Goal: Task Accomplishment & Management: Complete application form

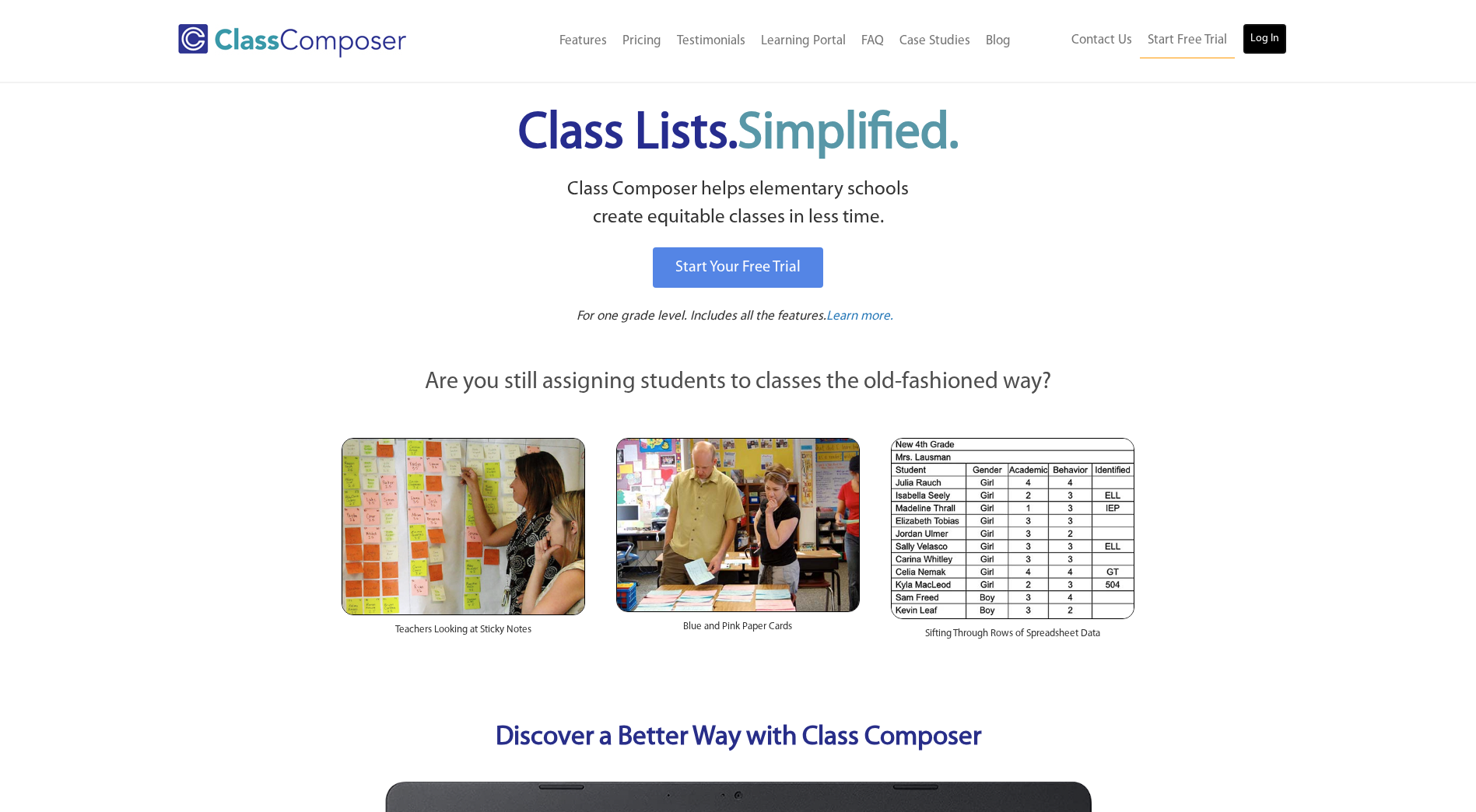
click at [1272, 28] on link "Log In" at bounding box center [1264, 38] width 44 height 31
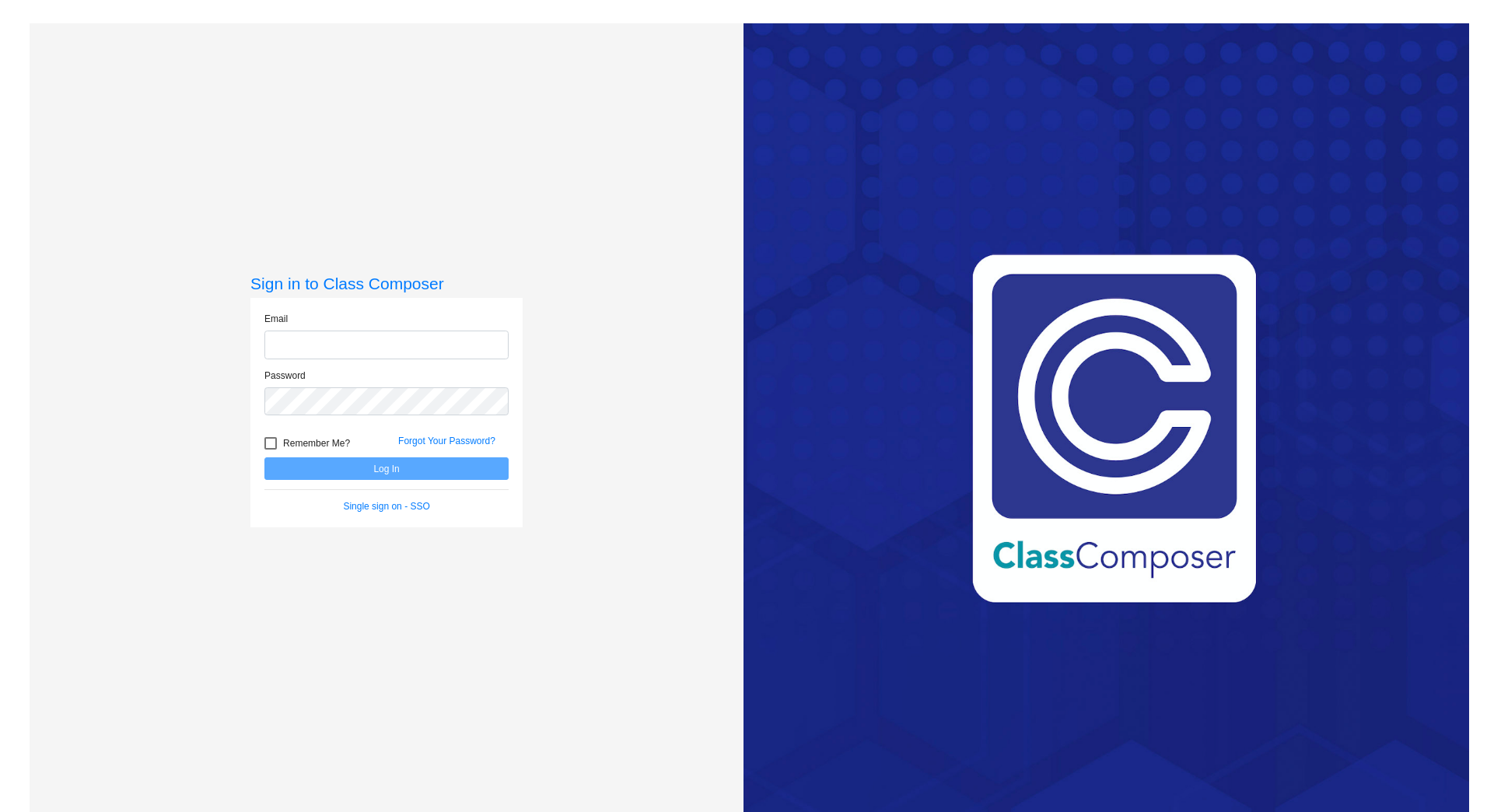
click at [412, 351] on input "email" at bounding box center [386, 345] width 244 height 29
type input "[EMAIL_ADDRESS][DOMAIN_NAME]"
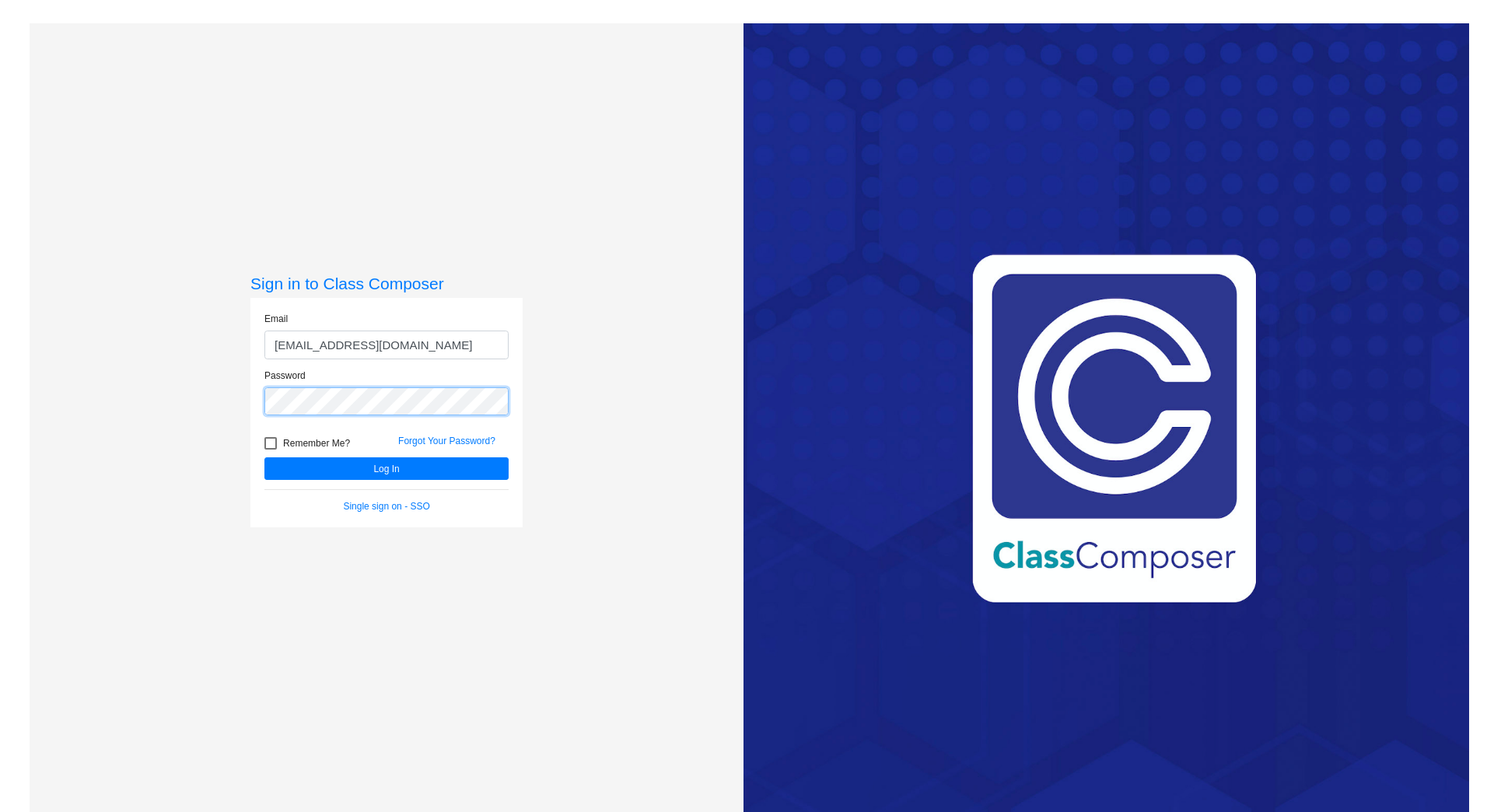
click at [264, 457] on button "Log In" at bounding box center [386, 468] width 244 height 22
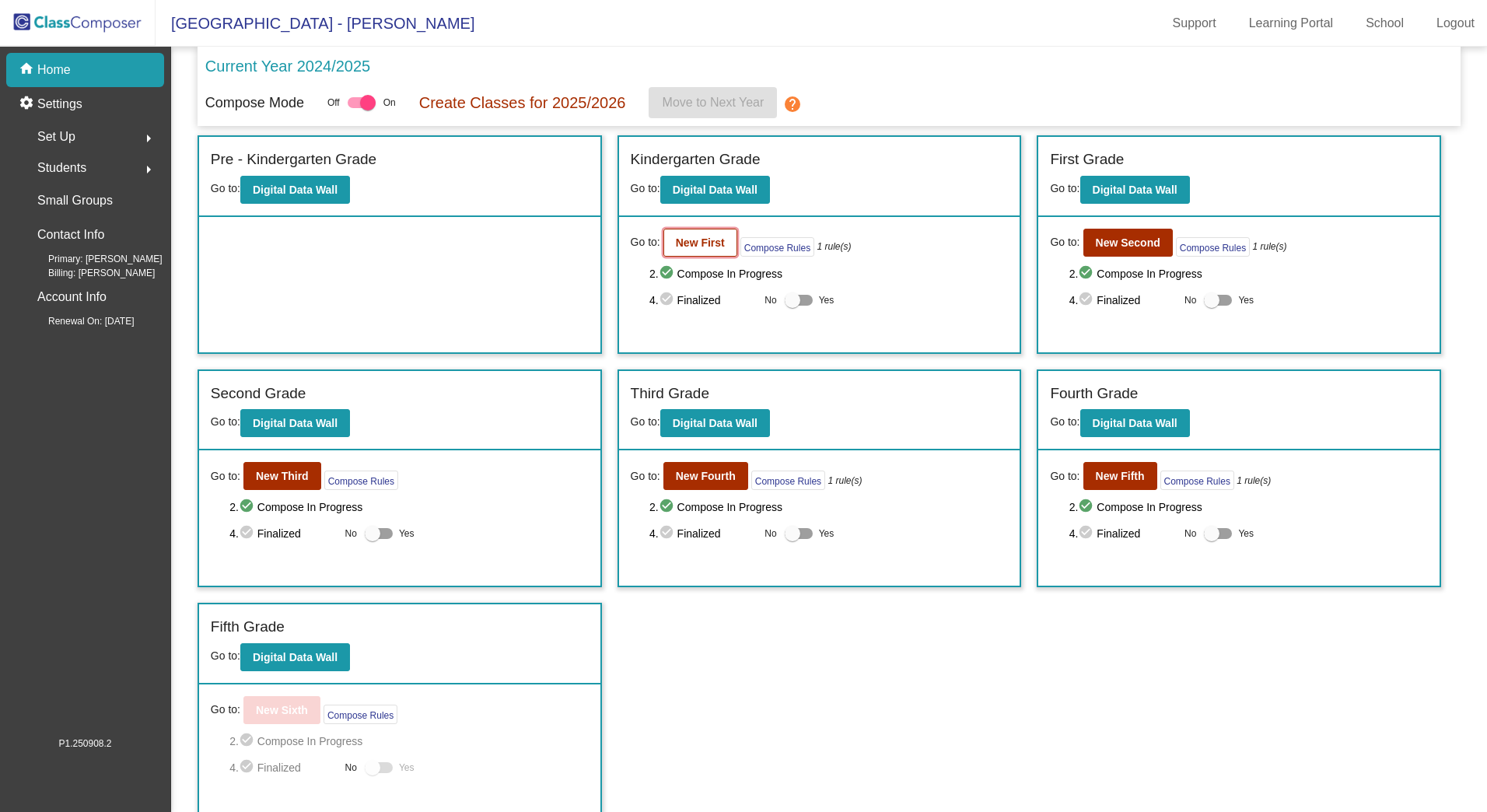
click at [719, 242] on button "New First" at bounding box center [700, 242] width 74 height 28
click at [1113, 478] on b "New Fifth" at bounding box center [1120, 476] width 49 height 13
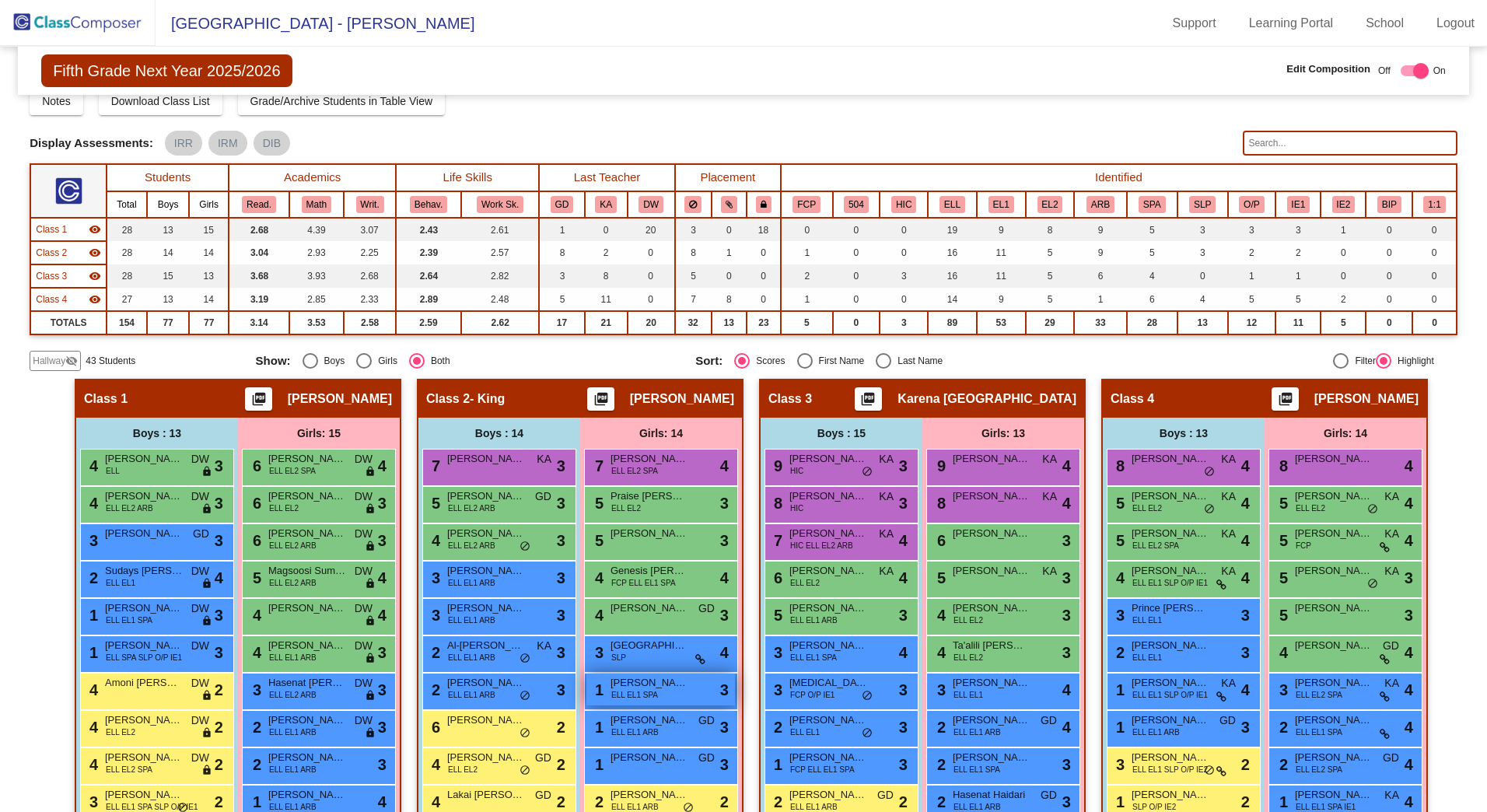
scroll to position [278, 0]
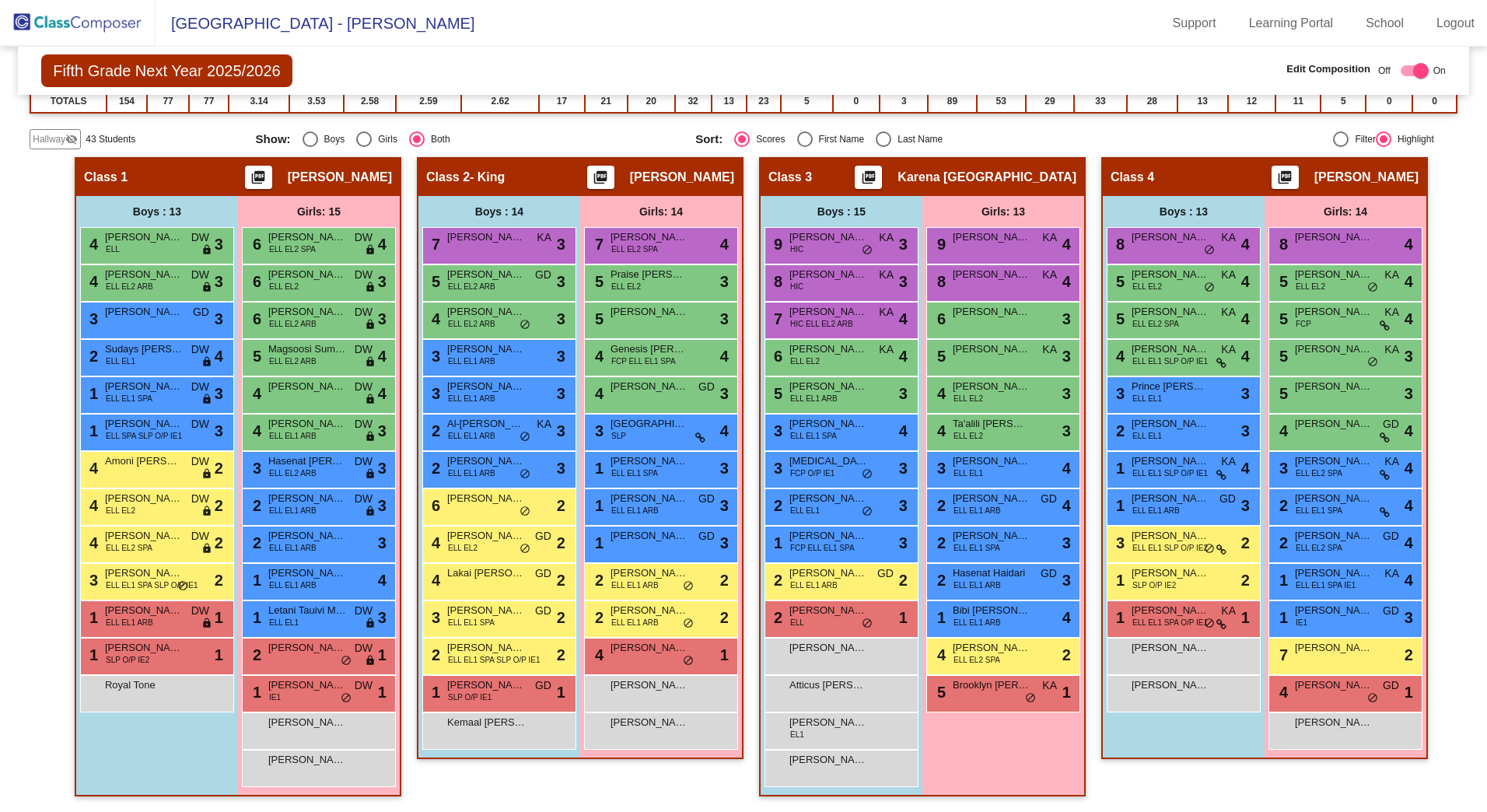
click at [52, 139] on span "Hallway" at bounding box center [49, 139] width 32 height 14
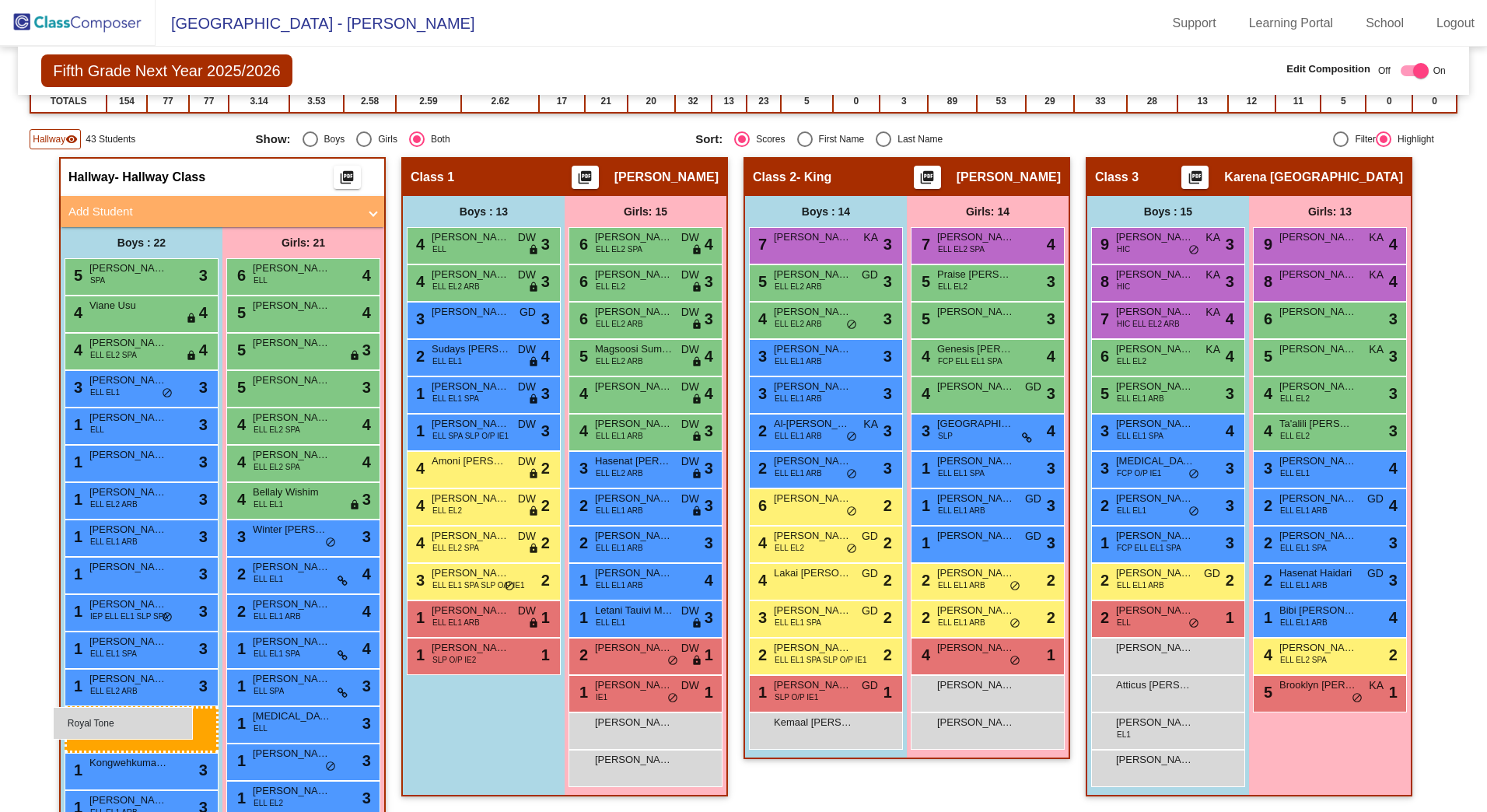
drag, startPoint x: 477, startPoint y: 683, endPoint x: 53, endPoint y: 707, distance: 424.7
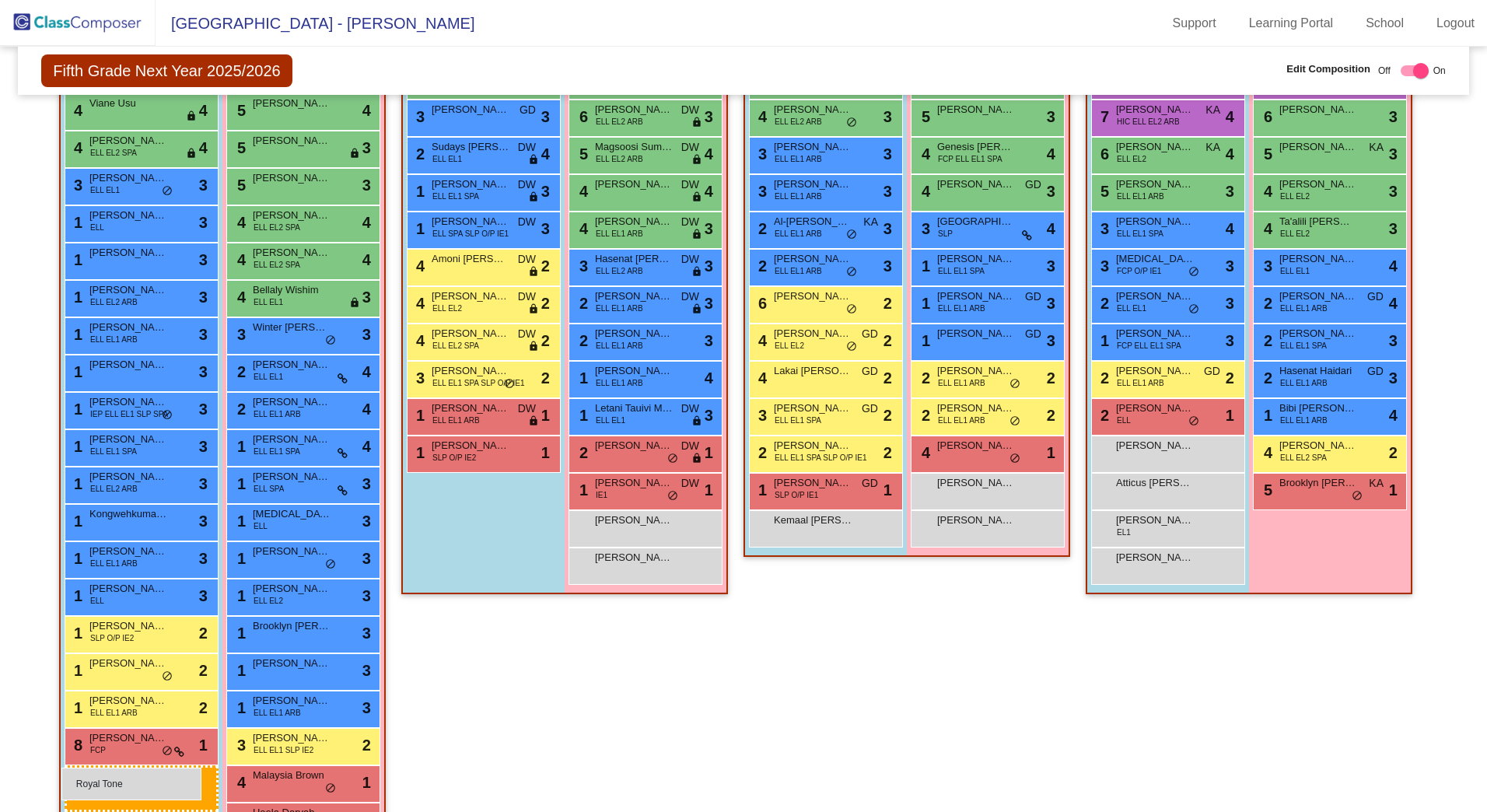
scroll to position [483, 0]
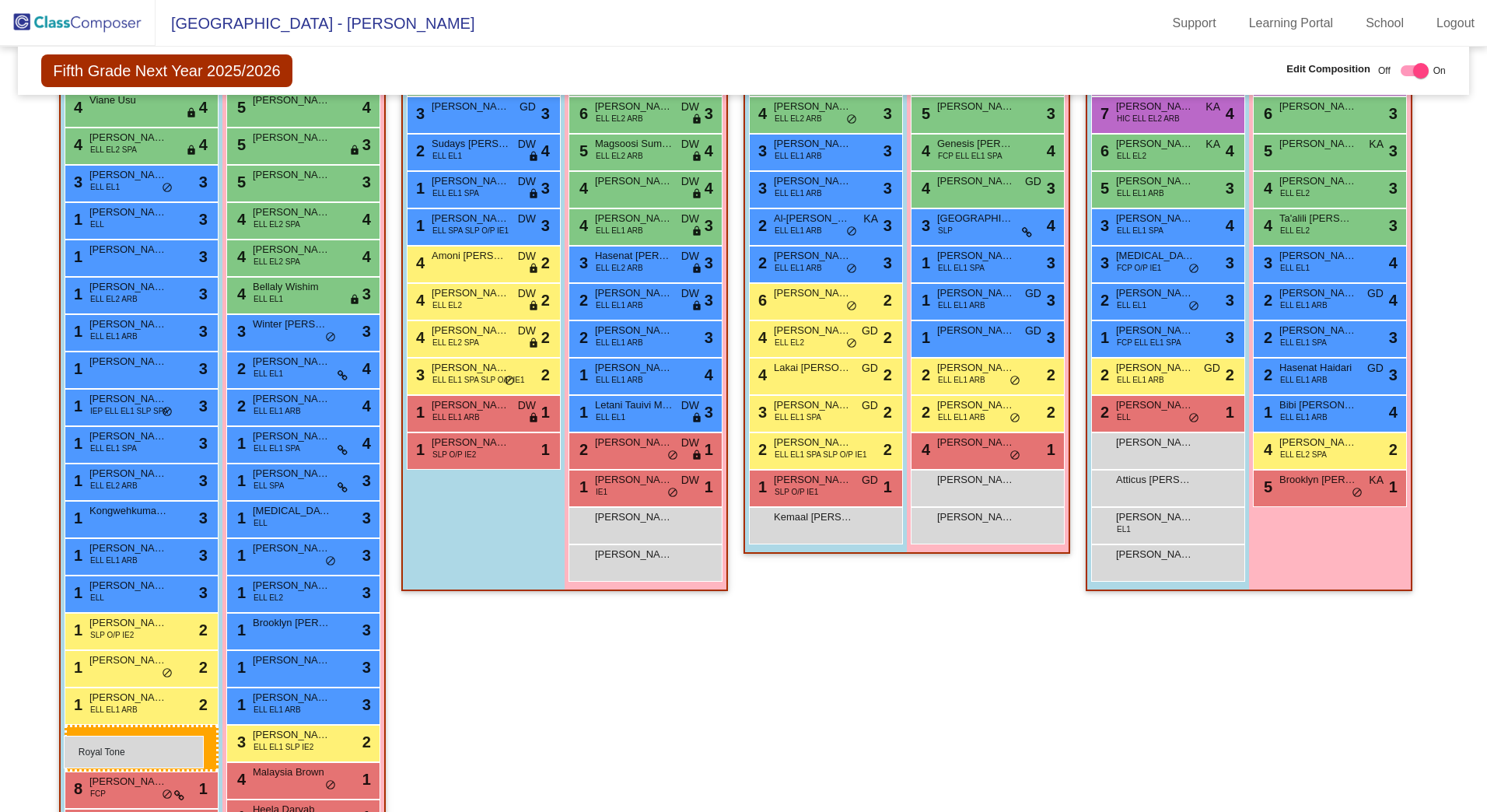
drag, startPoint x: 480, startPoint y: 685, endPoint x: 64, endPoint y: 736, distance: 419.1
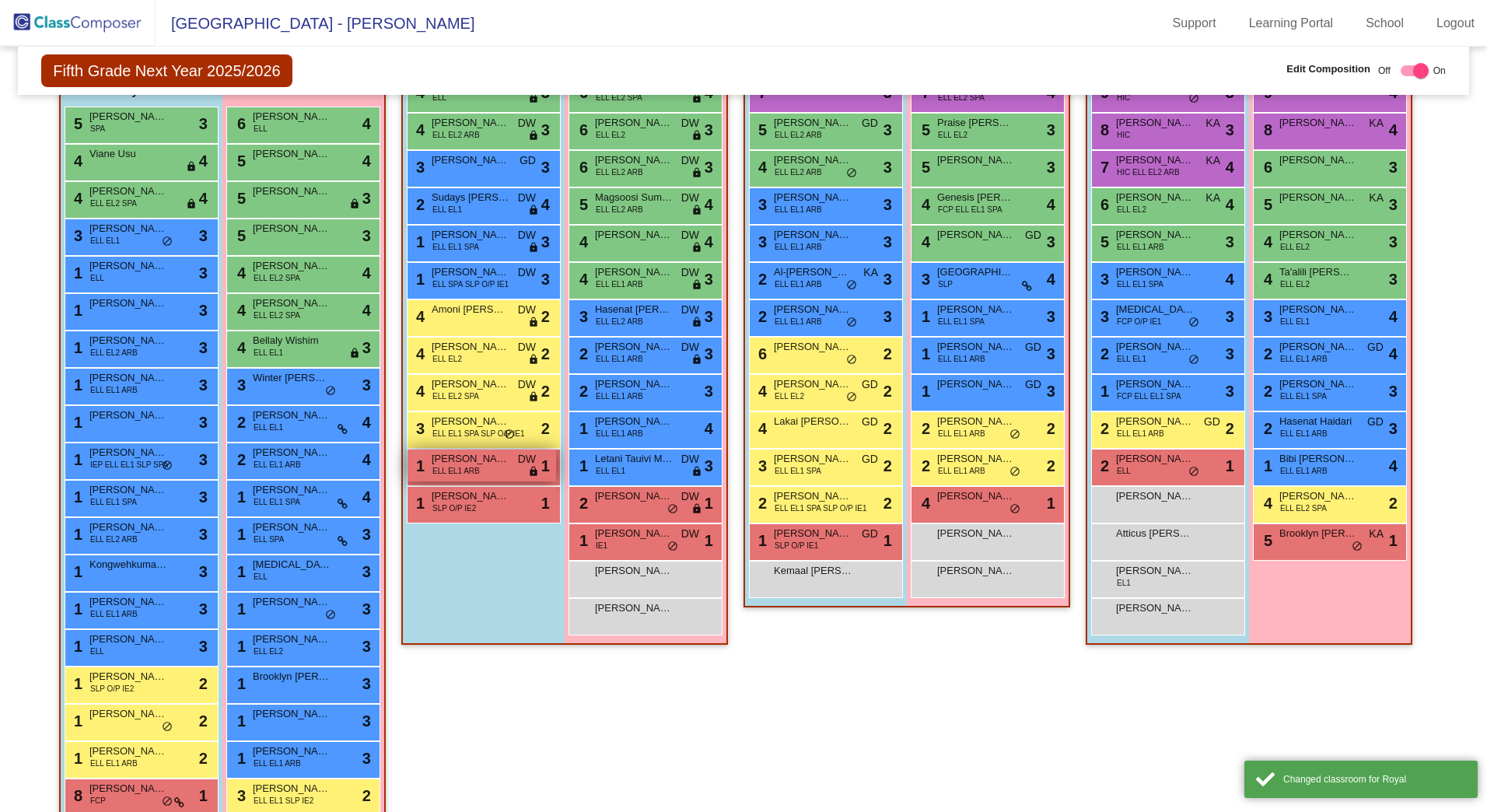
scroll to position [328, 0]
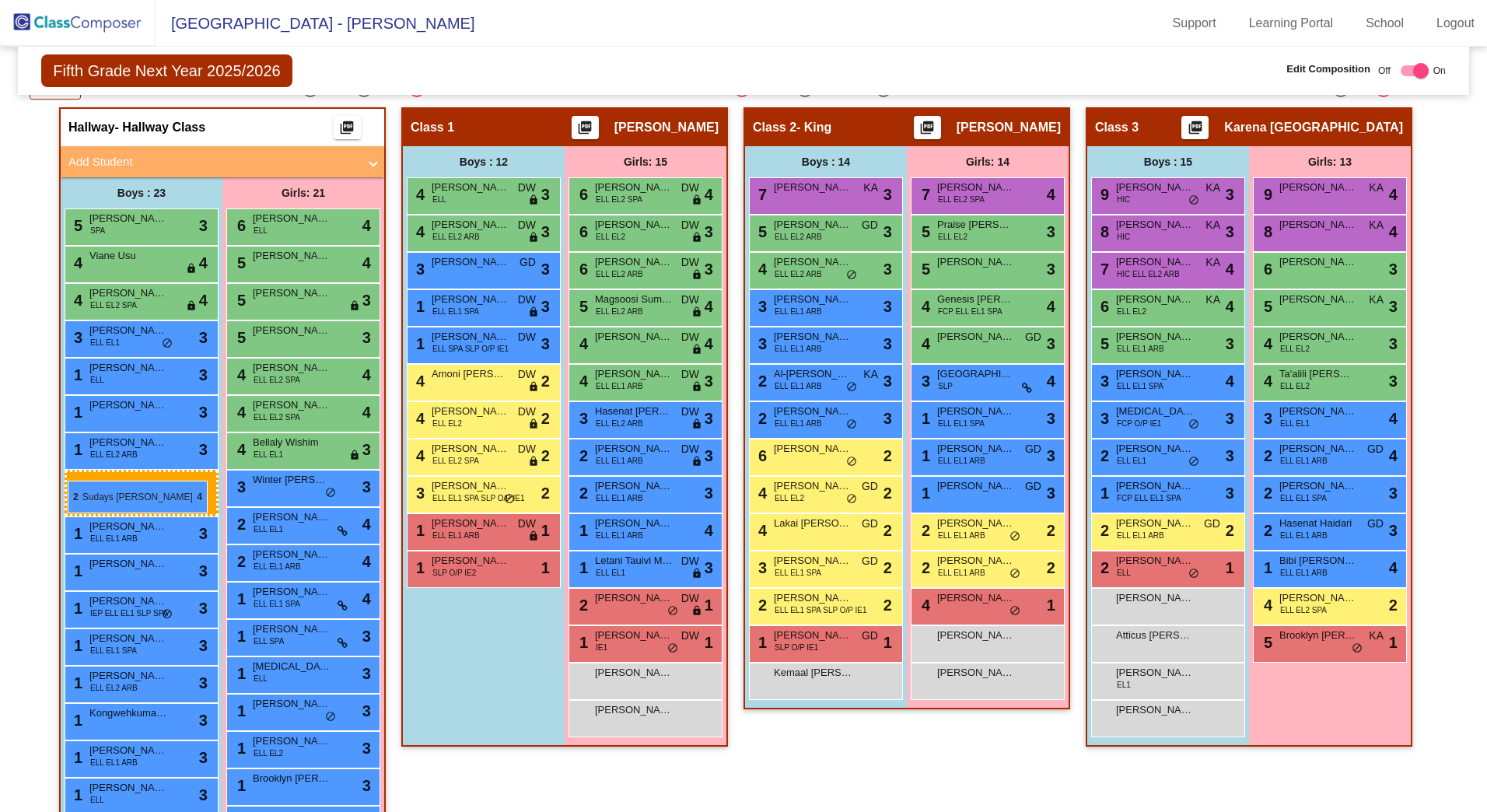
drag, startPoint x: 473, startPoint y: 304, endPoint x: 67, endPoint y: 480, distance: 442.5
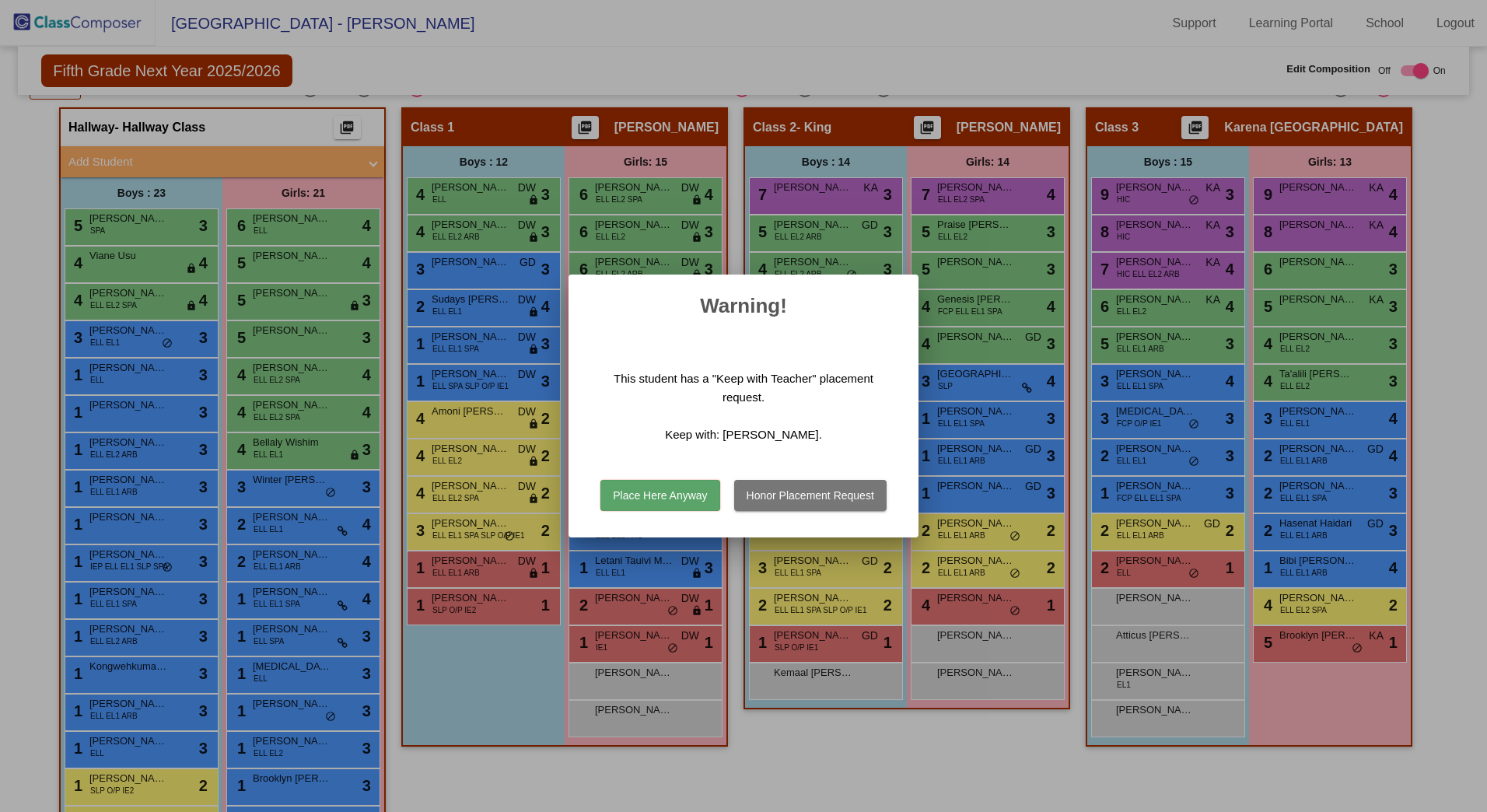
click at [640, 499] on button "Place Here Anyway" at bounding box center [660, 496] width 119 height 31
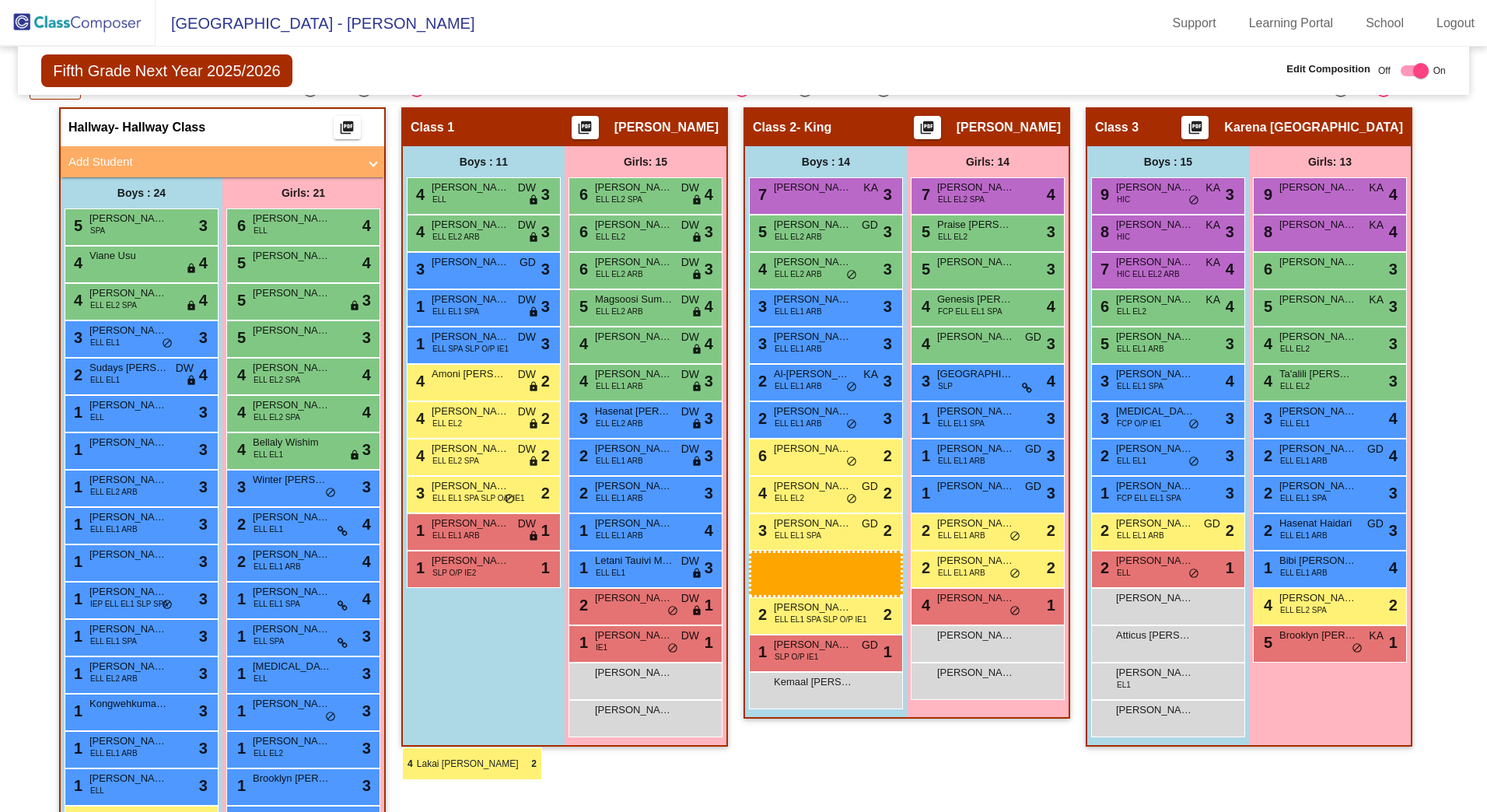
scroll to position [343, 0]
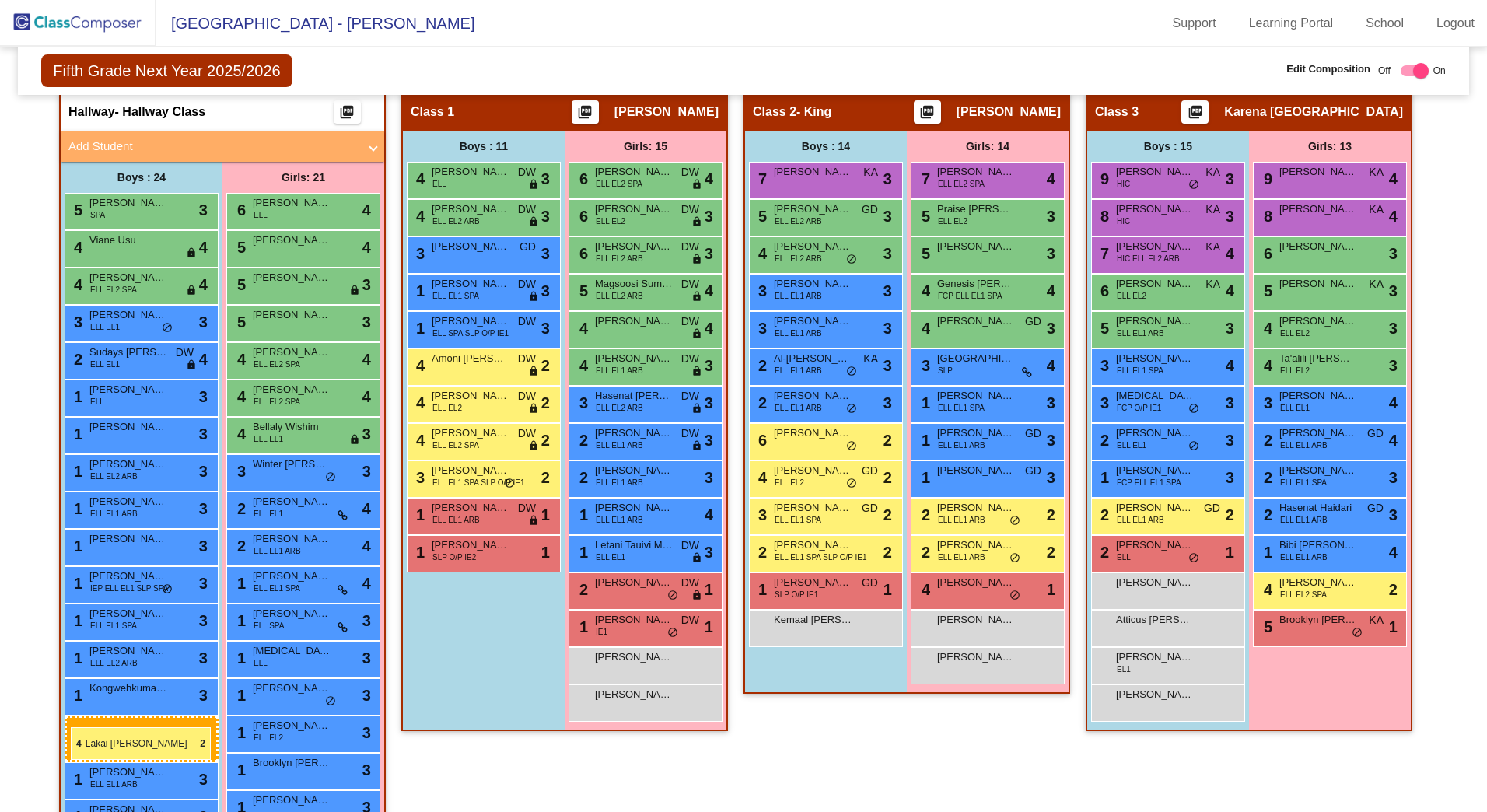
drag, startPoint x: 833, startPoint y: 529, endPoint x: 71, endPoint y: 728, distance: 787.6
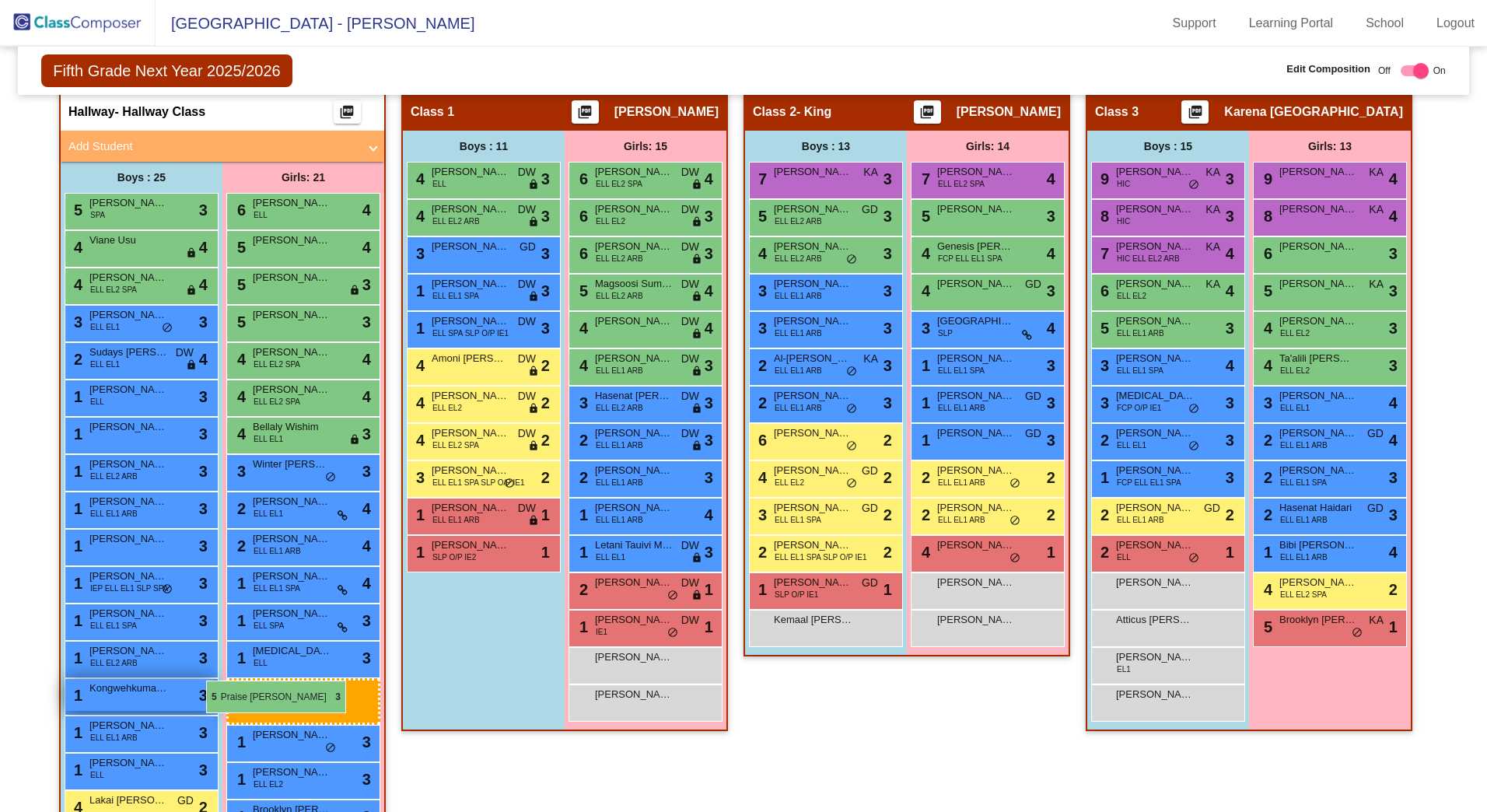
drag, startPoint x: 953, startPoint y: 218, endPoint x: 209, endPoint y: 680, distance: 875.8
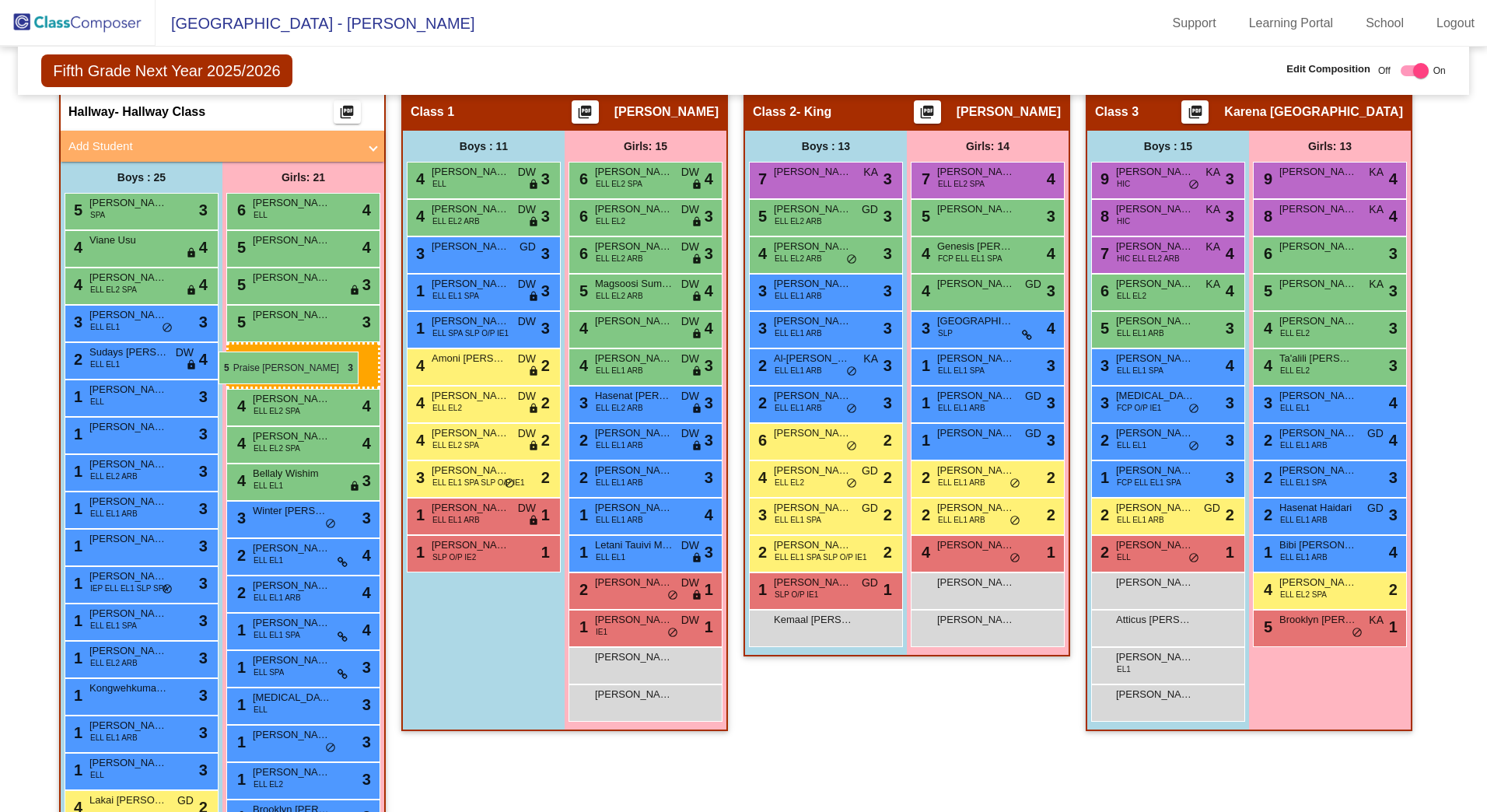
drag, startPoint x: 989, startPoint y: 225, endPoint x: 218, endPoint y: 351, distance: 781.2
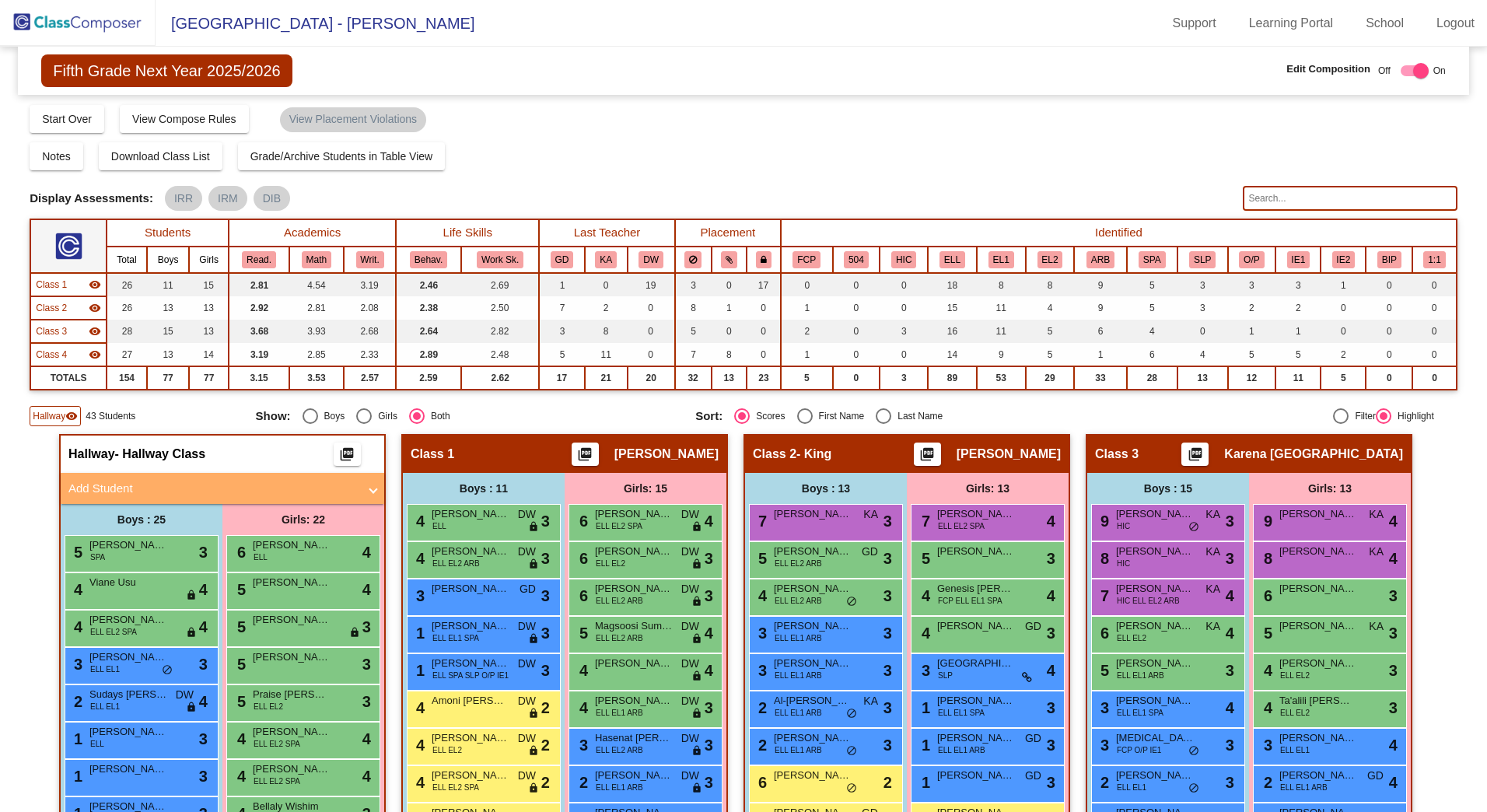
scroll to position [0, 0]
click at [42, 423] on span "Hallway" at bounding box center [49, 417] width 32 height 14
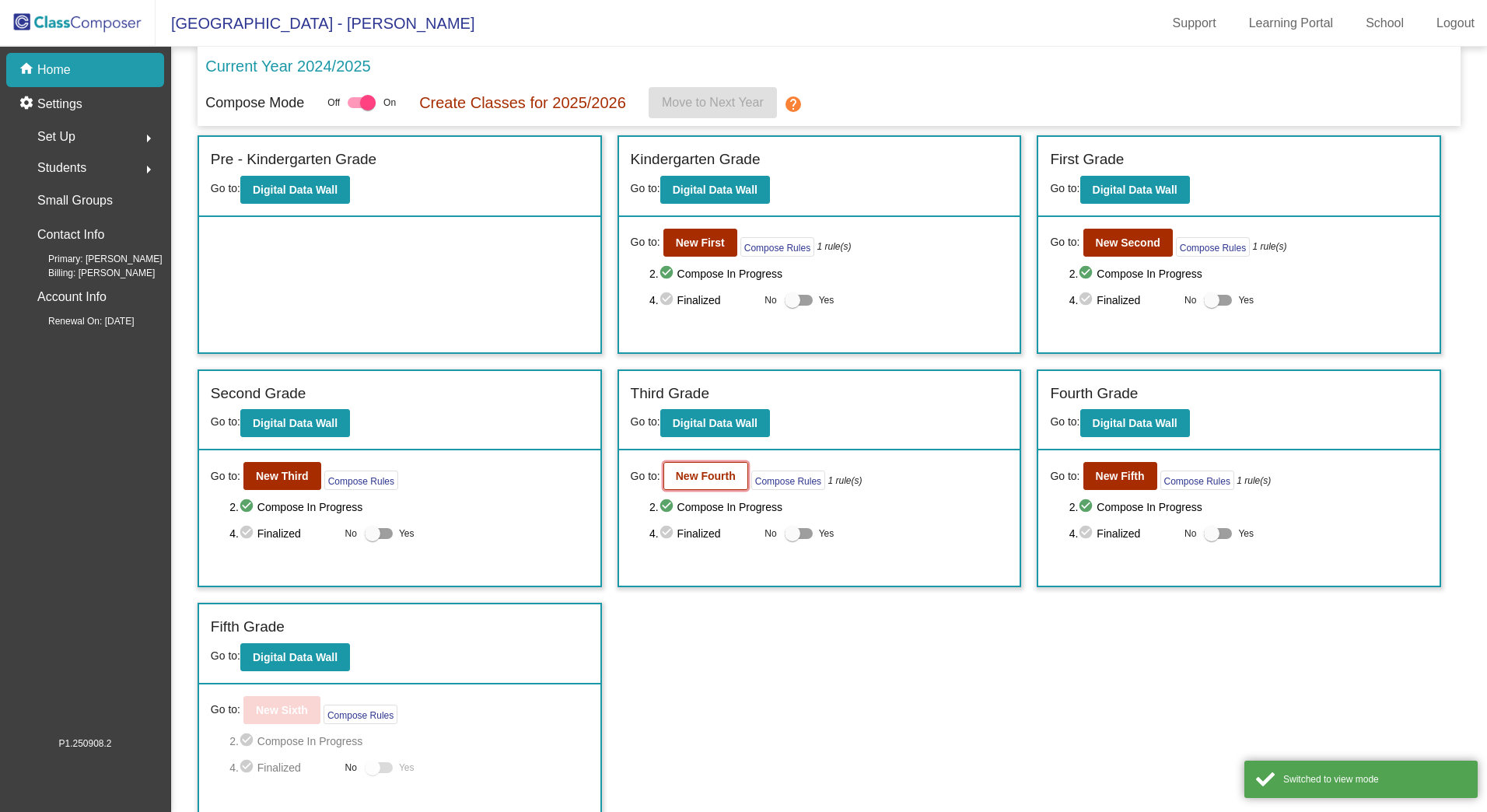
click at [715, 482] on b "New Fourth" at bounding box center [706, 476] width 60 height 13
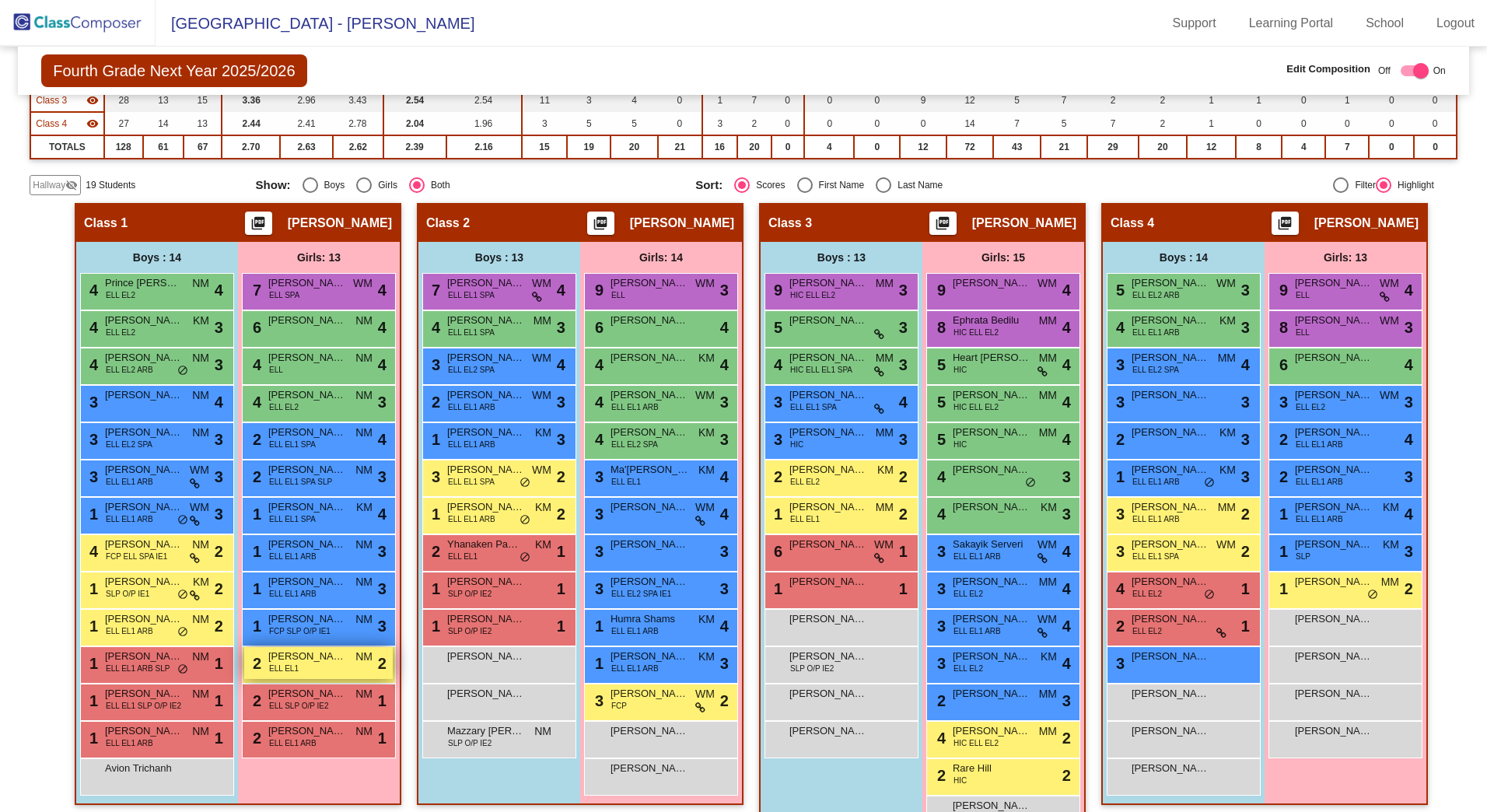
scroll to position [234, 0]
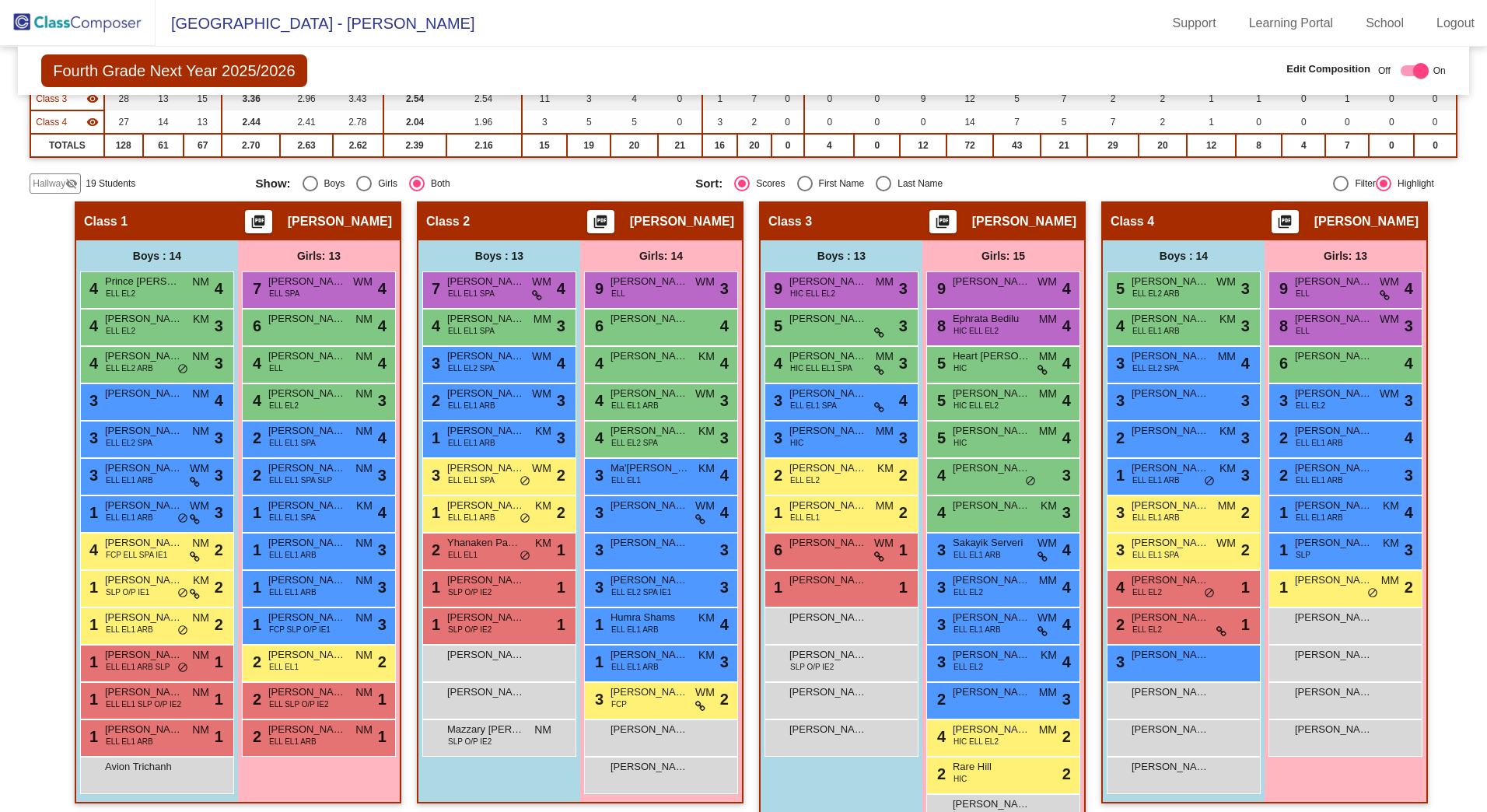
click at [41, 188] on span "Hallway" at bounding box center [49, 183] width 32 height 14
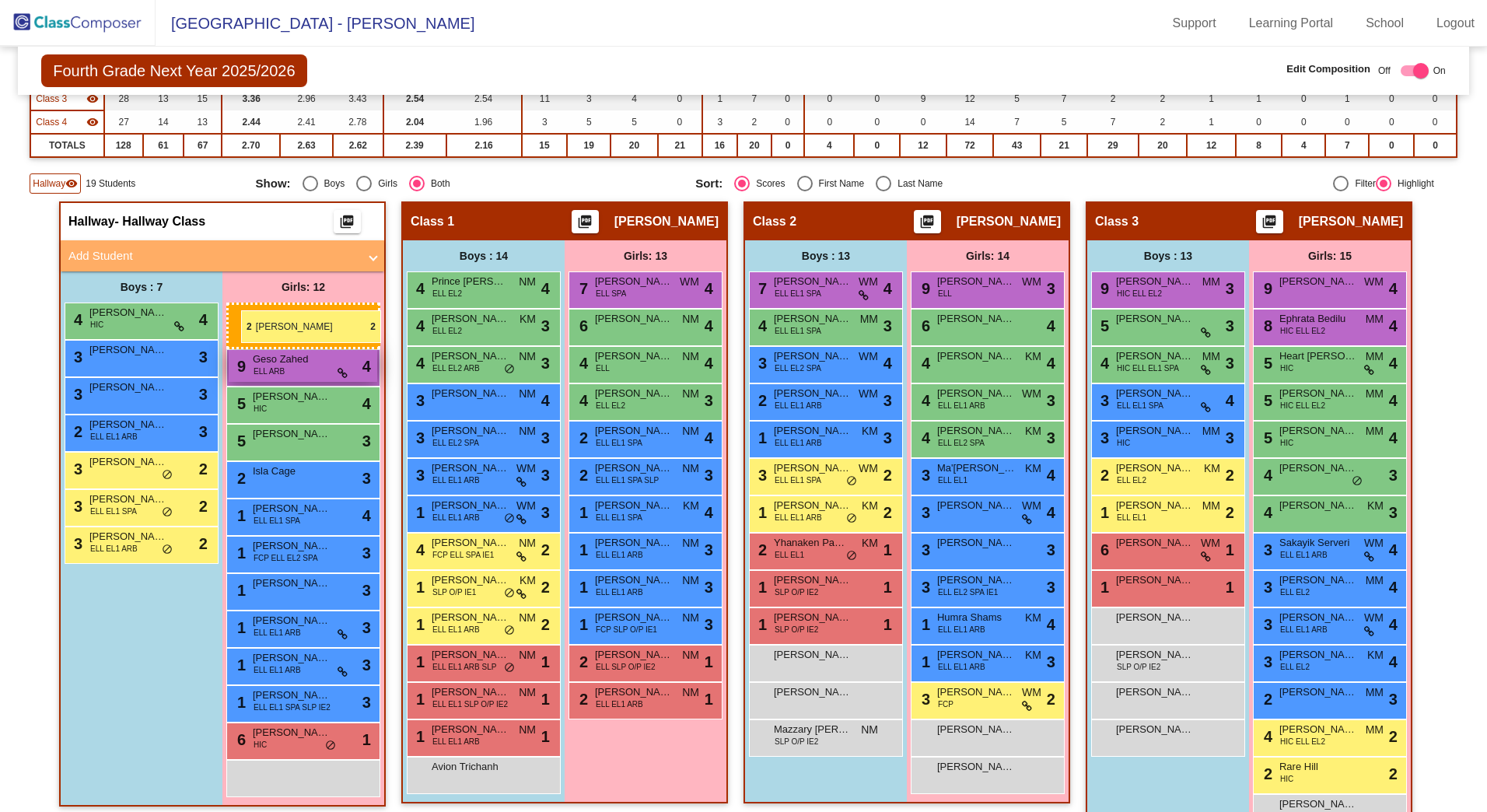
drag, startPoint x: 622, startPoint y: 664, endPoint x: 239, endPoint y: 310, distance: 521.5
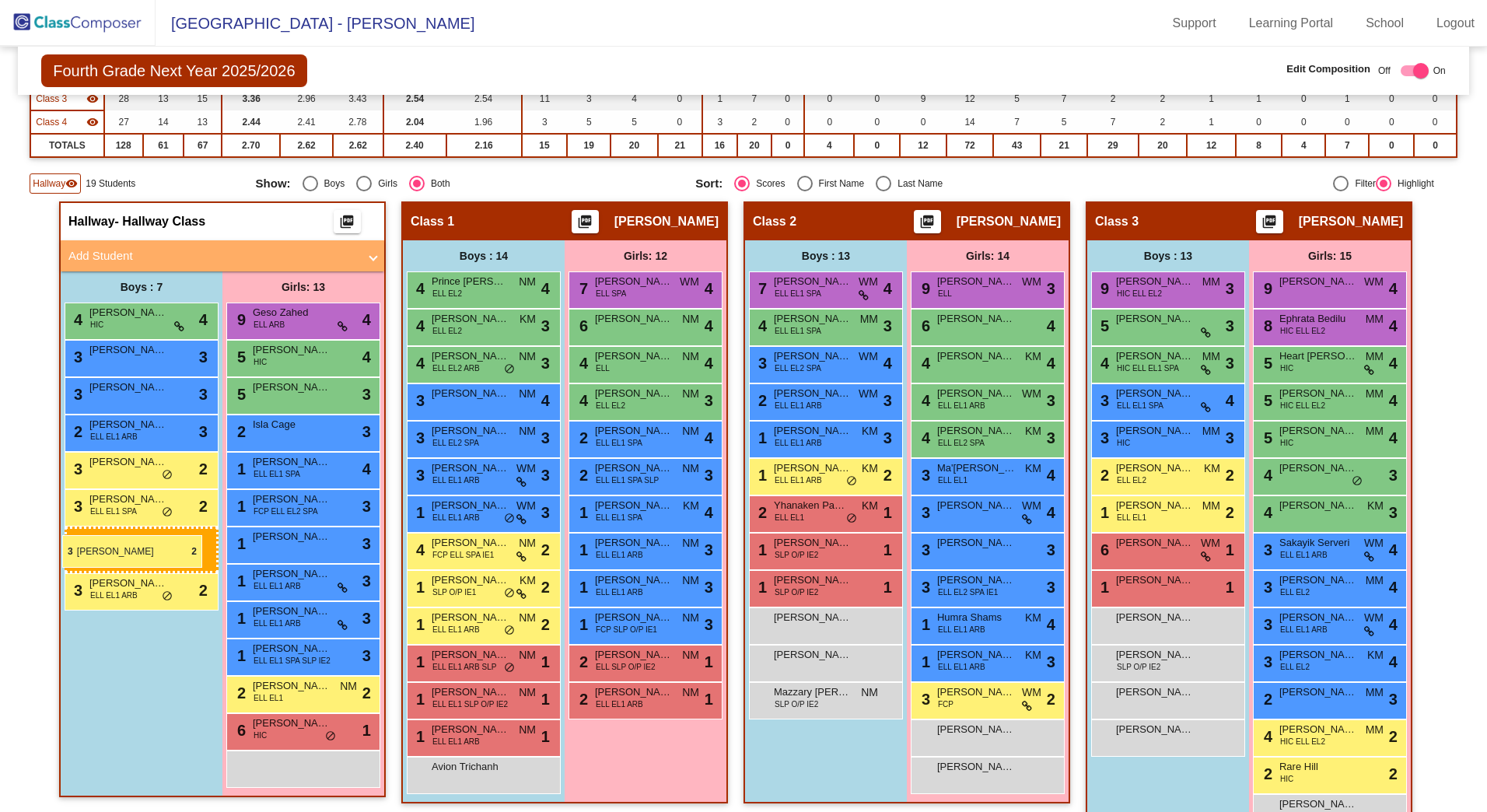
drag, startPoint x: 821, startPoint y: 470, endPoint x: 62, endPoint y: 535, distance: 761.8
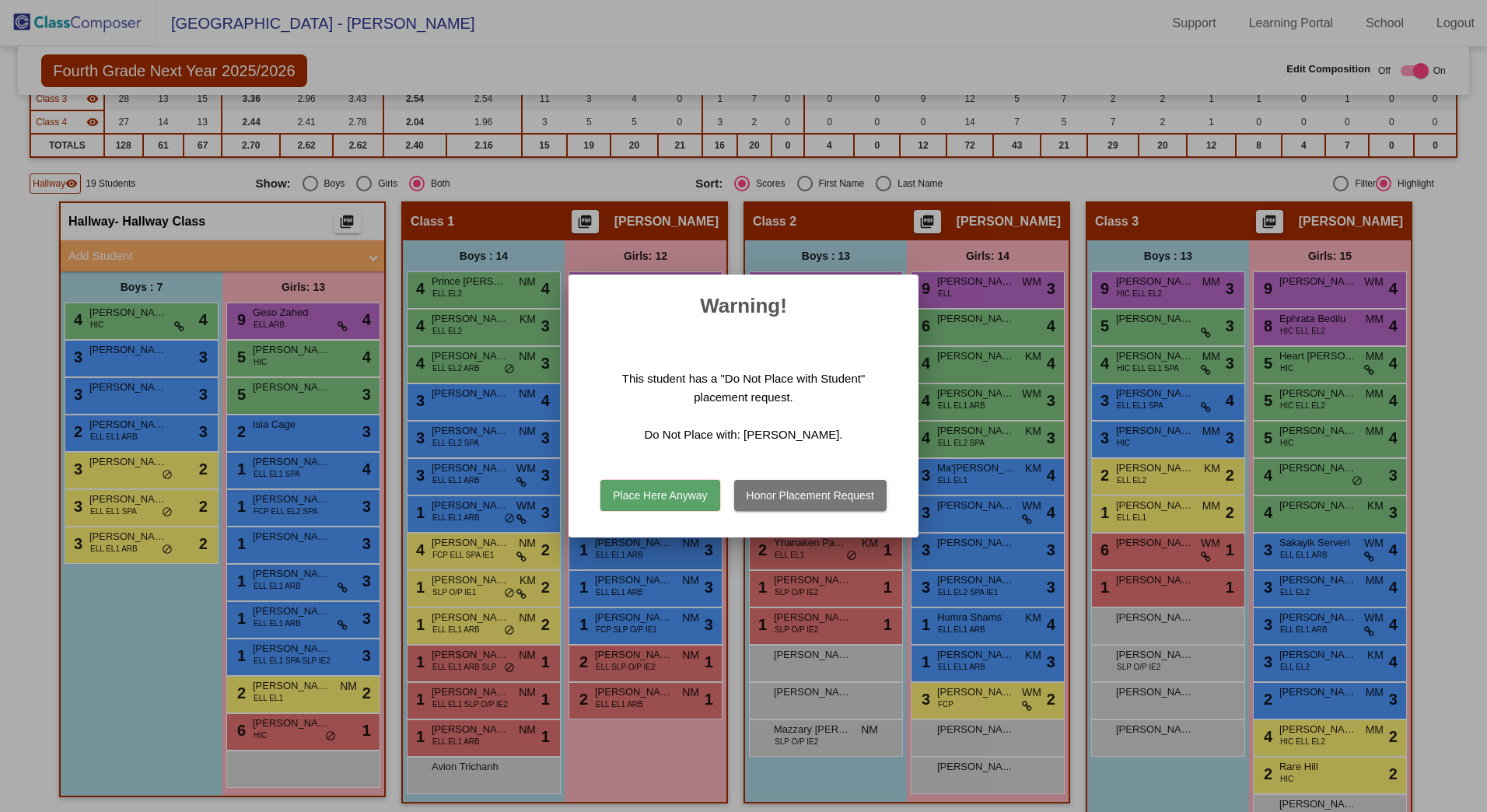
click at [679, 490] on button "Place Here Anyway" at bounding box center [660, 496] width 119 height 31
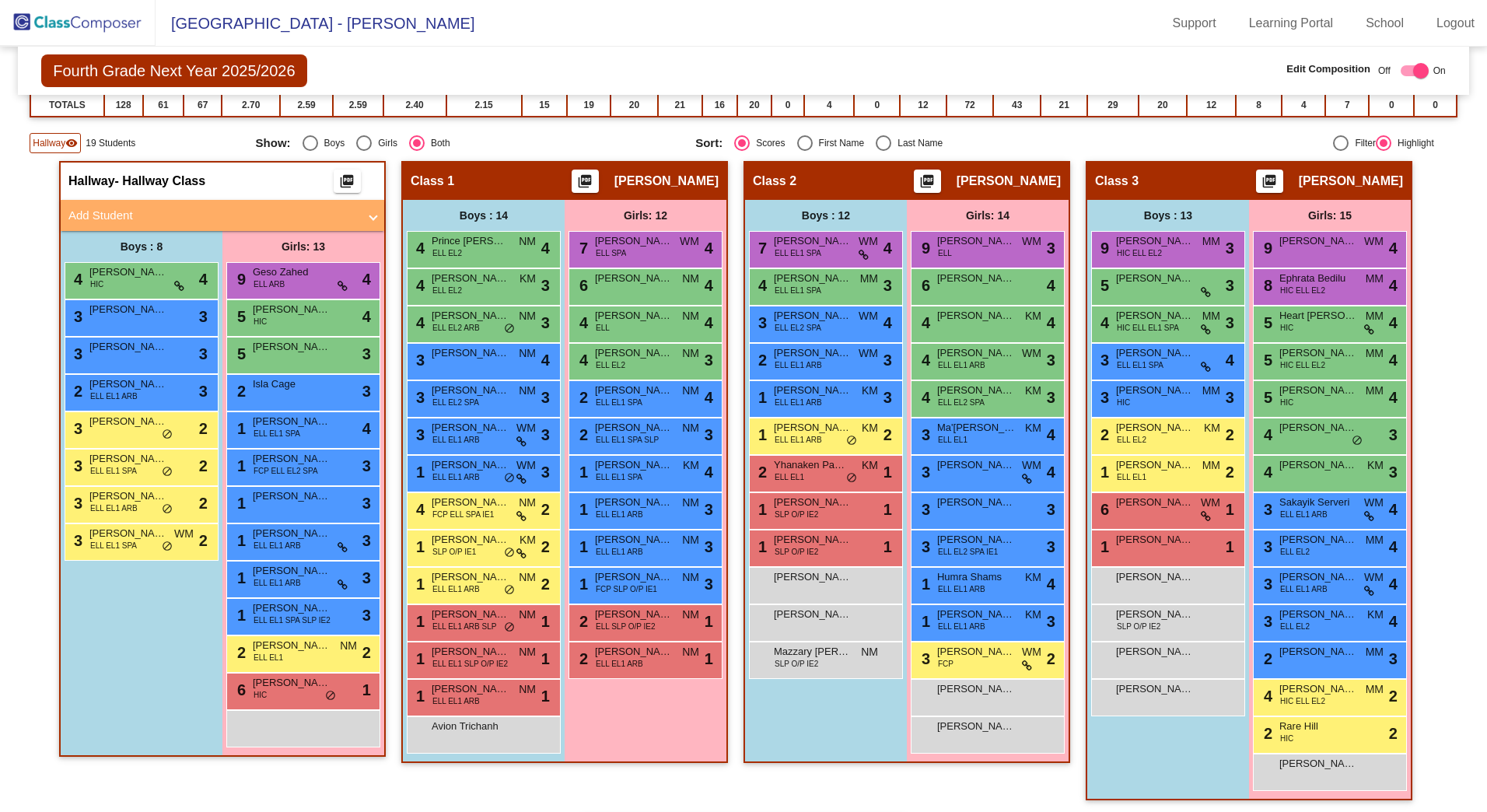
scroll to position [311, 0]
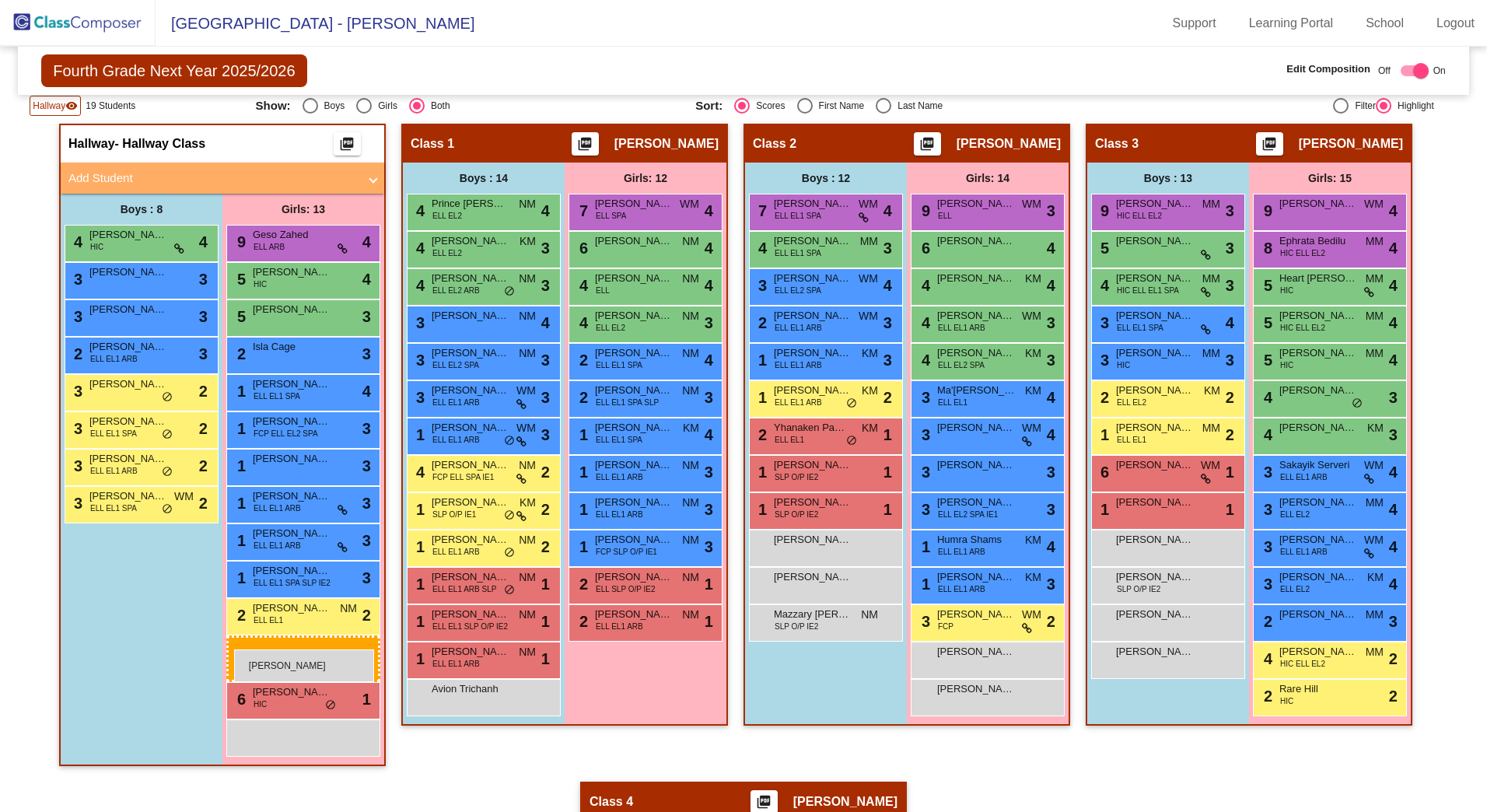
drag, startPoint x: 1339, startPoint y: 737, endPoint x: 234, endPoint y: 649, distance: 1108.5
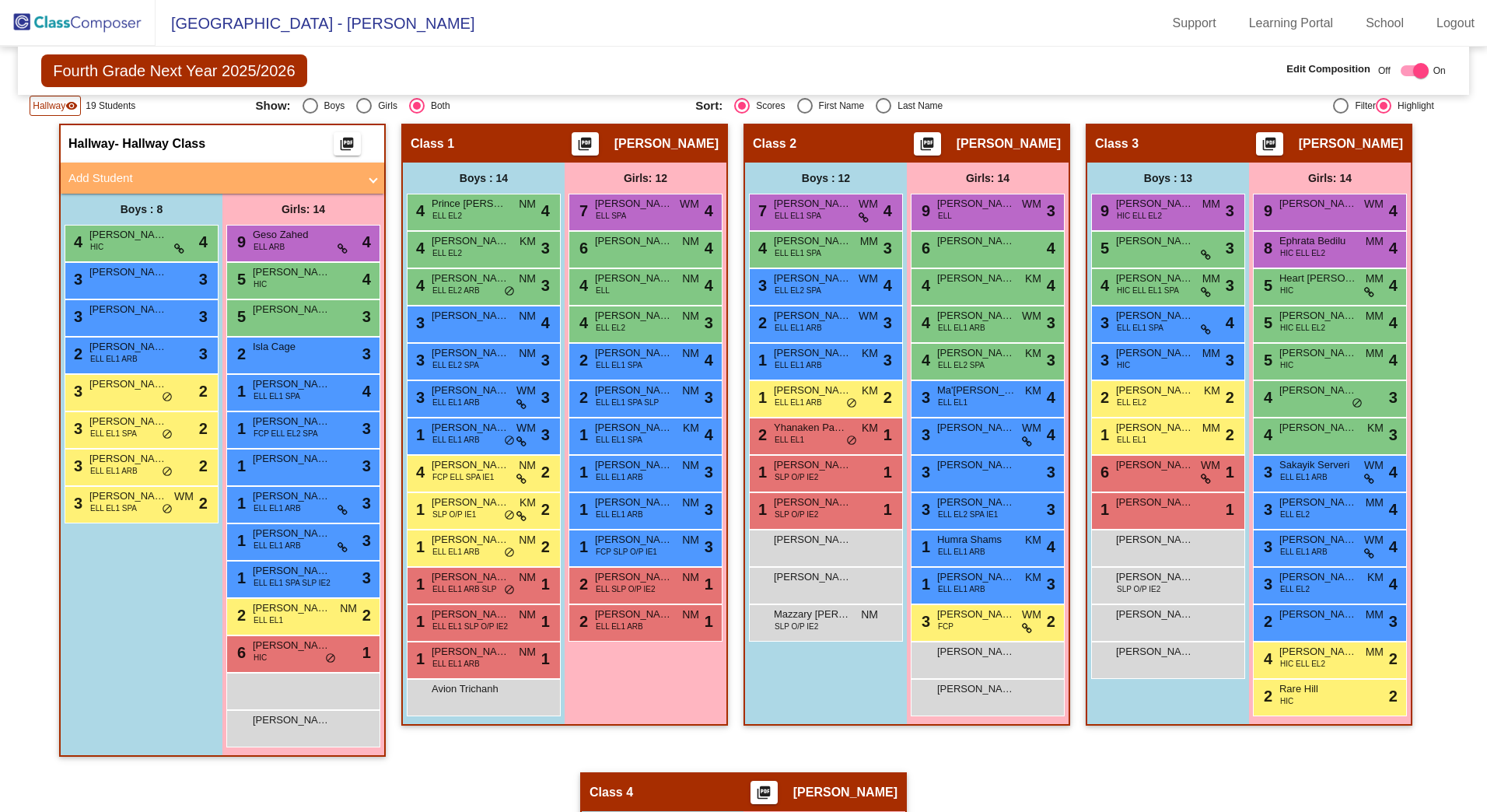
click at [49, 106] on span "Hallway" at bounding box center [49, 106] width 32 height 14
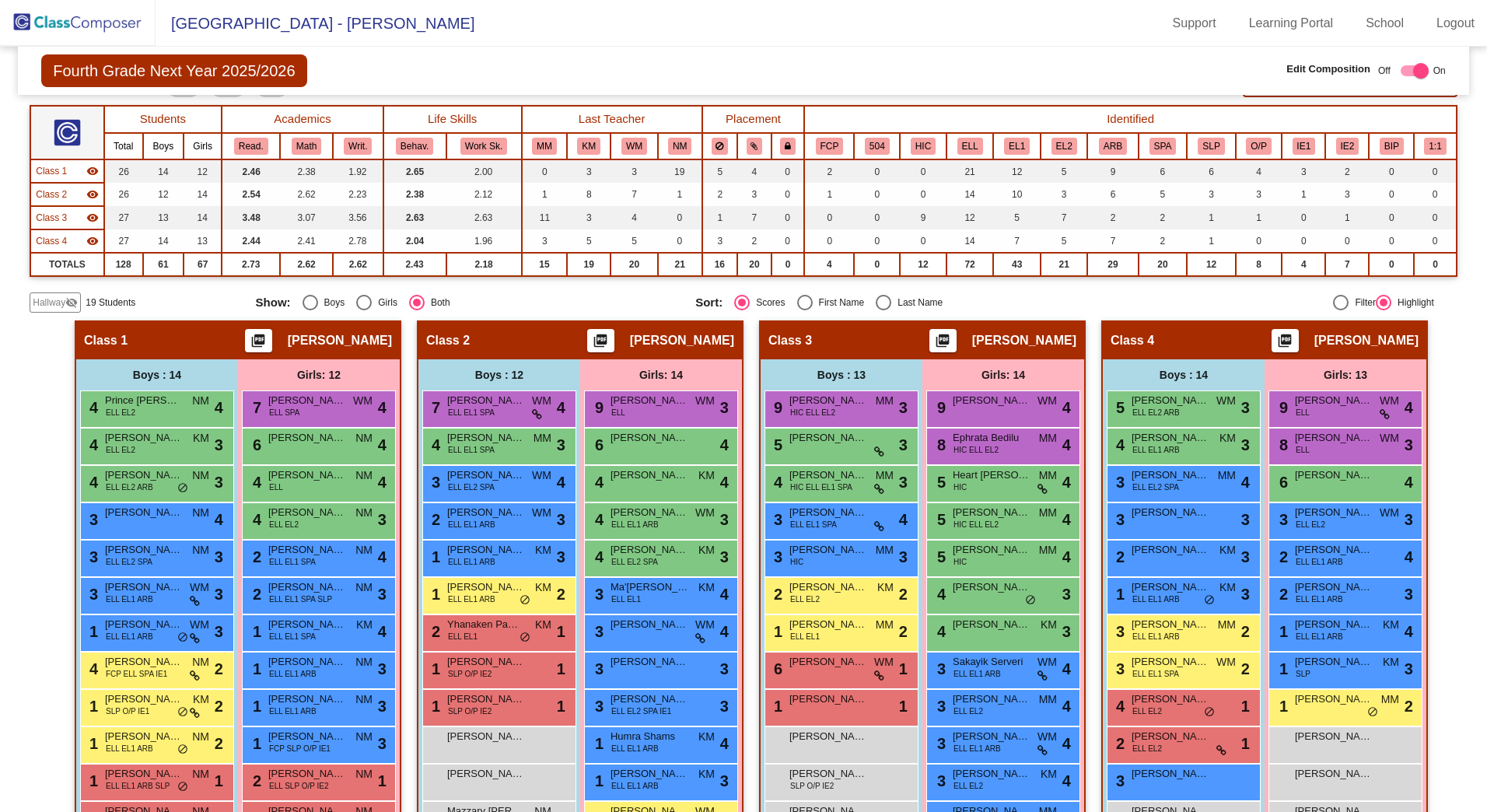
scroll to position [0, 0]
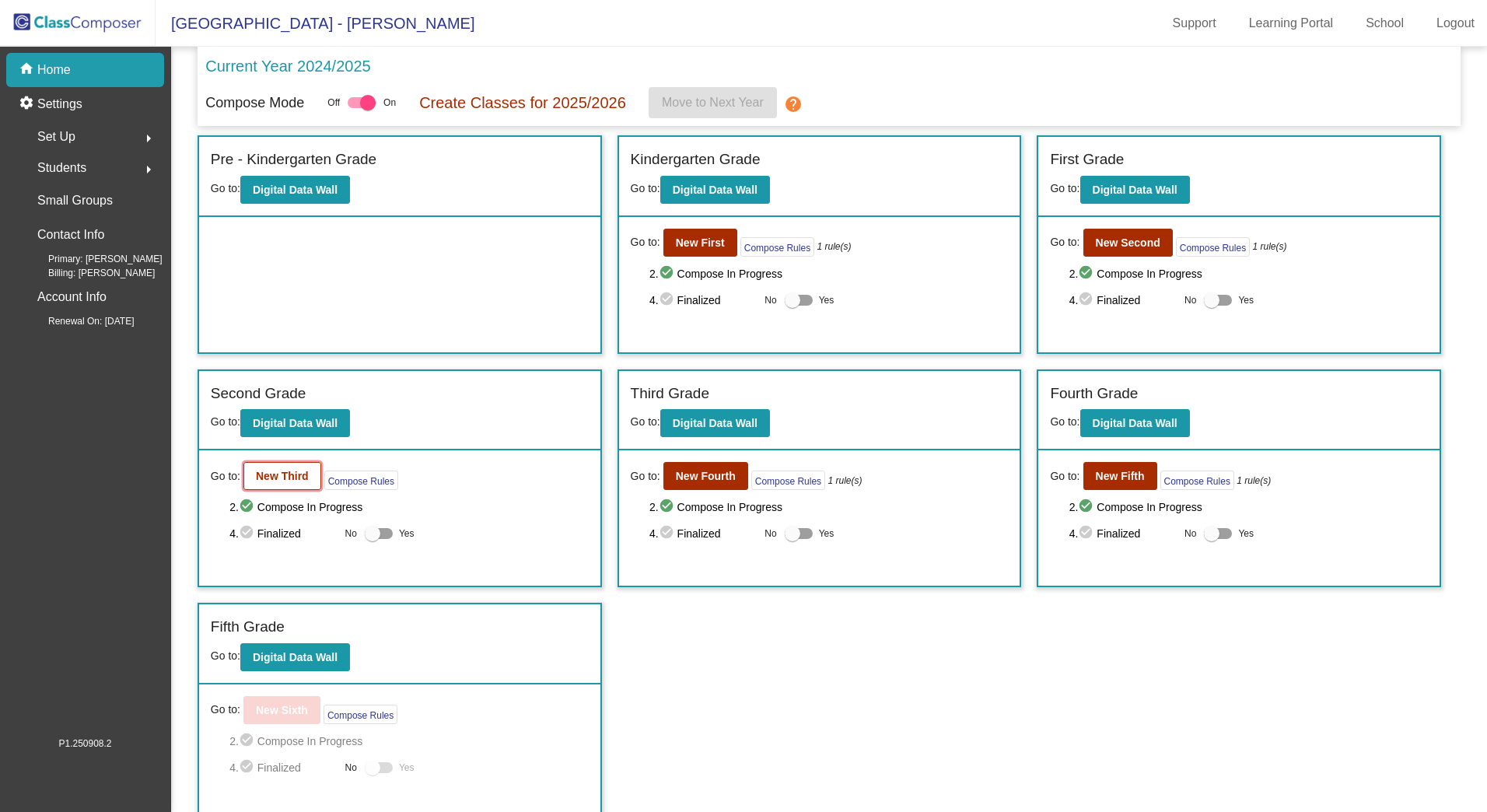
click at [276, 473] on b "New Third" at bounding box center [282, 476] width 53 height 13
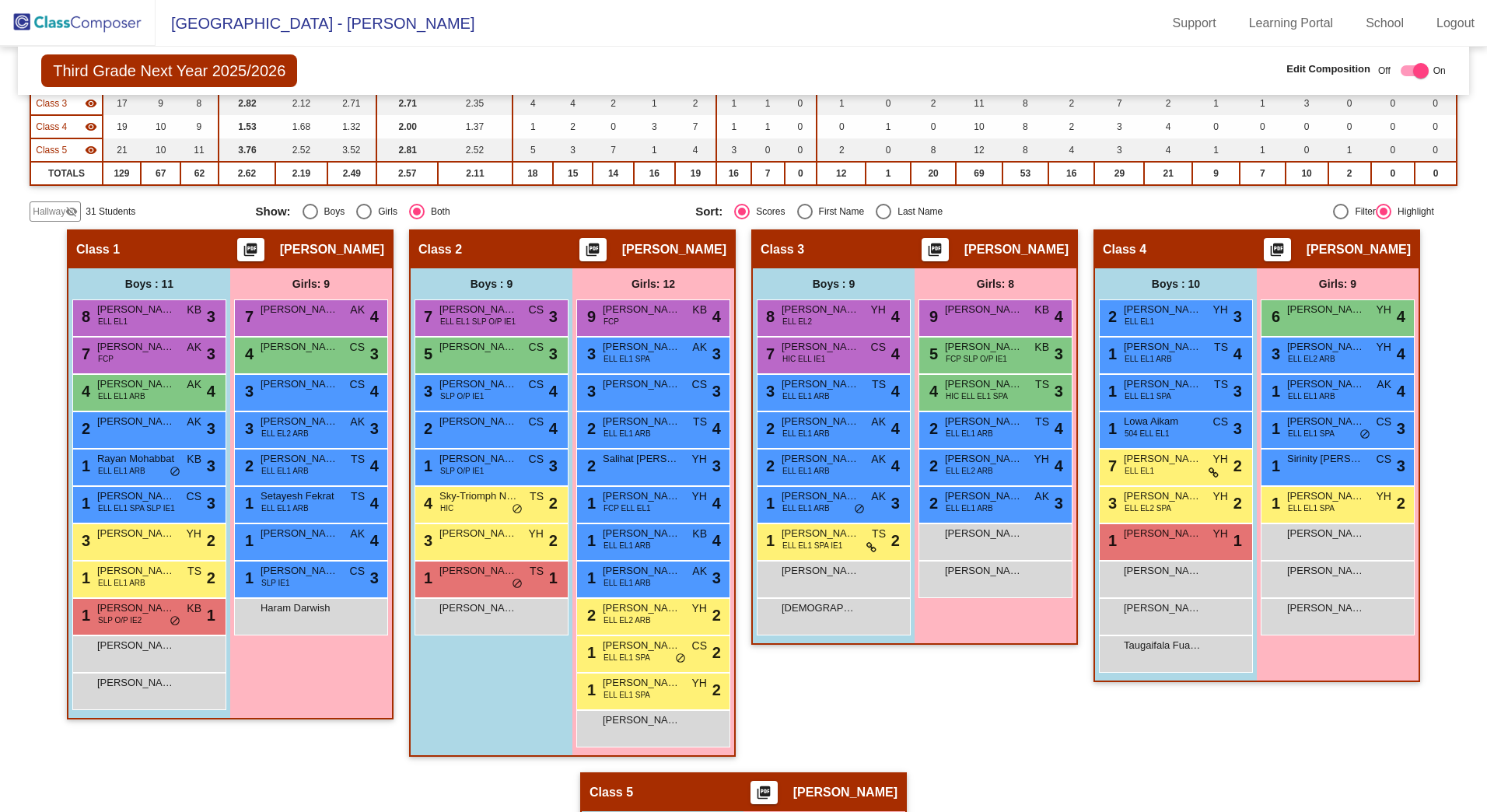
scroll to position [234, 0]
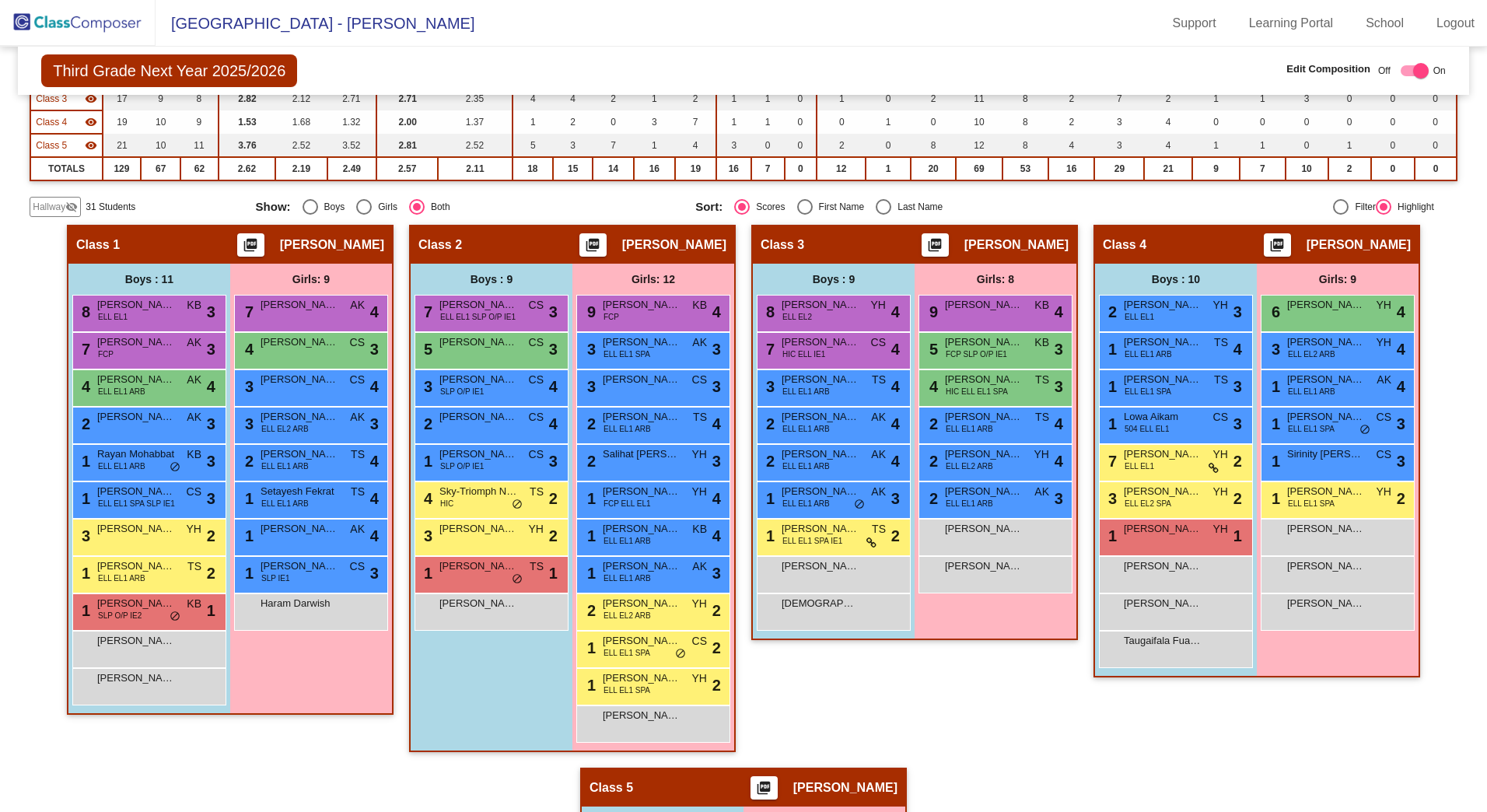
click at [53, 207] on span "Hallway" at bounding box center [49, 206] width 32 height 14
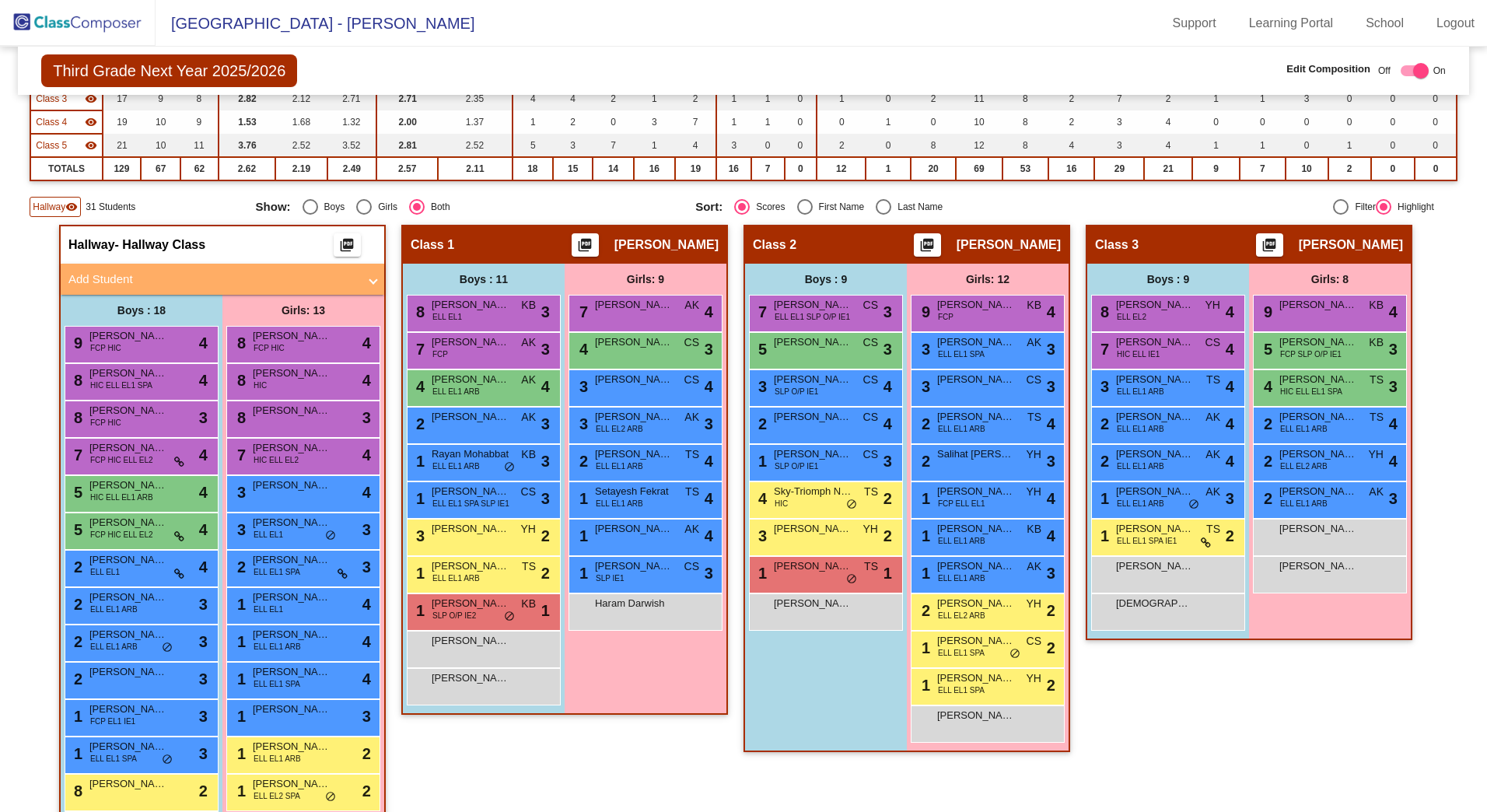
drag, startPoint x: 44, startPoint y: 206, endPoint x: 48, endPoint y: 162, distance: 44.2
click at [44, 205] on span "Hallway" at bounding box center [49, 206] width 32 height 14
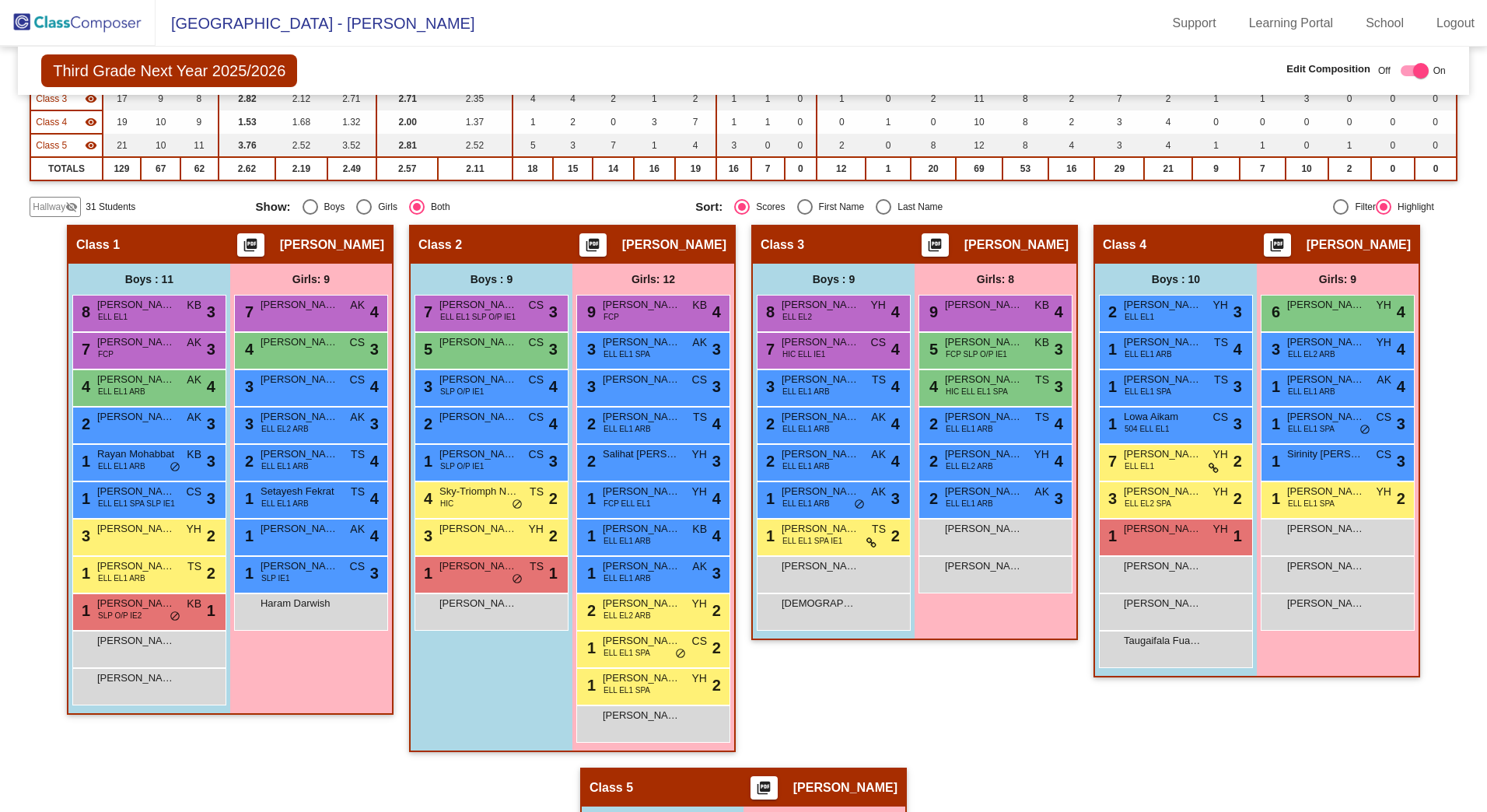
click at [44, 202] on span "Hallway" at bounding box center [49, 206] width 32 height 14
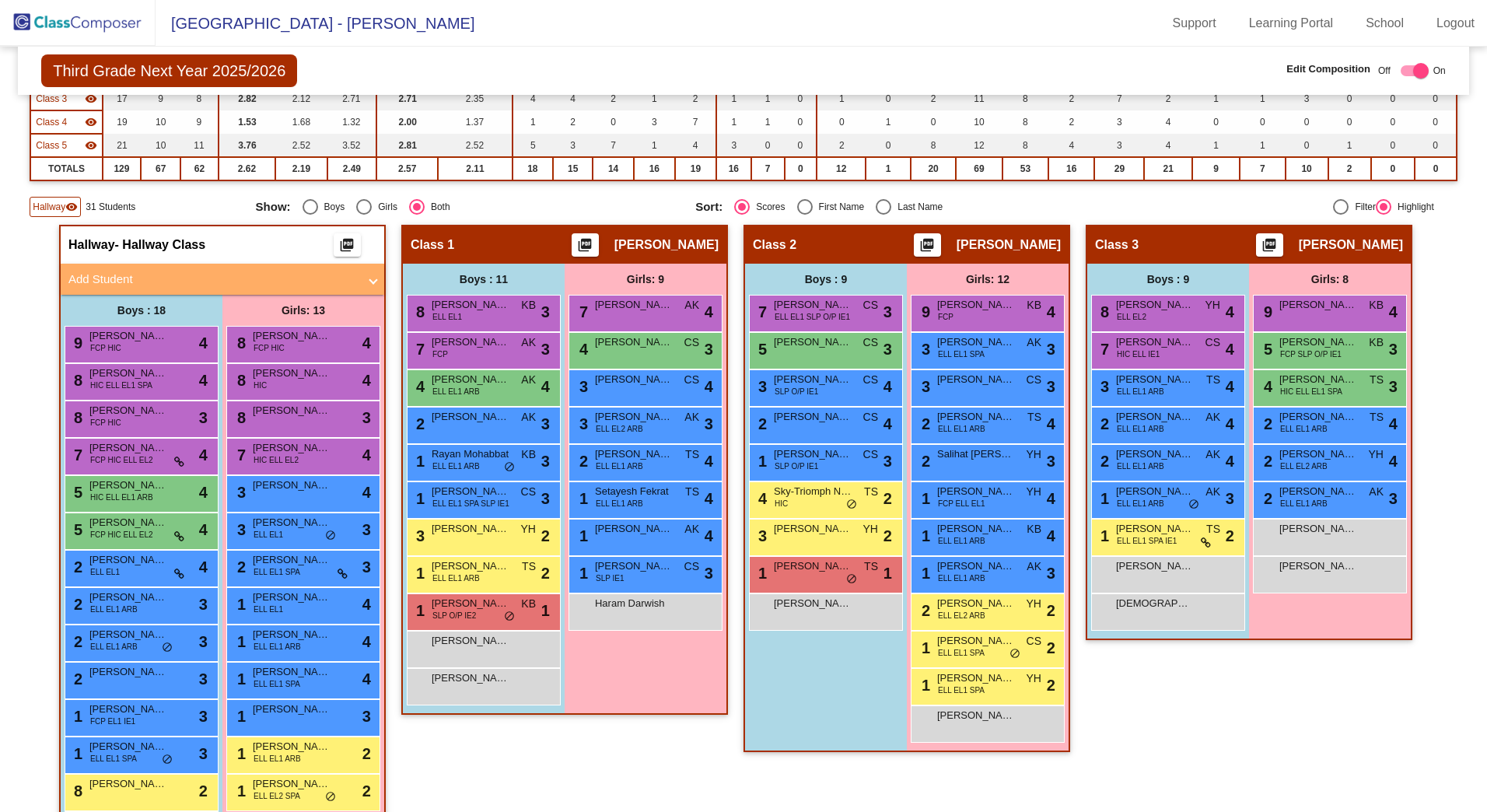
click at [110, 277] on mat-panel-title "Add Student" at bounding box center [212, 279] width 289 height 18
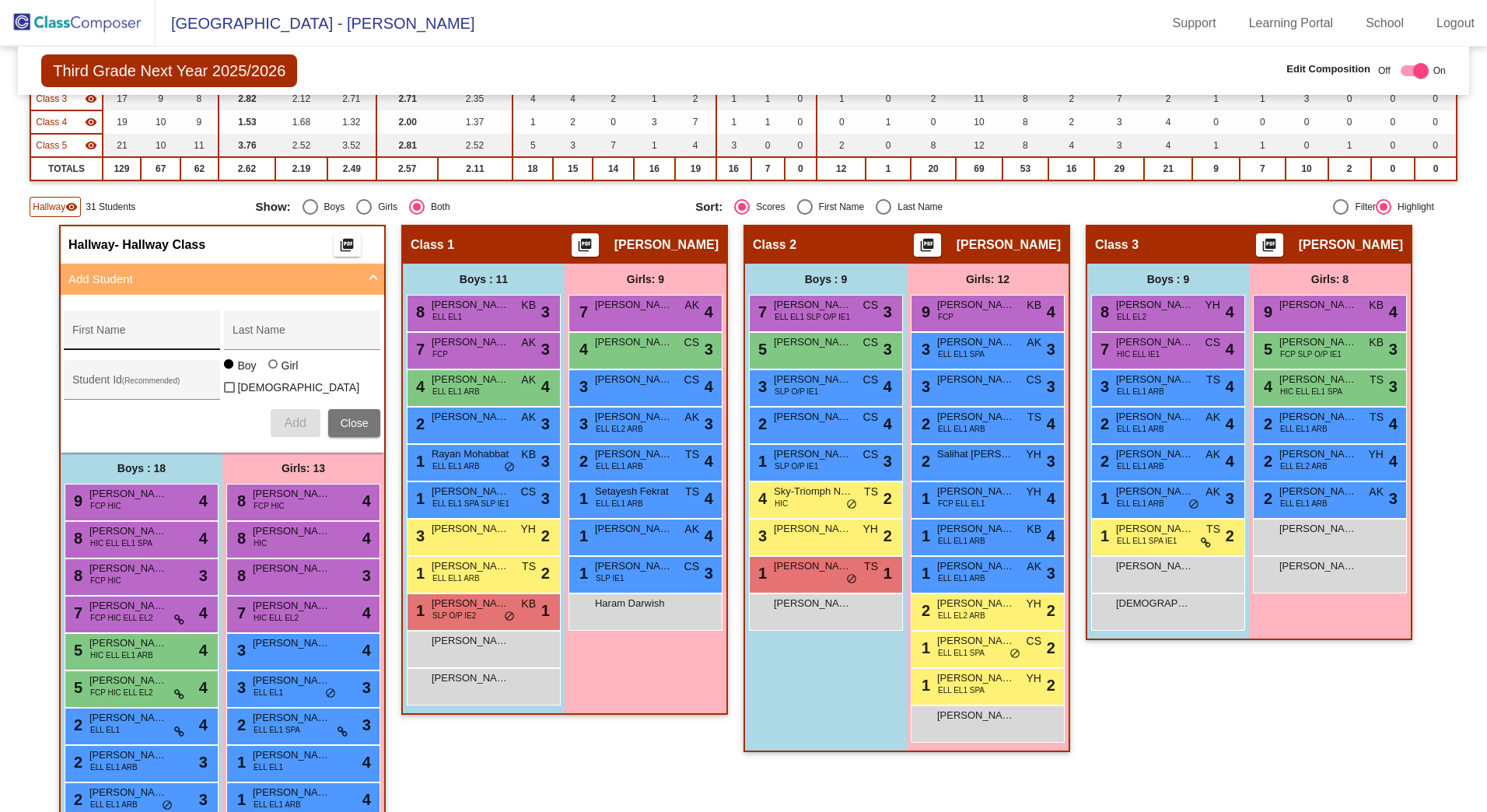
click at [98, 322] on div "First Name" at bounding box center [142, 334] width 140 height 32
type input "Jayden"
type input "Skannal"
click at [147, 374] on div "Student Id (Recommended)" at bounding box center [142, 383] width 140 height 32
type input "427081"
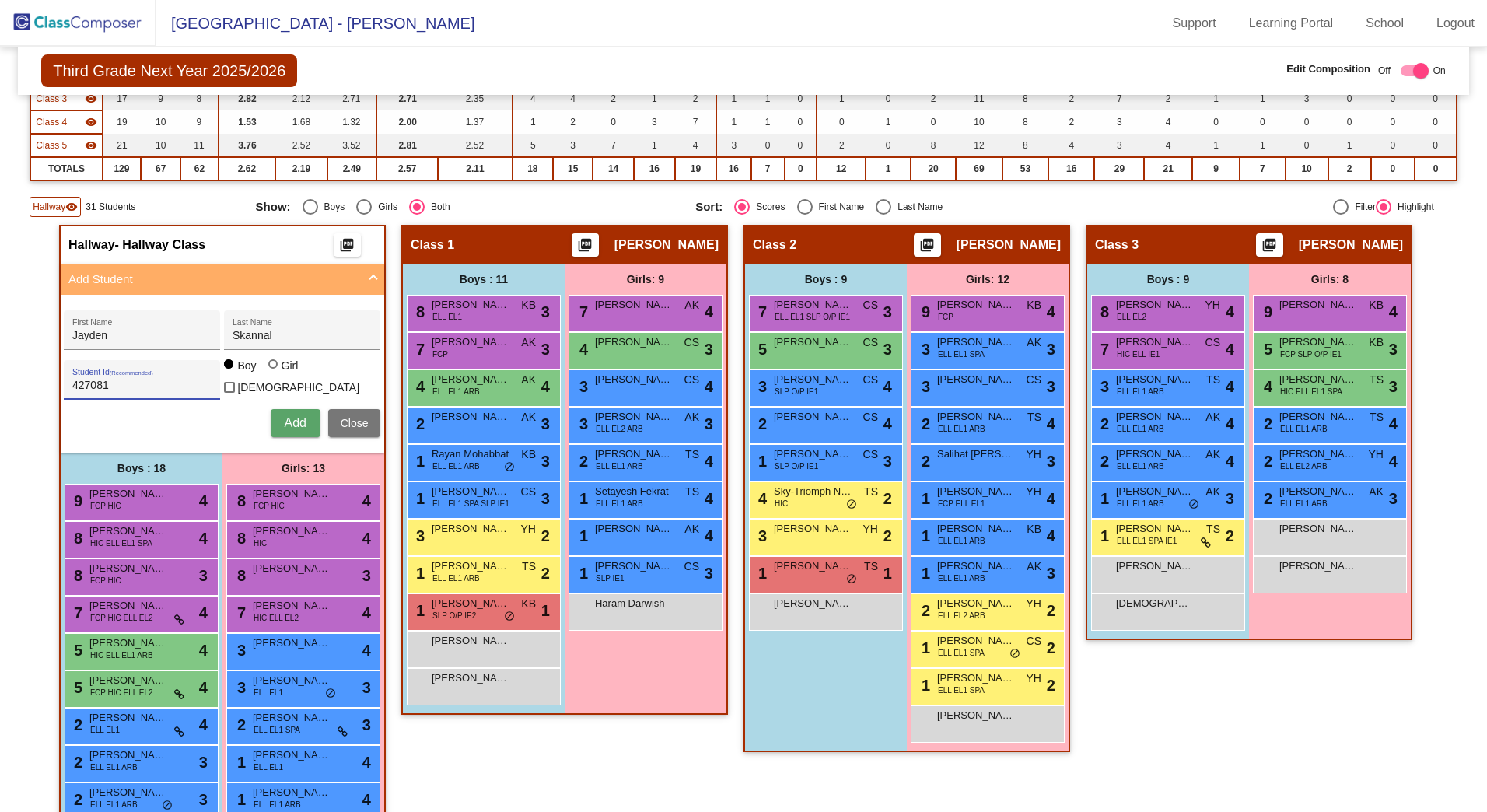
click at [298, 416] on span "Add" at bounding box center [295, 423] width 22 height 14
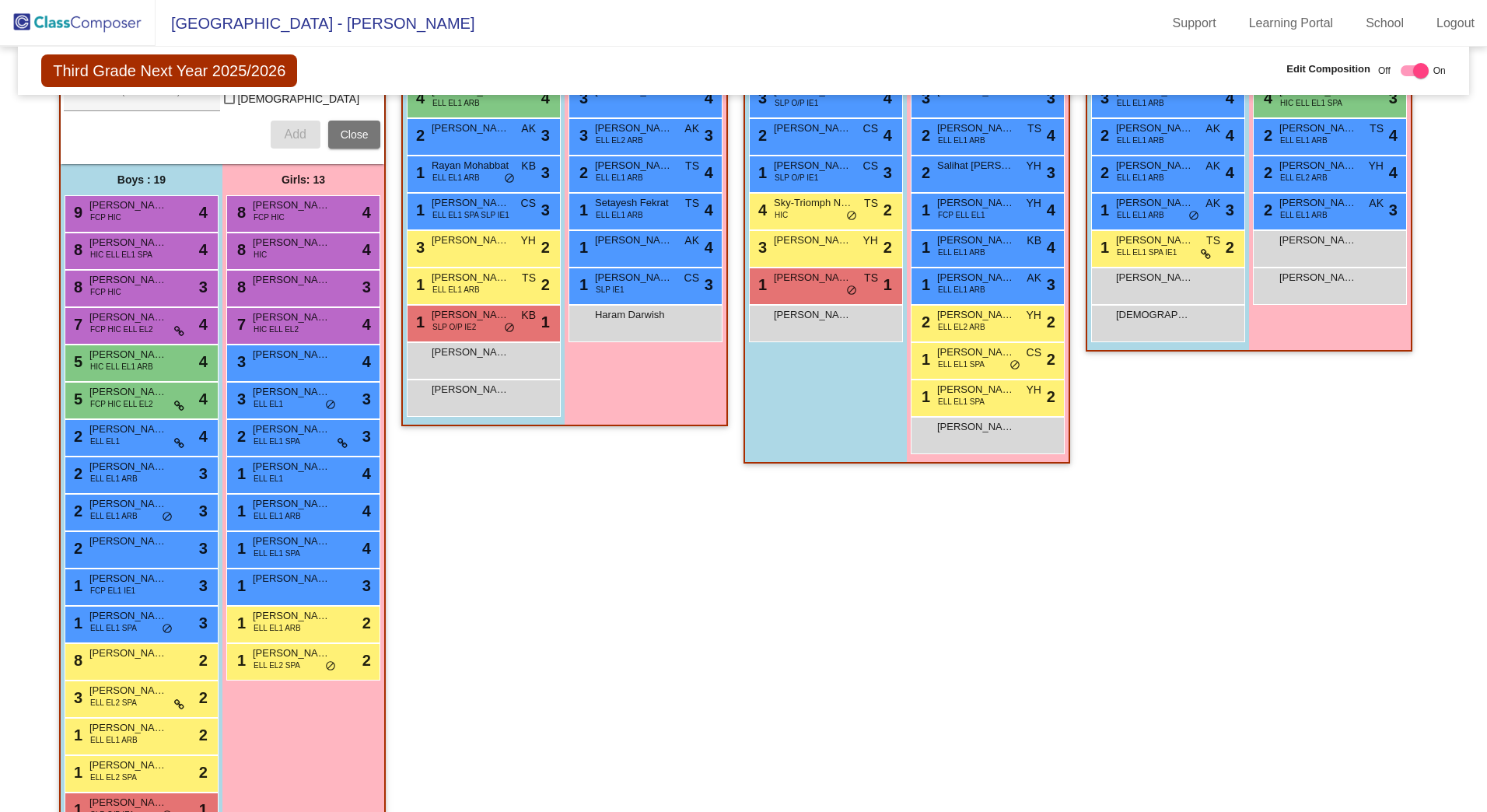
scroll to position [622, 0]
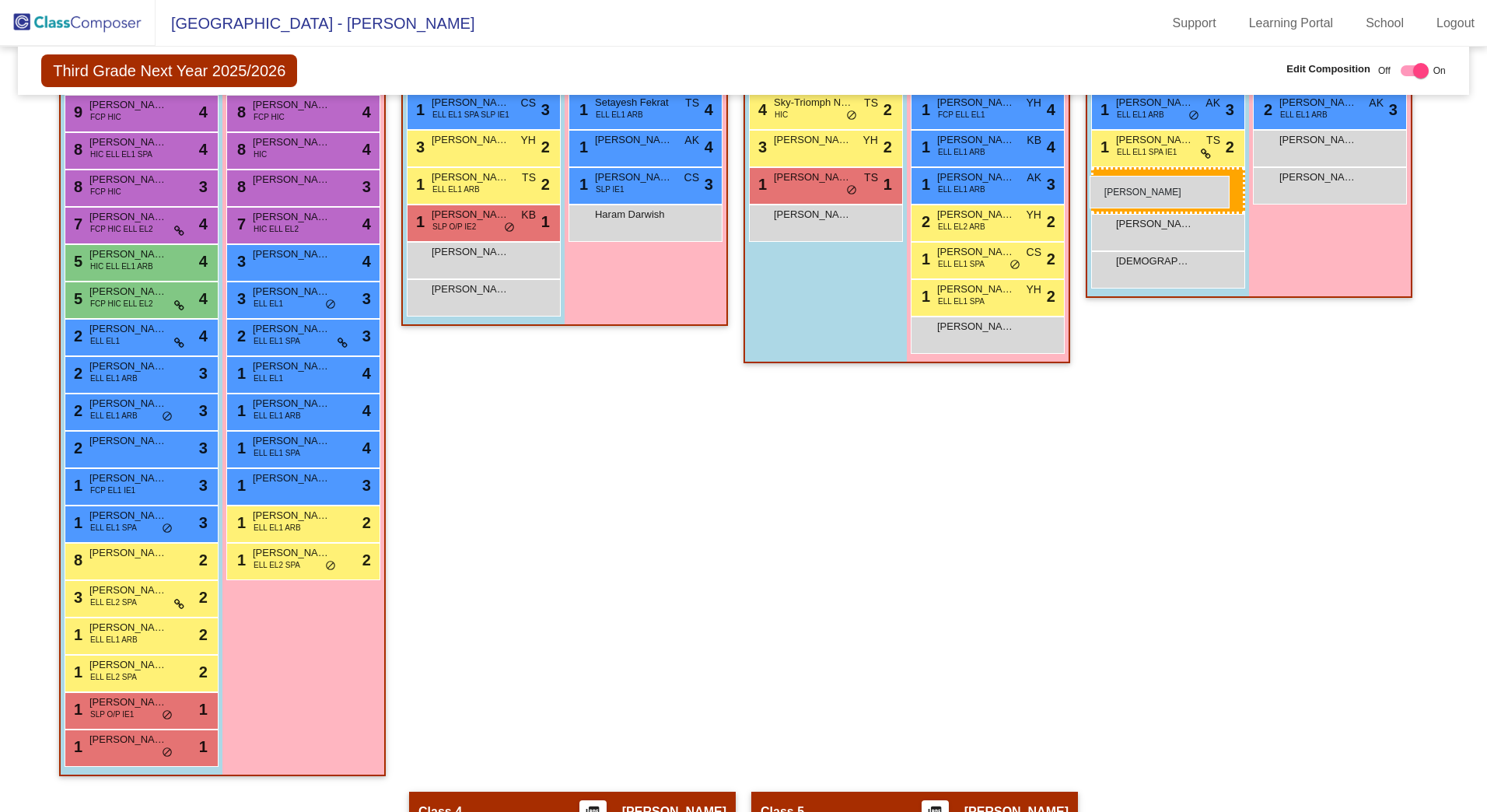
drag, startPoint x: 141, startPoint y: 778, endPoint x: 1089, endPoint y: 176, distance: 1123.0
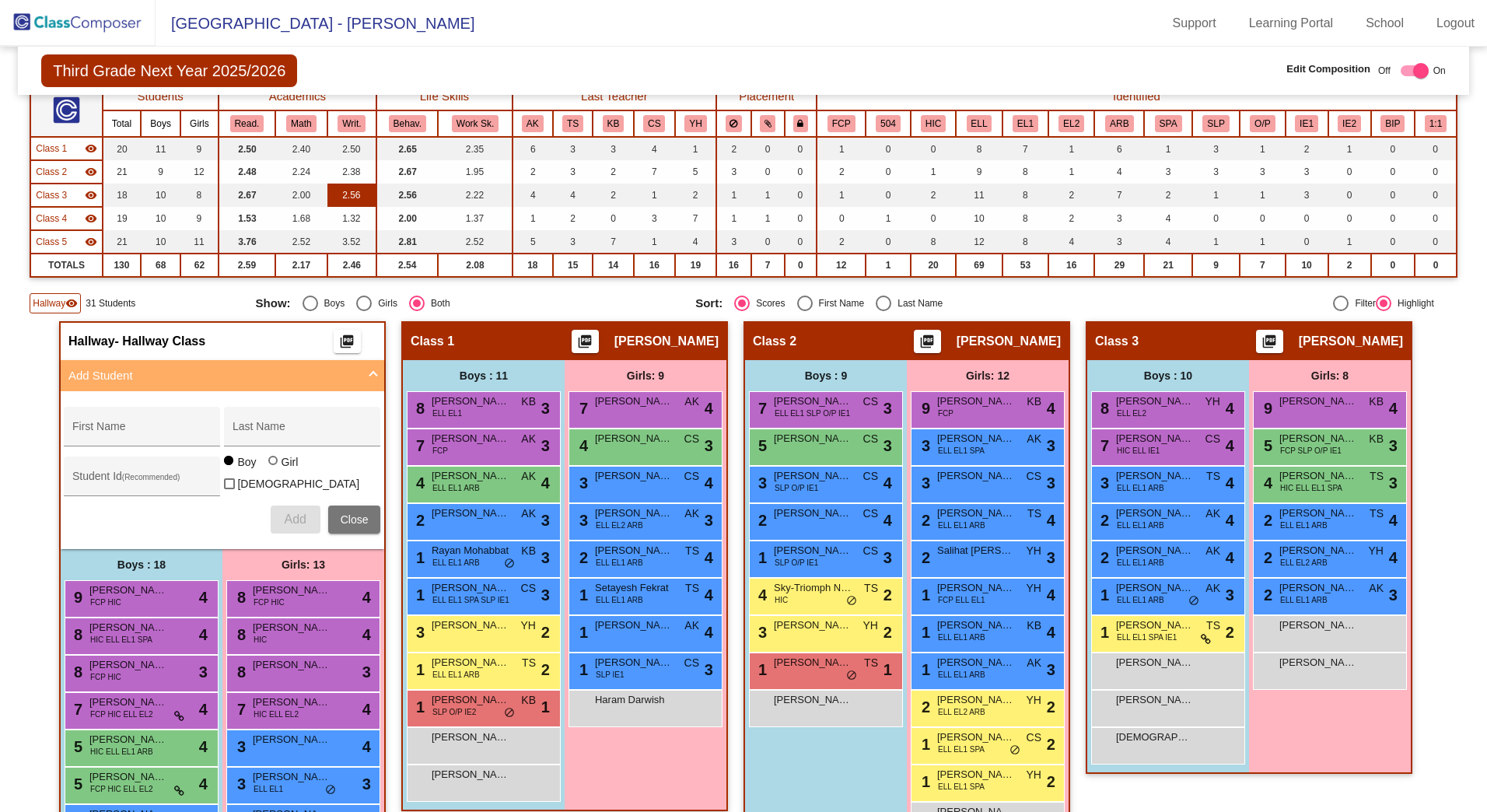
scroll to position [0, 0]
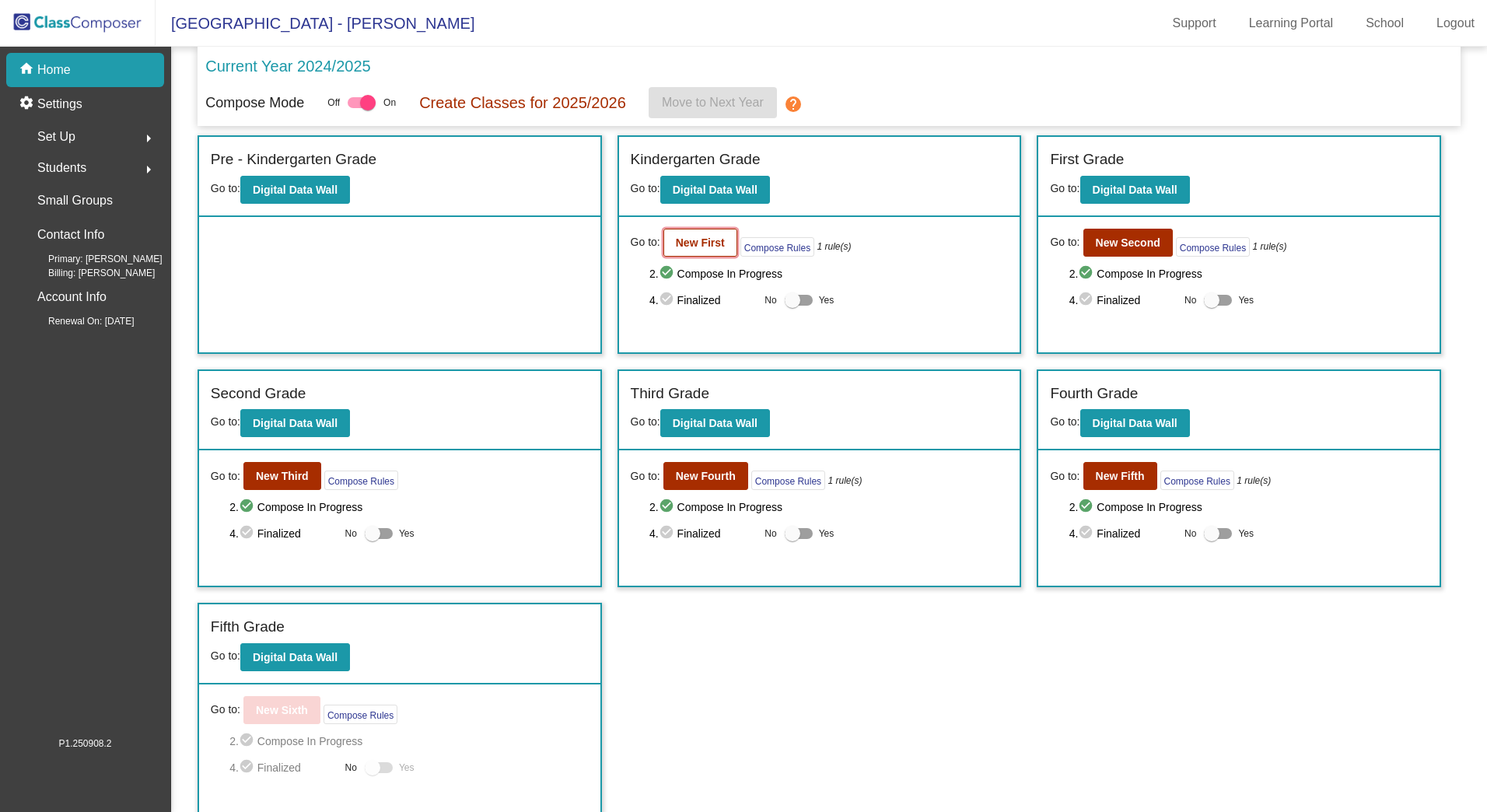
click at [714, 239] on b "New First" at bounding box center [700, 242] width 49 height 13
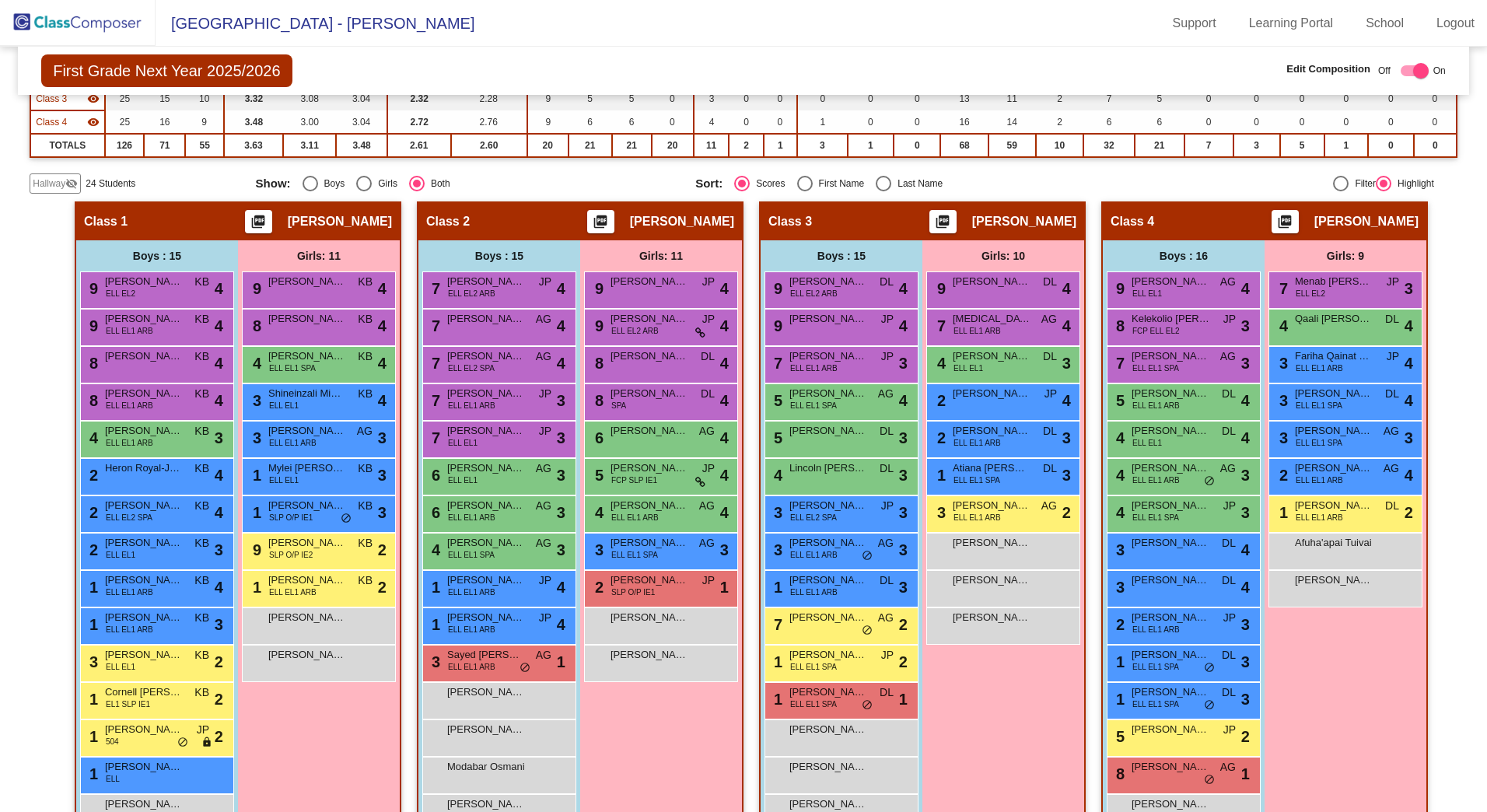
scroll to position [315, 0]
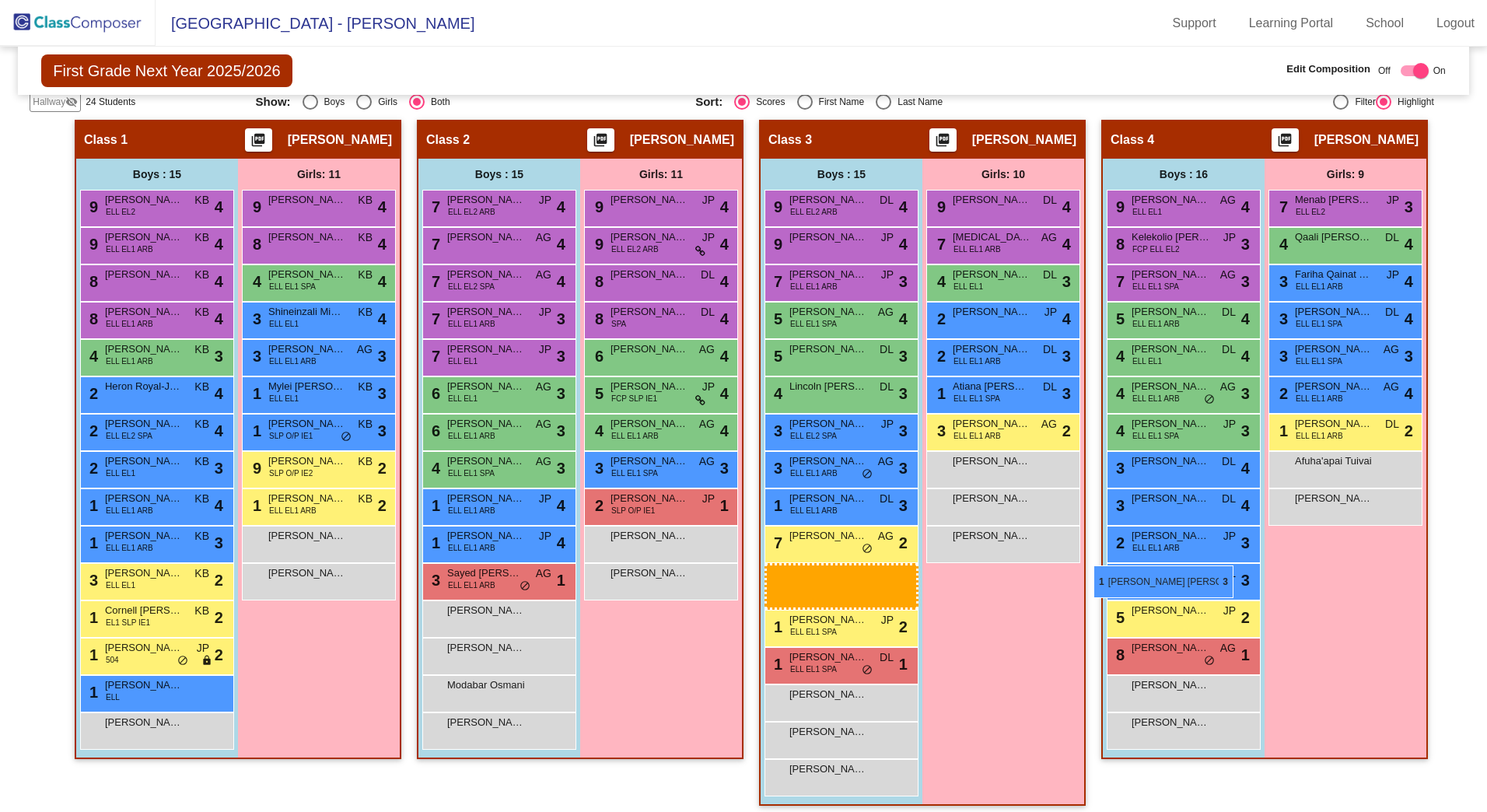
drag, startPoint x: 1171, startPoint y: 574, endPoint x: 1095, endPoint y: 564, distance: 76.7
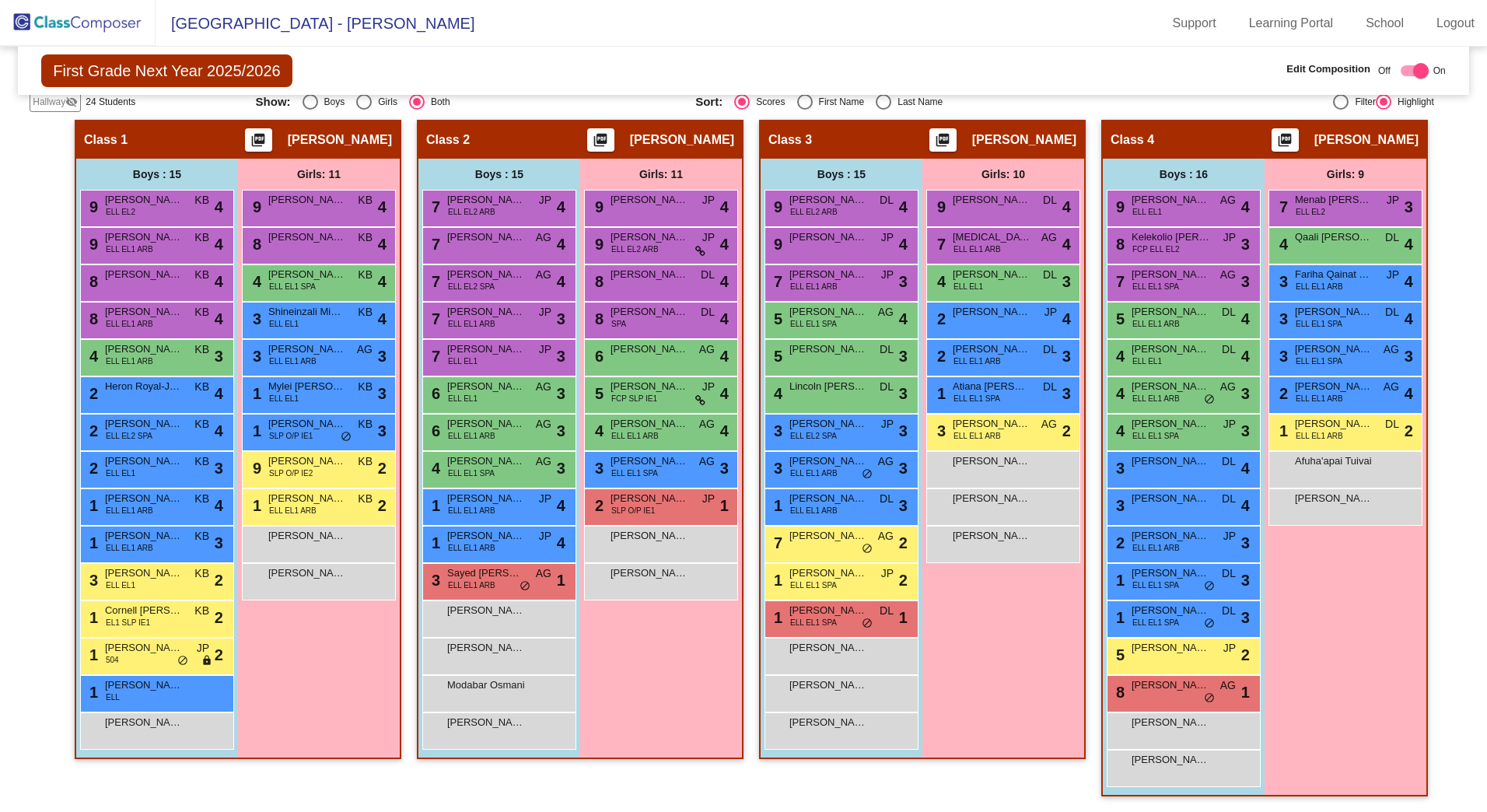
click at [57, 107] on span "Hallway" at bounding box center [49, 102] width 32 height 14
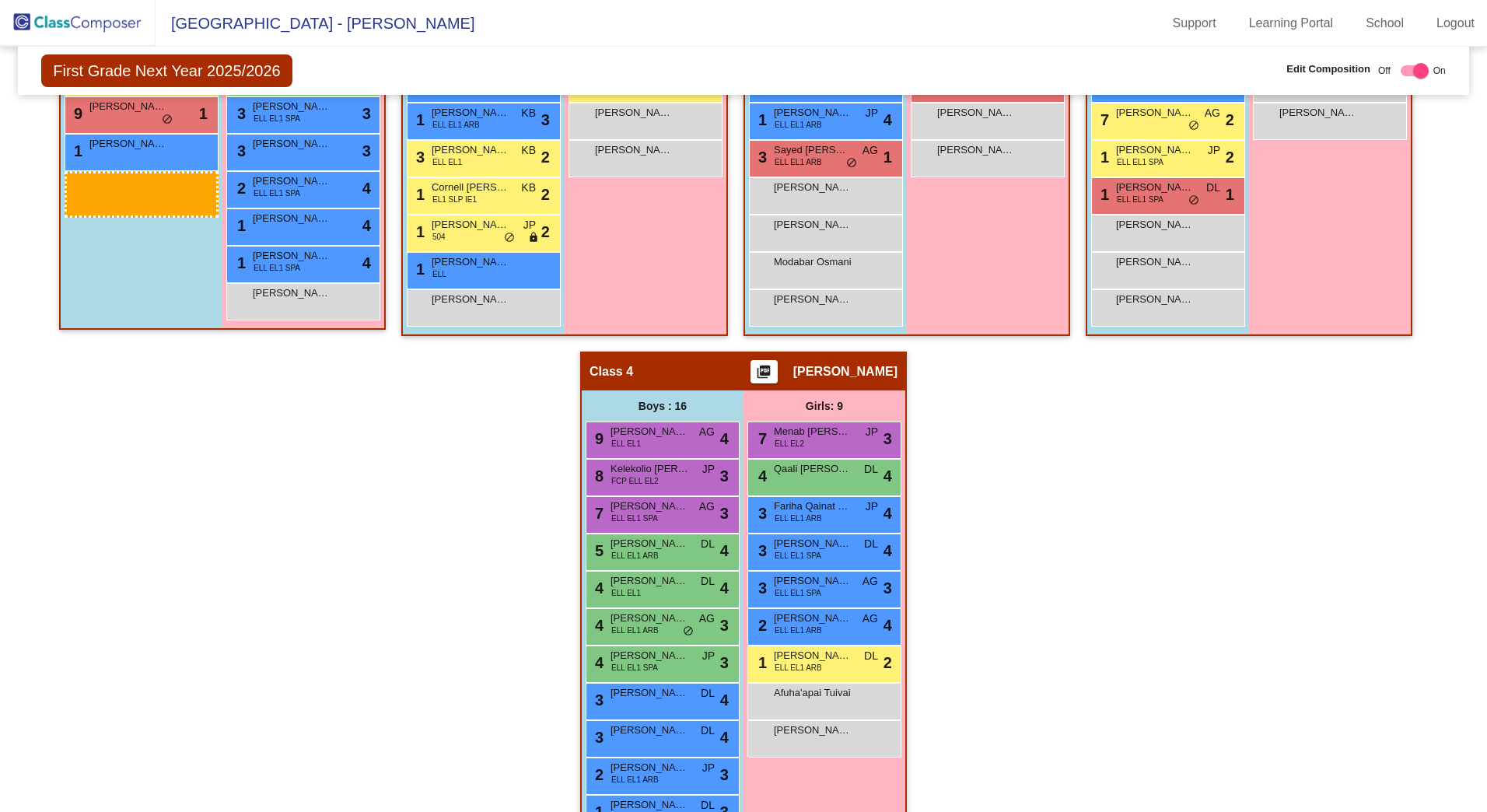
scroll to position [757, 0]
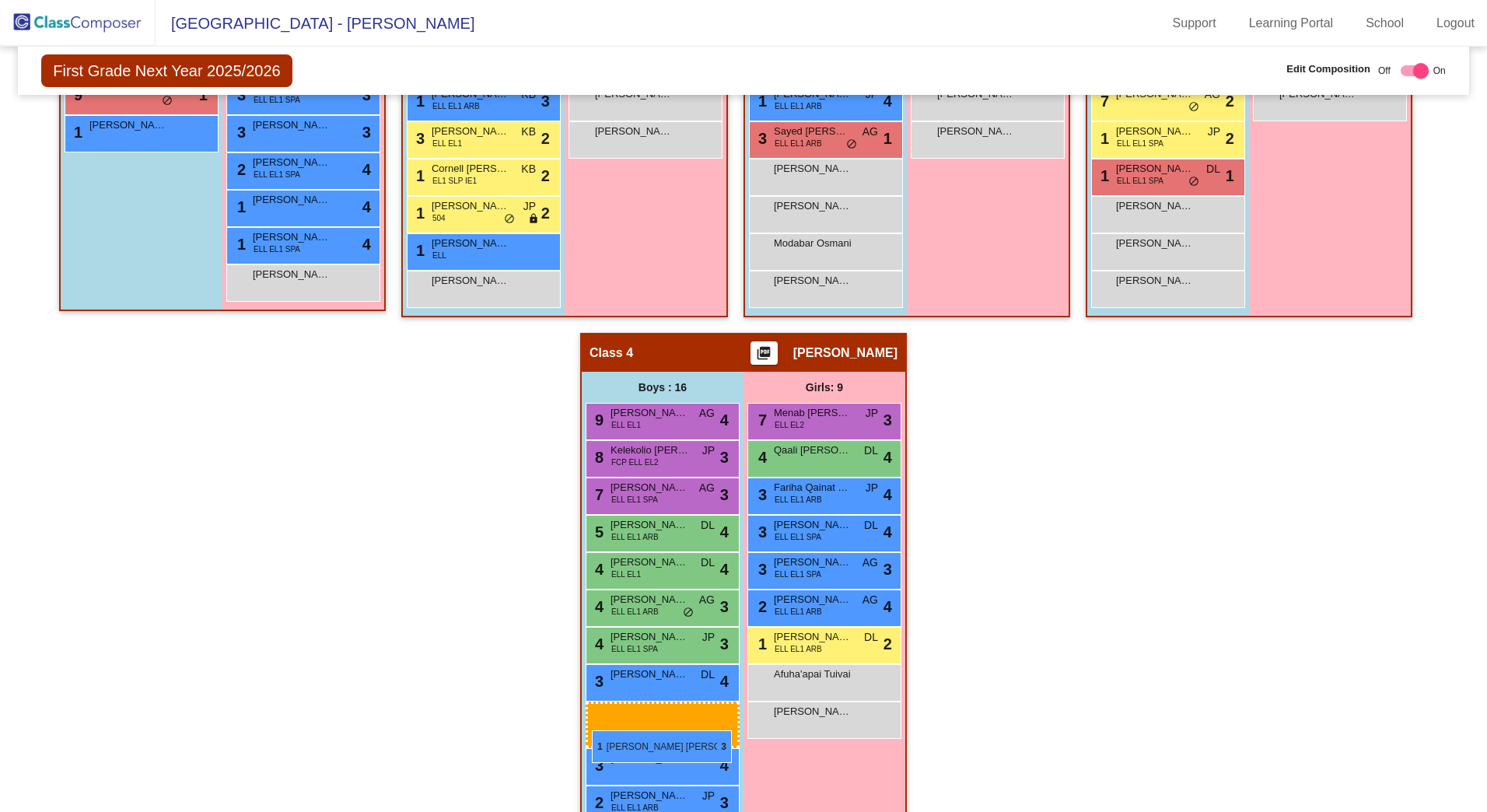
drag, startPoint x: 657, startPoint y: 797, endPoint x: 592, endPoint y: 730, distance: 93.3
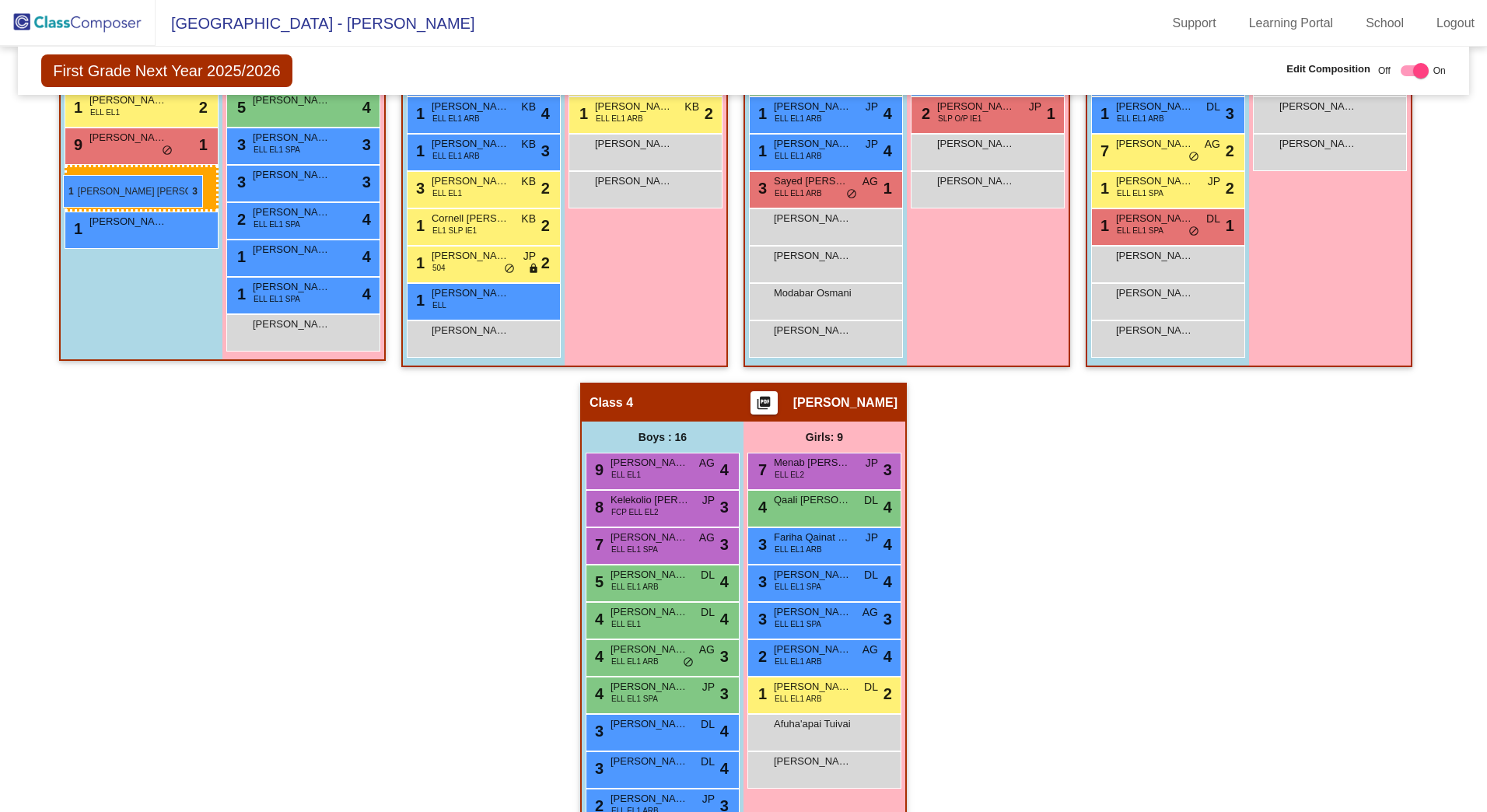
drag, startPoint x: 636, startPoint y: 795, endPoint x: 60, endPoint y: 176, distance: 845.5
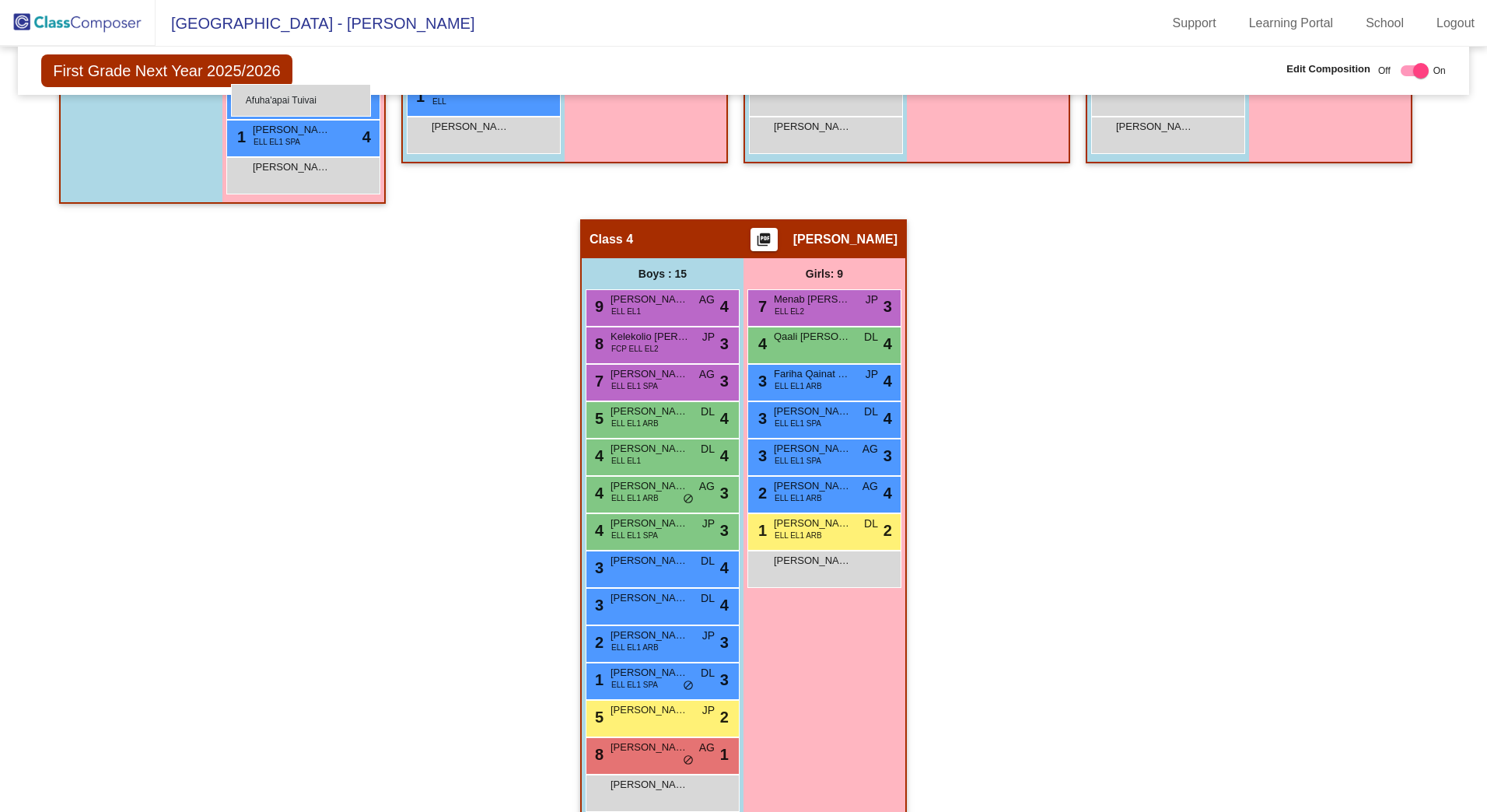
scroll to position [889, 0]
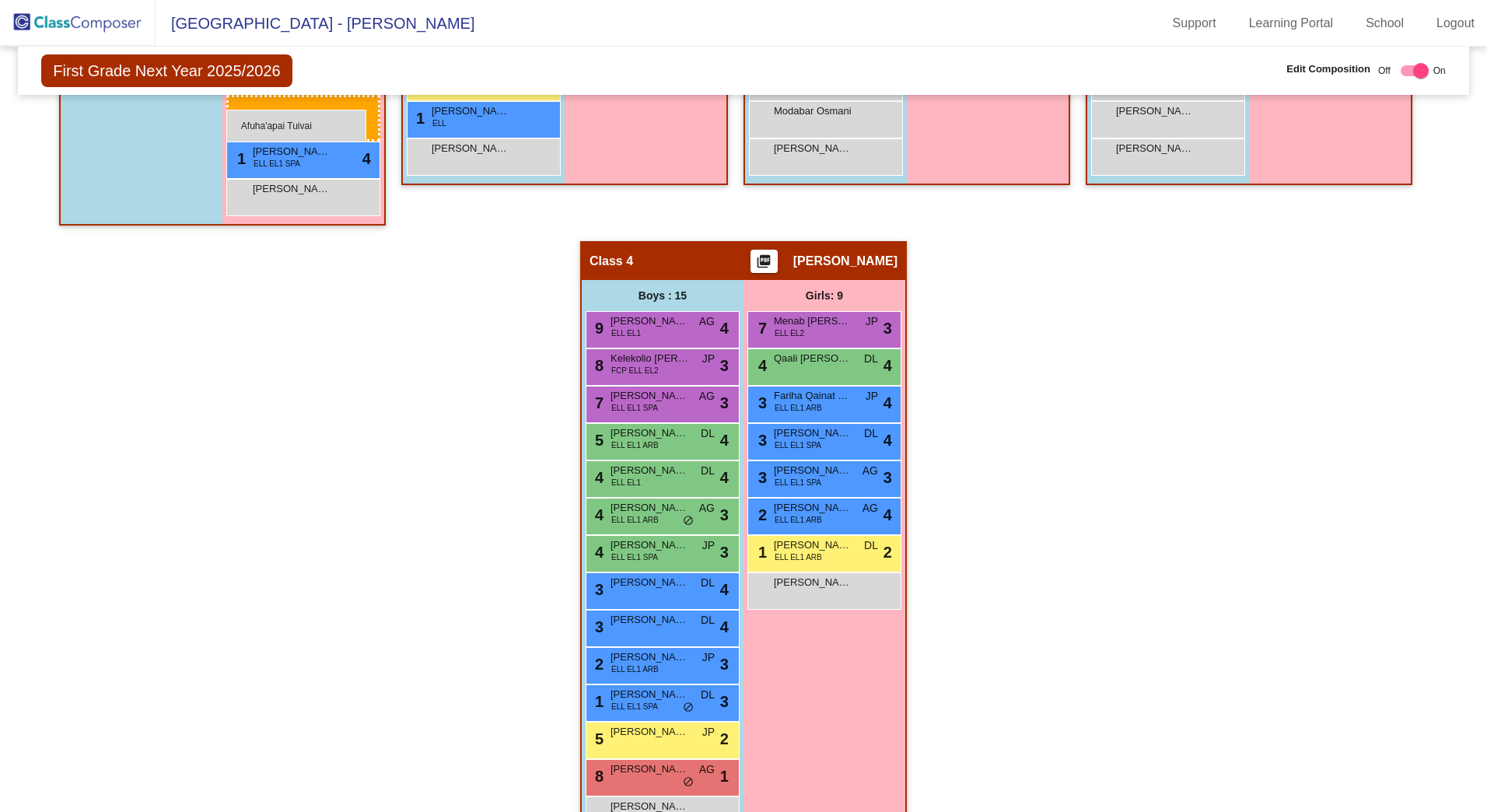
drag, startPoint x: 848, startPoint y: 504, endPoint x: 226, endPoint y: 110, distance: 736.3
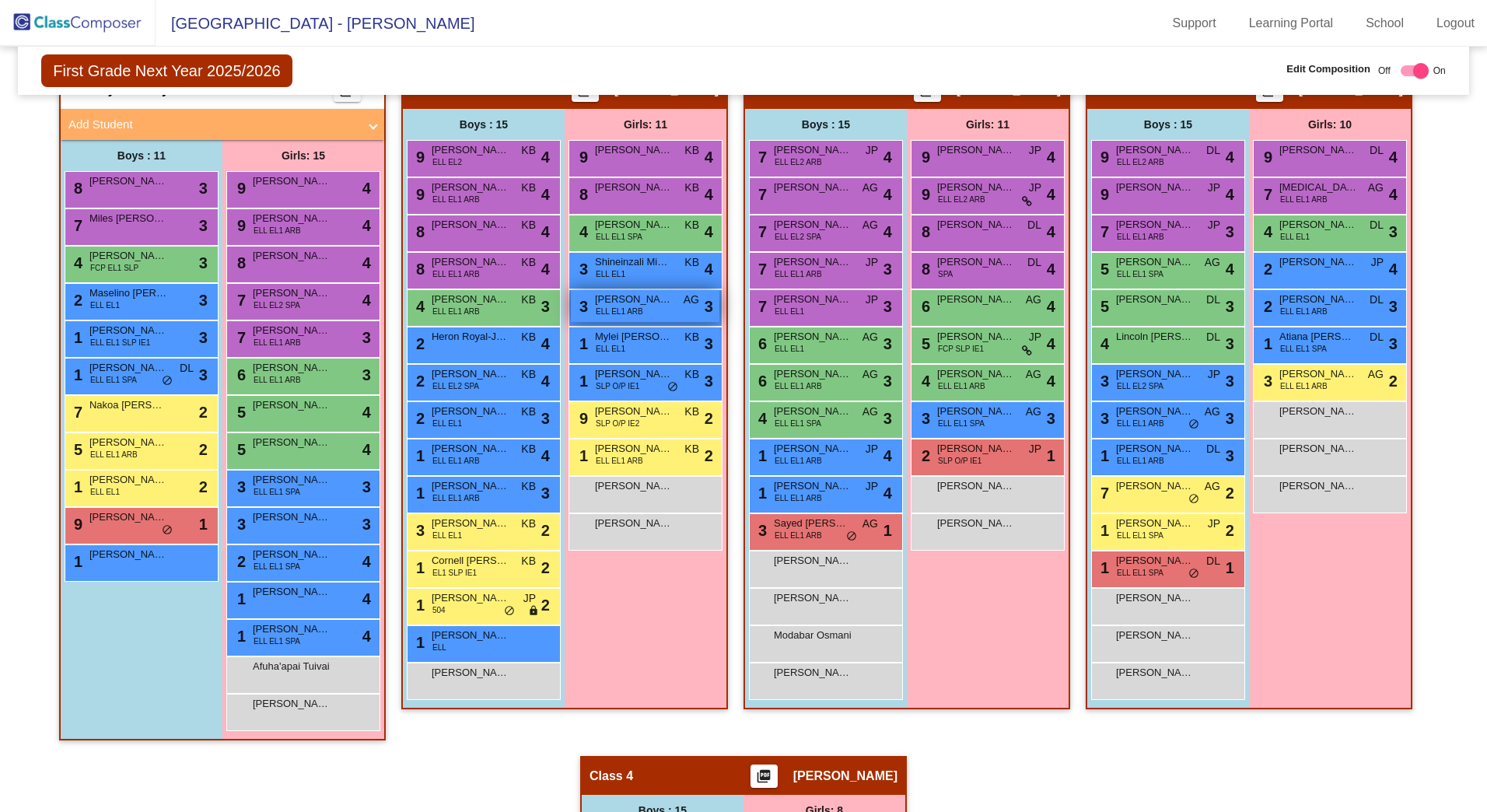
scroll to position [341, 0]
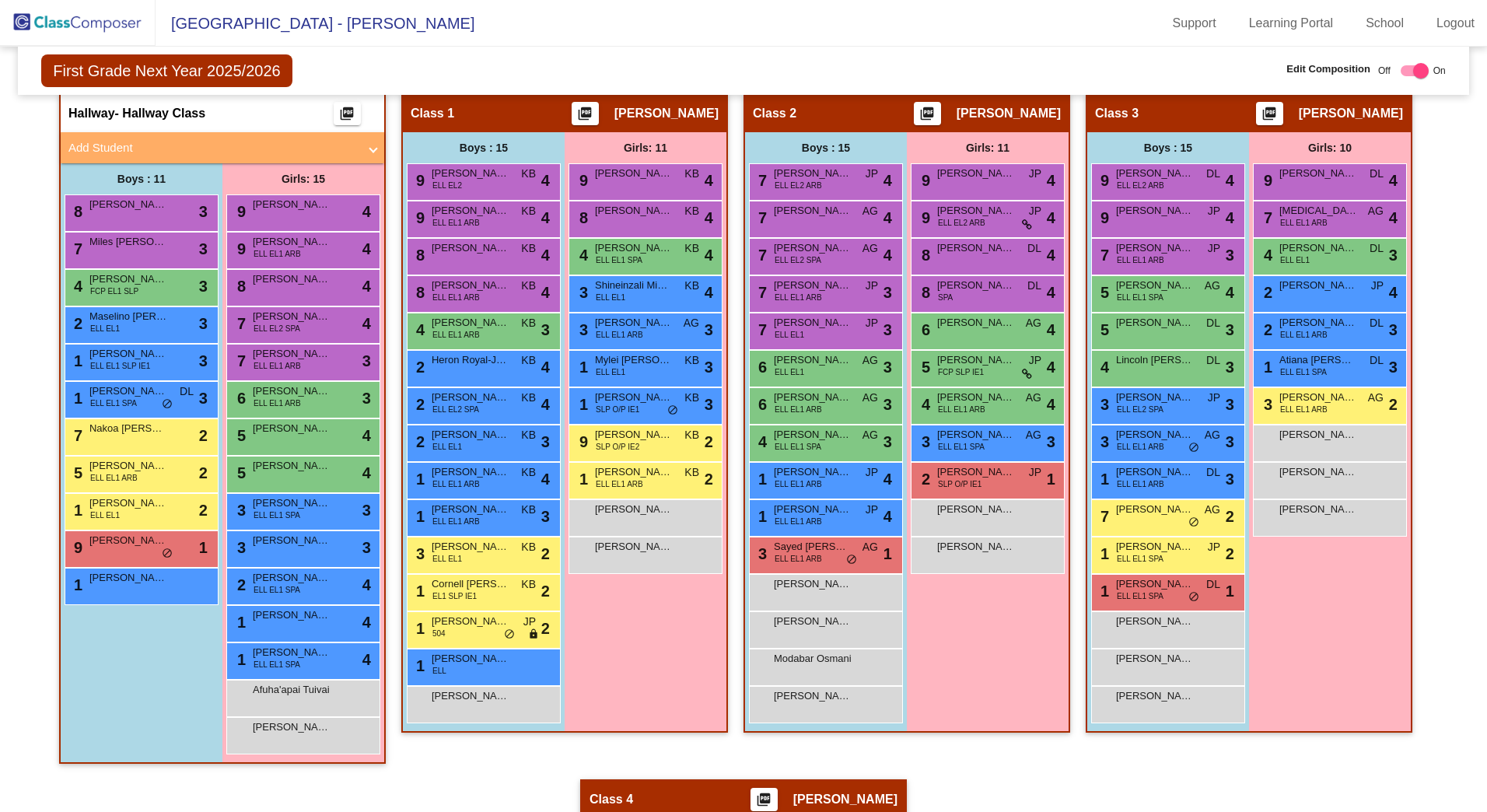
click at [112, 142] on mat-panel-title "Add Student" at bounding box center [212, 148] width 289 height 18
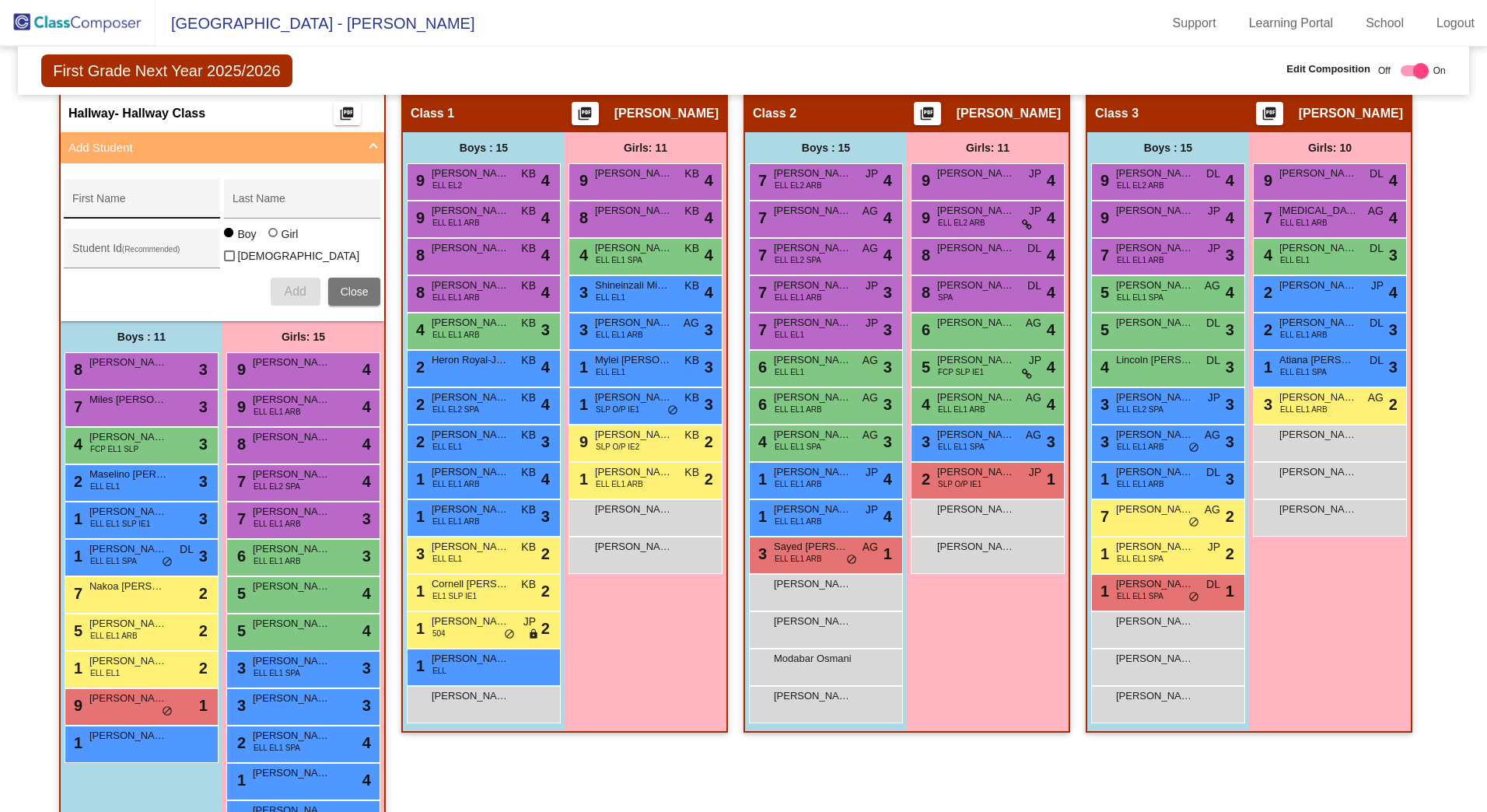
click at [148, 193] on div "First Name" at bounding box center [142, 203] width 140 height 32
type input "Mahsa"
type input "Ataee"
click at [74, 248] on input "Student Id (Recommended)" at bounding box center [142, 254] width 140 height 13
type input "421246"
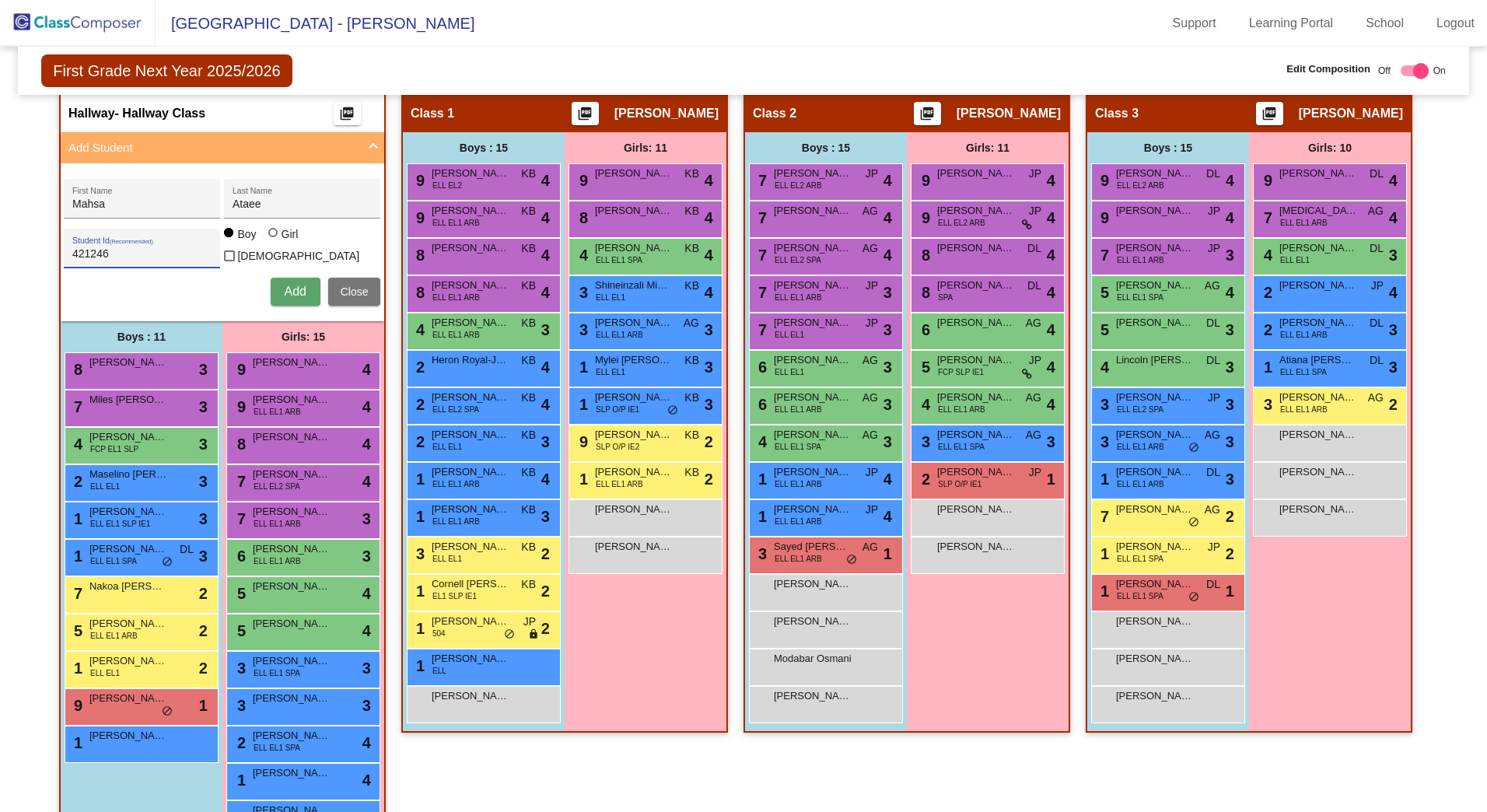
click at [270, 237] on div at bounding box center [273, 232] width 9 height 9
click at [274, 241] on input "Girl" at bounding box center [274, 241] width 1 height 1
radio input "true"
click at [284, 285] on span "Add" at bounding box center [295, 292] width 22 height 14
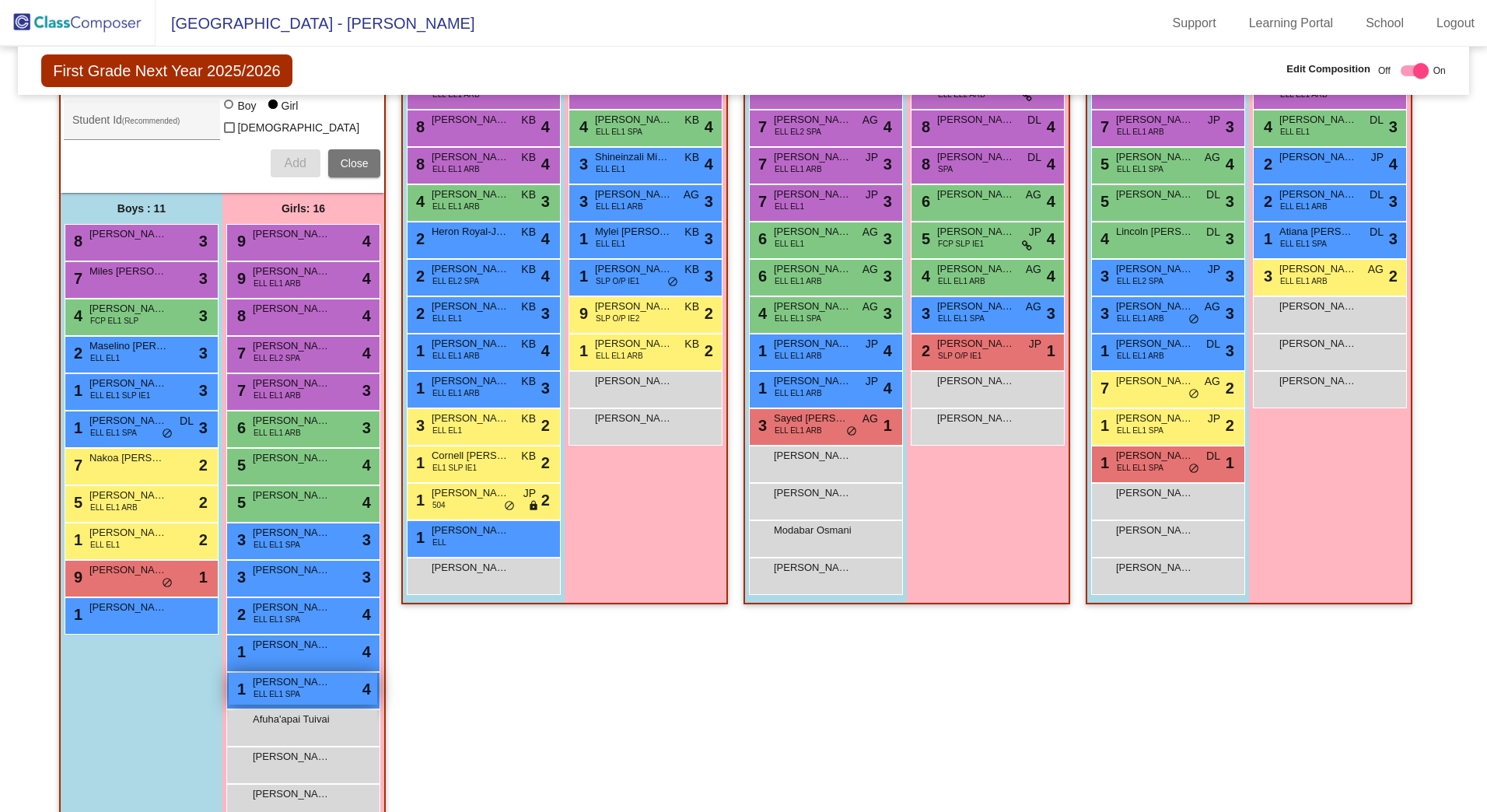
scroll to position [497, 0]
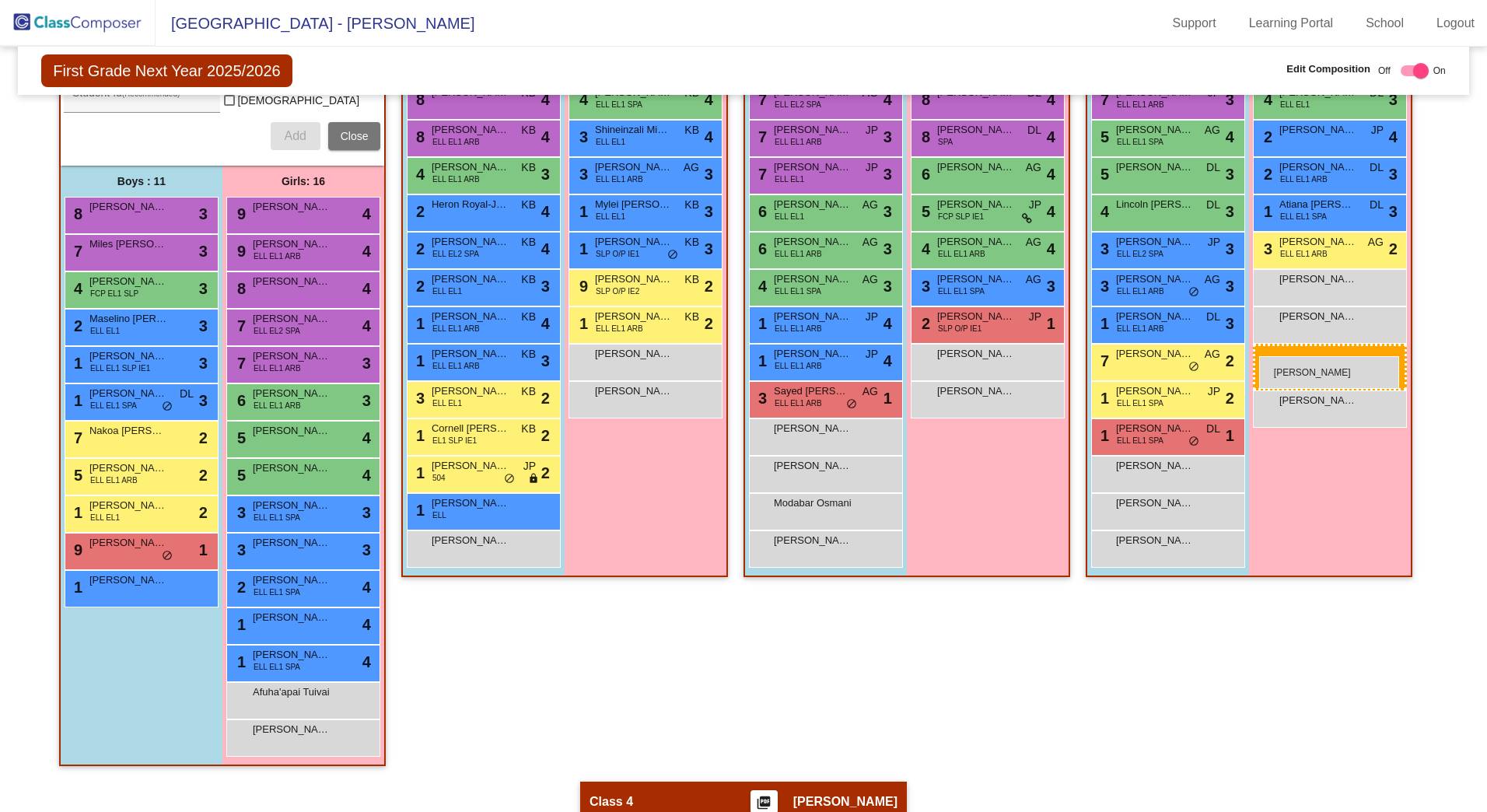
drag, startPoint x: 306, startPoint y: 768, endPoint x: 1258, endPoint y: 356, distance: 1037.3
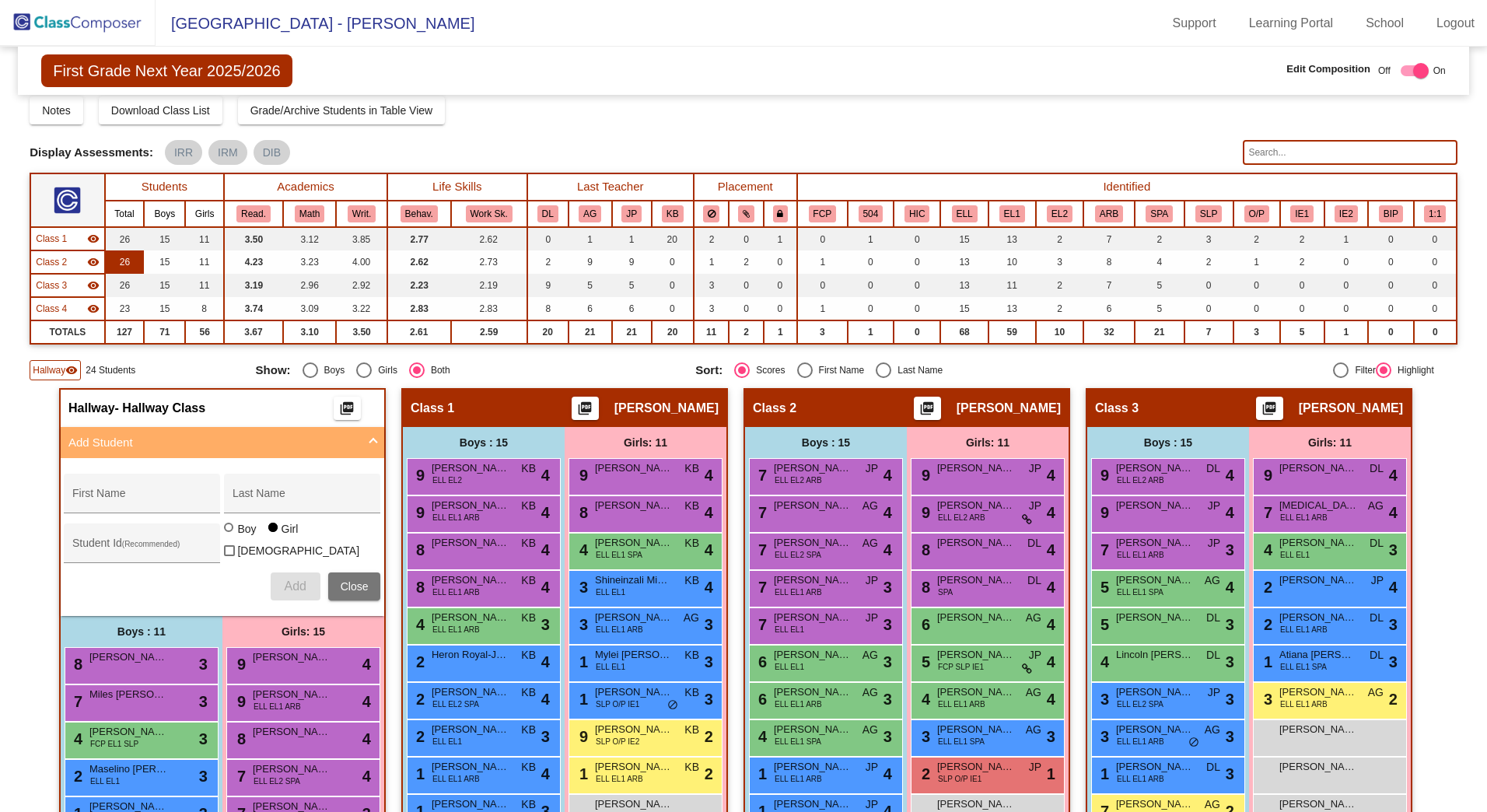
scroll to position [0, 0]
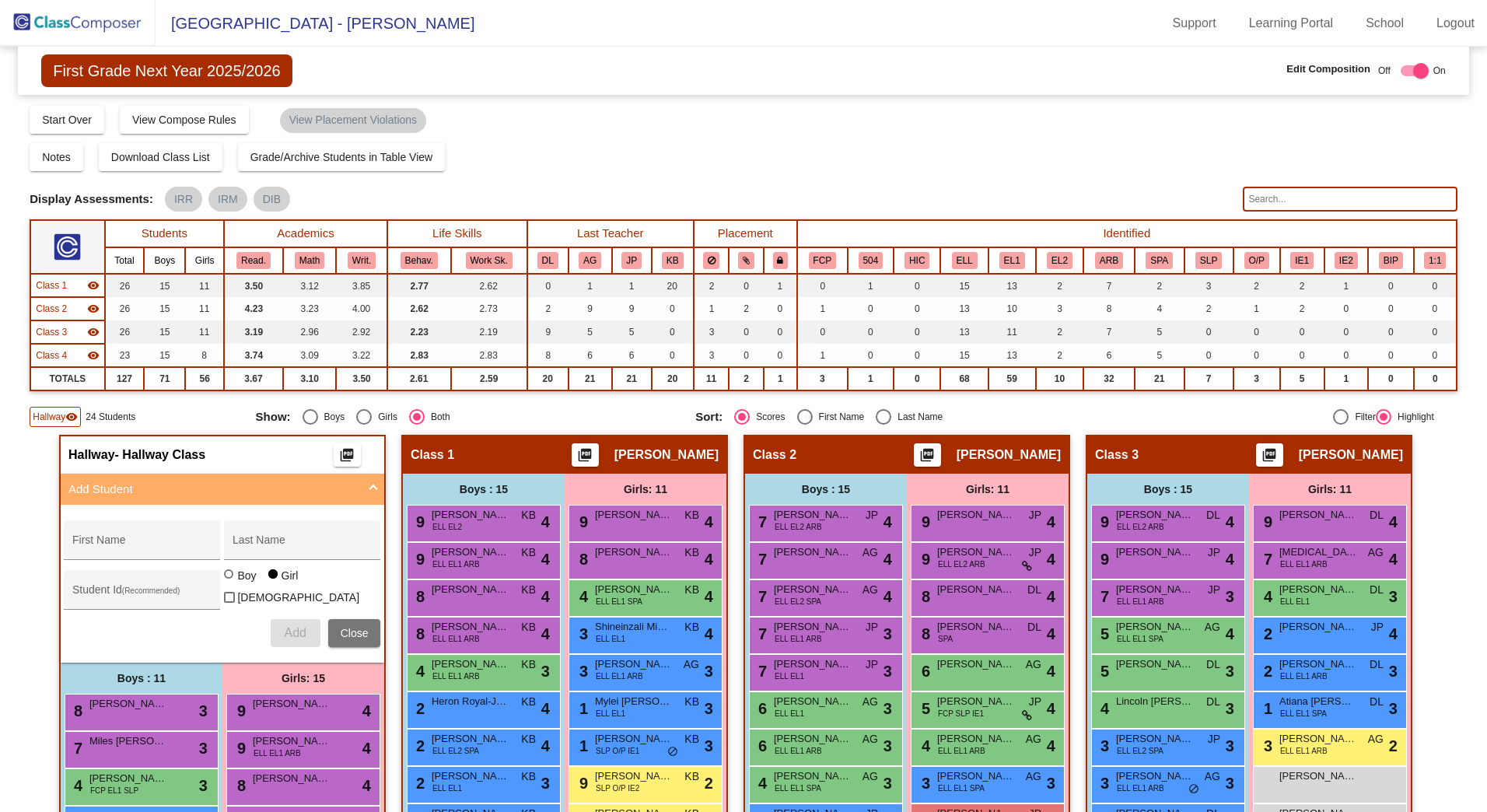
click at [49, 415] on span "Hallway" at bounding box center [49, 417] width 32 height 14
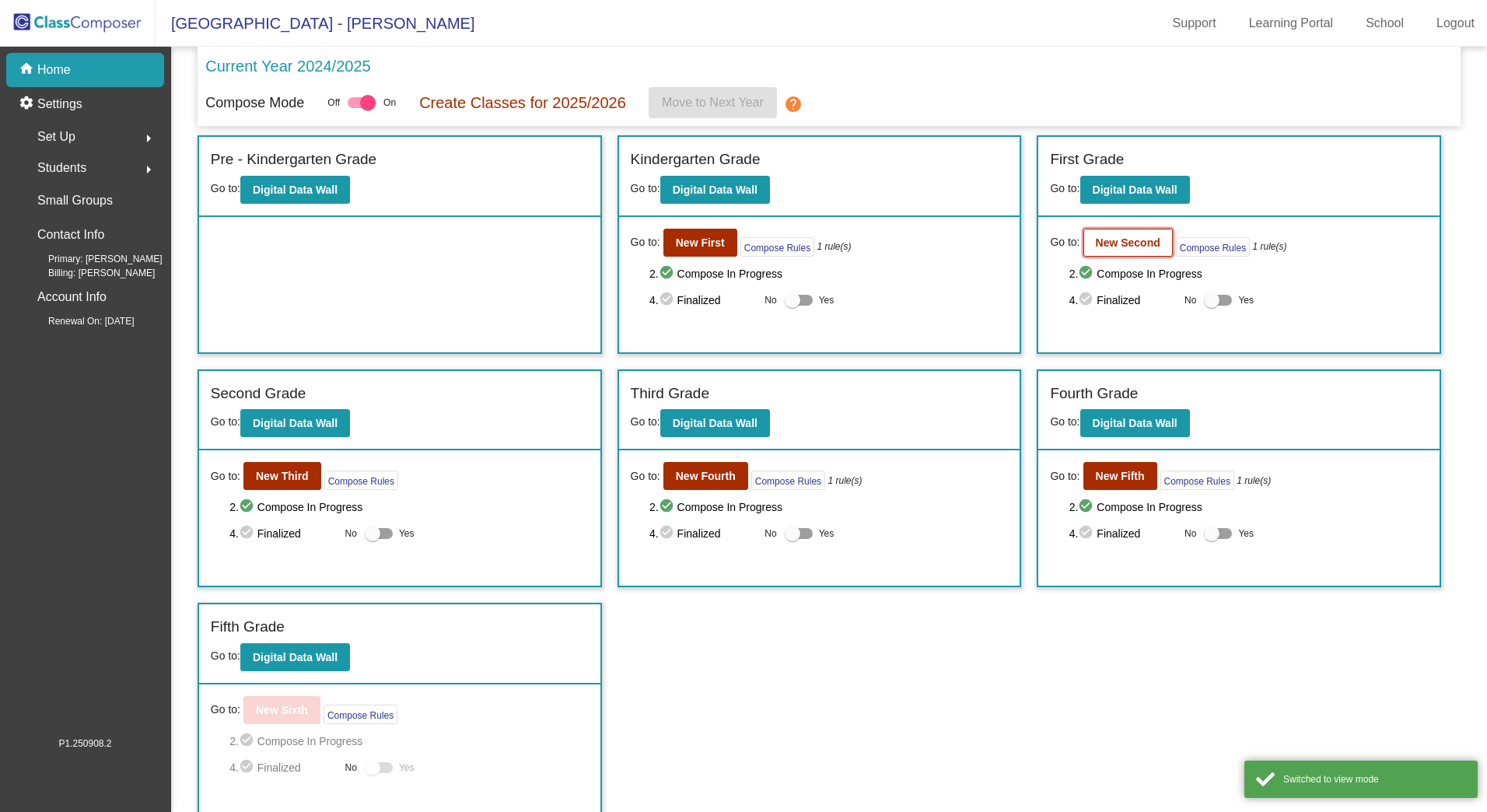
click at [1124, 242] on b "New Second" at bounding box center [1129, 242] width 65 height 13
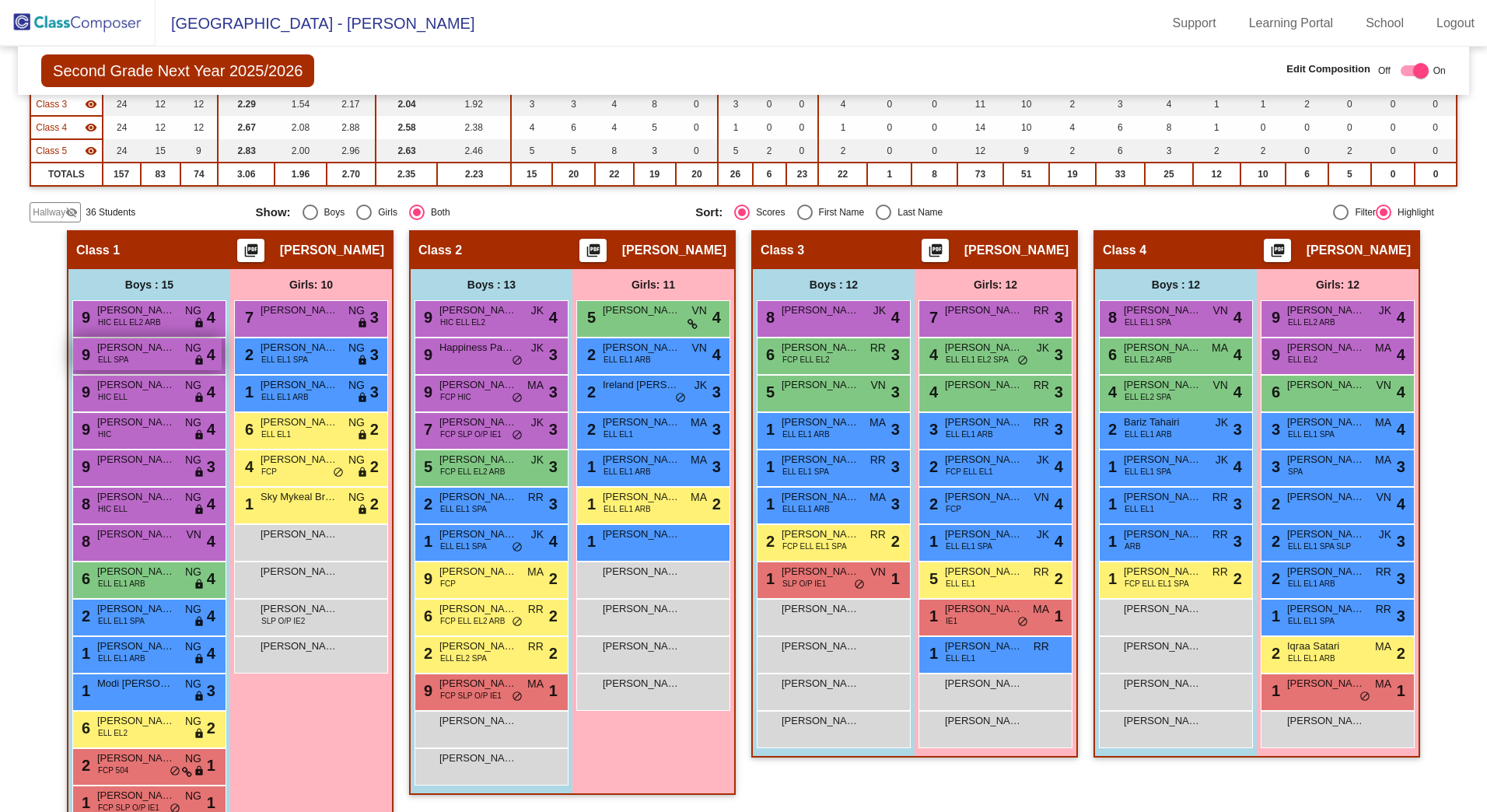
scroll to position [234, 0]
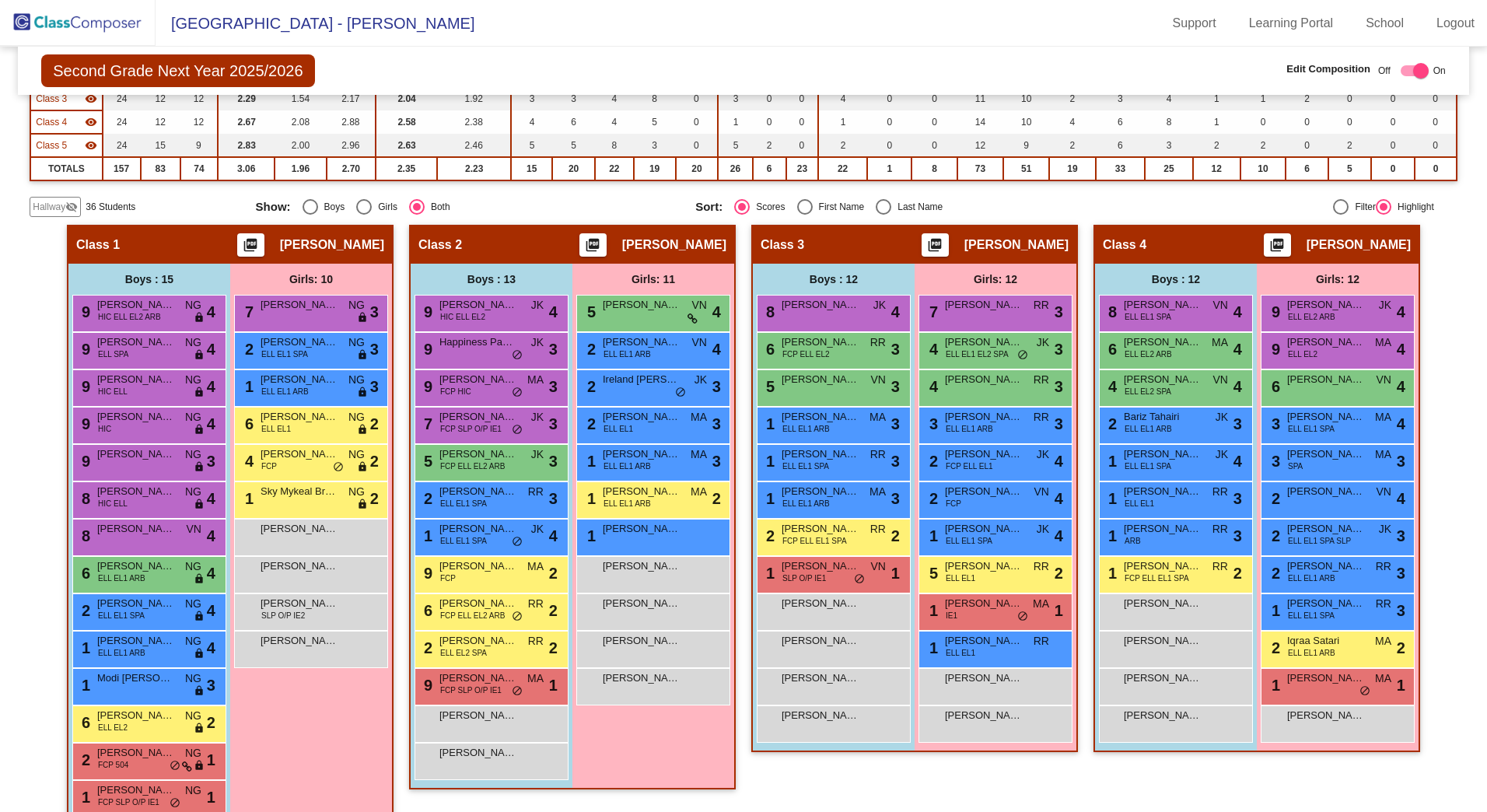
click at [53, 206] on span "Hallway" at bounding box center [49, 206] width 32 height 14
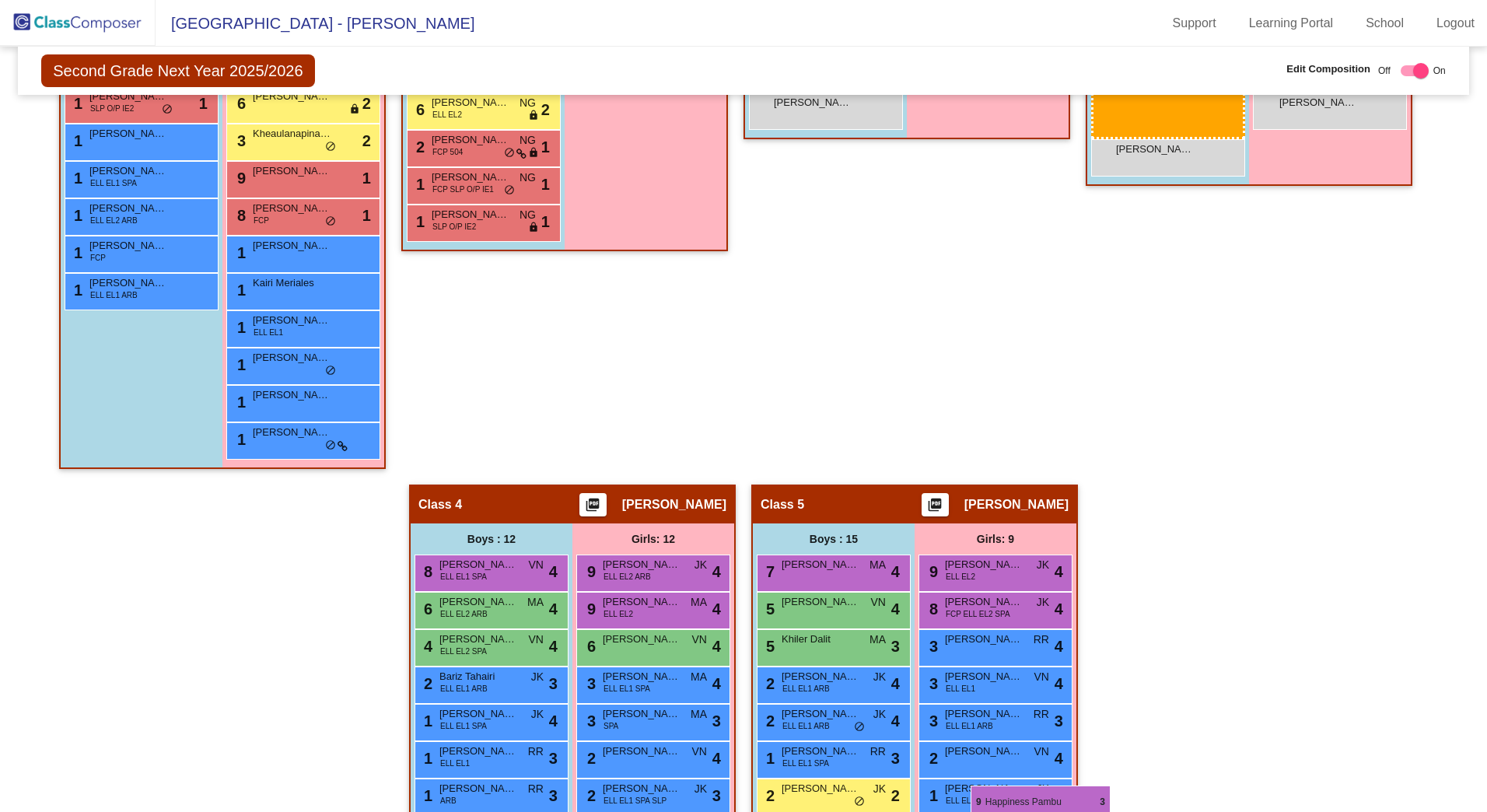
scroll to position [865, 0]
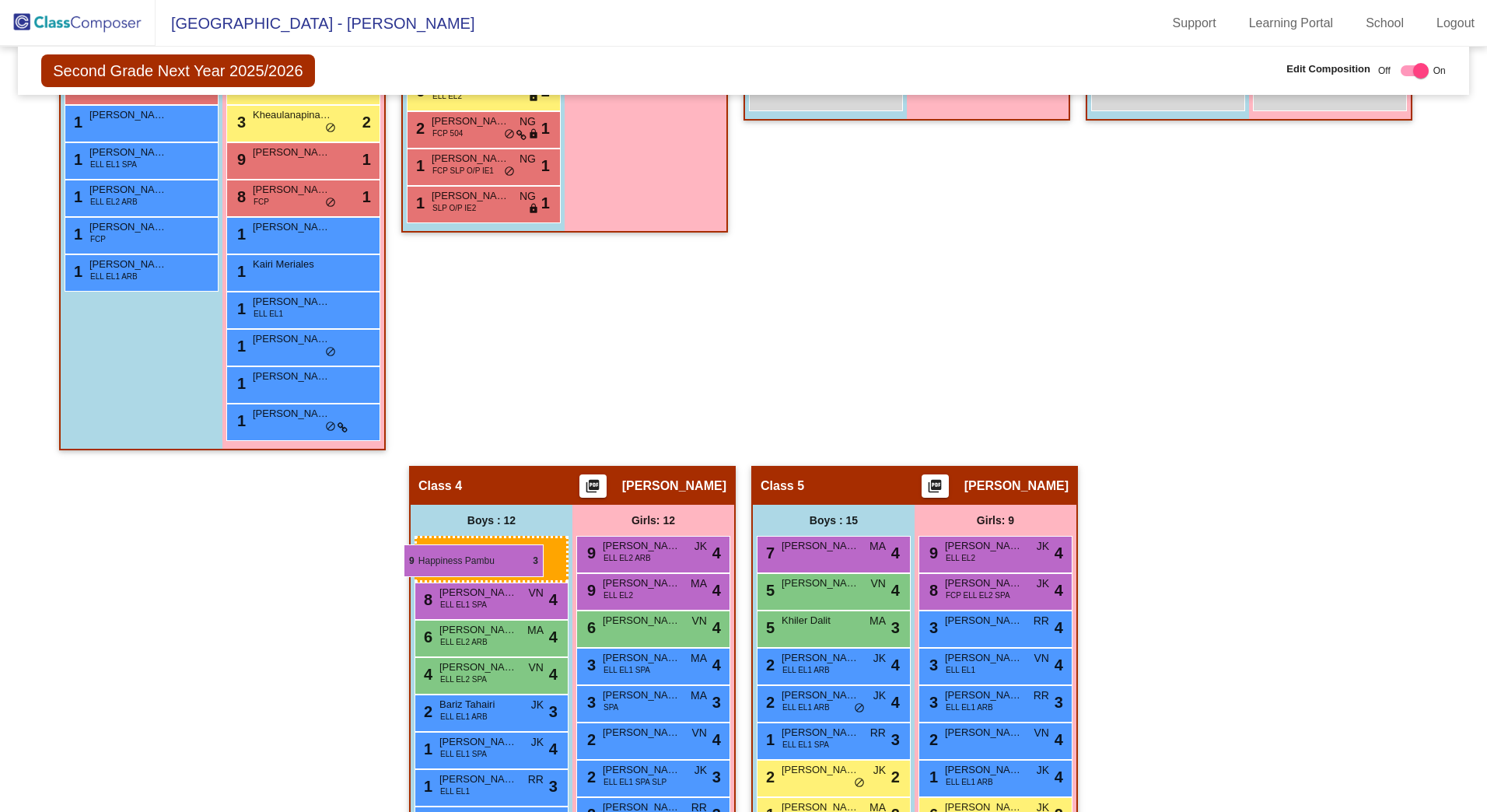
drag, startPoint x: 806, startPoint y: 351, endPoint x: 404, endPoint y: 543, distance: 445.5
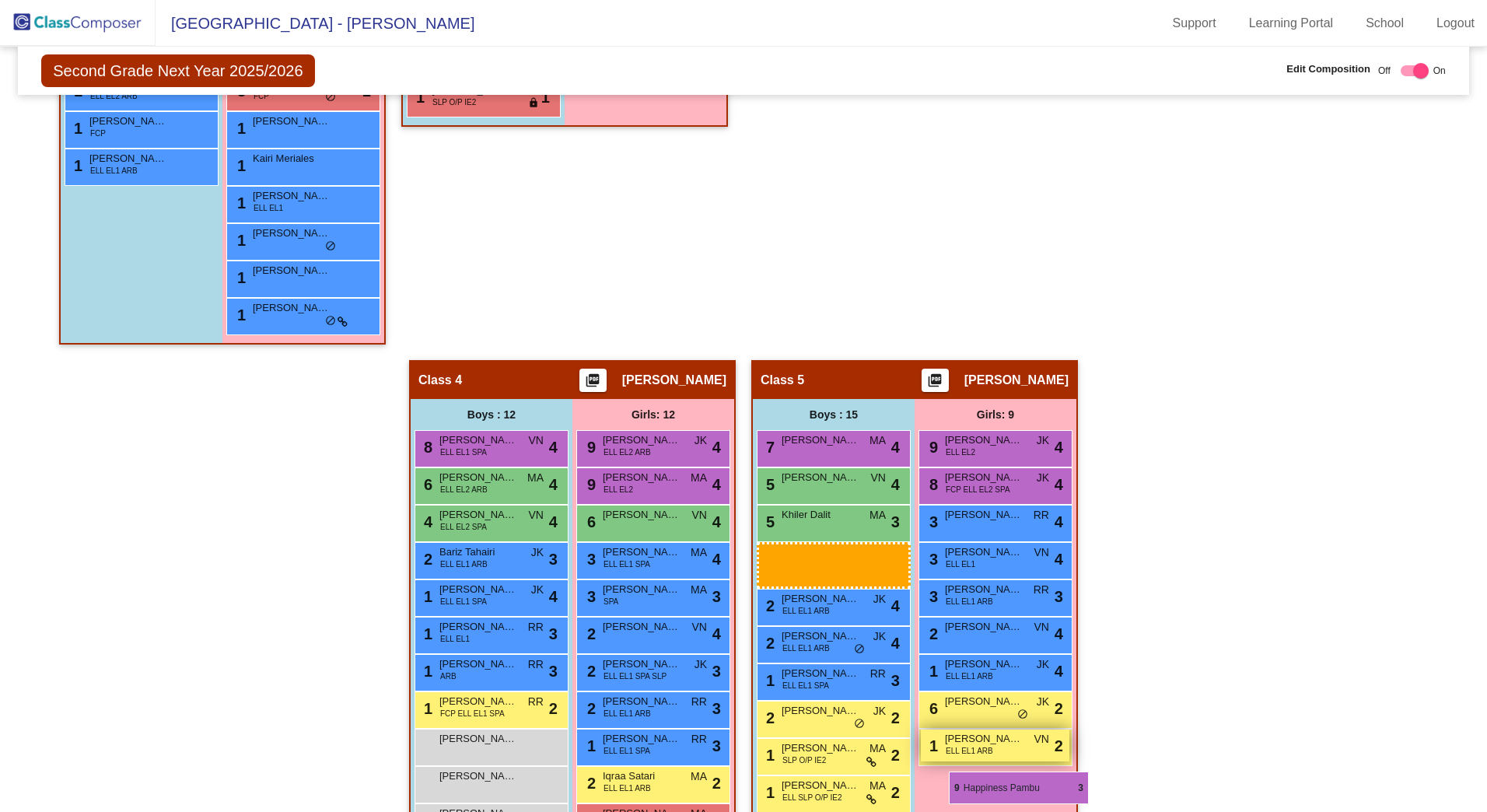
scroll to position [977, 0]
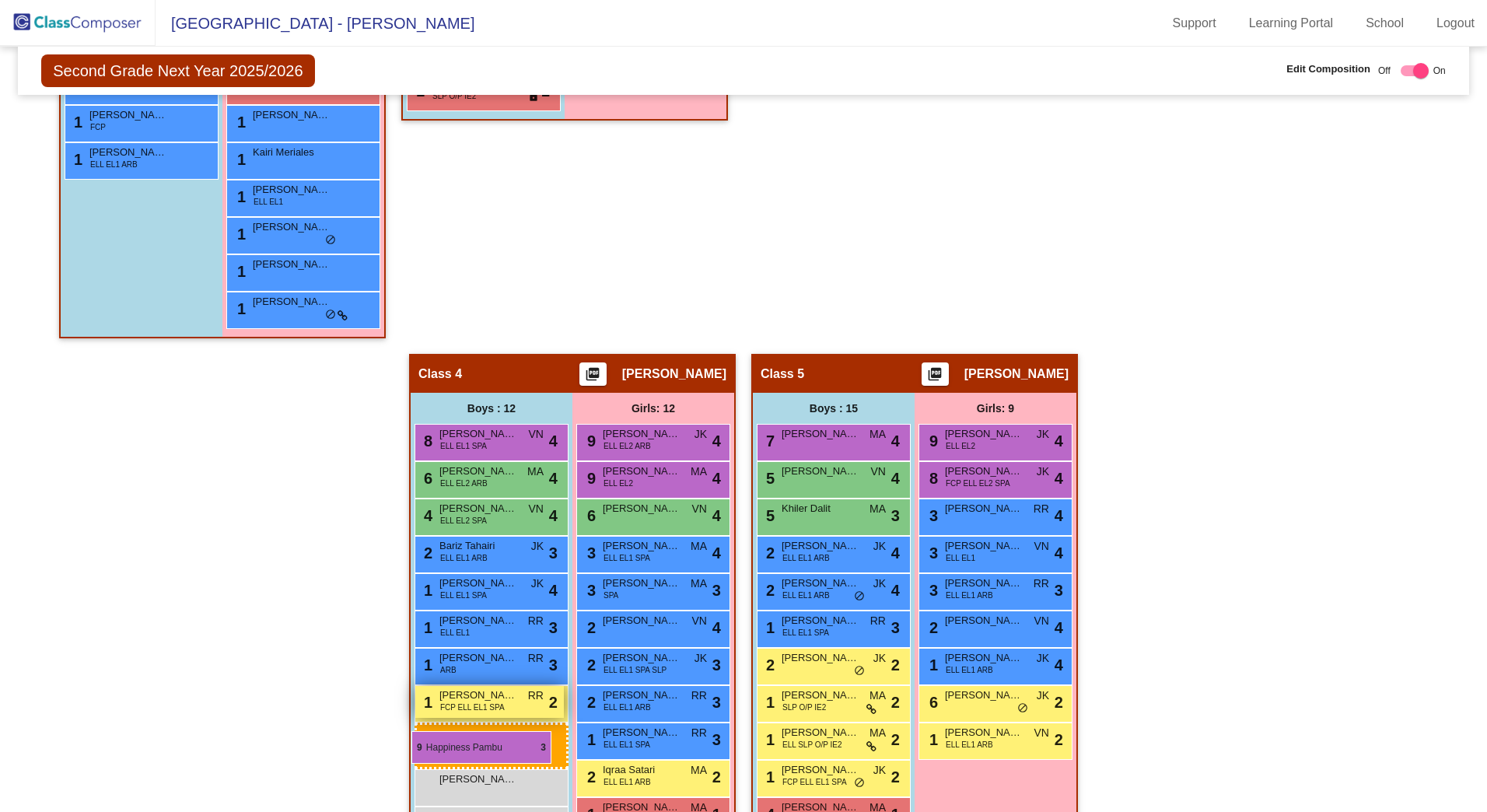
drag, startPoint x: 855, startPoint y: 339, endPoint x: 419, endPoint y: 726, distance: 583.0
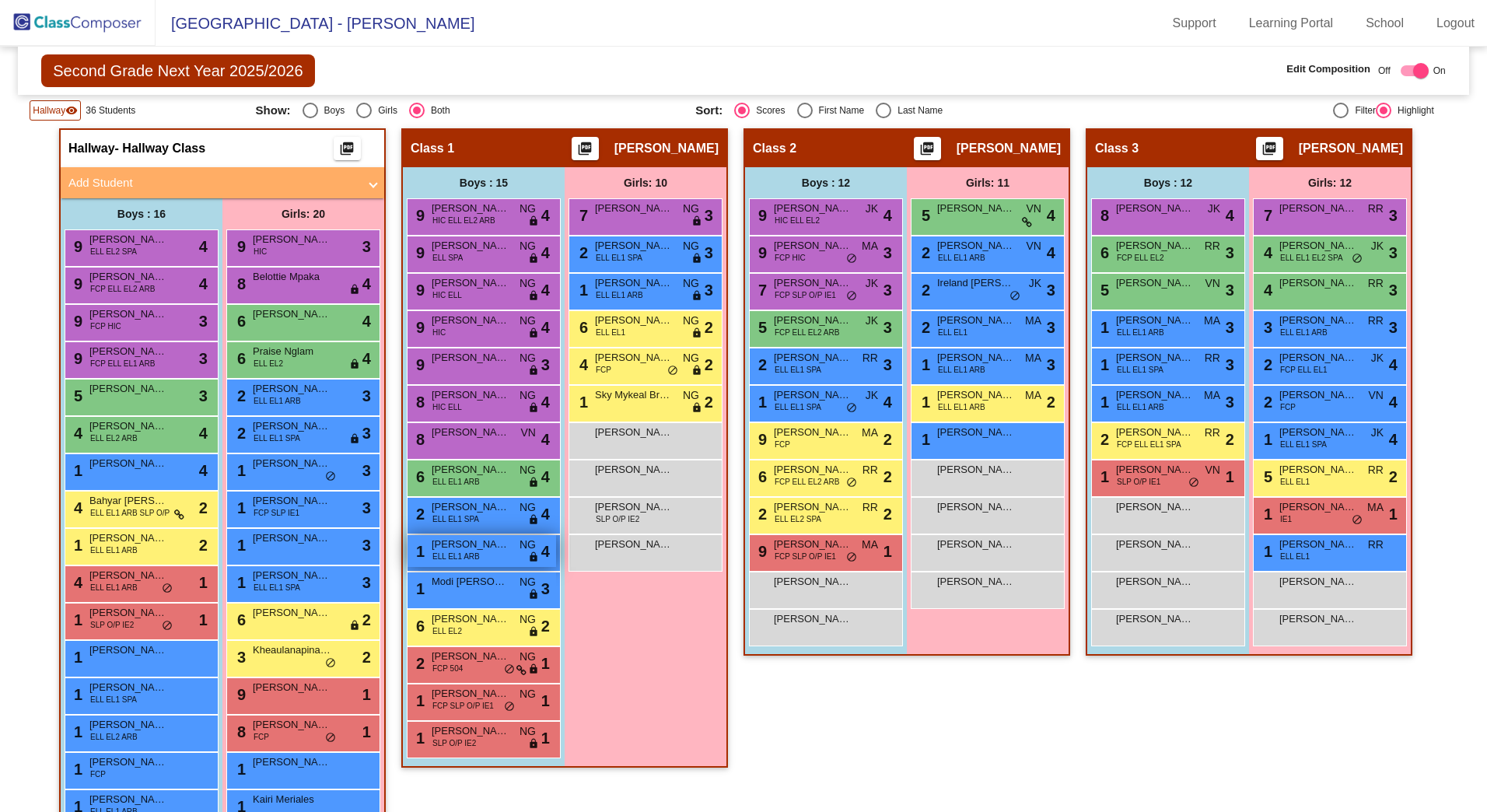
scroll to position [355, 0]
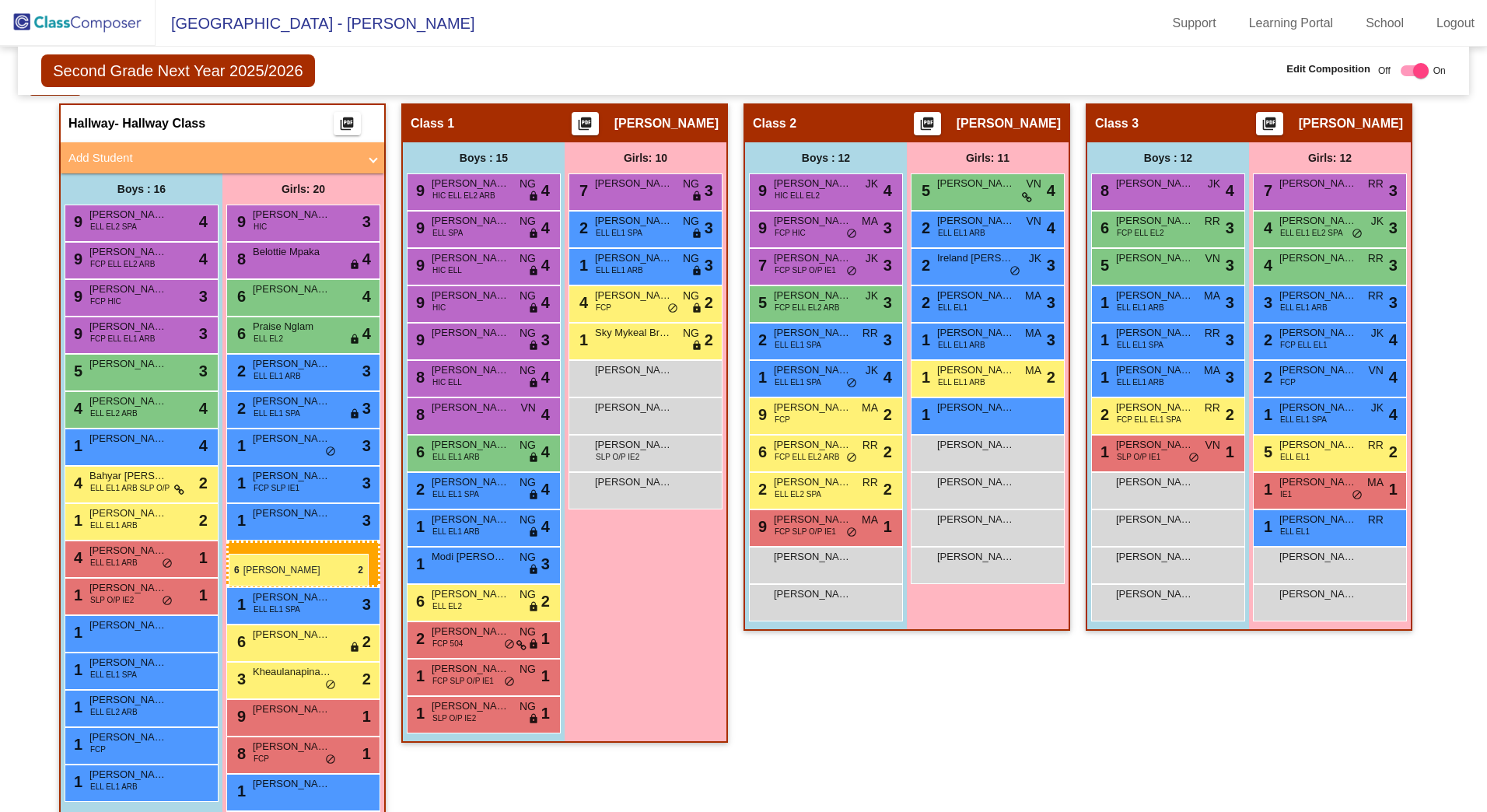
drag, startPoint x: 639, startPoint y: 304, endPoint x: 229, endPoint y: 554, distance: 480.2
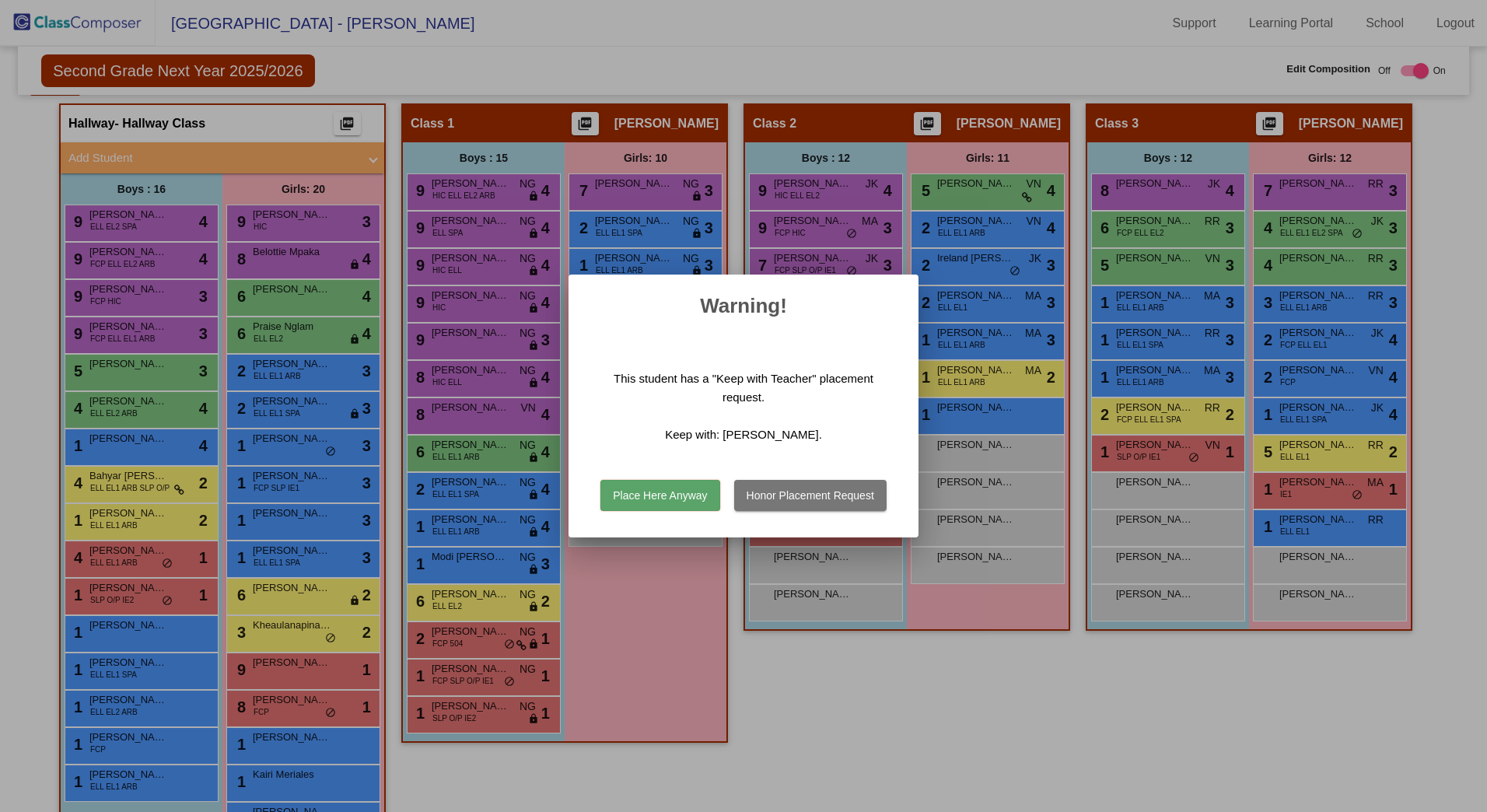
click at [654, 503] on button "Place Here Anyway" at bounding box center [660, 496] width 119 height 31
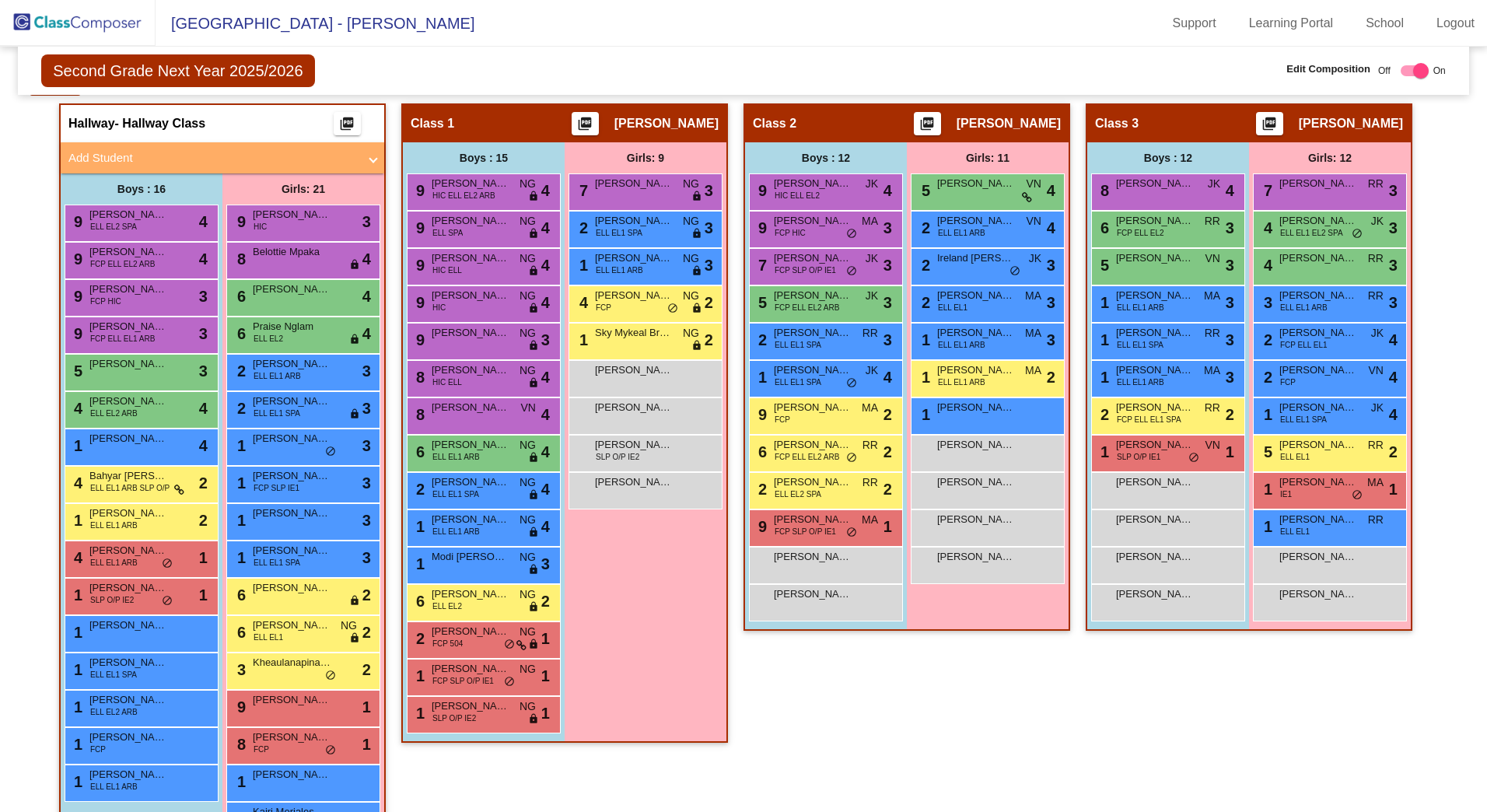
click at [117, 158] on mat-panel-title "Add Student" at bounding box center [212, 158] width 289 height 18
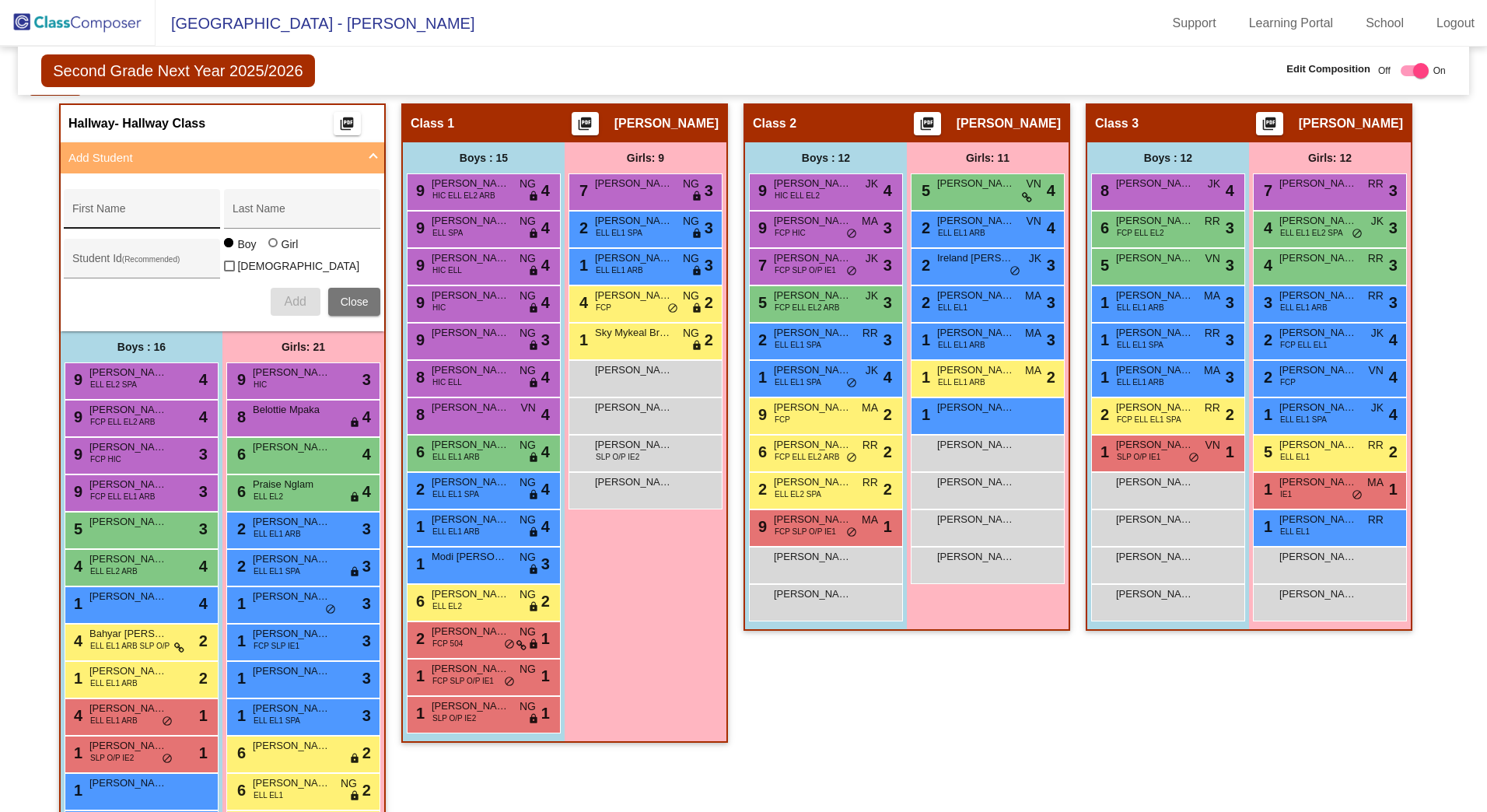
click at [128, 209] on input "First Name" at bounding box center [142, 214] width 140 height 13
type input "[PERSON_NAME]"
type input "422745"
click at [295, 308] on button "Add" at bounding box center [295, 301] width 49 height 28
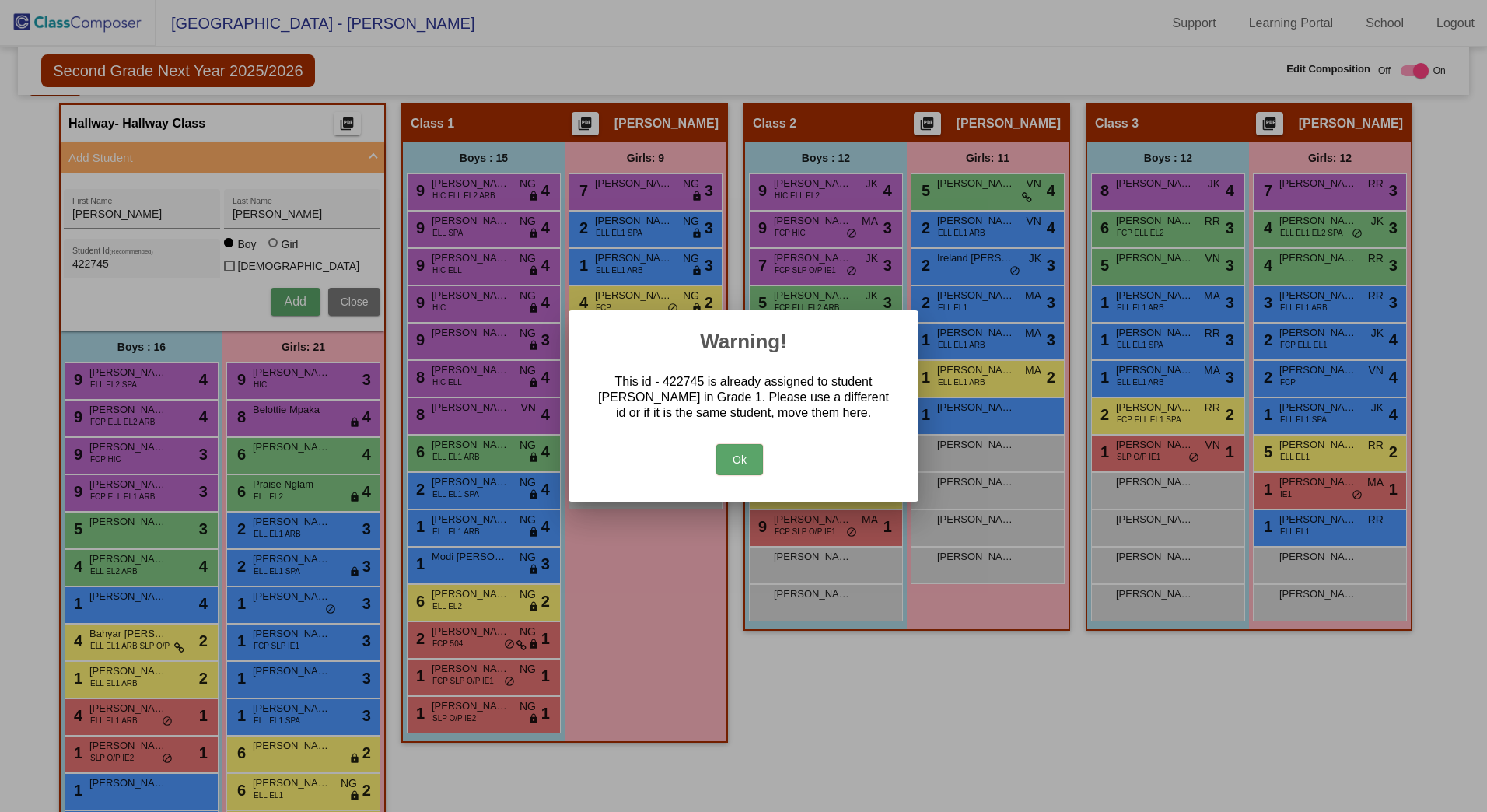
click at [745, 467] on button "Ok" at bounding box center [740, 460] width 47 height 31
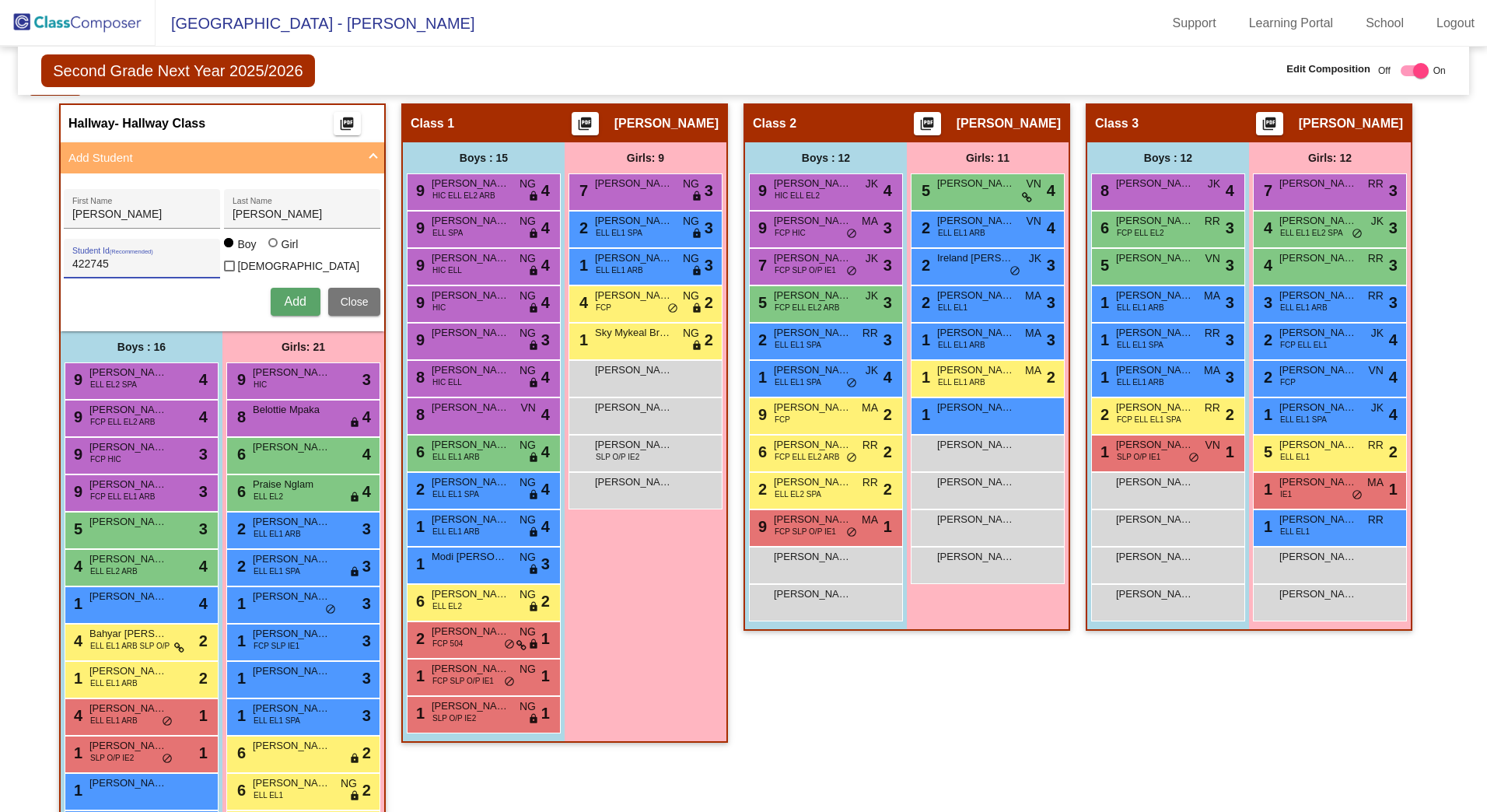
drag, startPoint x: 115, startPoint y: 268, endPoint x: -78, endPoint y: 225, distance: 197.7
click at [0, 225] on html "[GEOGRAPHIC_DATA] - Adriana Support Learning Portal School Logout home Home set…" at bounding box center [743, 406] width 1487 height 812
click at [288, 297] on span "Add" at bounding box center [295, 302] width 22 height 14
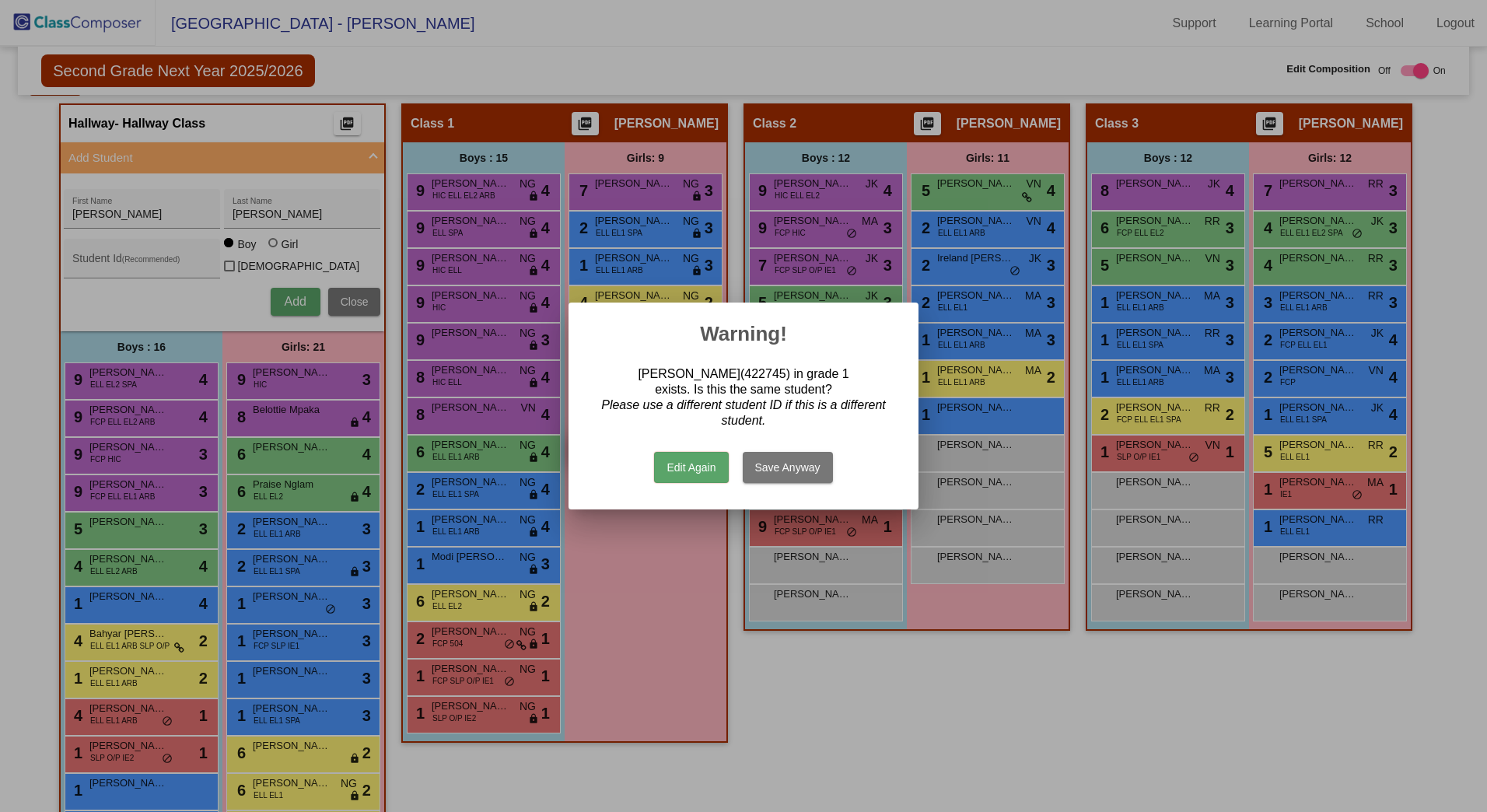
drag, startPoint x: 701, startPoint y: 469, endPoint x: 704, endPoint y: 459, distance: 10.4
click at [703, 466] on button "Edit Again" at bounding box center [691, 467] width 74 height 31
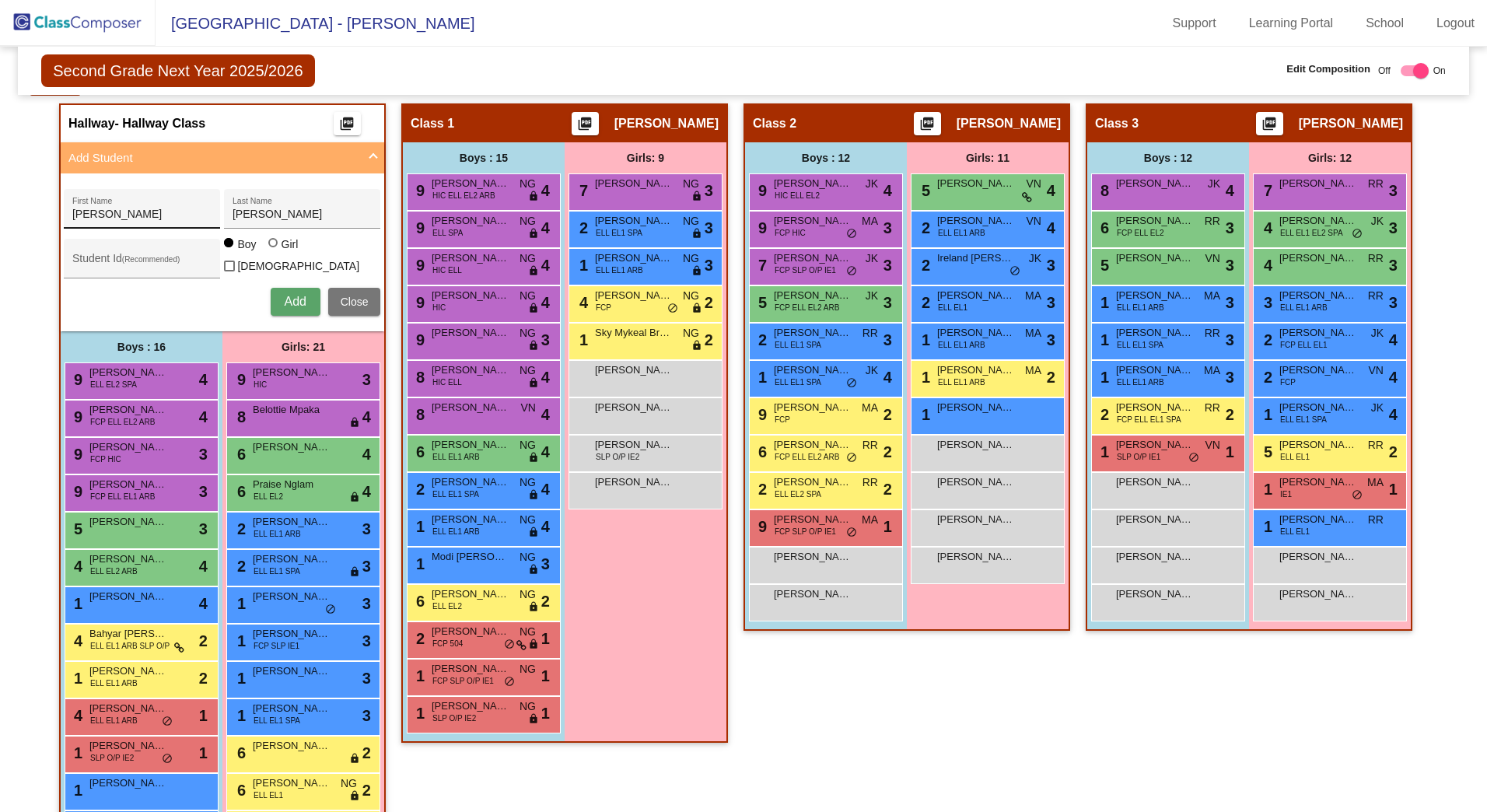
click at [190, 218] on input "[PERSON_NAME]" at bounding box center [142, 214] width 140 height 13
type input "[PERSON_NAME]"
click at [290, 298] on span "Add" at bounding box center [295, 302] width 22 height 14
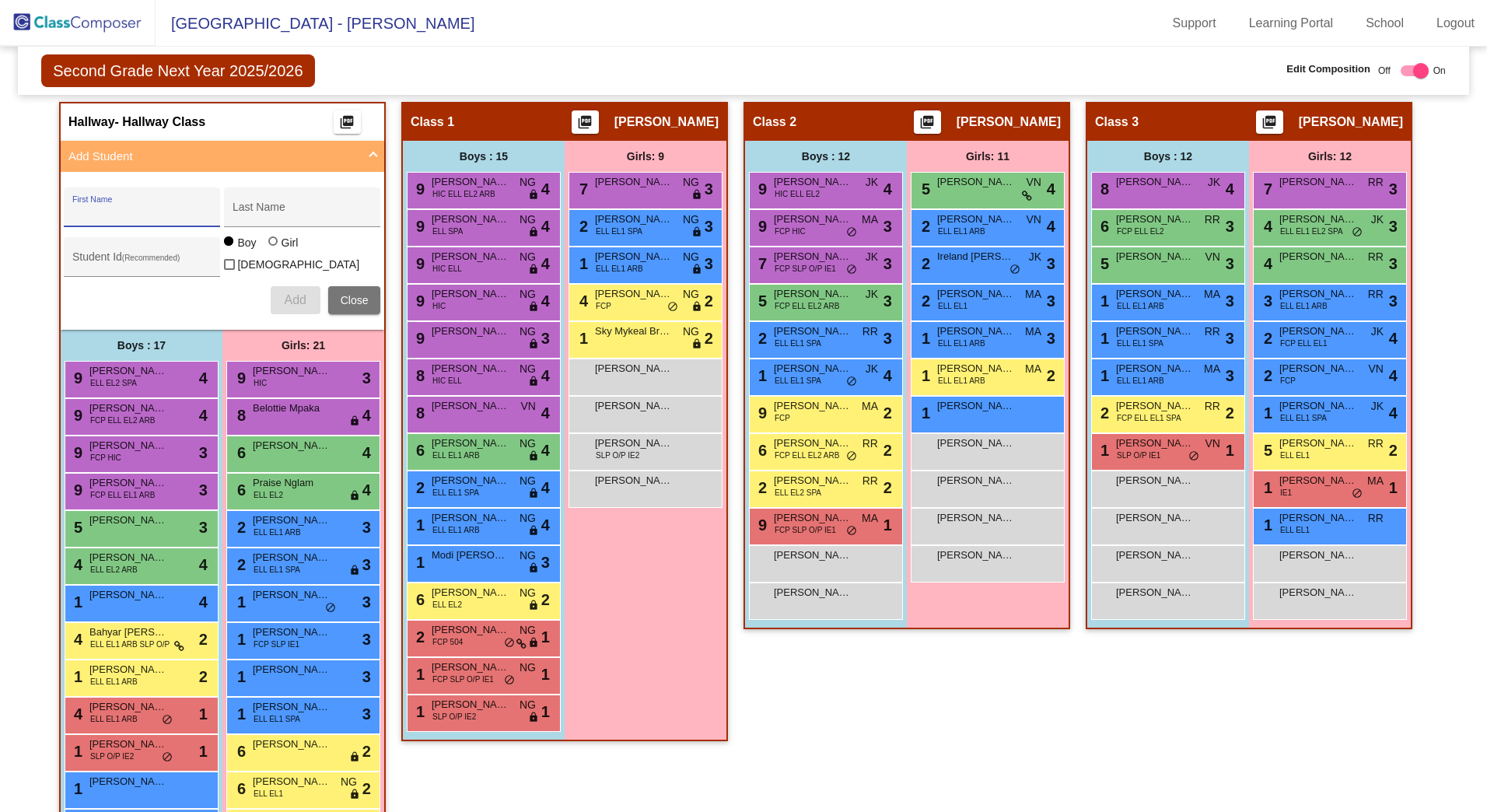
scroll to position [588, 0]
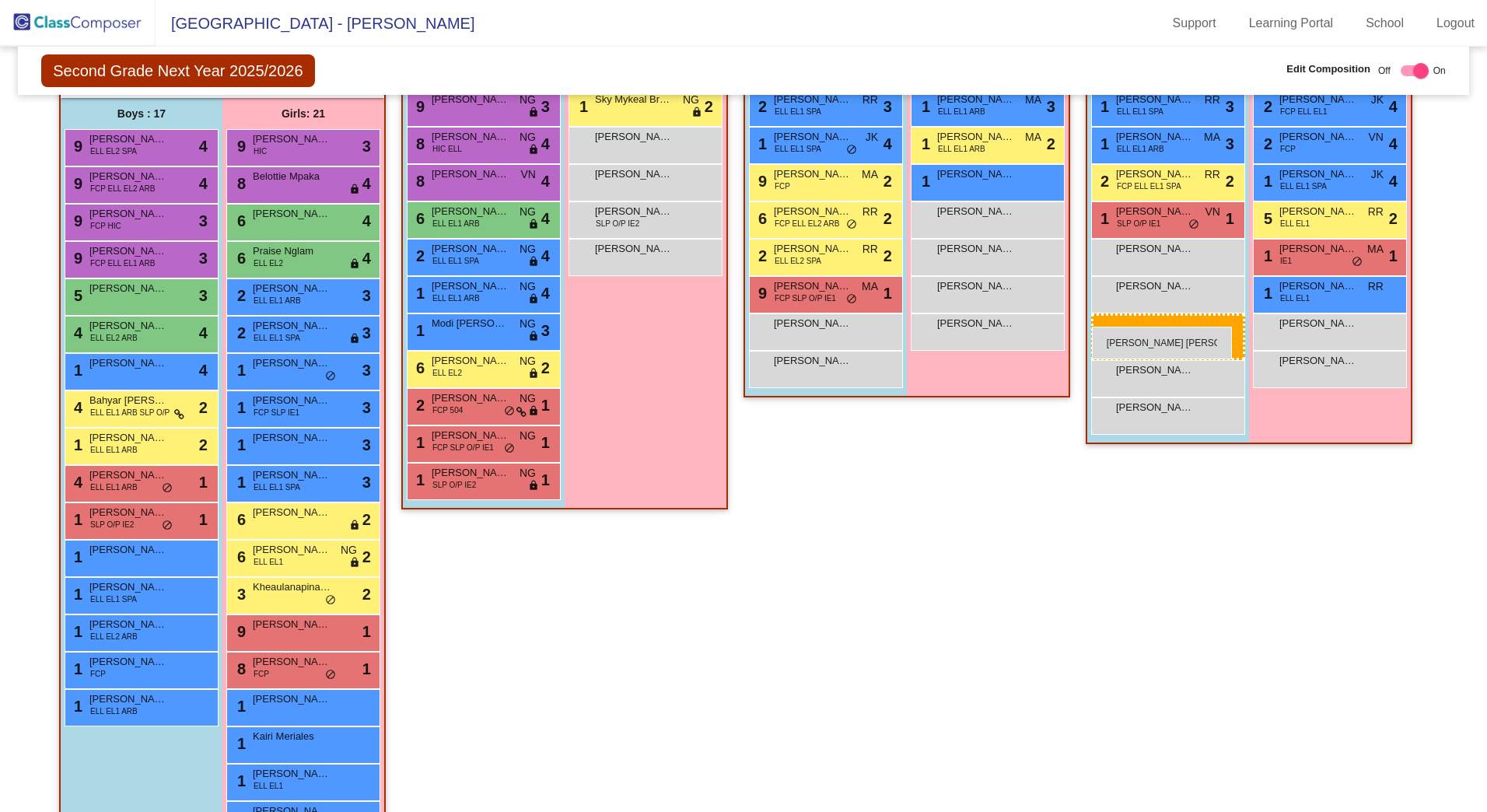
drag, startPoint x: 141, startPoint y: 736, endPoint x: 1092, endPoint y: 327, distance: 1035.2
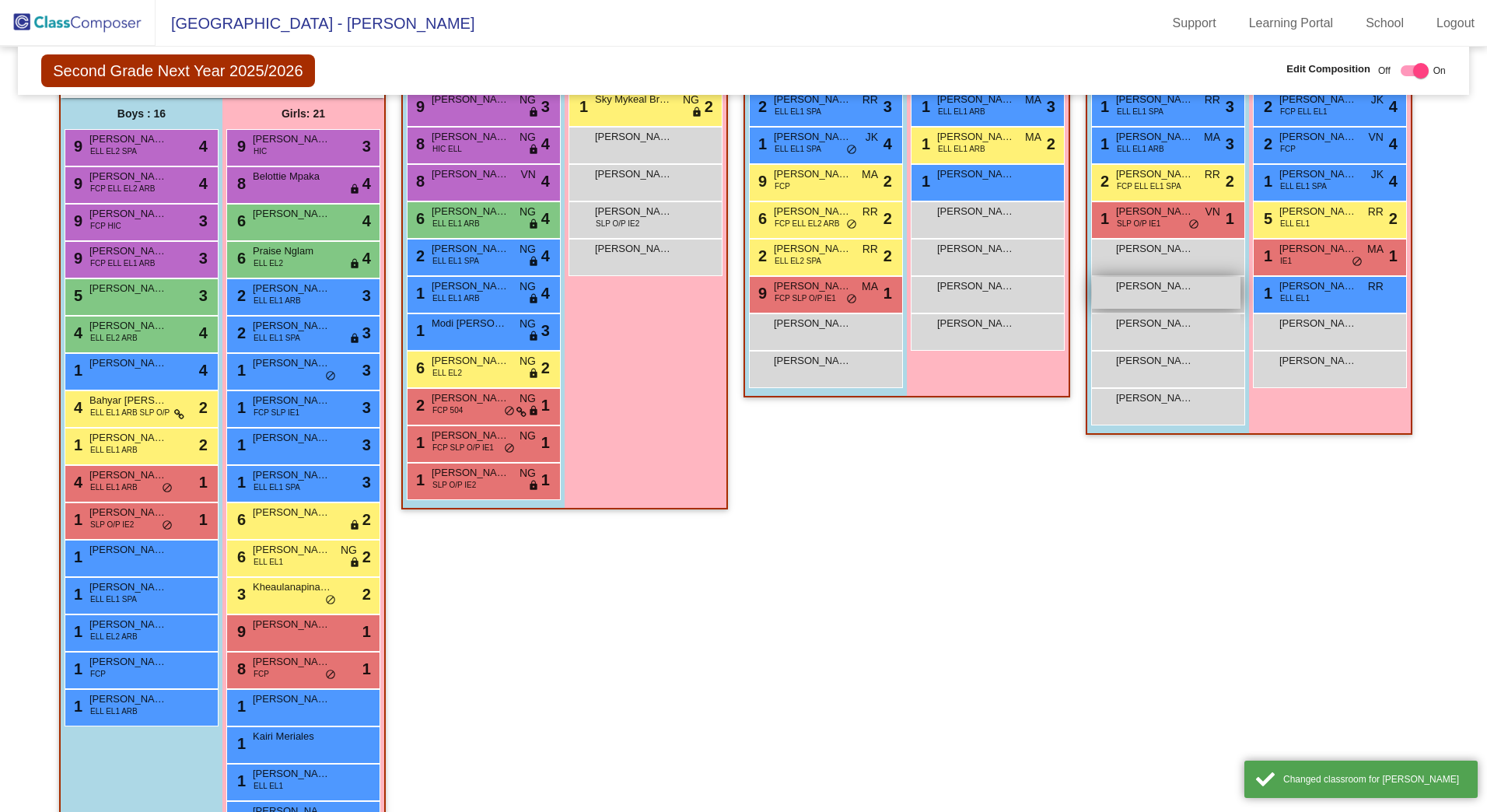
click at [1135, 297] on div "[PERSON_NAME] [PERSON_NAME] lock do_not_disturb_alt" at bounding box center [1166, 293] width 148 height 32
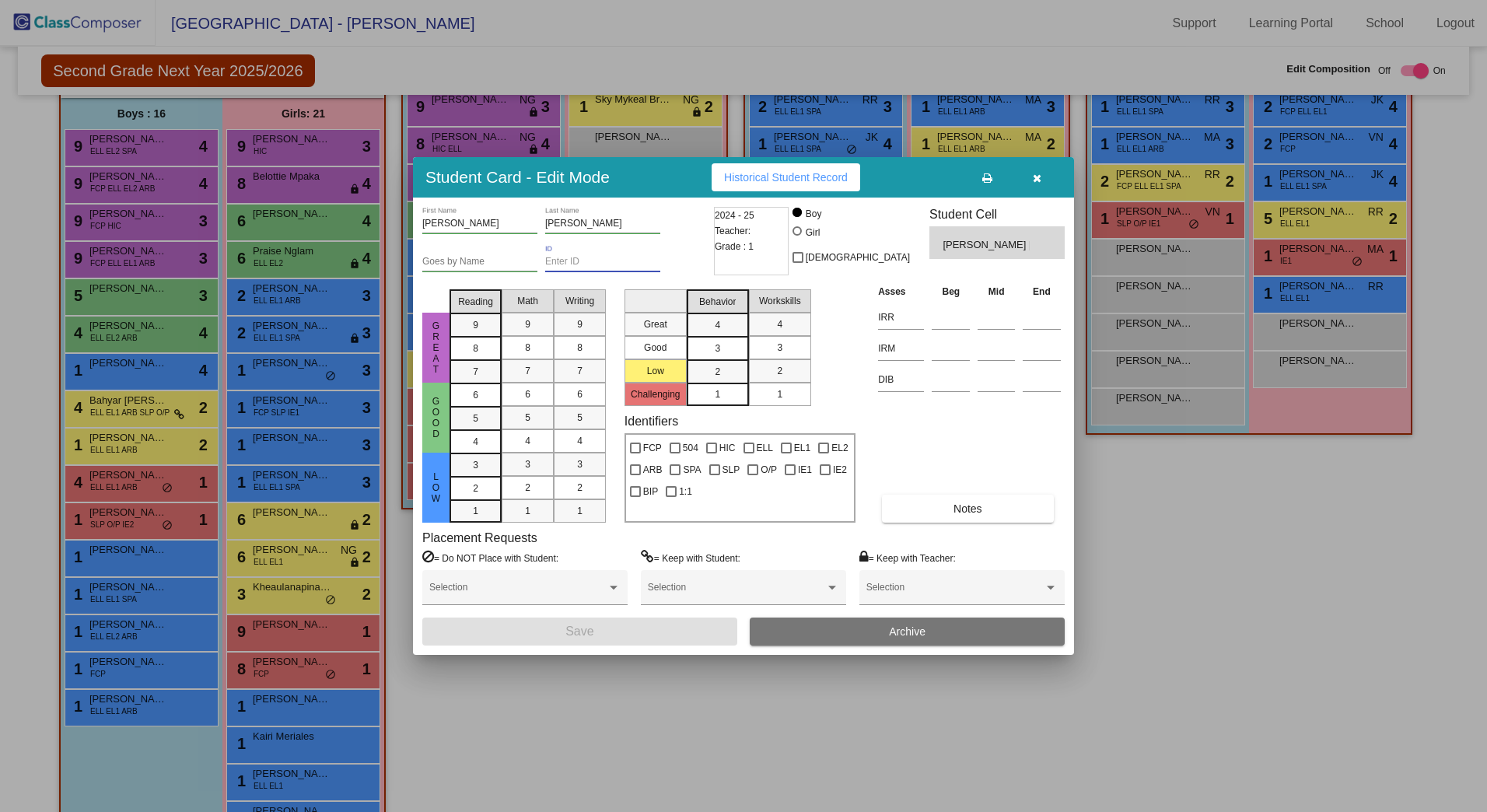
click at [603, 262] on input "ID" at bounding box center [602, 262] width 115 height 11
type input "422745"
drag, startPoint x: 648, startPoint y: 631, endPoint x: 648, endPoint y: 611, distance: 20.0
click at [648, 617] on div "[PERSON_NAME] First Name [PERSON_NAME] Last Name Goes by Name 422745 ID 2024 - …" at bounding box center [743, 426] width 642 height 438
click at [555, 635] on button "Save" at bounding box center [579, 631] width 315 height 28
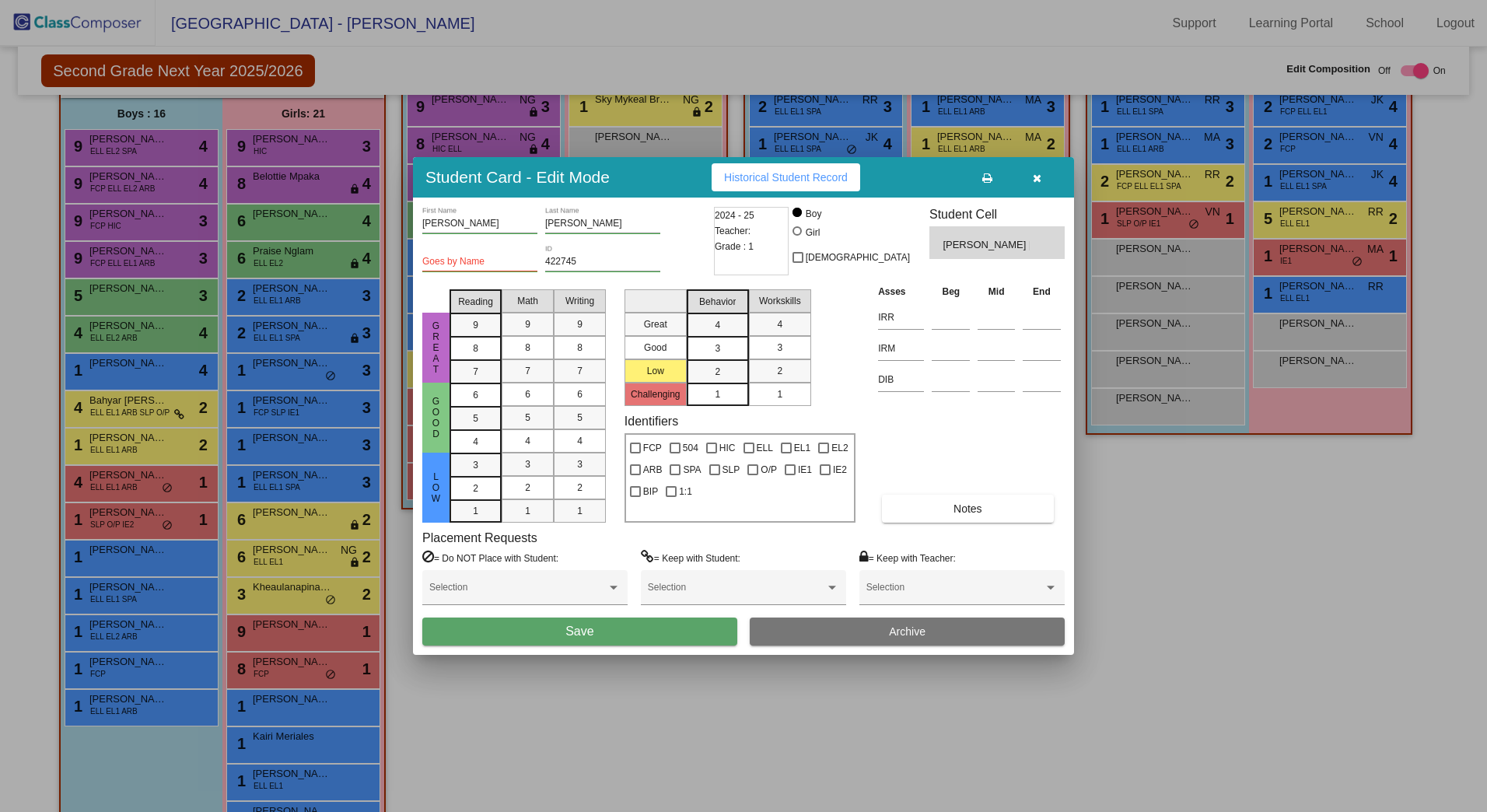
click at [610, 263] on input "422745" at bounding box center [602, 262] width 115 height 11
click at [491, 258] on input "Goes by Name" at bounding box center [479, 262] width 115 height 11
type input "Asil"
click at [674, 639] on button "Save" at bounding box center [579, 631] width 315 height 28
drag, startPoint x: 569, startPoint y: 249, endPoint x: 538, endPoint y: 248, distance: 31.0
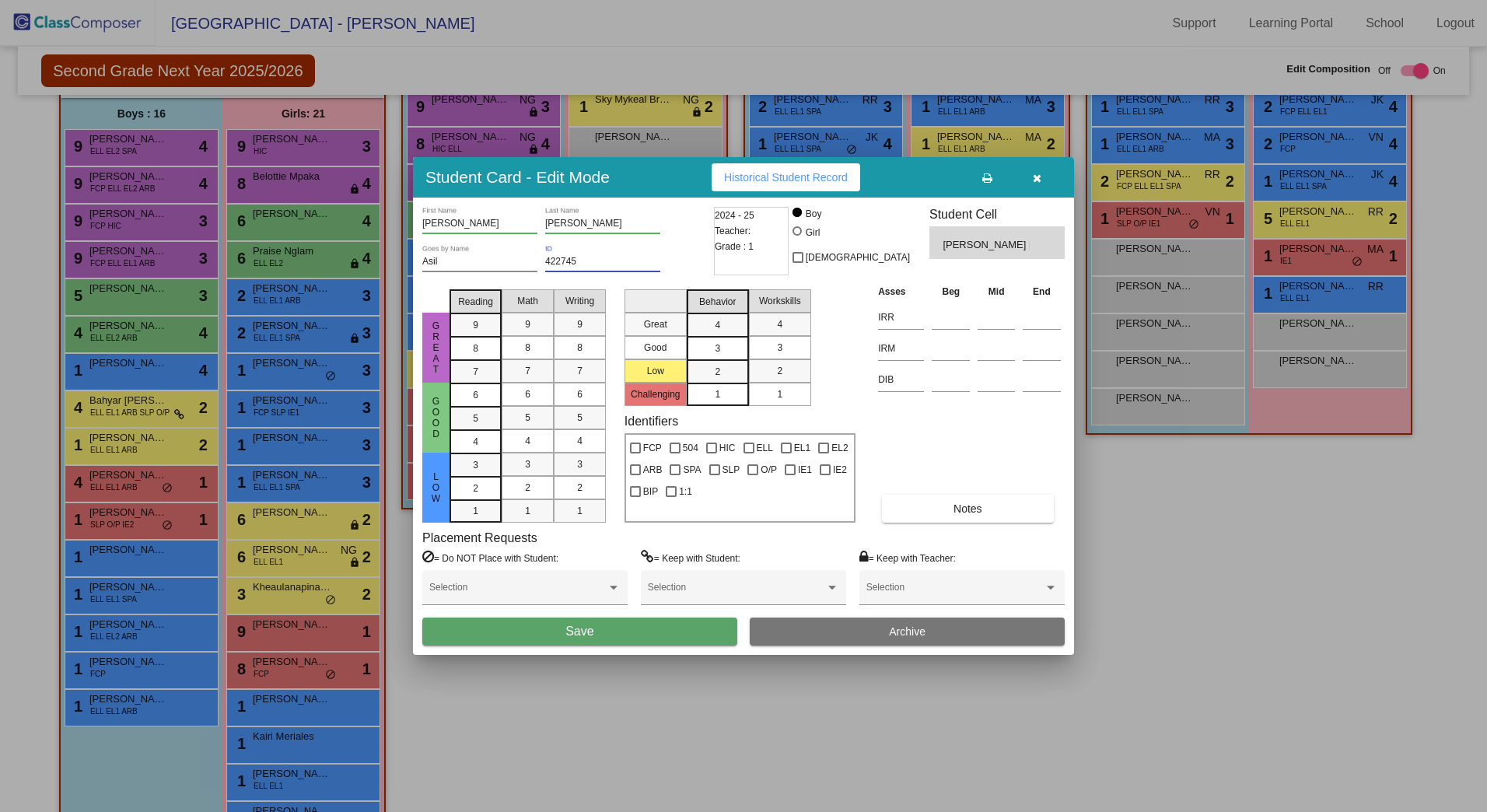
click at [556, 246] on div "422745 ID" at bounding box center [602, 258] width 115 height 26
type input "4"
click at [493, 258] on input "Asil" at bounding box center [479, 262] width 115 height 11
type input "A"
click at [643, 641] on button "Save" at bounding box center [579, 631] width 315 height 28
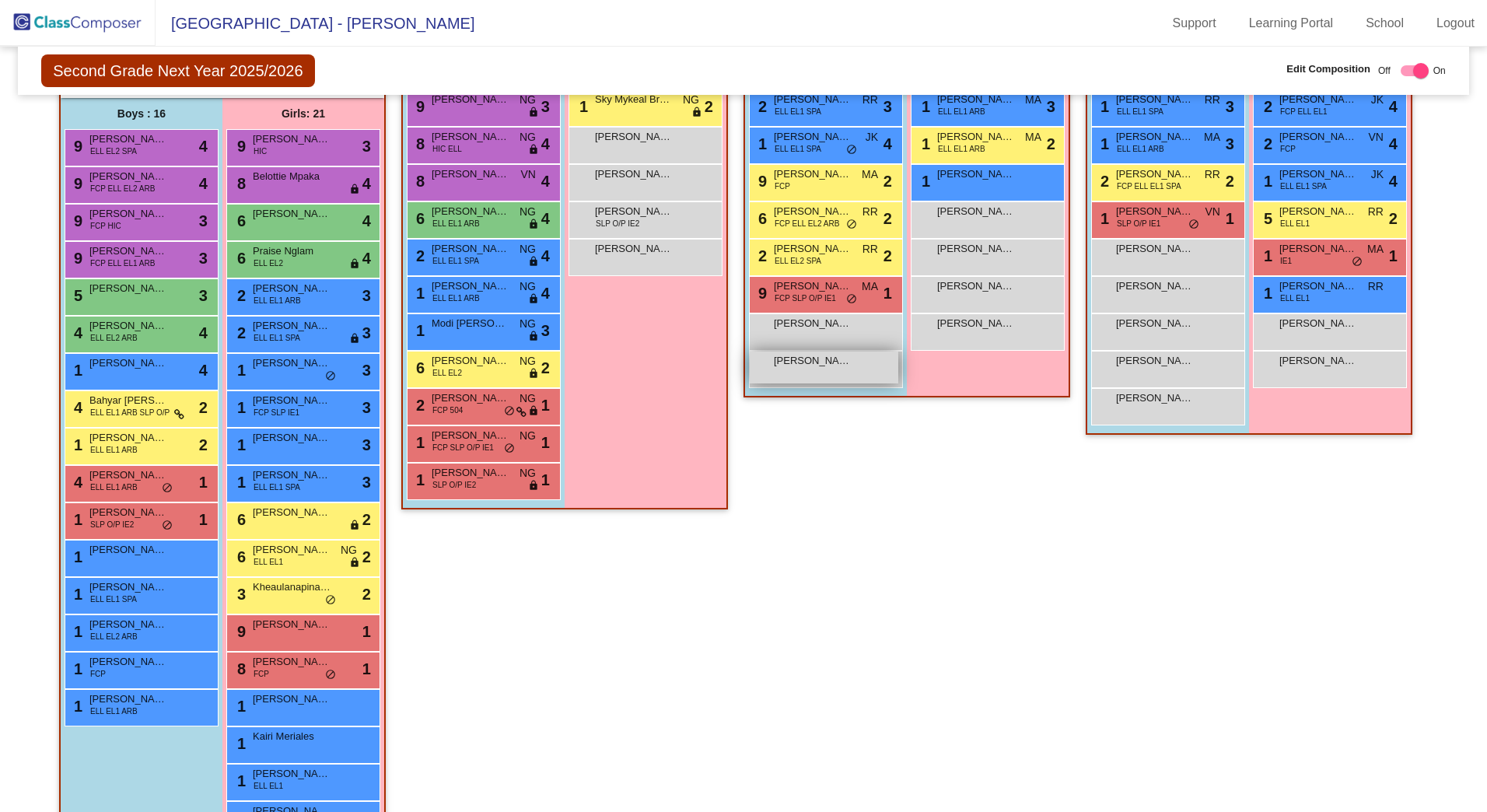
click at [844, 376] on div "[PERSON_NAME] lock do_not_disturb_alt" at bounding box center [824, 367] width 148 height 32
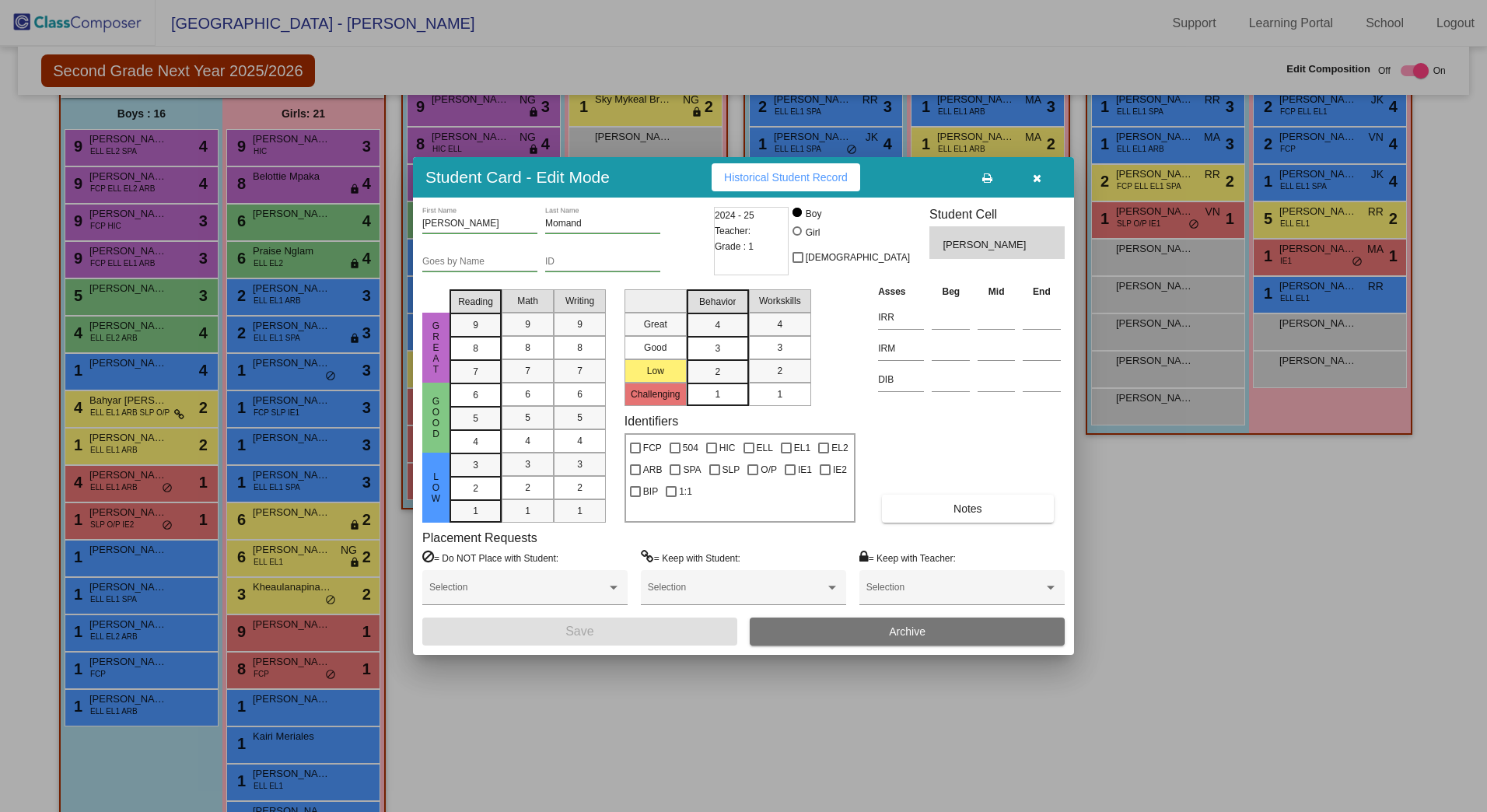
click at [825, 639] on button "Archive" at bounding box center [907, 631] width 315 height 28
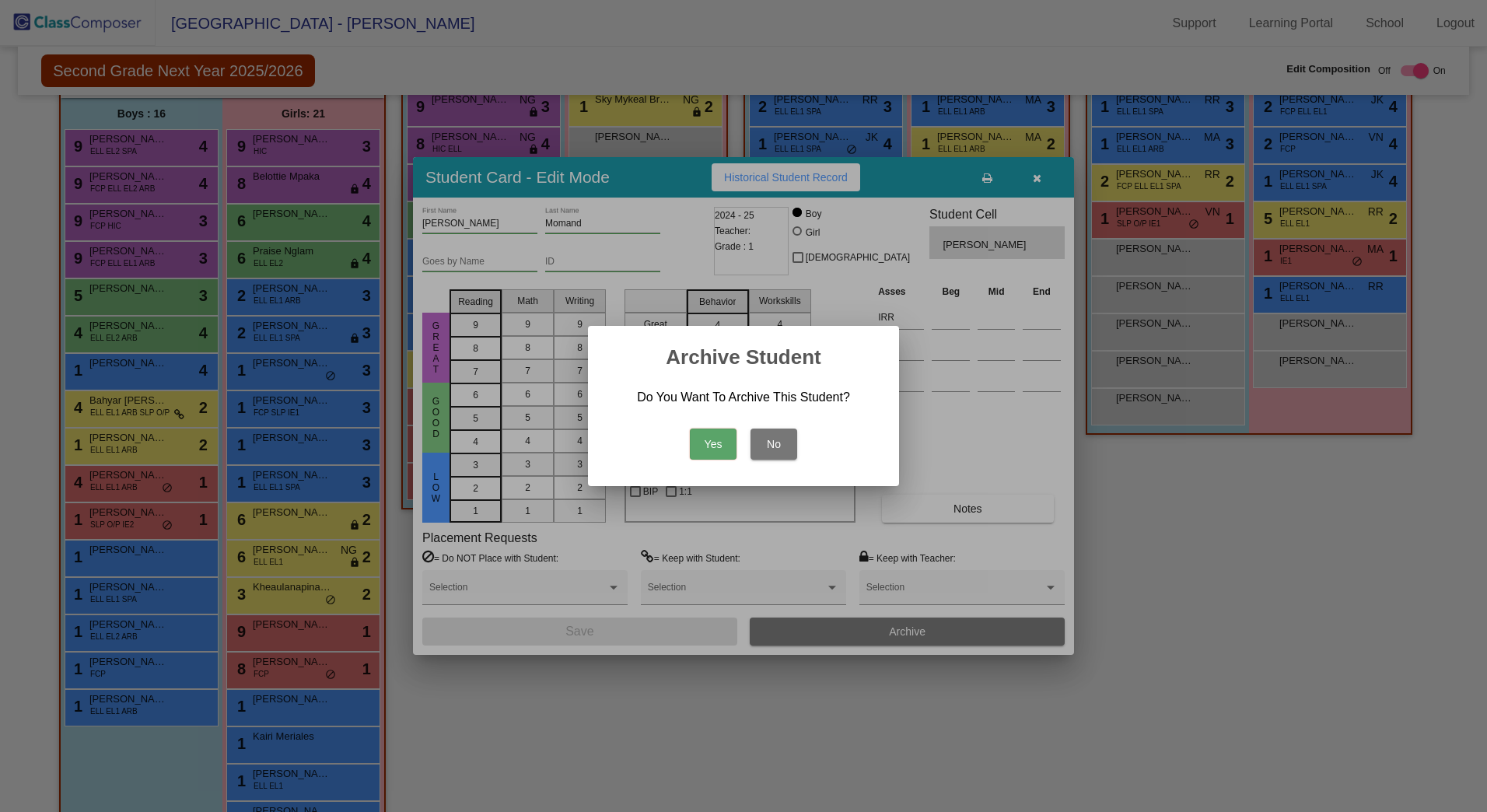
click at [717, 445] on button "Yes" at bounding box center [713, 444] width 47 height 31
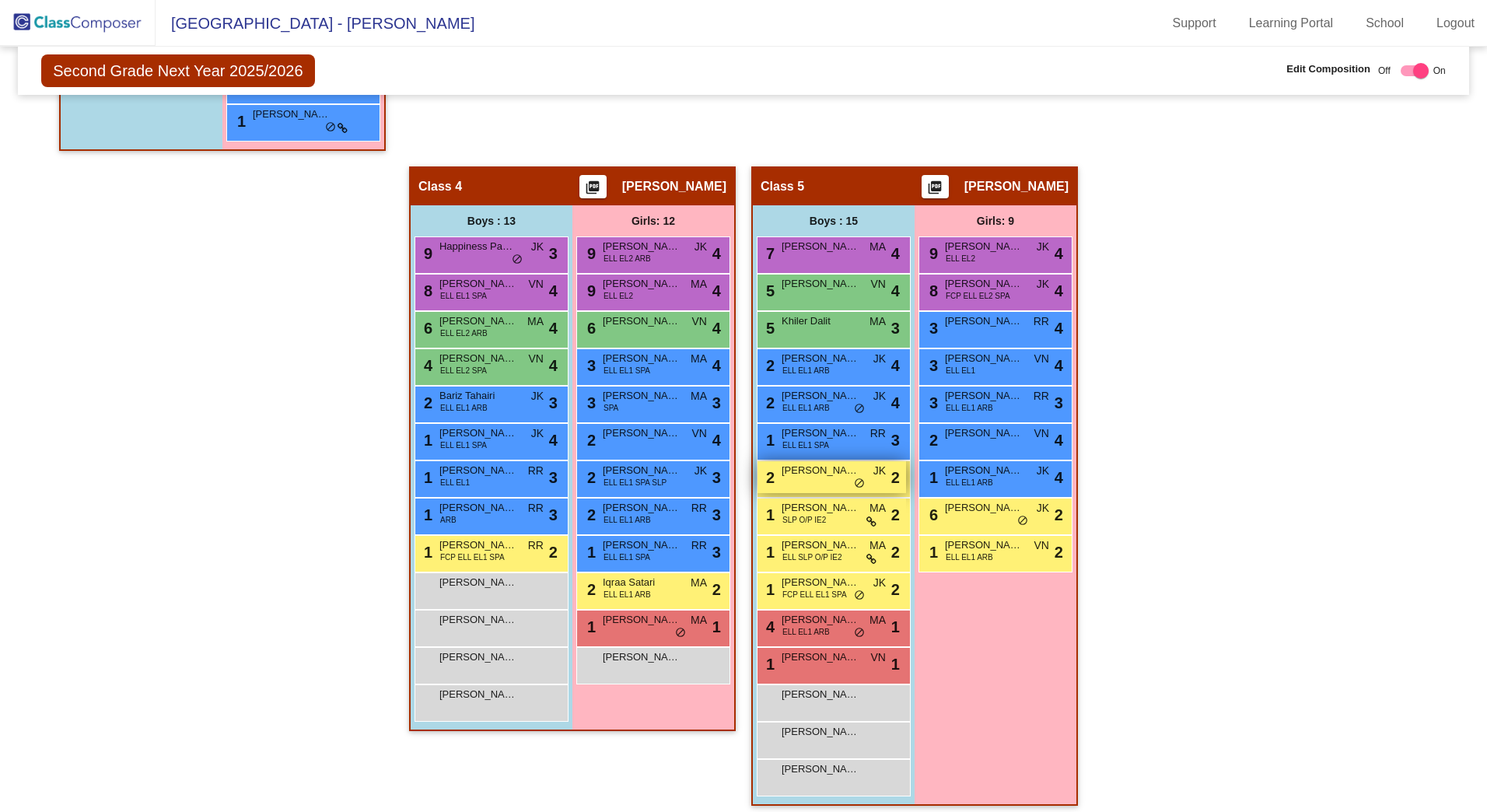
scroll to position [1365, 0]
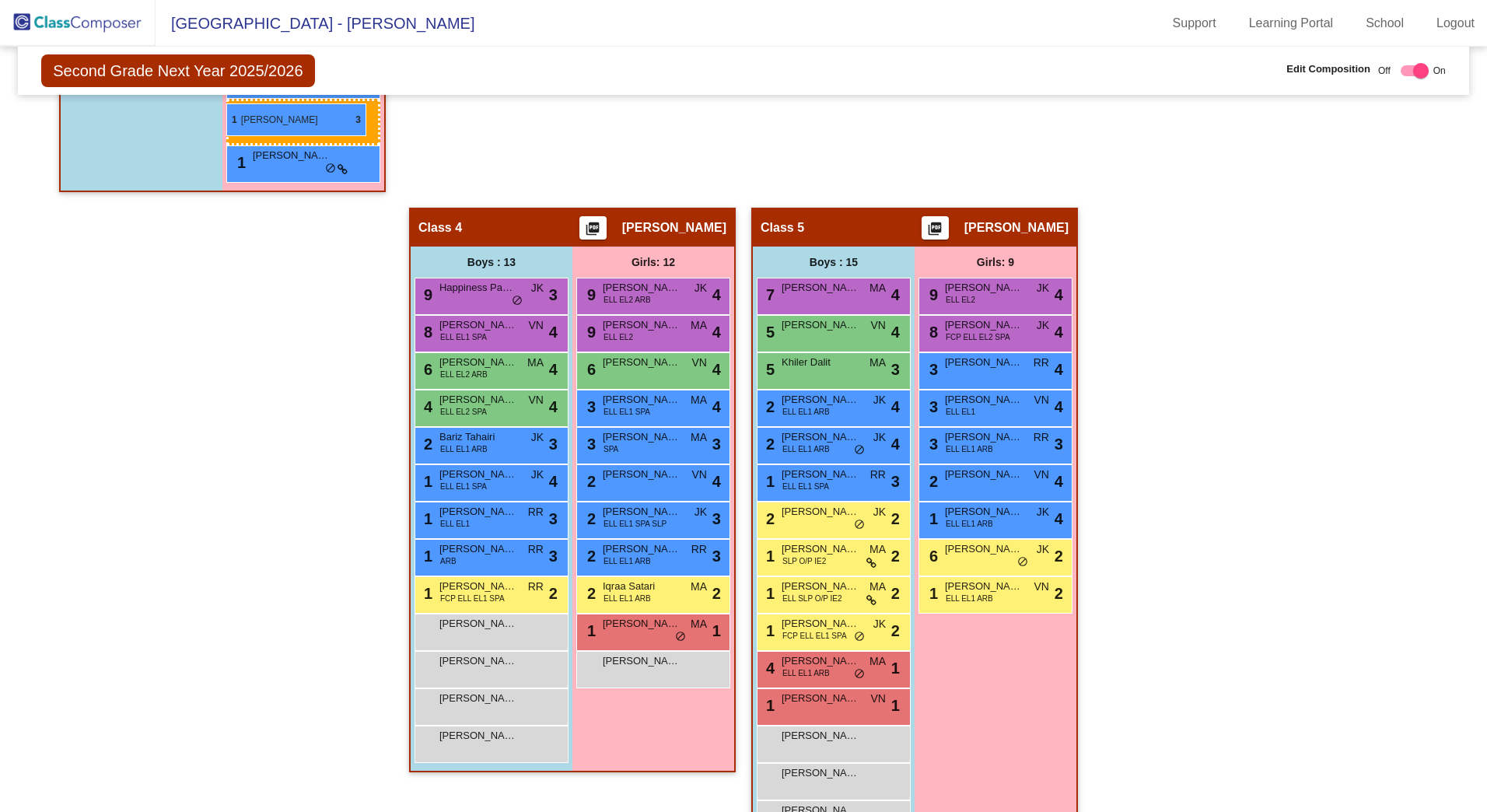
drag, startPoint x: 645, startPoint y: 539, endPoint x: 226, endPoint y: 103, distance: 604.7
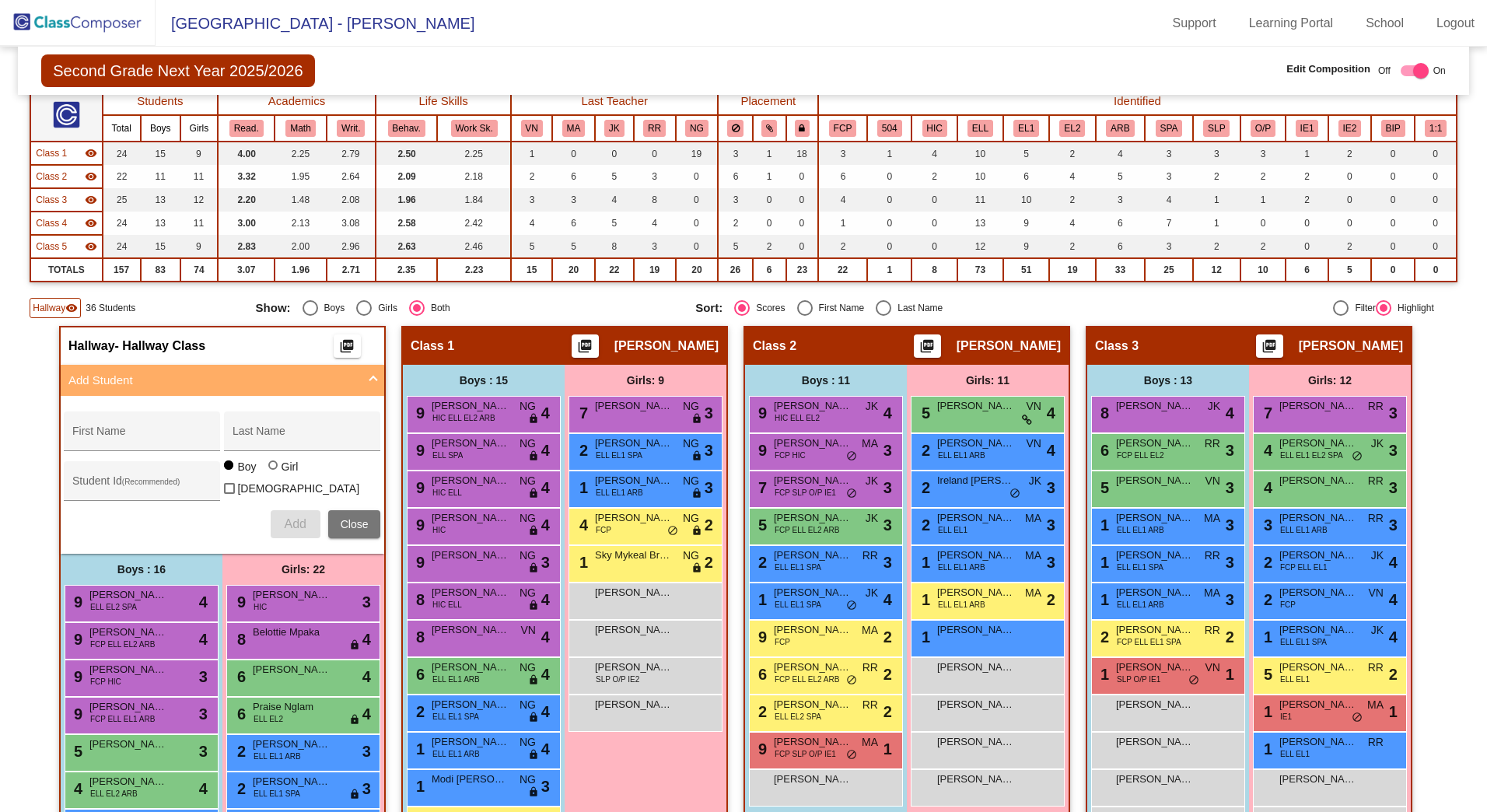
scroll to position [0, 0]
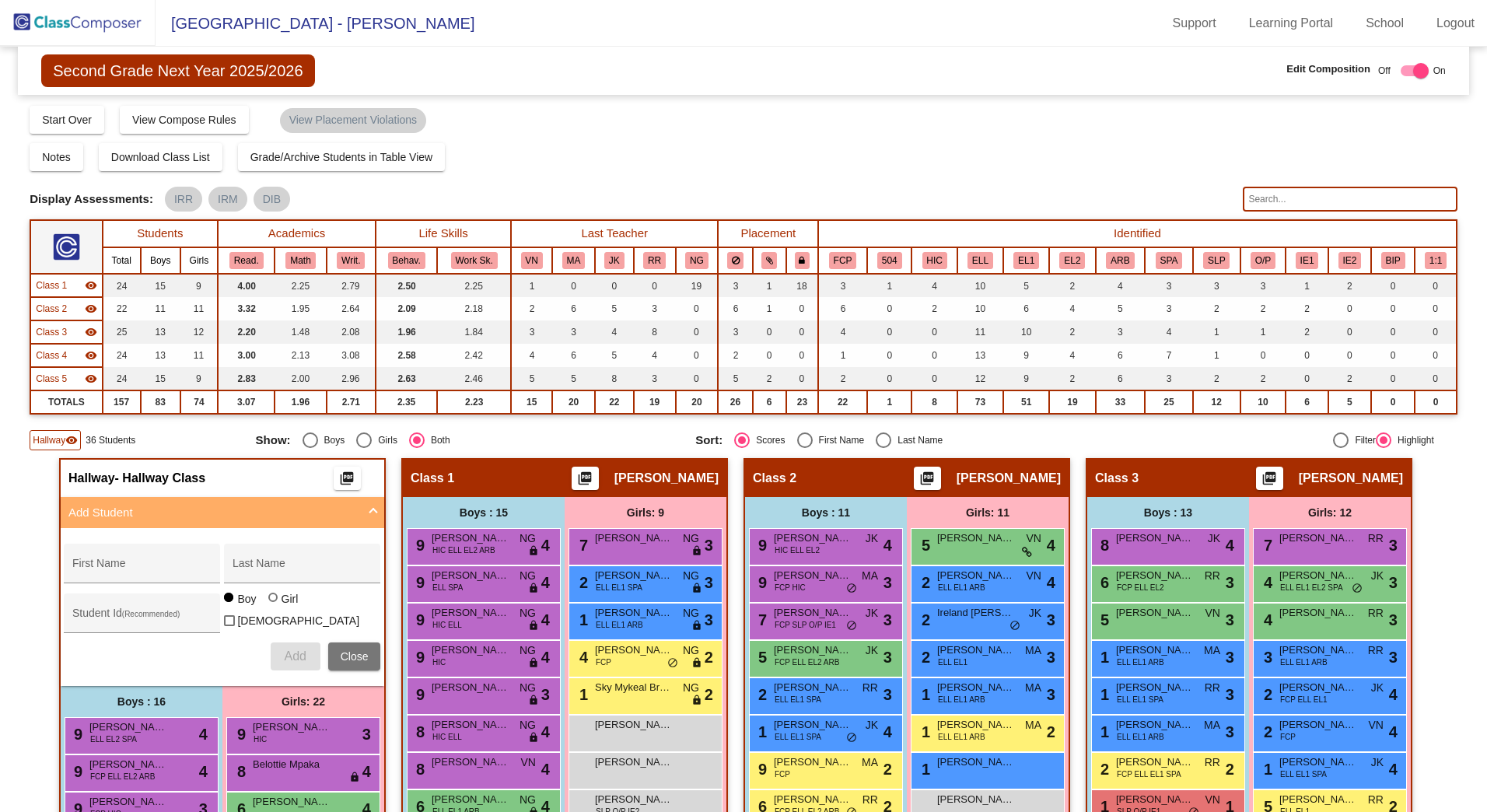
drag, startPoint x: 42, startPoint y: 444, endPoint x: 32, endPoint y: 313, distance: 131.4
click at [44, 433] on span "Hallway" at bounding box center [49, 440] width 32 height 14
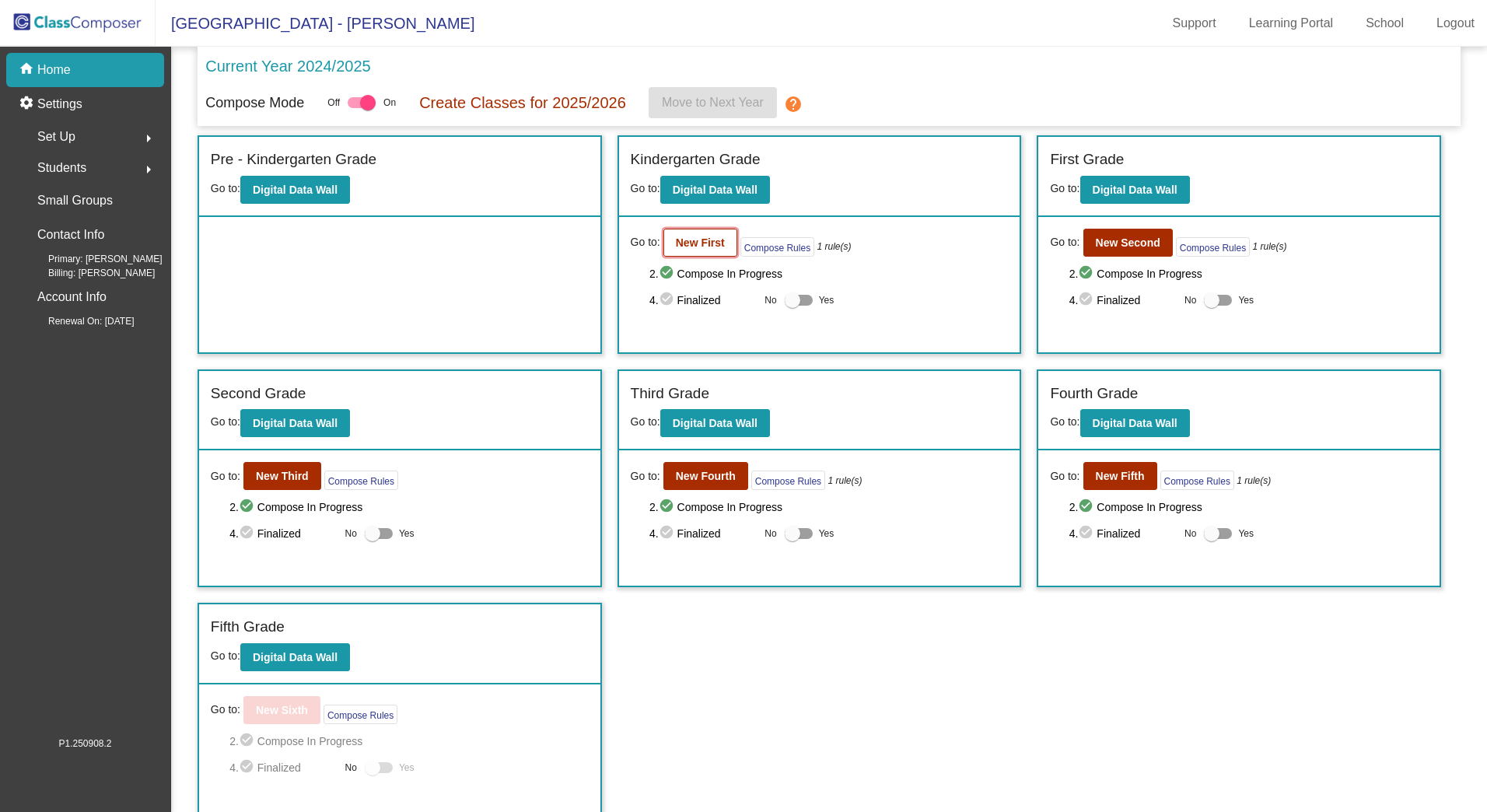
click at [681, 241] on b "New First" at bounding box center [700, 242] width 49 height 13
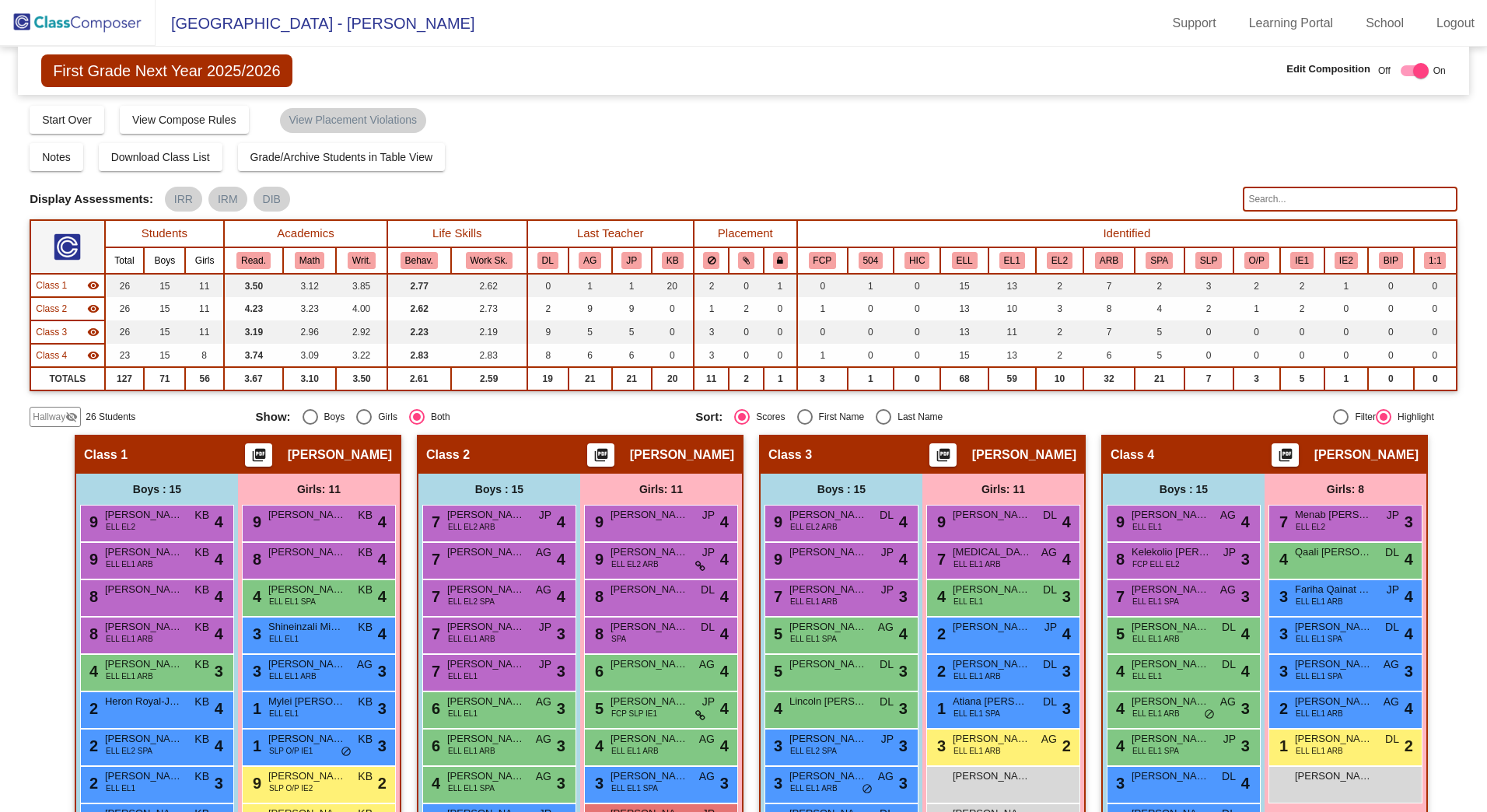
click at [38, 411] on span "Hallway" at bounding box center [49, 417] width 32 height 14
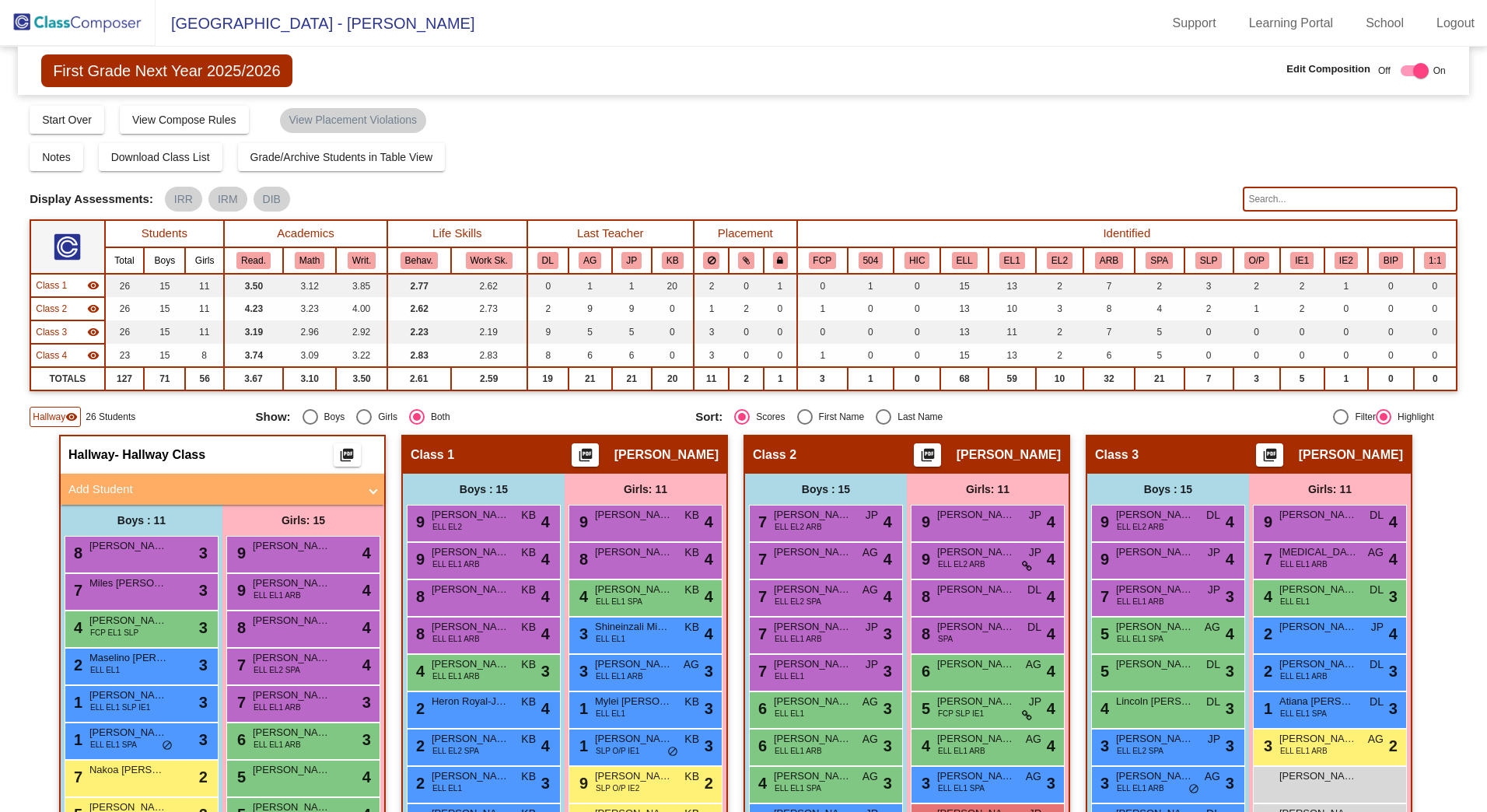
click at [113, 491] on mat-panel-title "Add Student" at bounding box center [212, 489] width 289 height 18
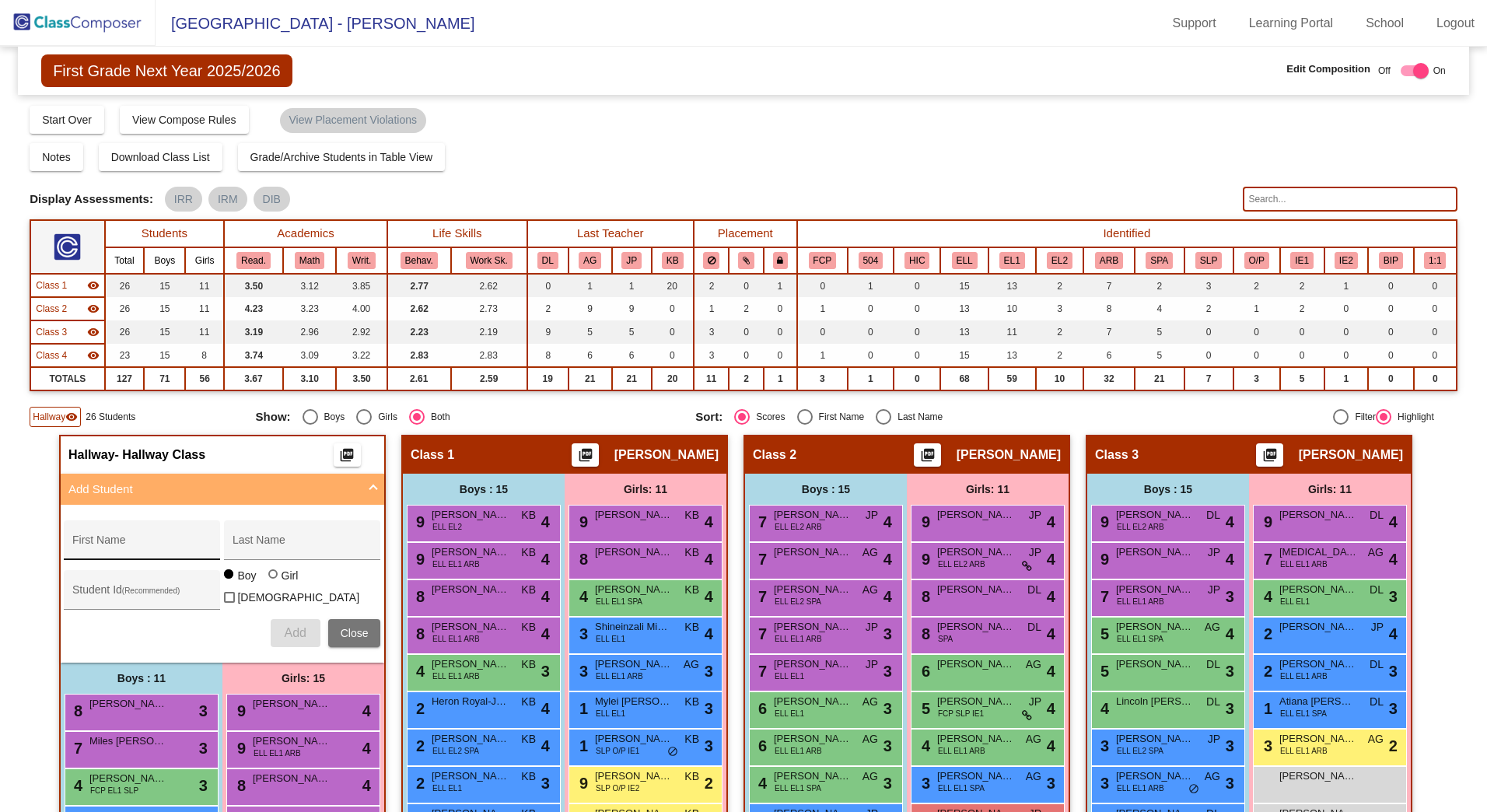
click at [124, 533] on div "First Name" at bounding box center [142, 544] width 140 height 32
type input "Key'launi"
type input "[PERSON_NAME]"
type input "427040"
click at [270, 578] on div at bounding box center [273, 573] width 9 height 9
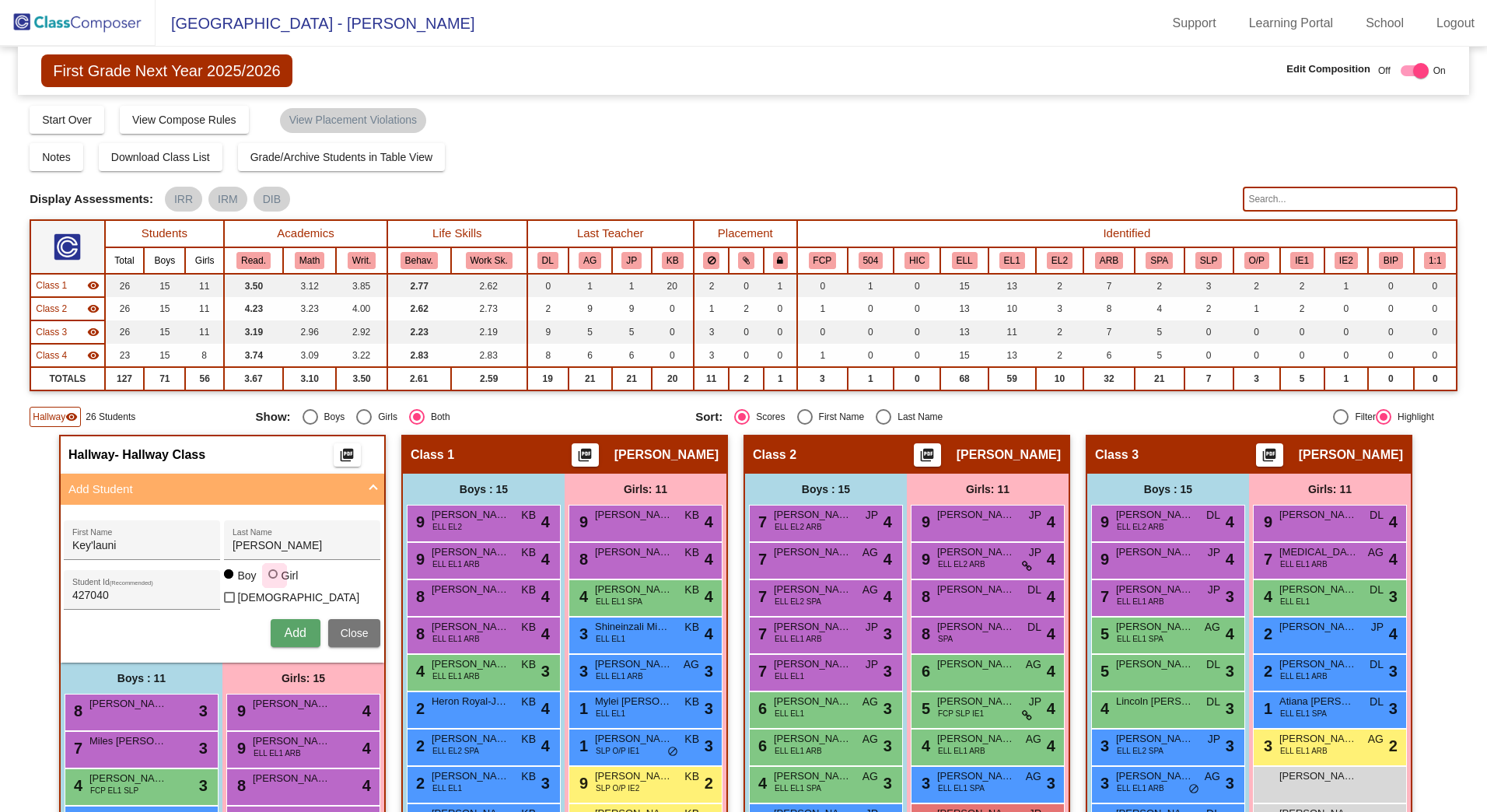
click at [274, 583] on input "Girl" at bounding box center [274, 582] width 1 height 1
radio input "true"
click at [287, 626] on span "Add" at bounding box center [295, 633] width 22 height 14
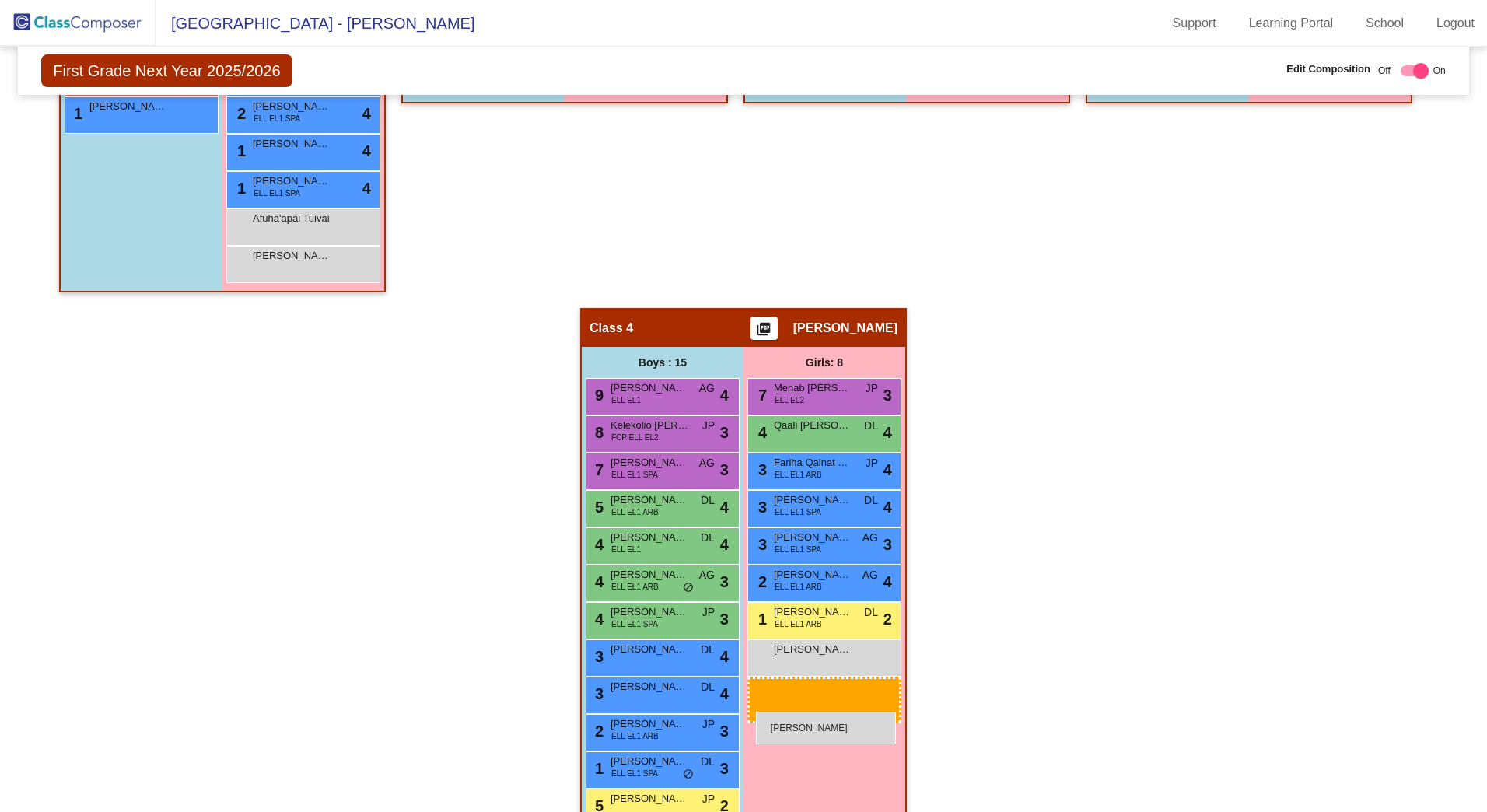
scroll to position [974, 0]
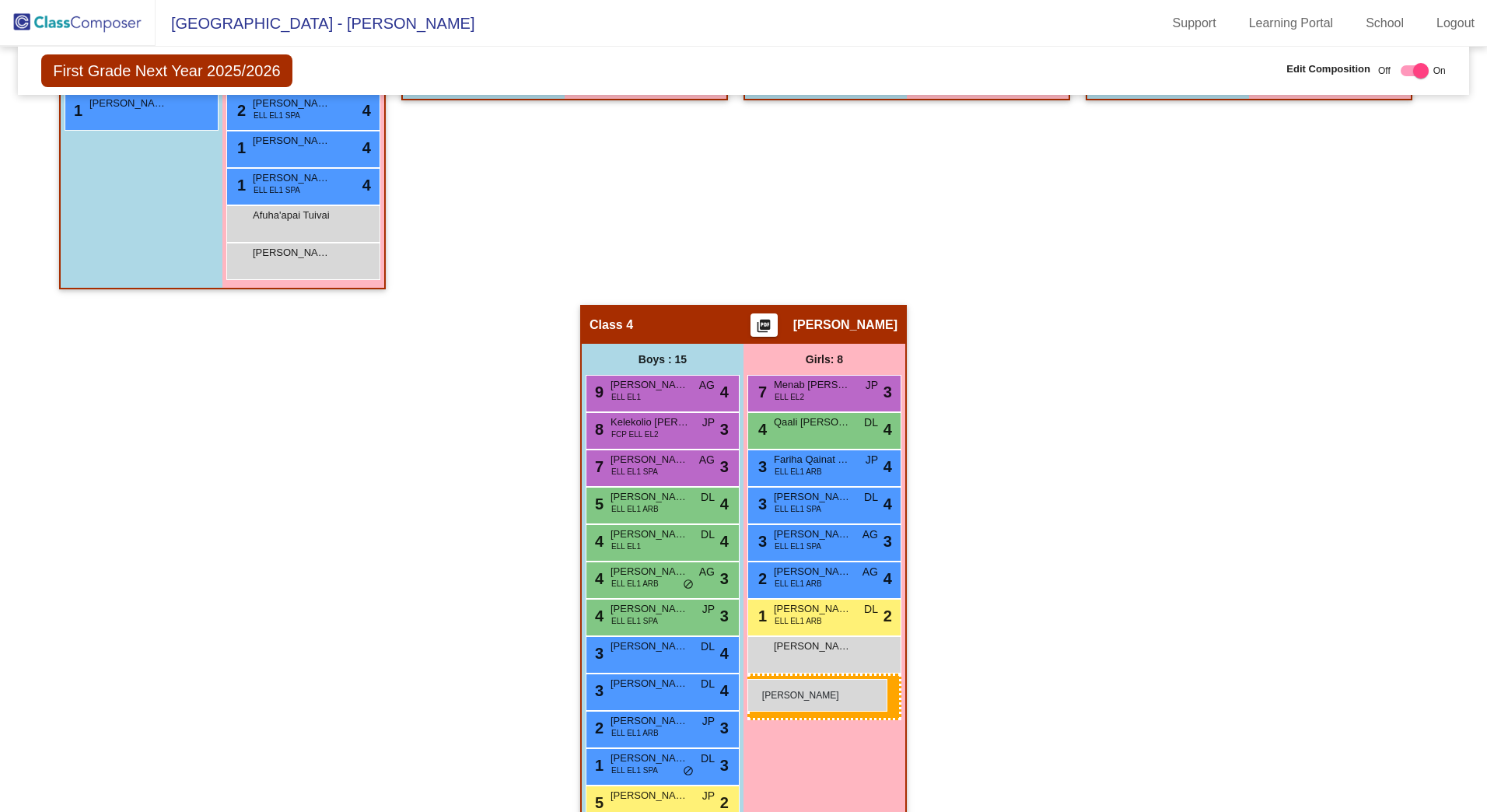
drag, startPoint x: 276, startPoint y: 484, endPoint x: 747, endPoint y: 679, distance: 509.8
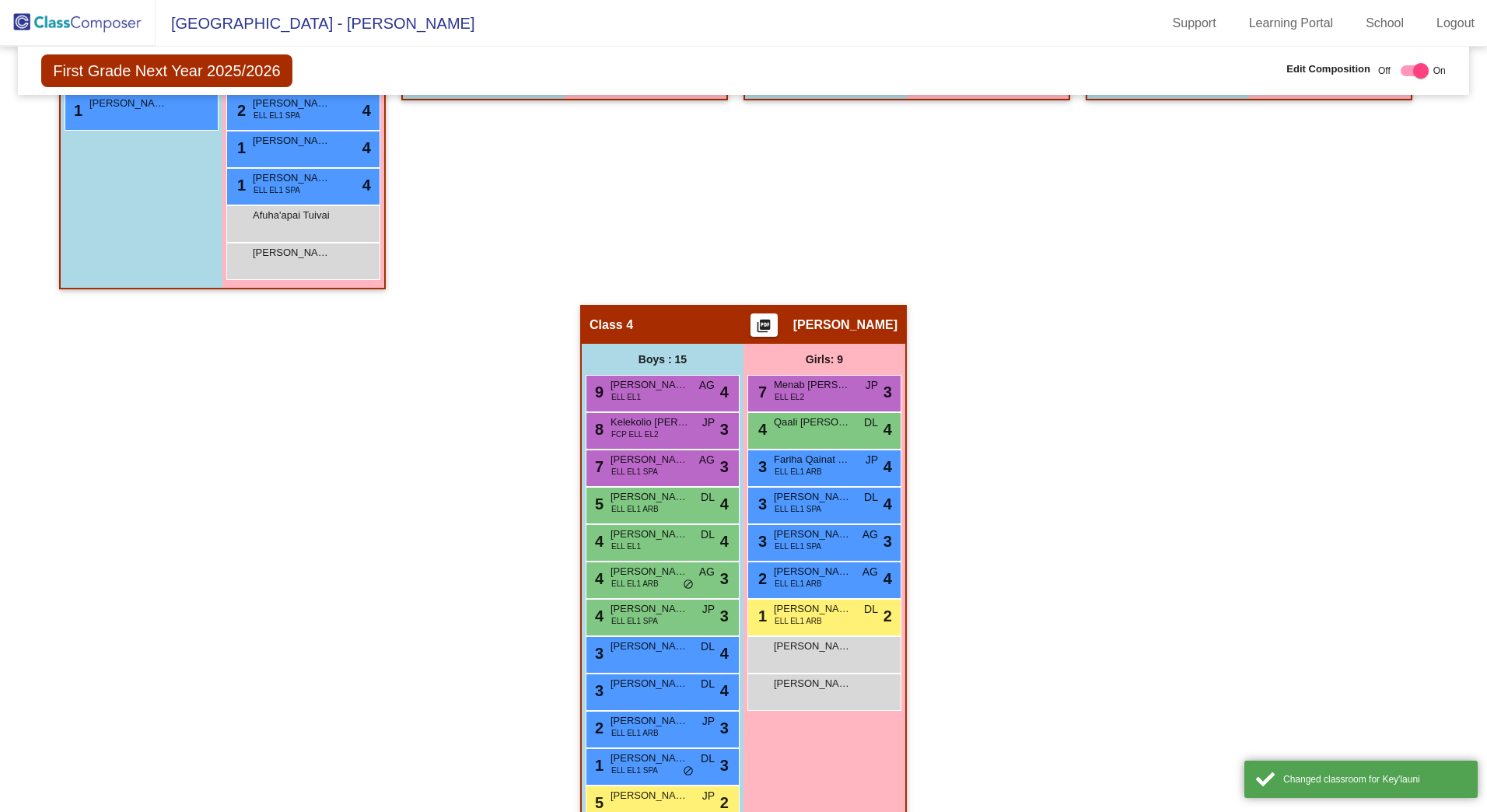
click at [212, 557] on div "Hallway - Hallway Class picture_as_pdf Add Student First Name Last Name Student…" at bounding box center [744, 210] width 1428 height 1499
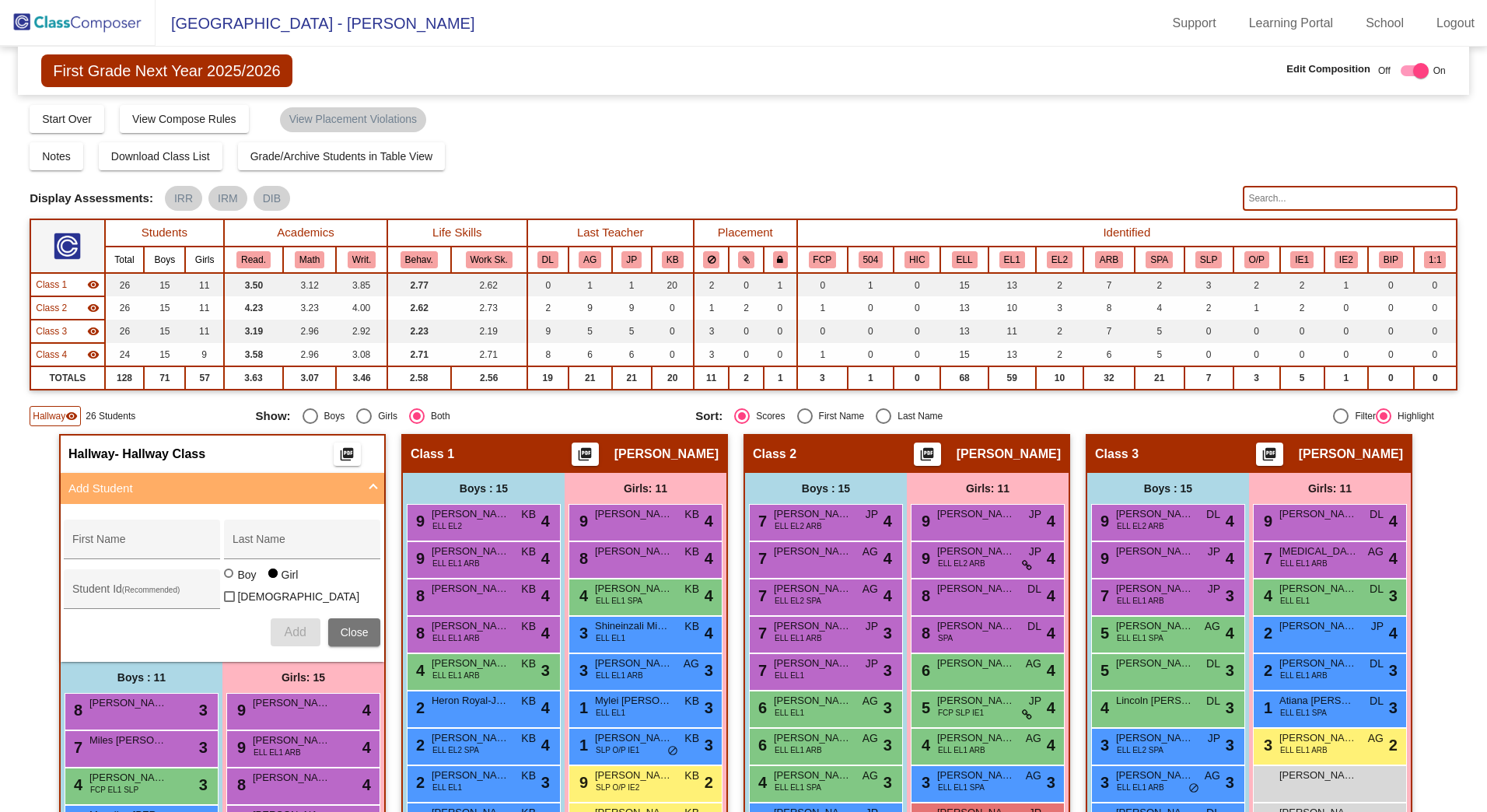
scroll to position [0, 0]
click at [39, 419] on span "Hallway" at bounding box center [49, 417] width 32 height 14
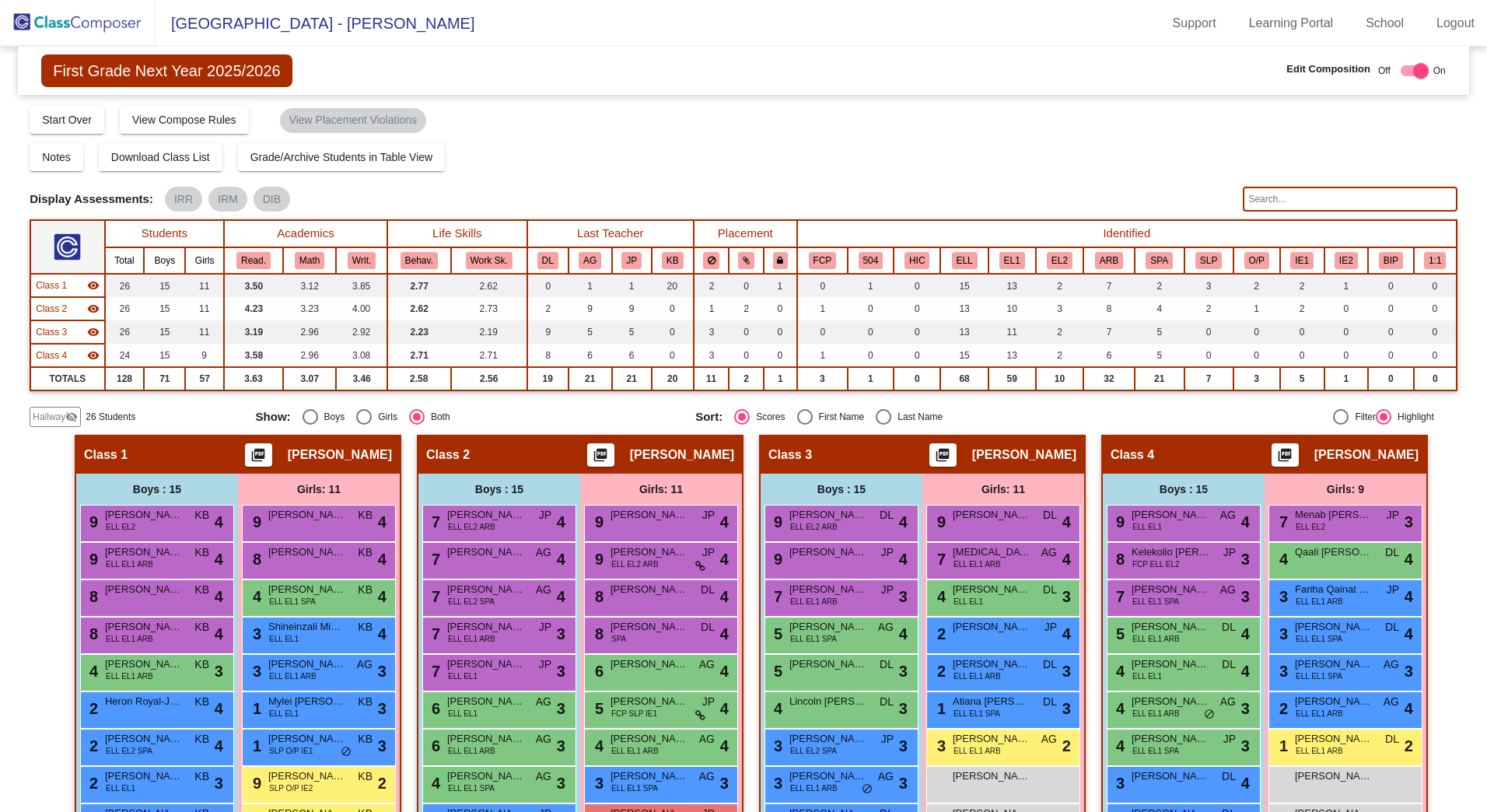
click at [55, 404] on div "Display Scores for Years: [DATE] - [DATE] [DATE] - [DATE] Grade/Archive Student…" at bounding box center [744, 265] width 1428 height 322
click at [50, 418] on span "Hallway" at bounding box center [49, 417] width 32 height 14
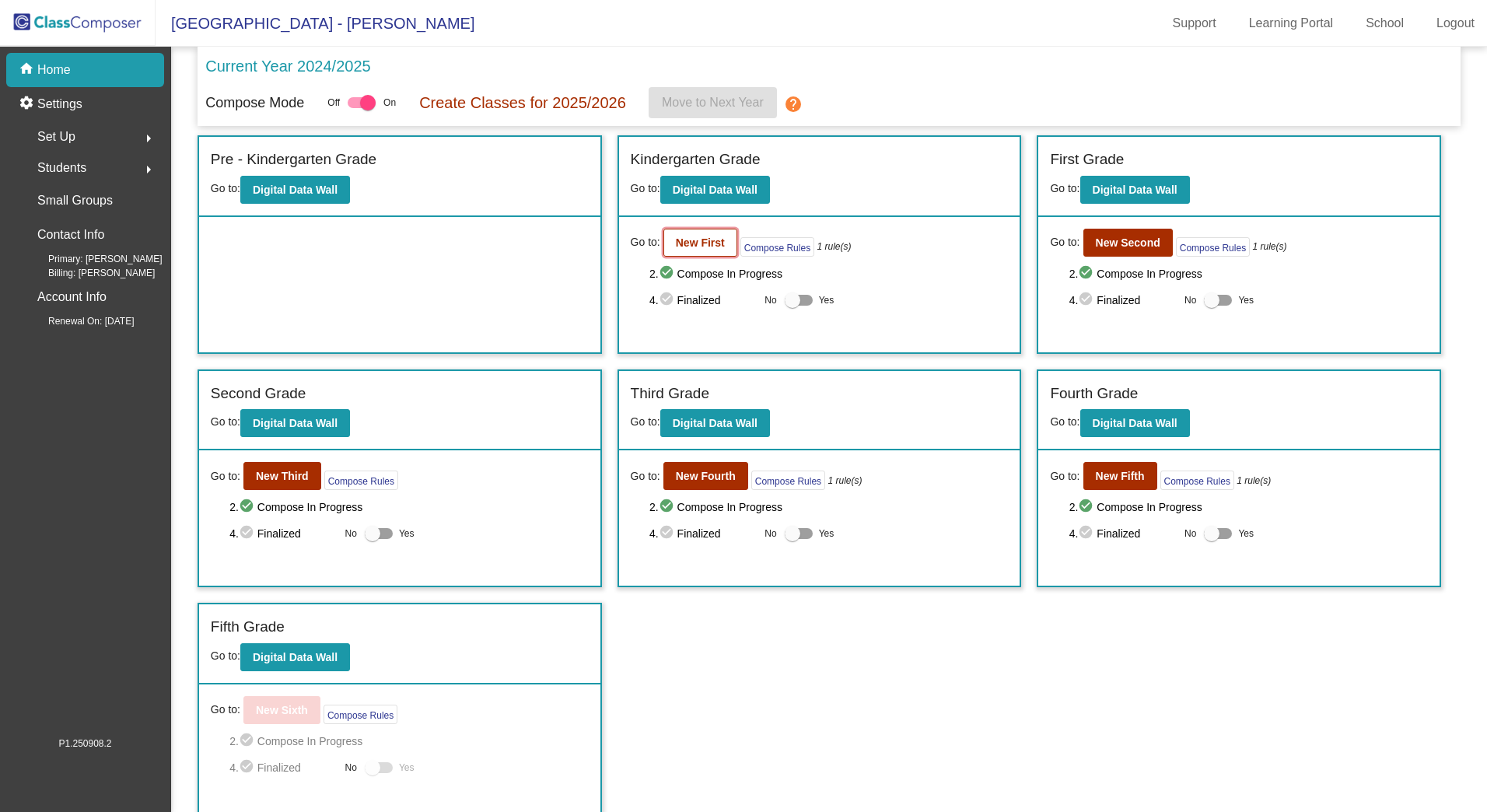
click at [717, 250] on button "New First" at bounding box center [700, 242] width 74 height 28
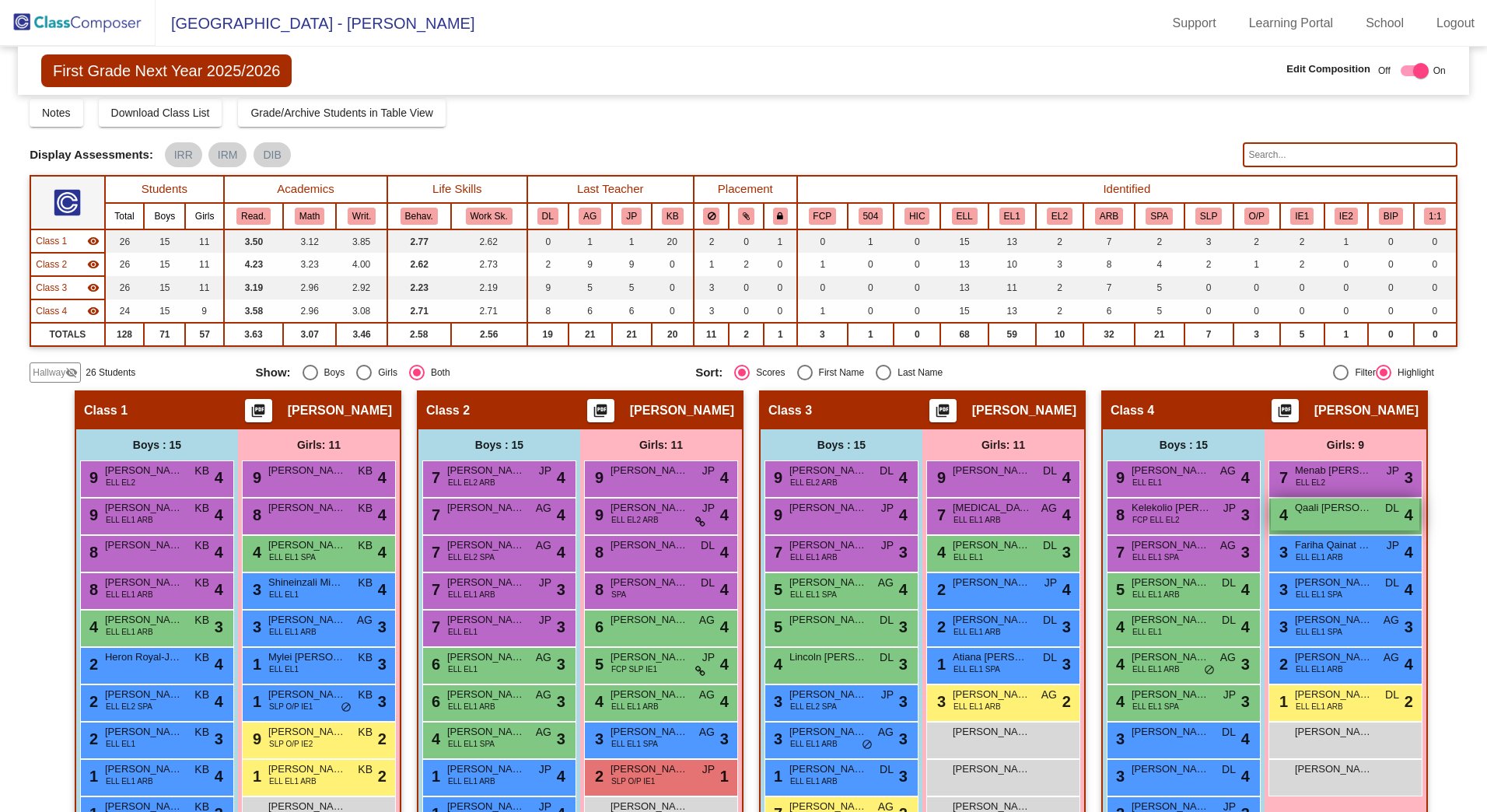
scroll to position [200, 0]
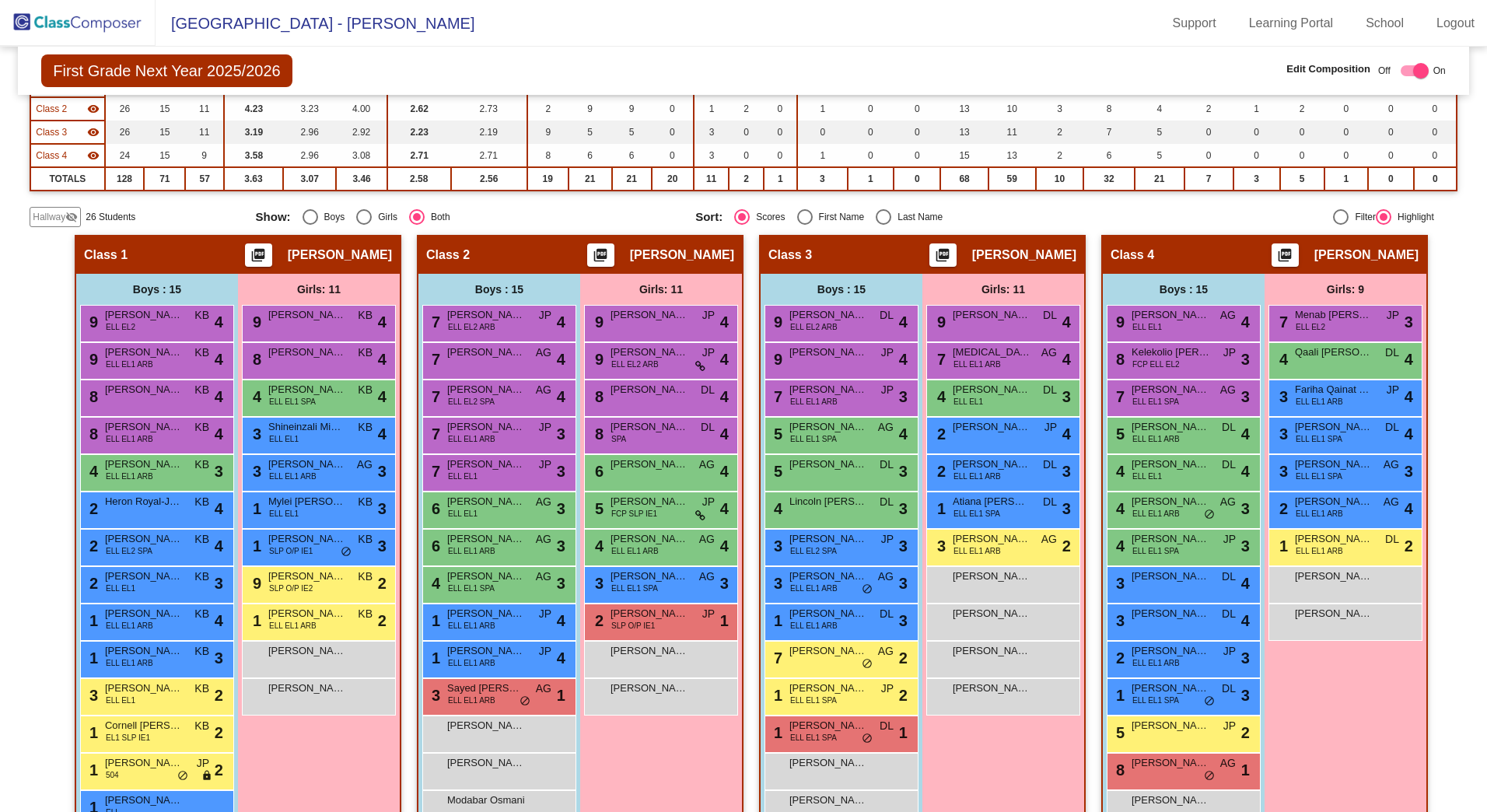
click at [61, 219] on span "Hallway" at bounding box center [49, 217] width 32 height 14
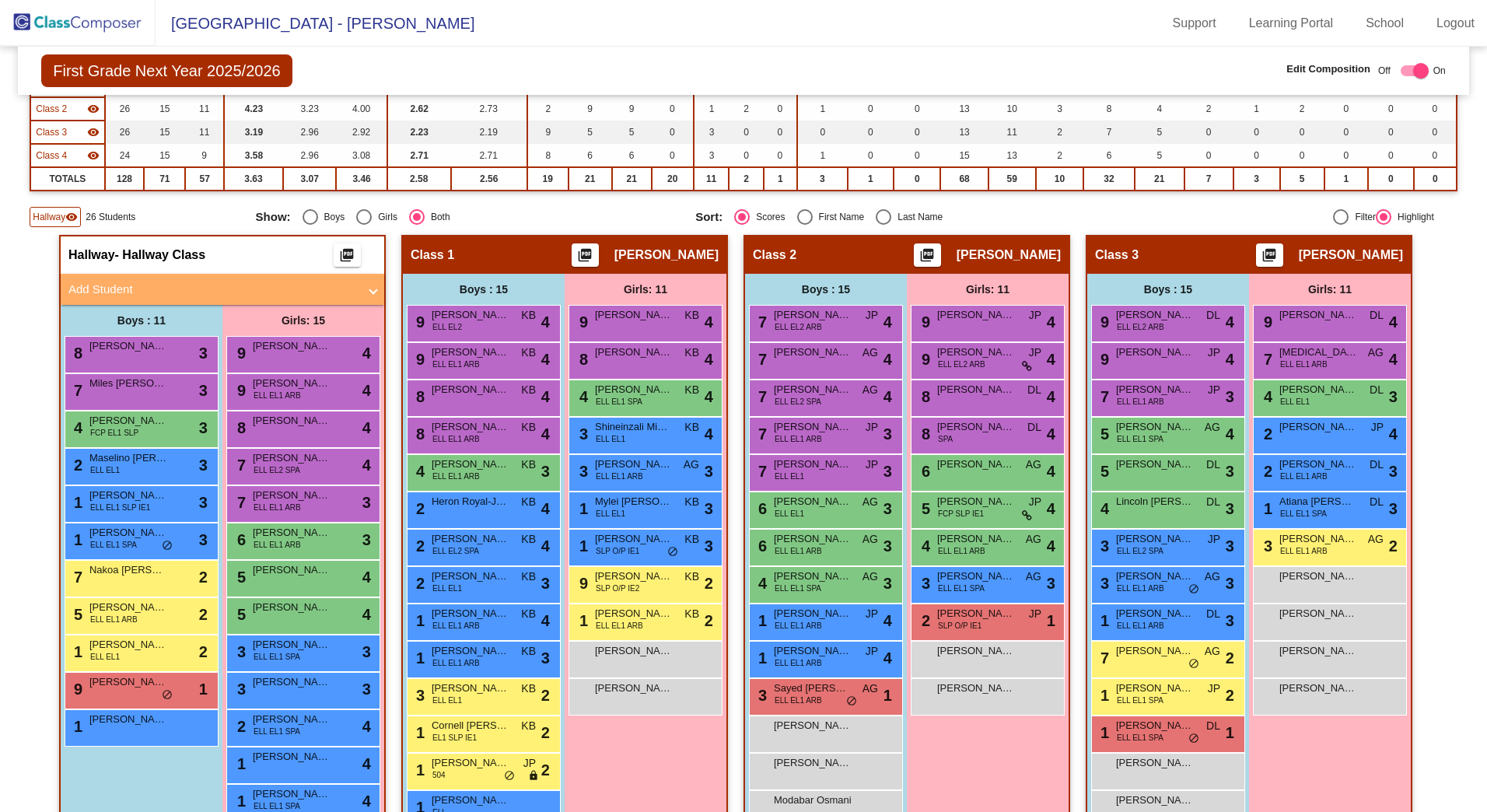
click at [120, 287] on mat-panel-title "Add Student" at bounding box center [212, 289] width 289 height 18
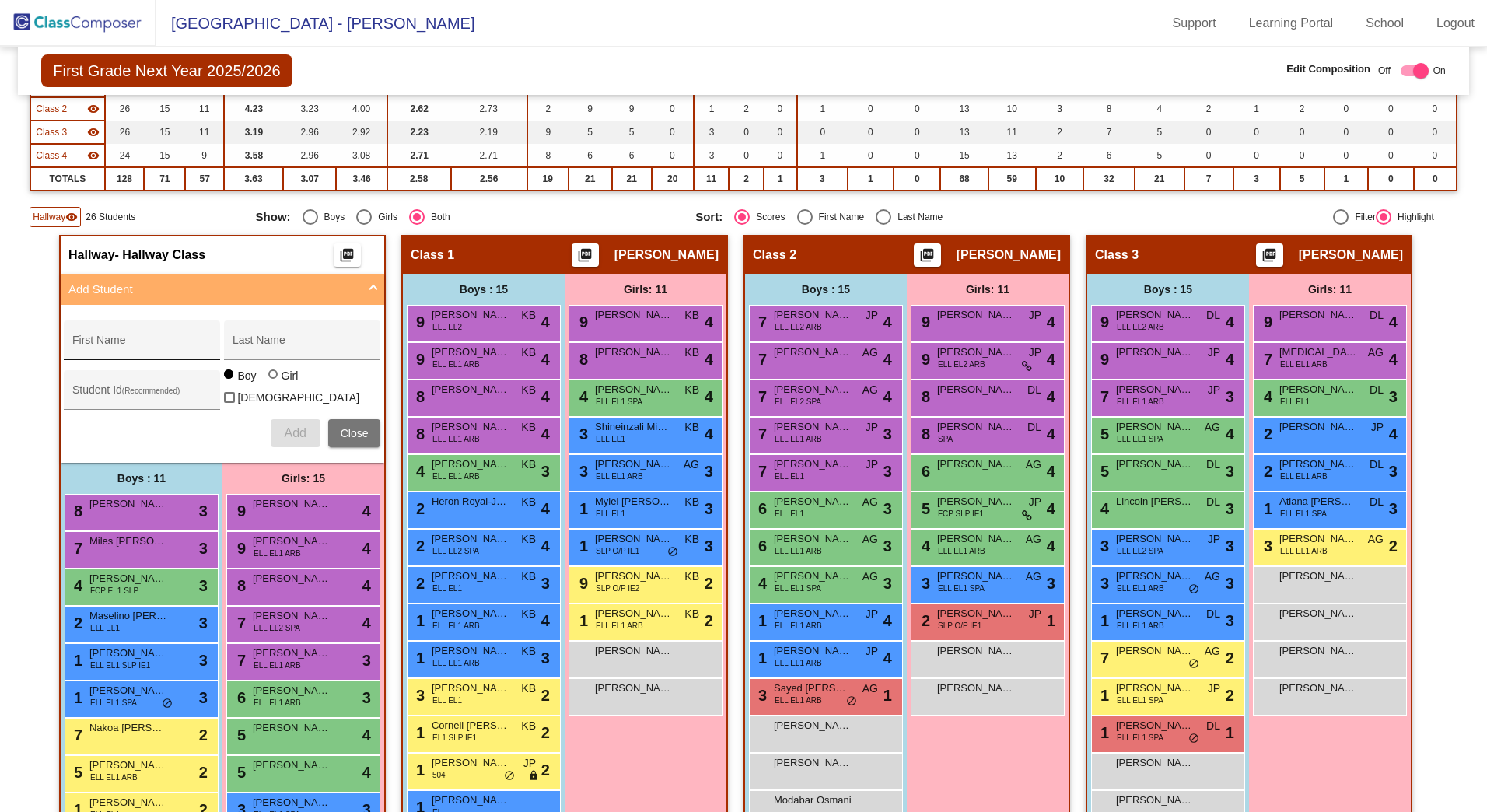
click at [78, 339] on div "First Name" at bounding box center [142, 345] width 140 height 32
type input "Vitoria"
type input "[PERSON_NAME]"
type input "426993"
click at [281, 384] on div "Girl" at bounding box center [289, 375] width 18 height 15
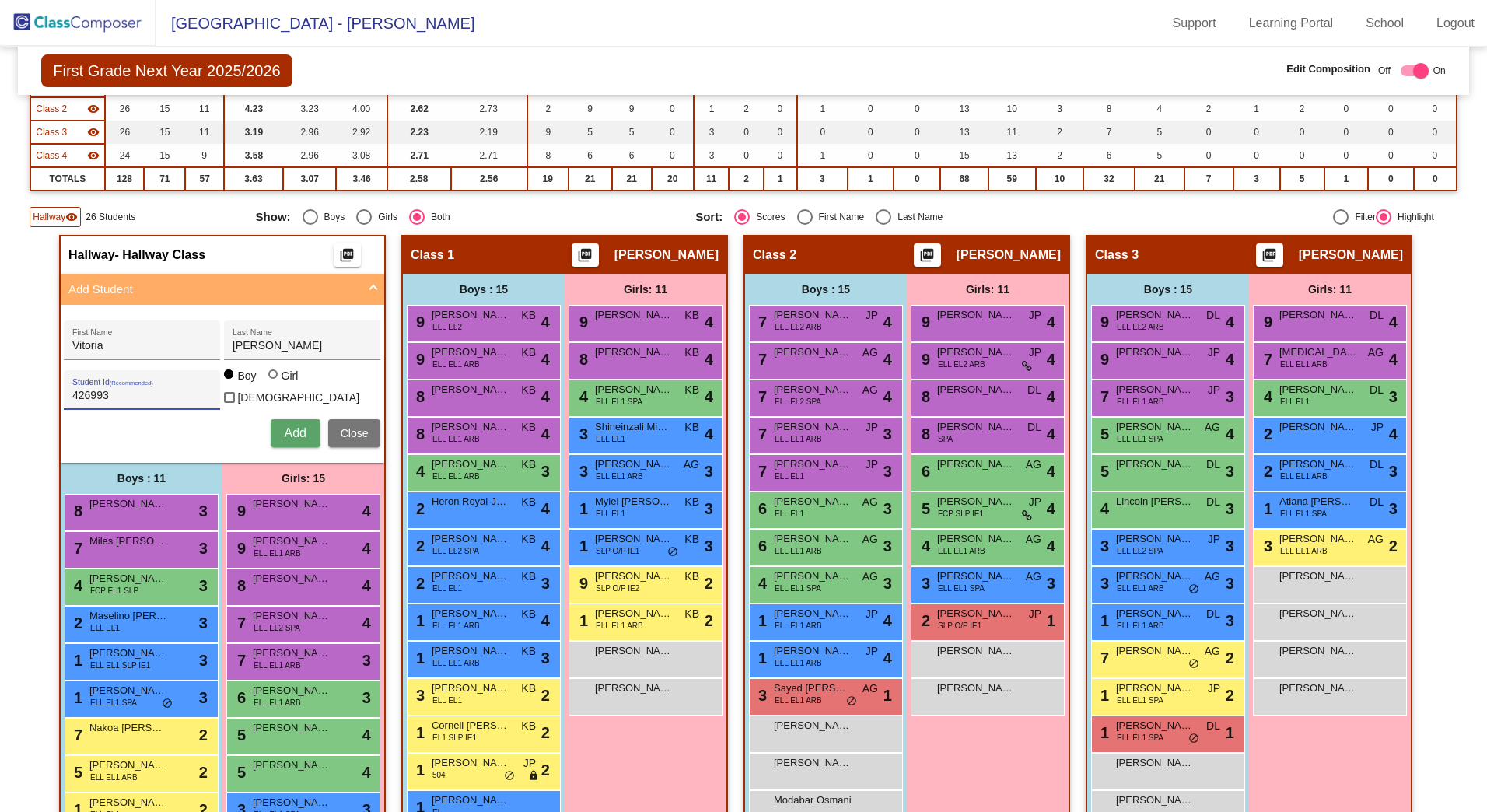
click at [275, 383] on input "Girl" at bounding box center [274, 382] width 1 height 1
radio input "true"
click at [294, 426] on span "Add" at bounding box center [295, 433] width 22 height 14
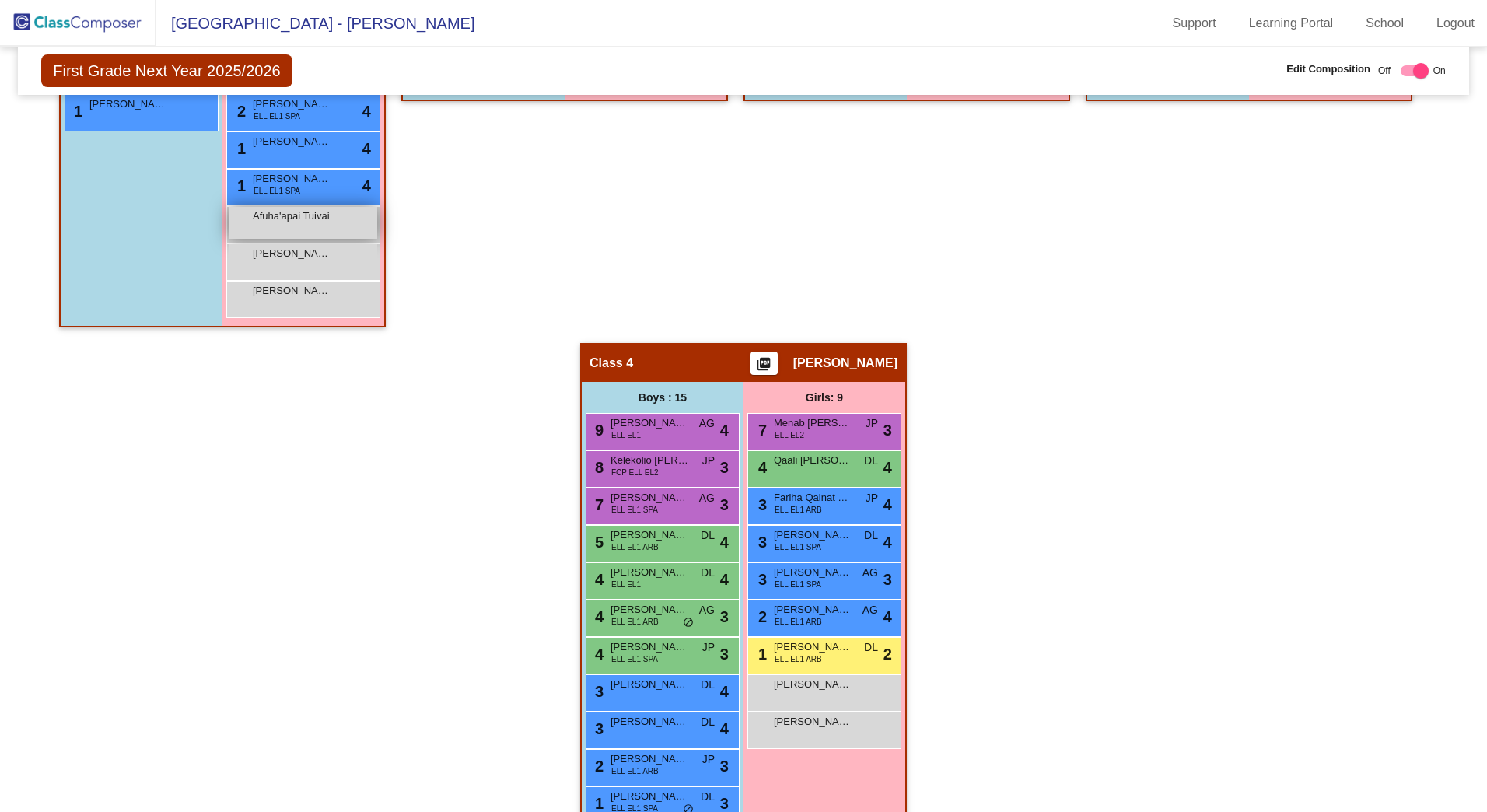
scroll to position [977, 0]
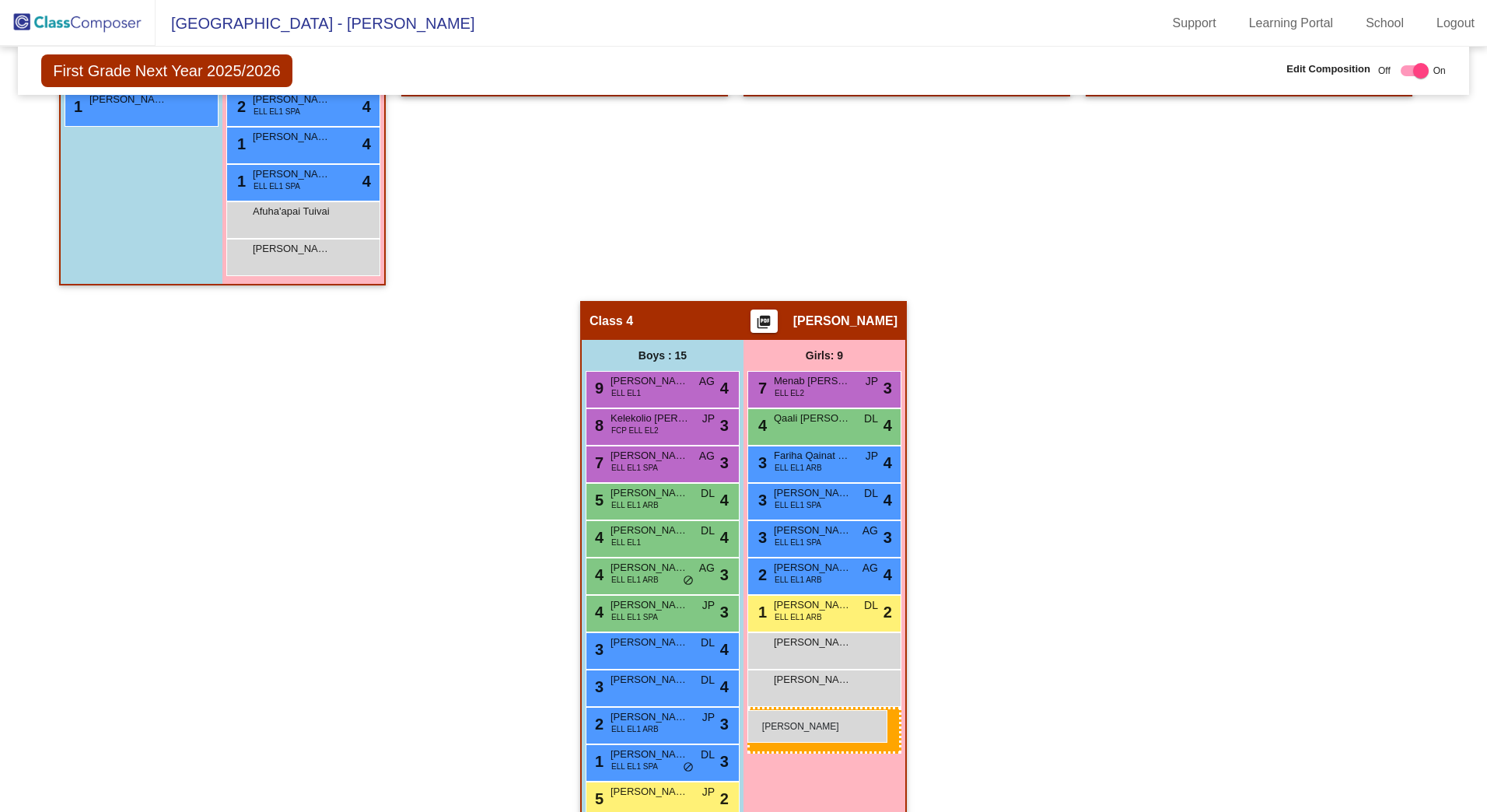
drag, startPoint x: 309, startPoint y: 302, endPoint x: 747, endPoint y: 710, distance: 598.6
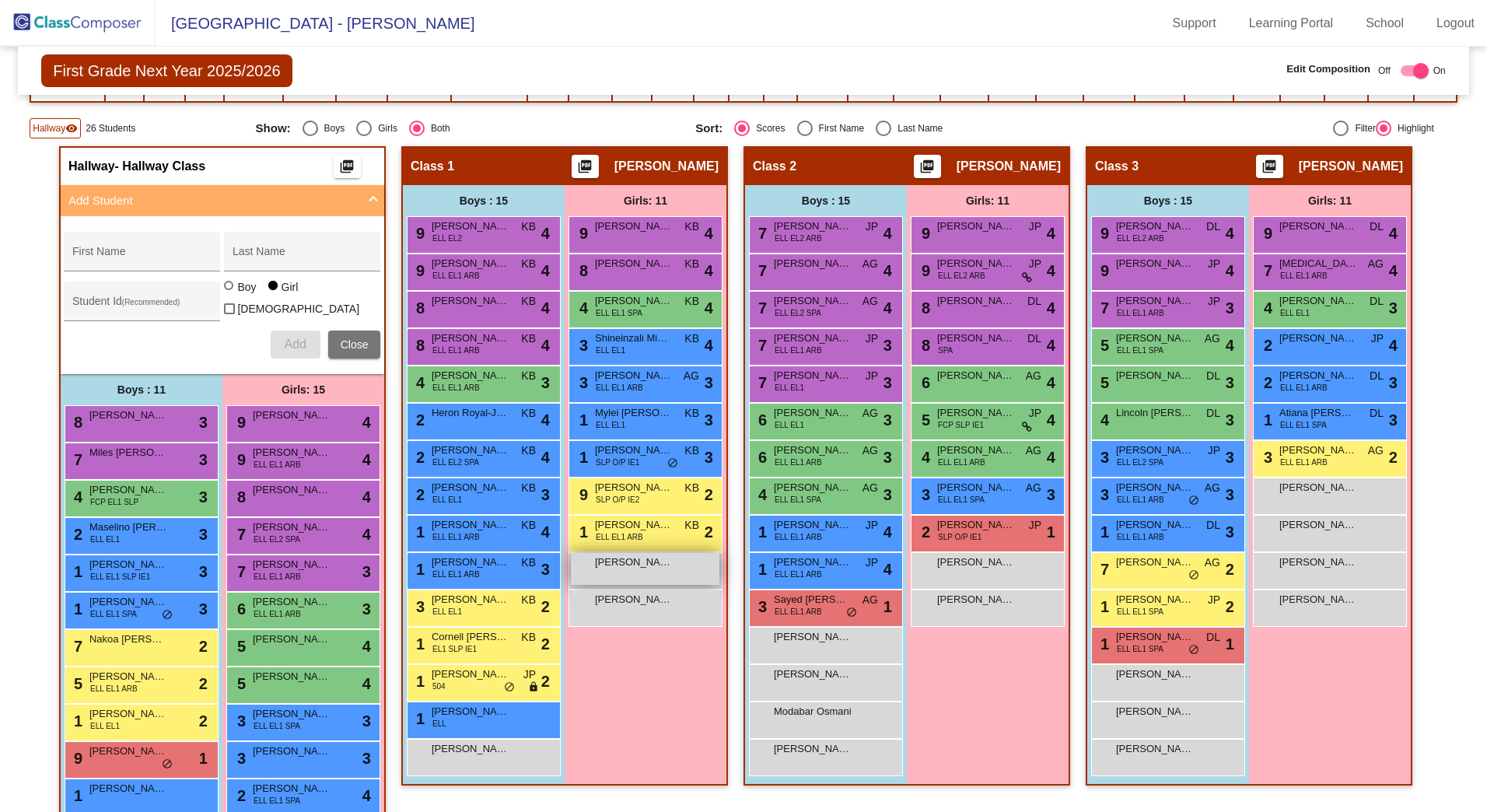
scroll to position [44, 0]
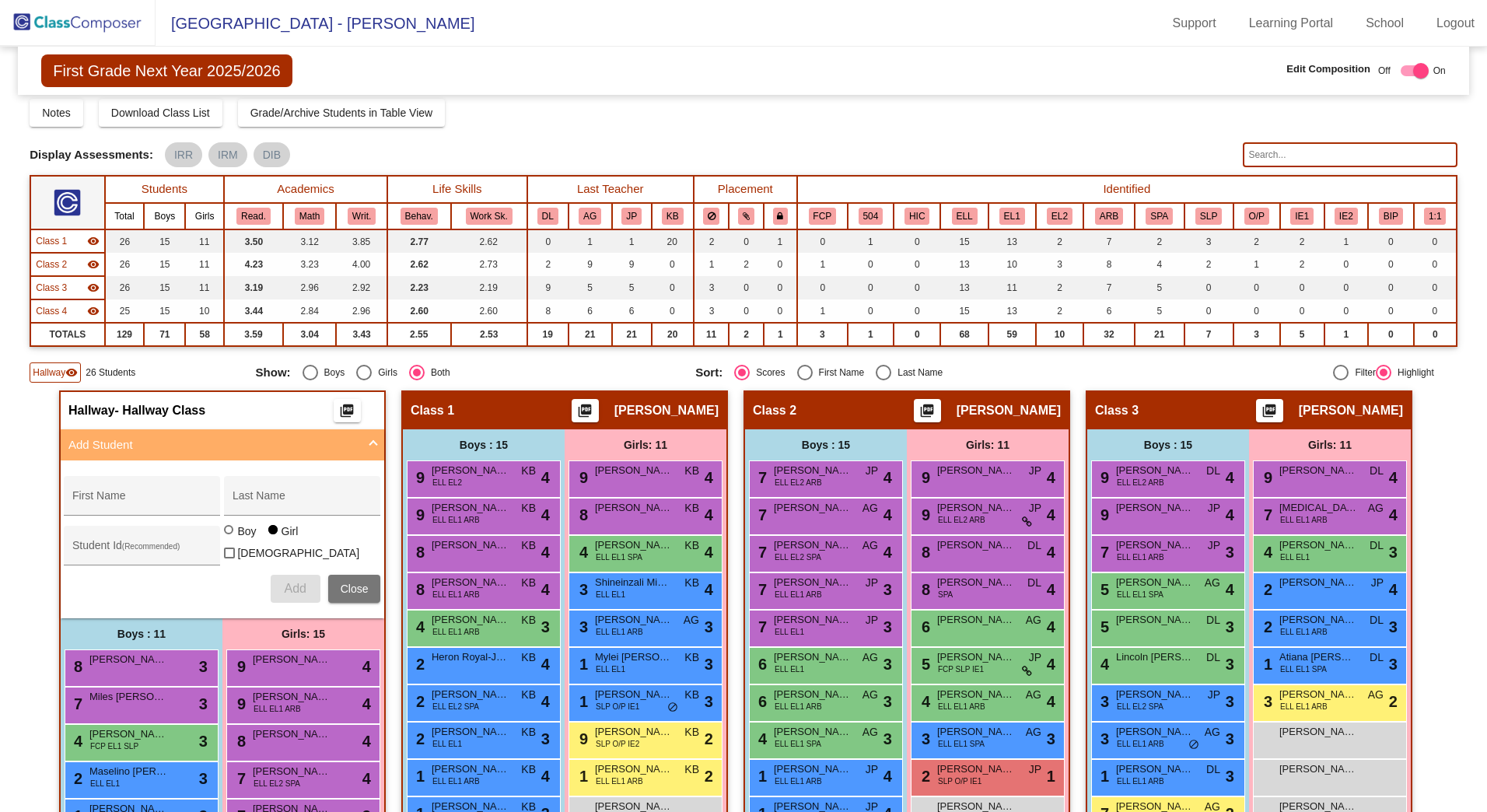
click at [49, 371] on span "Hallway" at bounding box center [49, 373] width 32 height 14
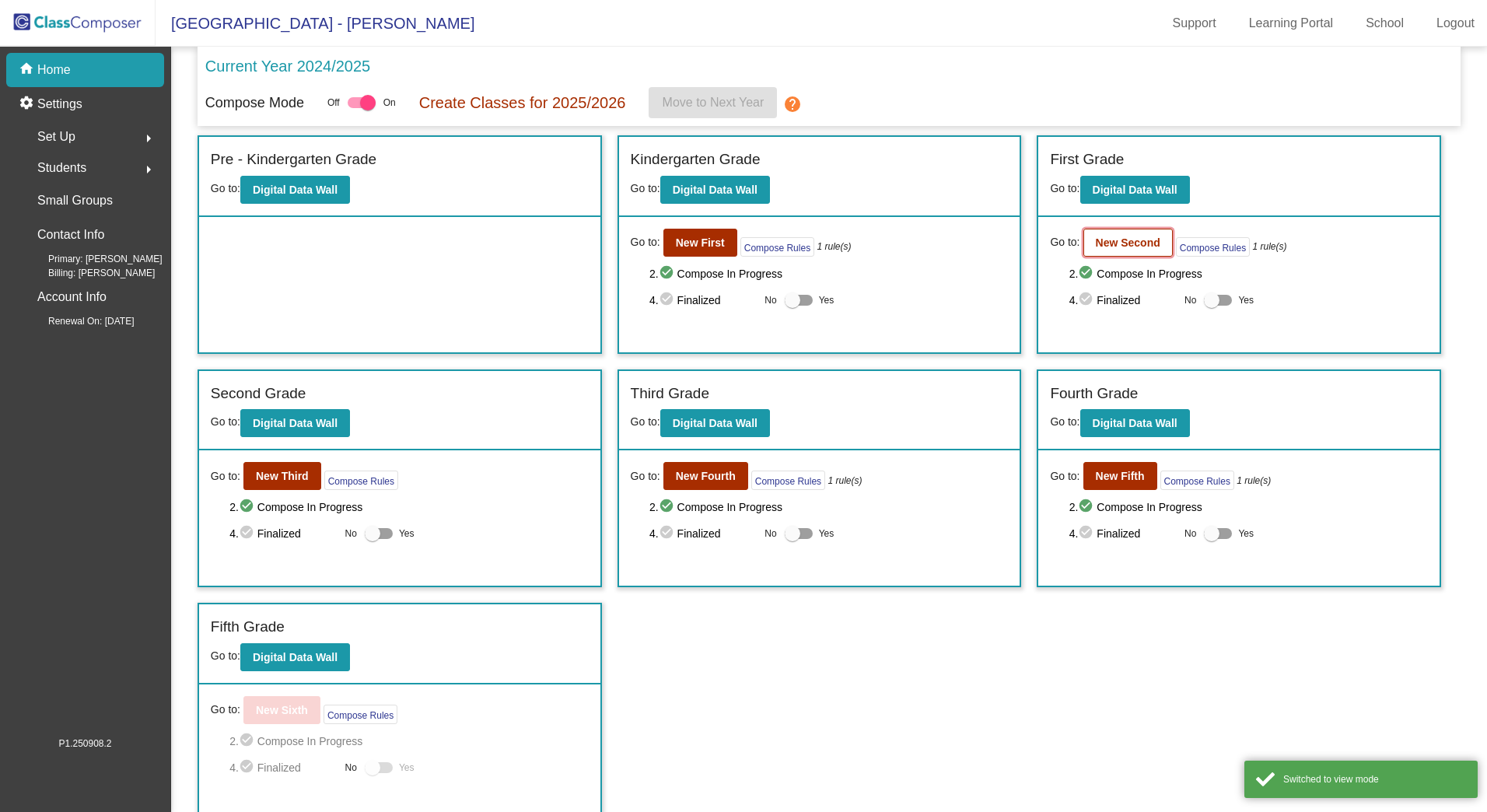
click at [1110, 247] on b "New Second" at bounding box center [1129, 242] width 65 height 13
click at [701, 241] on b "New First" at bounding box center [700, 242] width 49 height 13
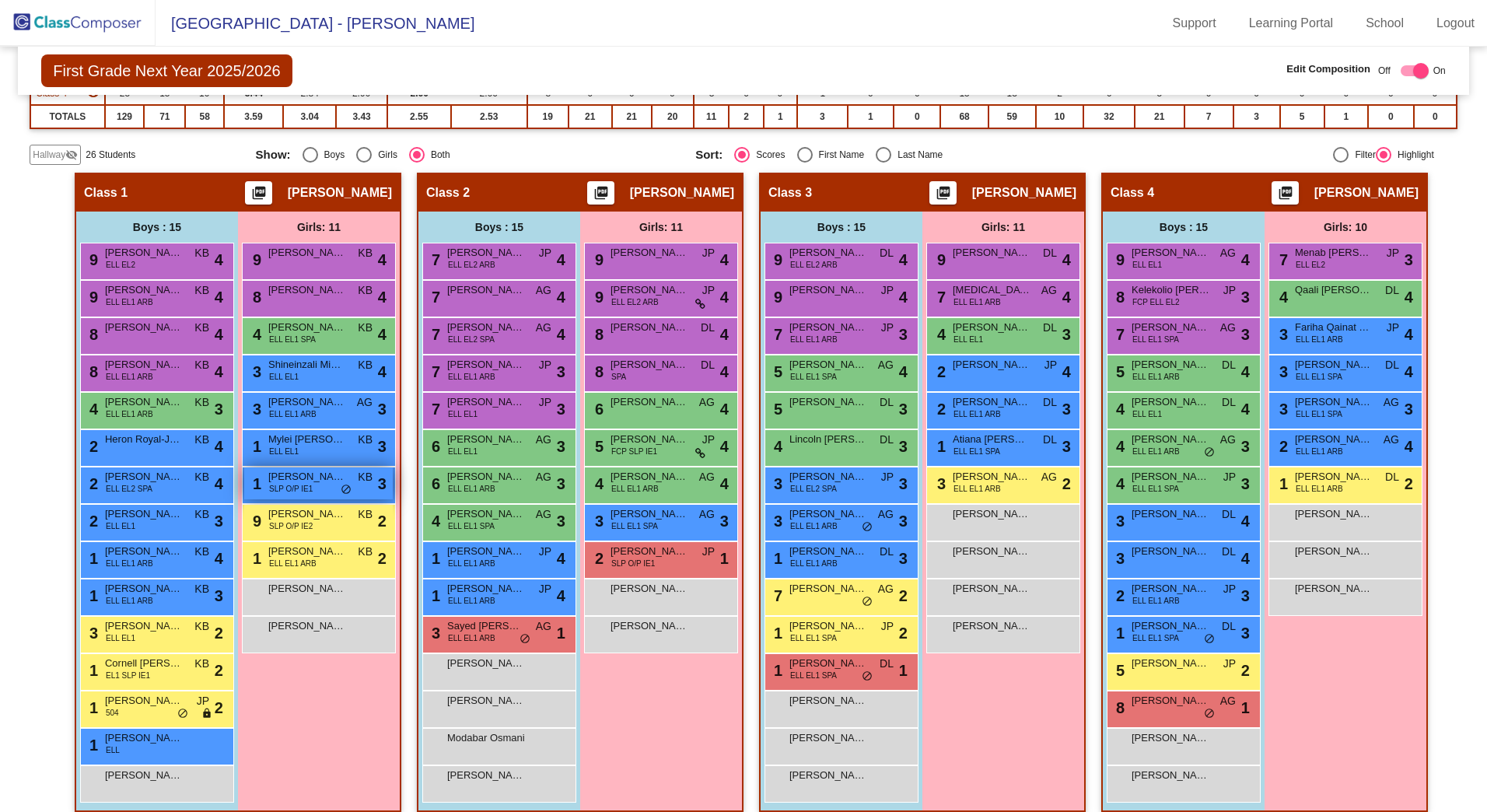
scroll to position [278, 0]
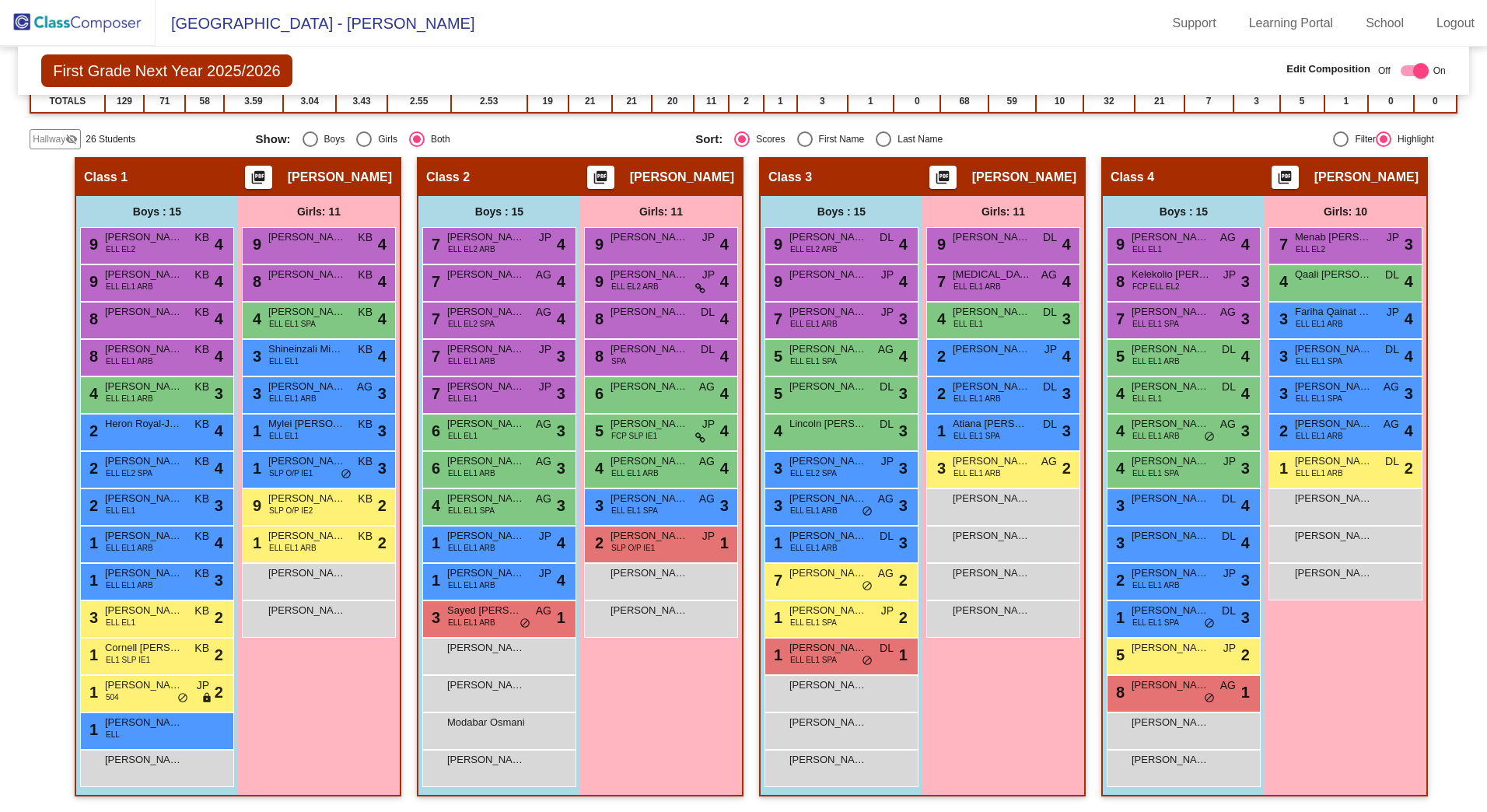
drag, startPoint x: 42, startPoint y: 133, endPoint x: 49, endPoint y: 142, distance: 11.4
click at [42, 133] on span "Hallway" at bounding box center [49, 139] width 32 height 14
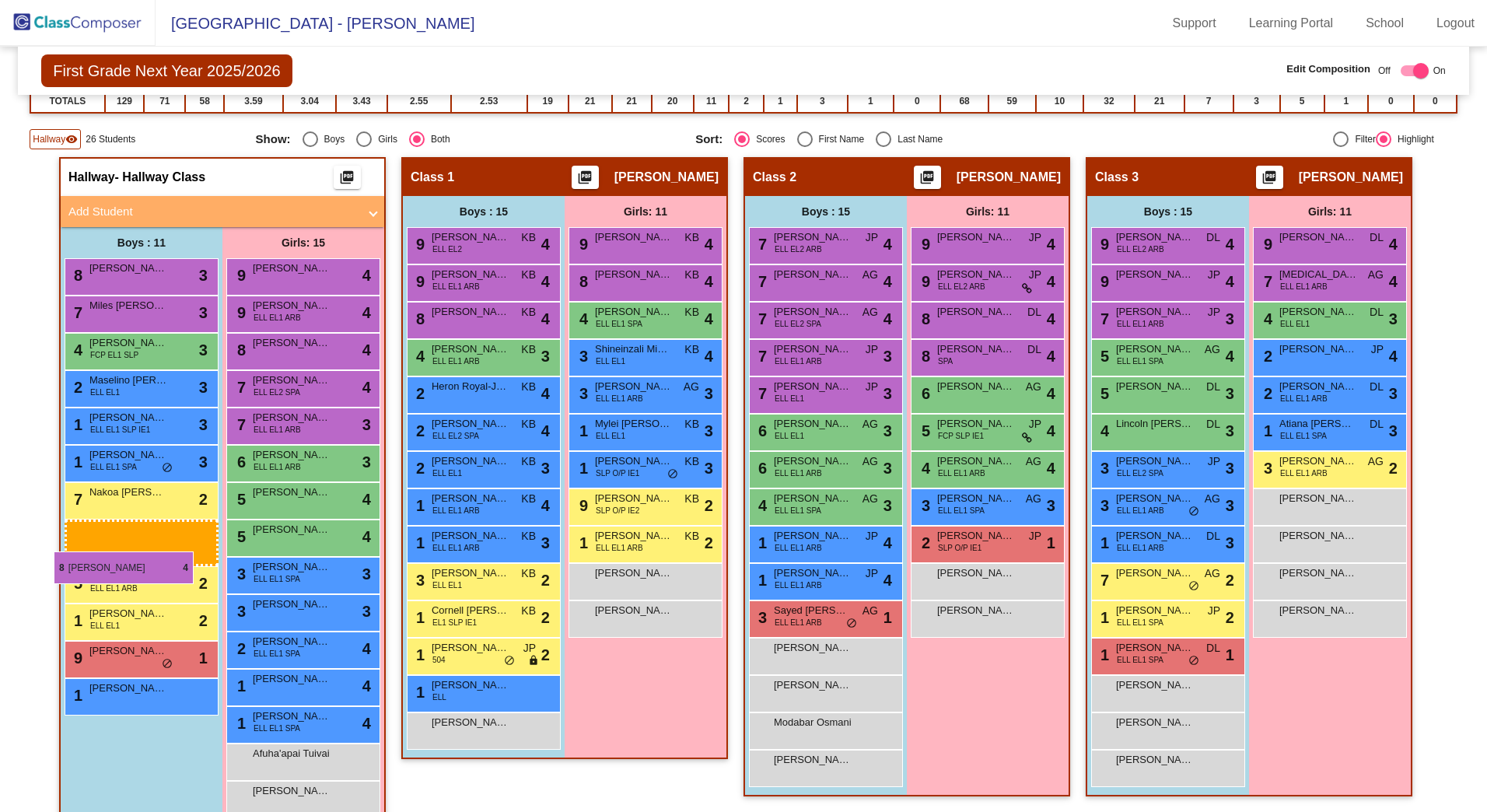
drag, startPoint x: 480, startPoint y: 361, endPoint x: 54, endPoint y: 551, distance: 466.5
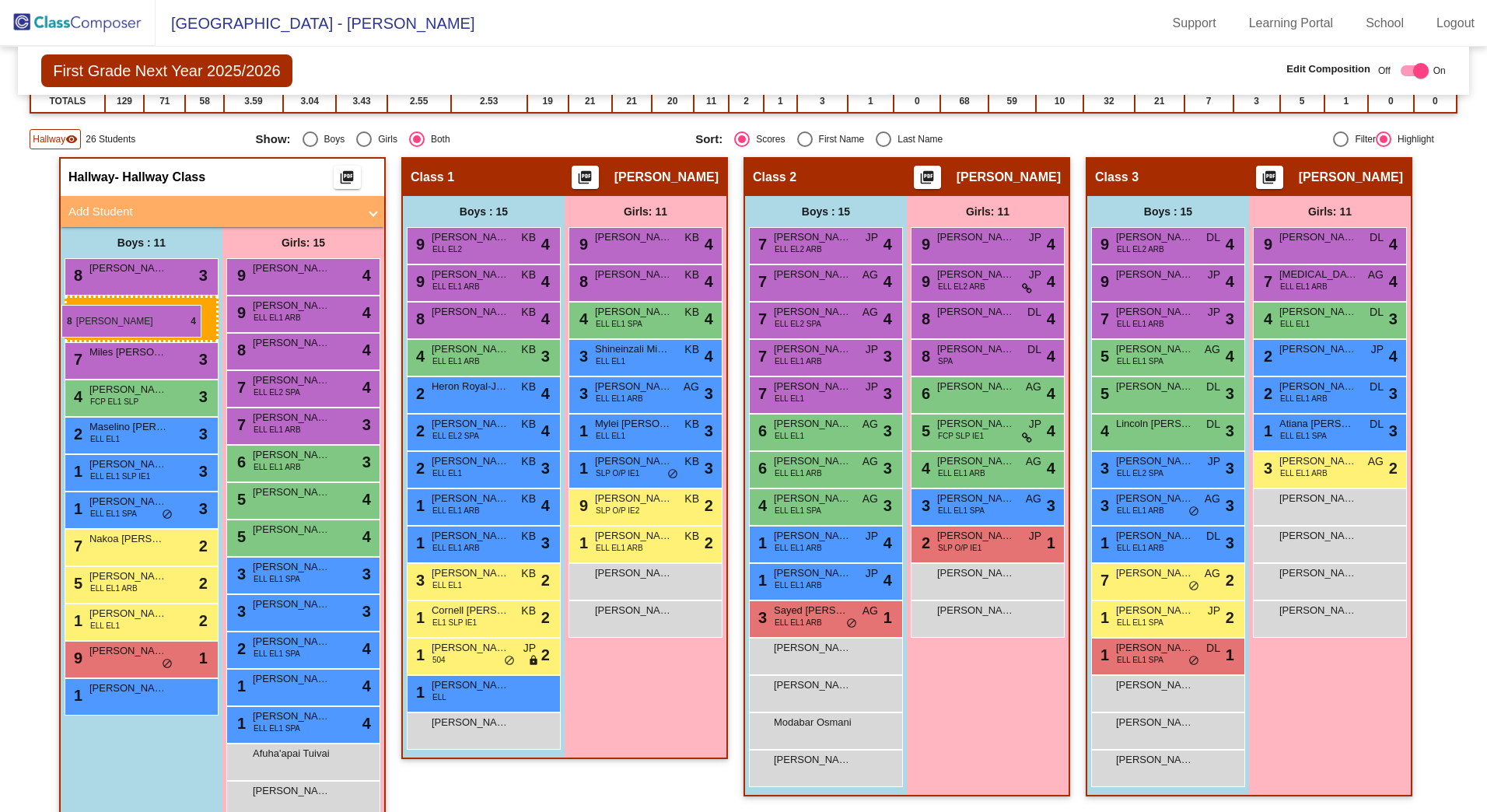
drag, startPoint x: 459, startPoint y: 356, endPoint x: 61, endPoint y: 304, distance: 401.4
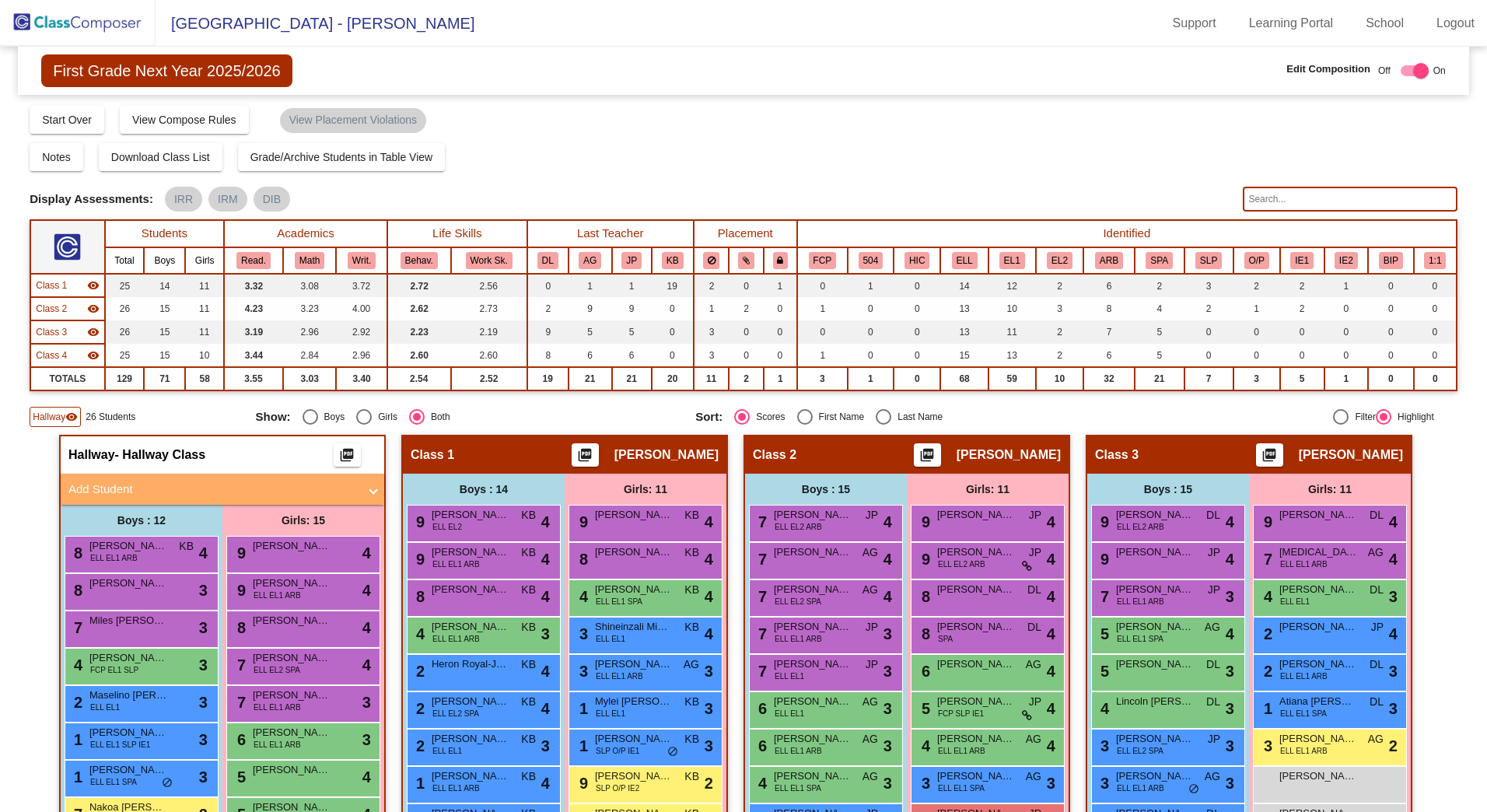
scroll to position [78, 0]
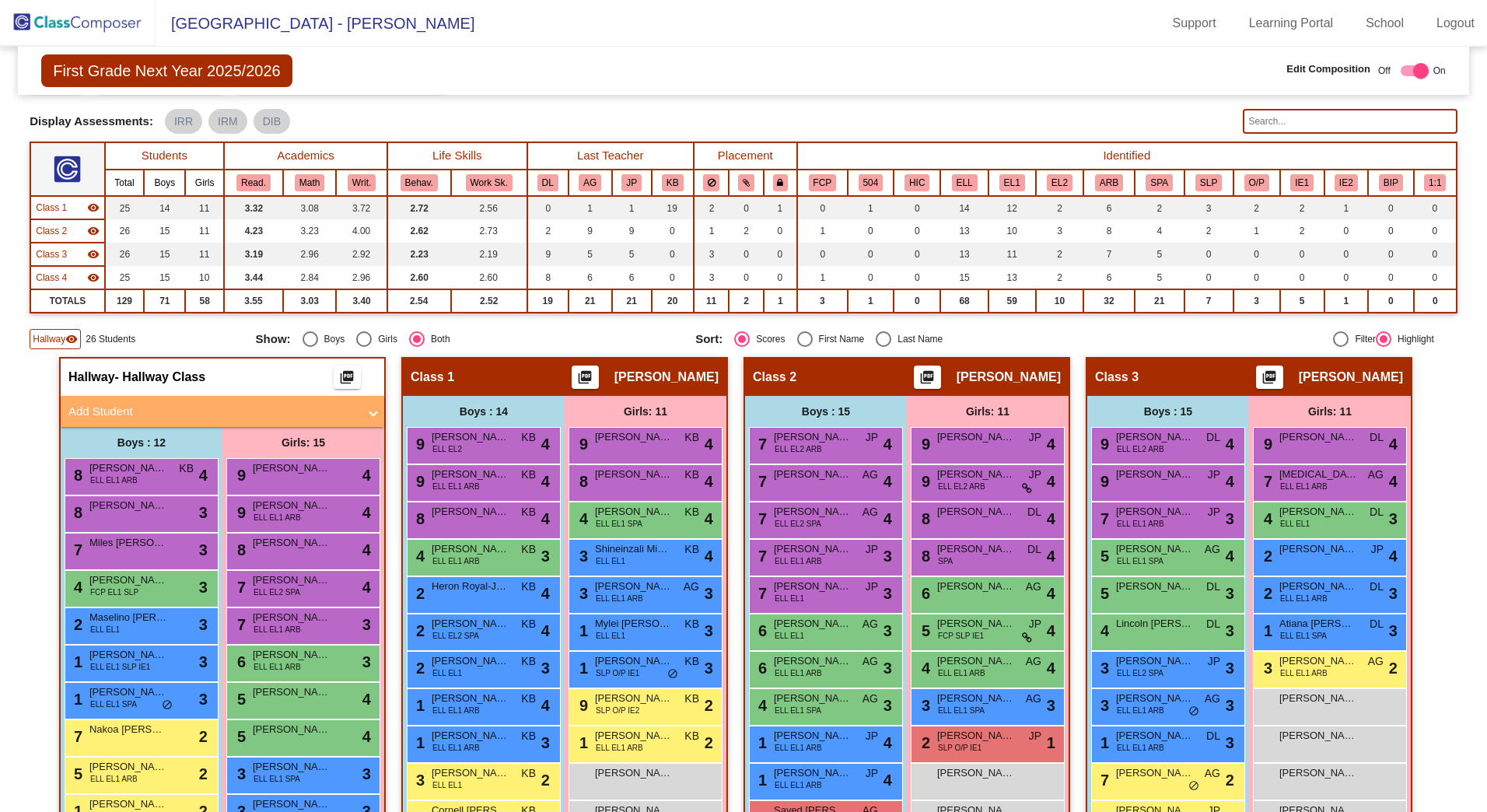
click at [45, 339] on span "Hallway" at bounding box center [49, 339] width 32 height 14
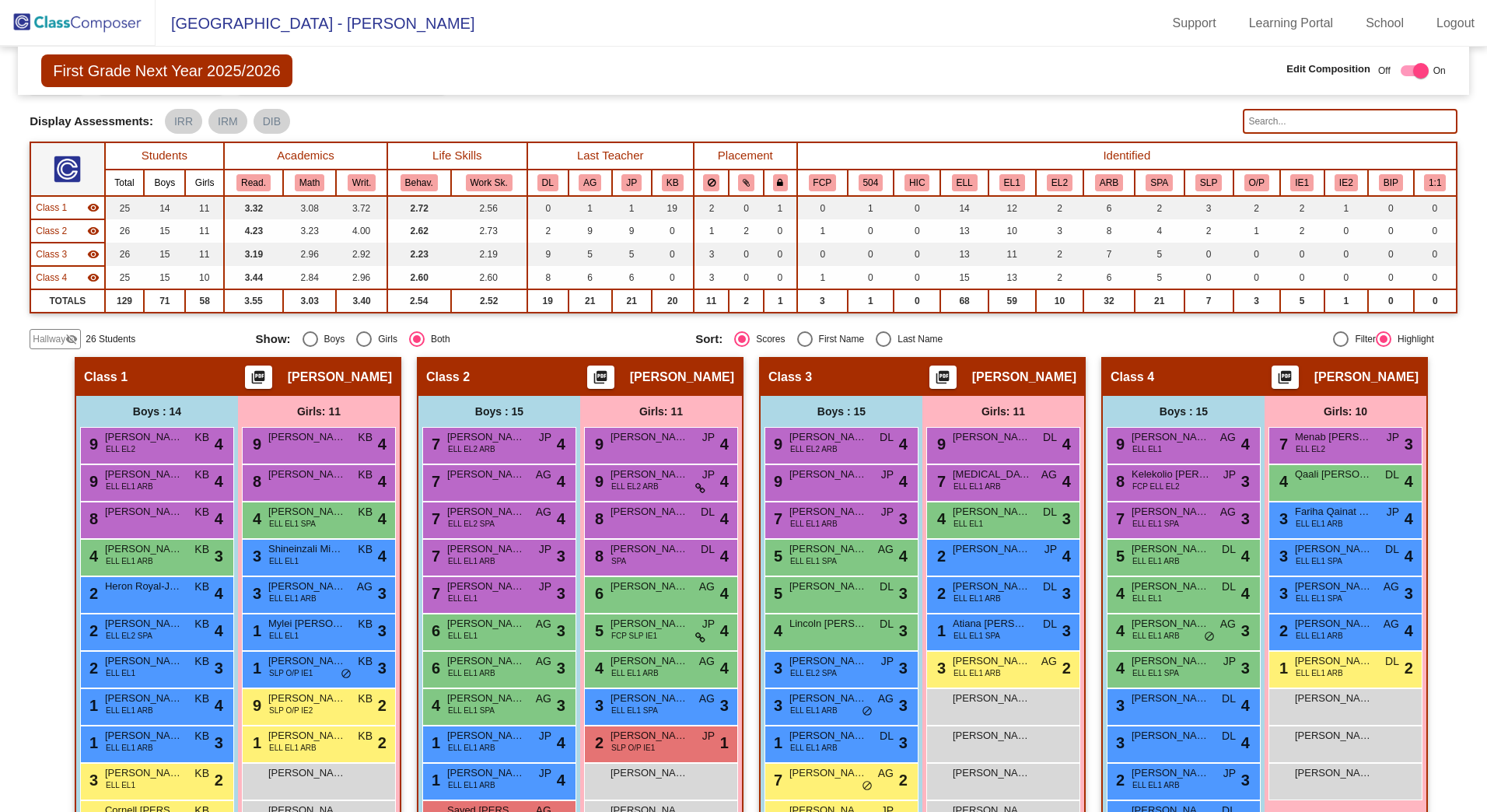
click at [31, 339] on div "Hallway visibility_off" at bounding box center [55, 339] width 51 height 20
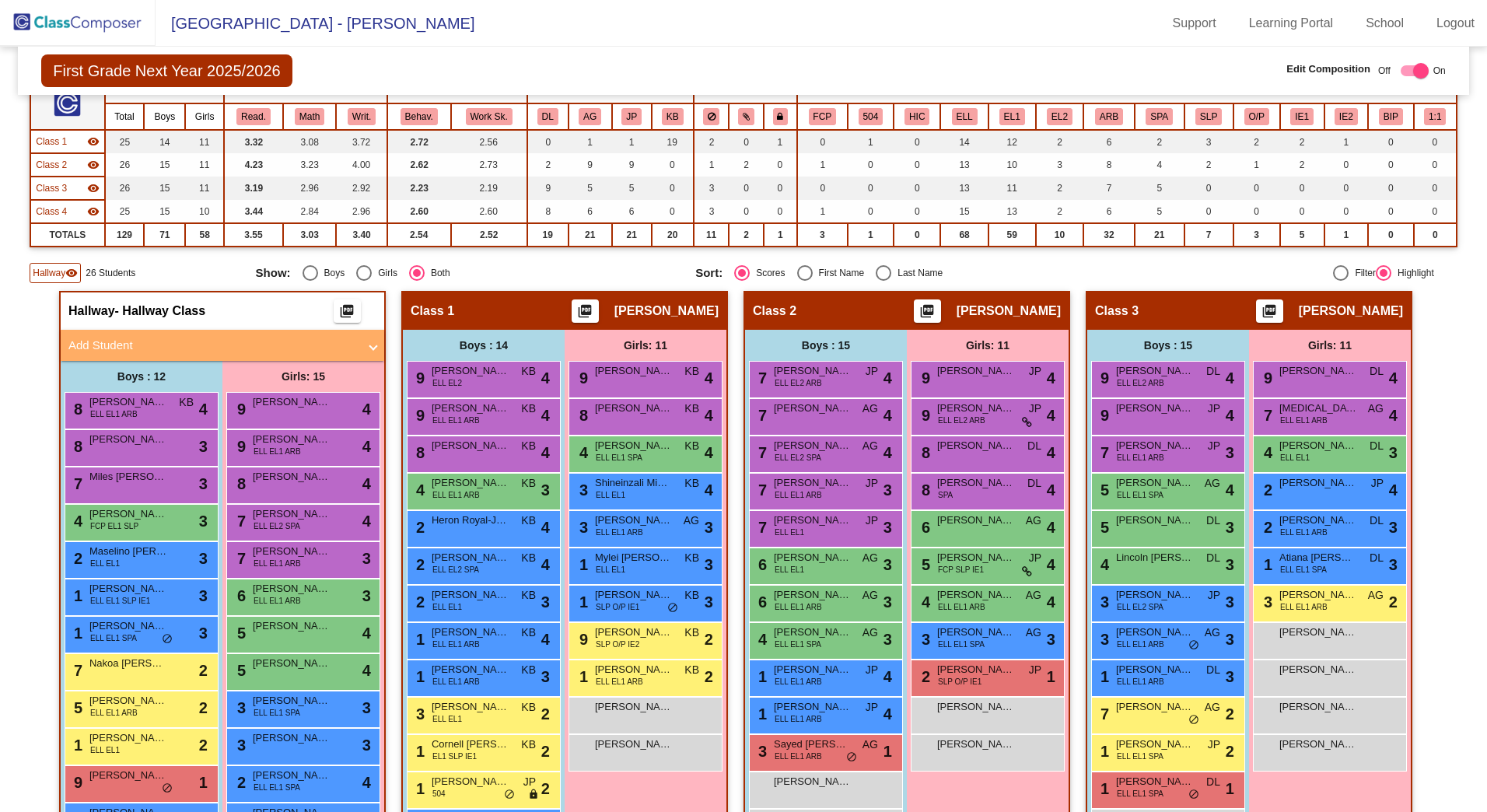
scroll to position [234, 0]
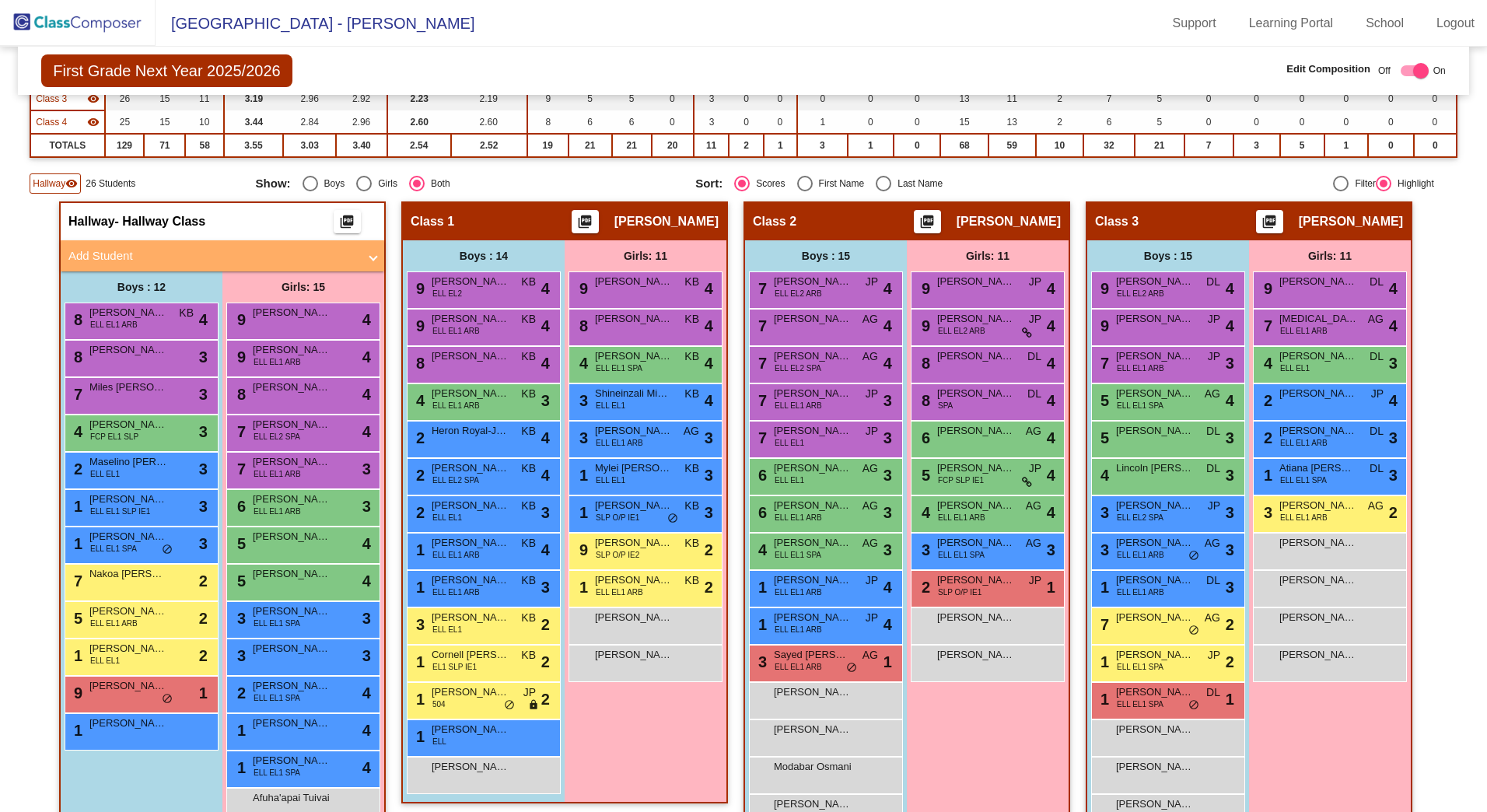
click at [109, 261] on mat-panel-title "Add Student" at bounding box center [212, 256] width 289 height 18
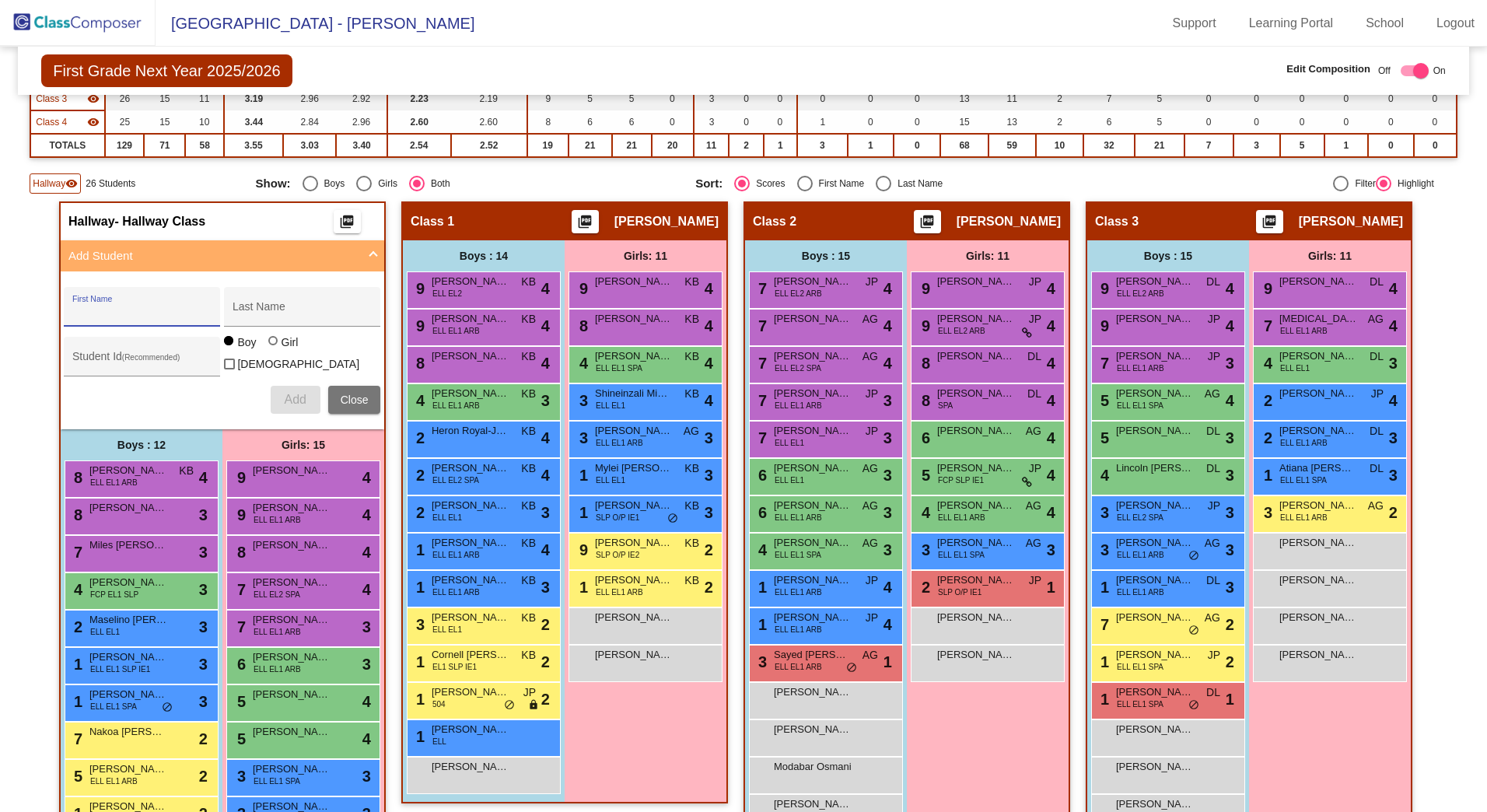
click at [120, 312] on input "First Name" at bounding box center [142, 312] width 140 height 13
type input "Vitor"
click at [297, 304] on div "Last Name" at bounding box center [303, 310] width 140 height 32
type input "Botelo"
click at [163, 345] on div "Student Id (Recommended)" at bounding box center [142, 360] width 140 height 32
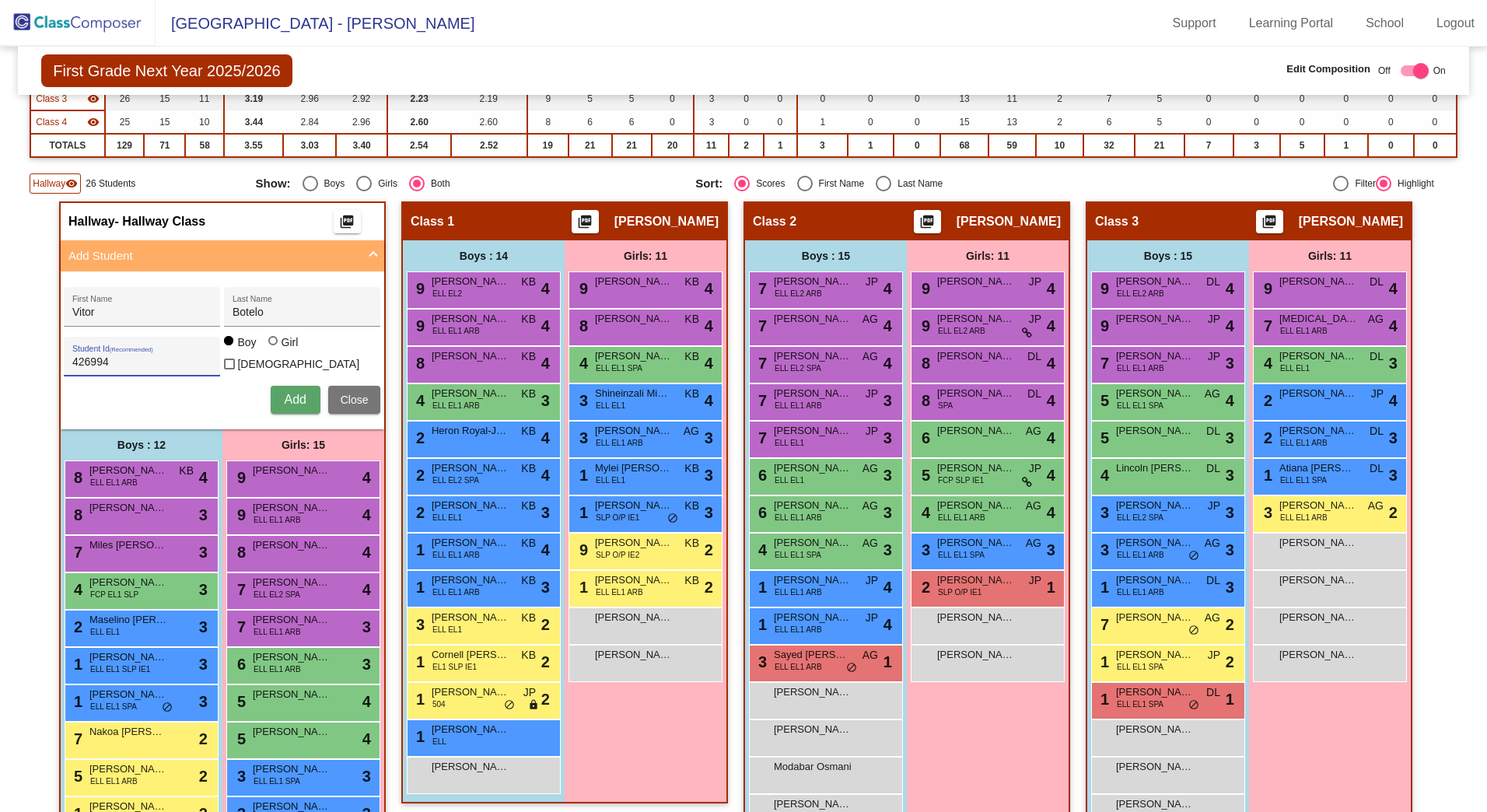
type input "426994"
click at [290, 392] on span "Add" at bounding box center [295, 399] width 22 height 14
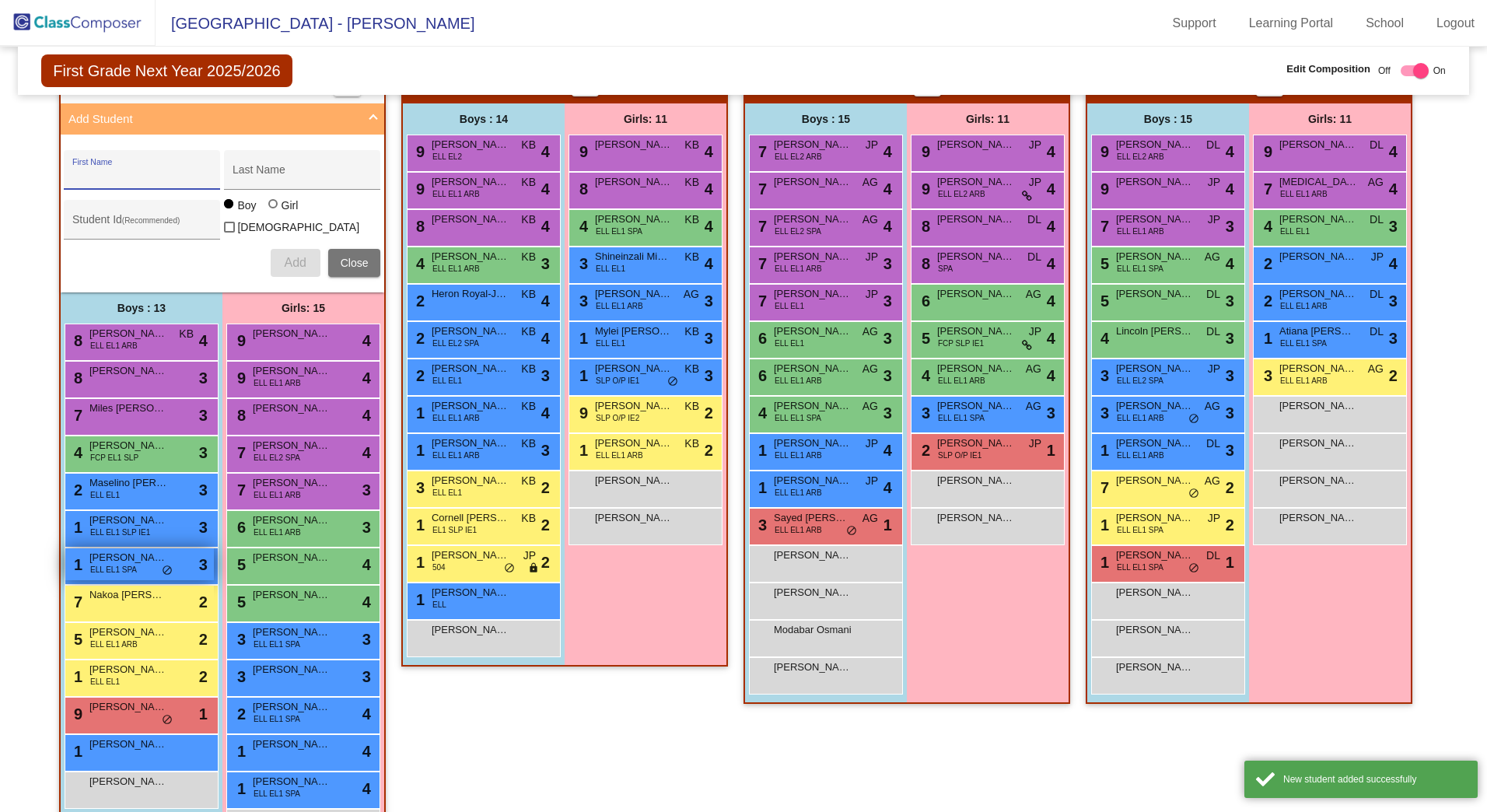
scroll to position [544, 0]
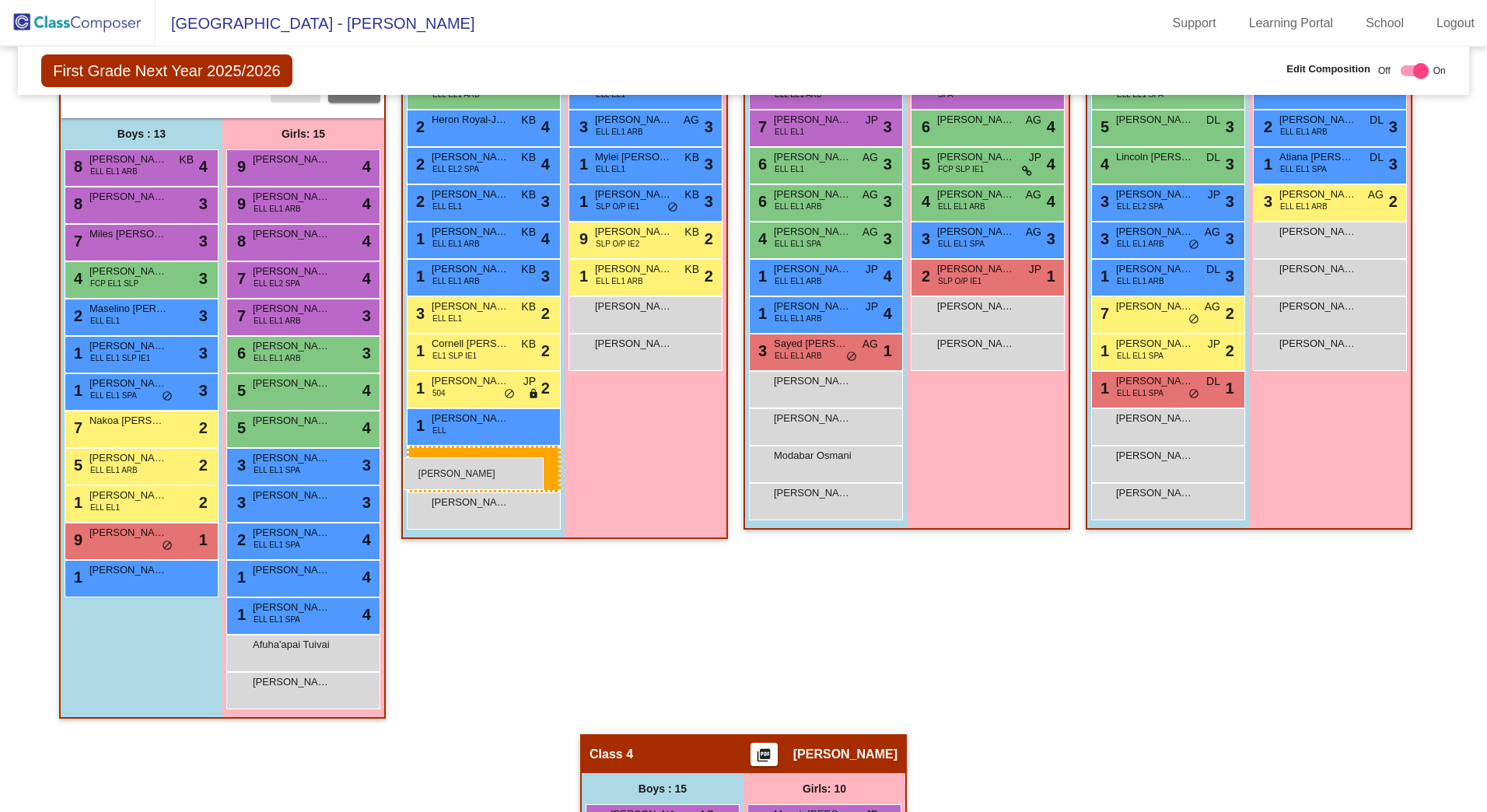
drag, startPoint x: 141, startPoint y: 615, endPoint x: 404, endPoint y: 457, distance: 306.8
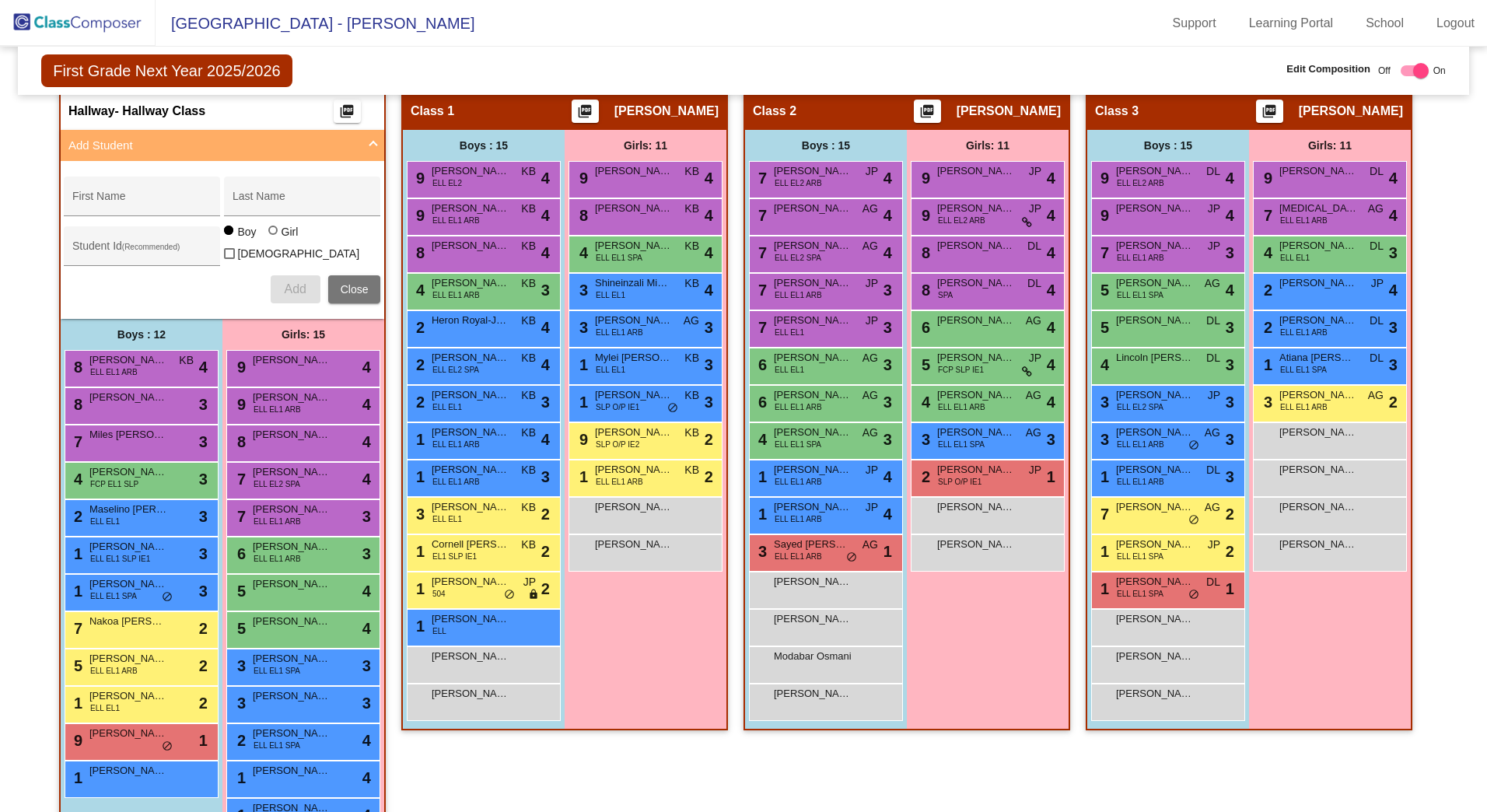
scroll to position [0, 0]
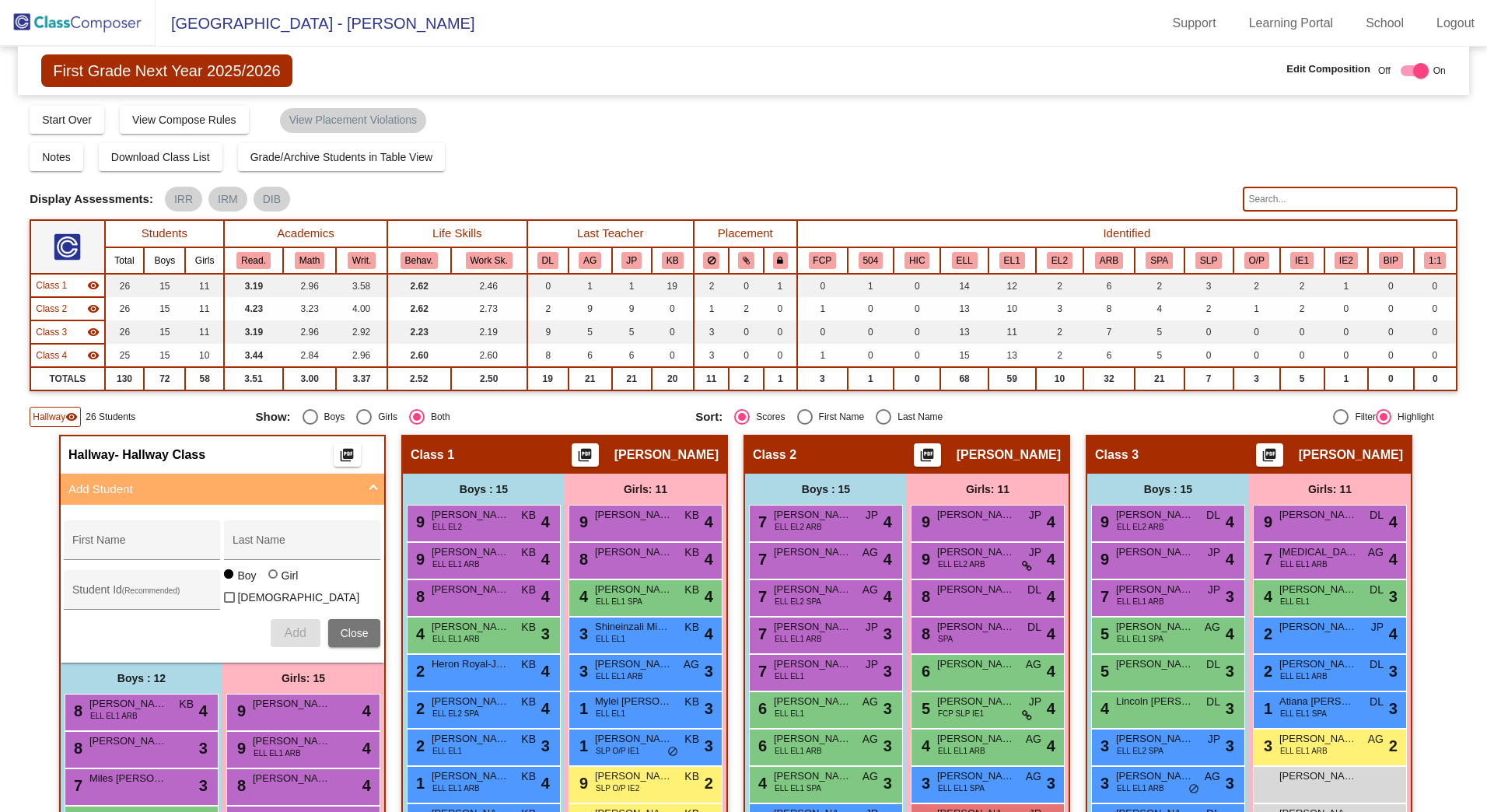
click at [52, 409] on div "Hallway visibility" at bounding box center [55, 417] width 51 height 20
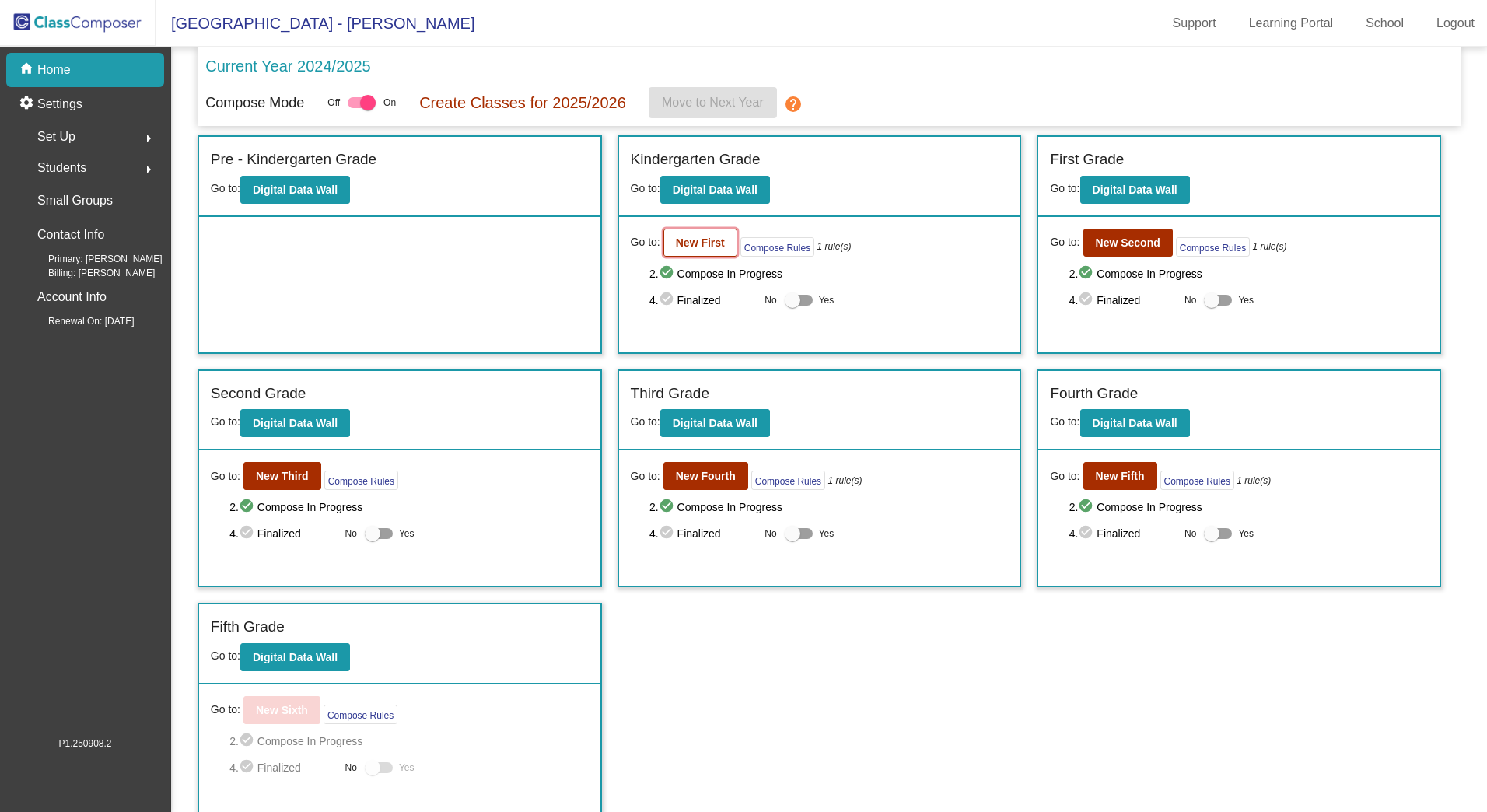
click at [711, 250] on button "New First" at bounding box center [700, 242] width 74 height 28
click at [718, 480] on b "New Fourth" at bounding box center [706, 476] width 60 height 13
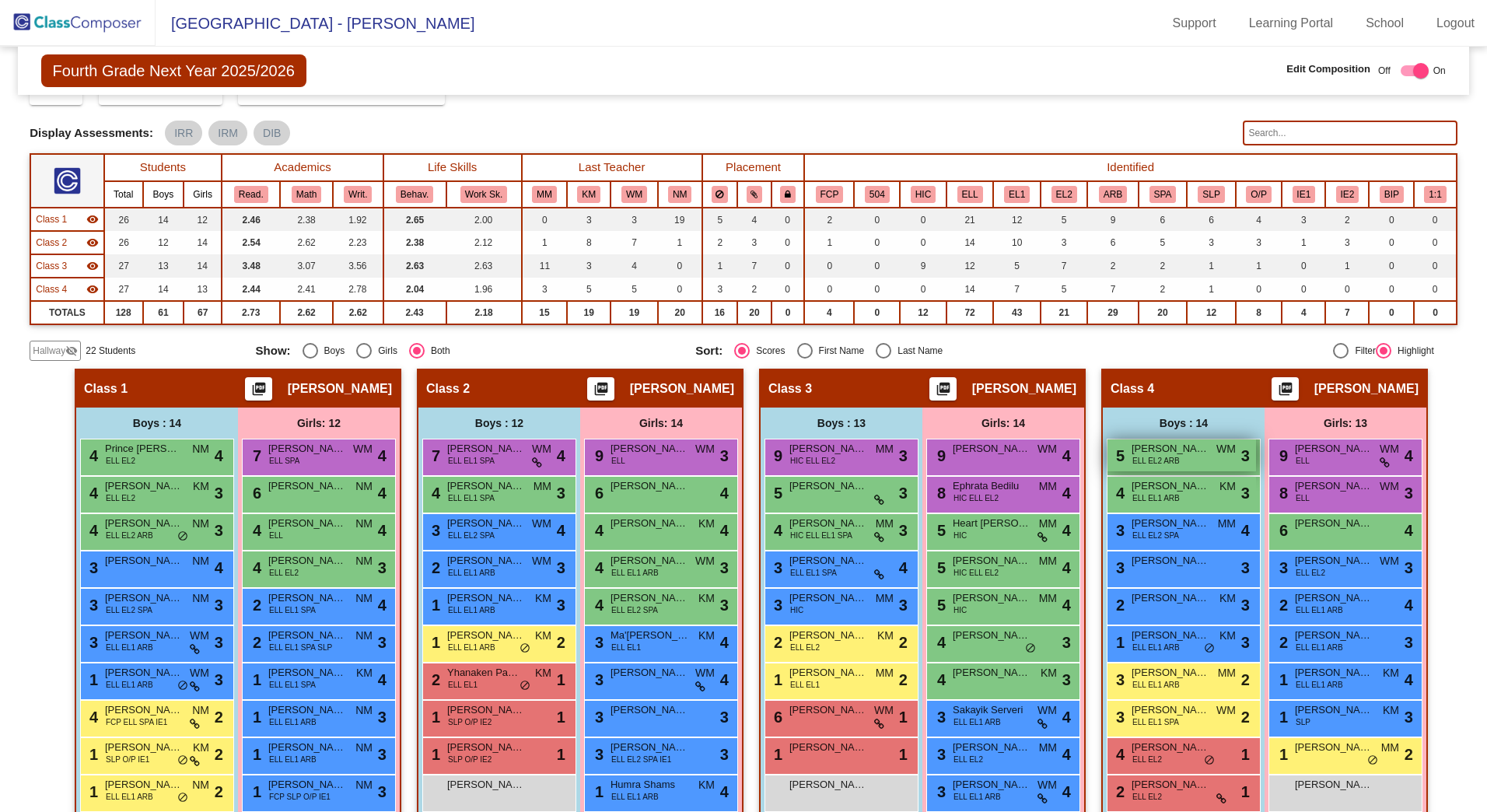
scroll to position [234, 0]
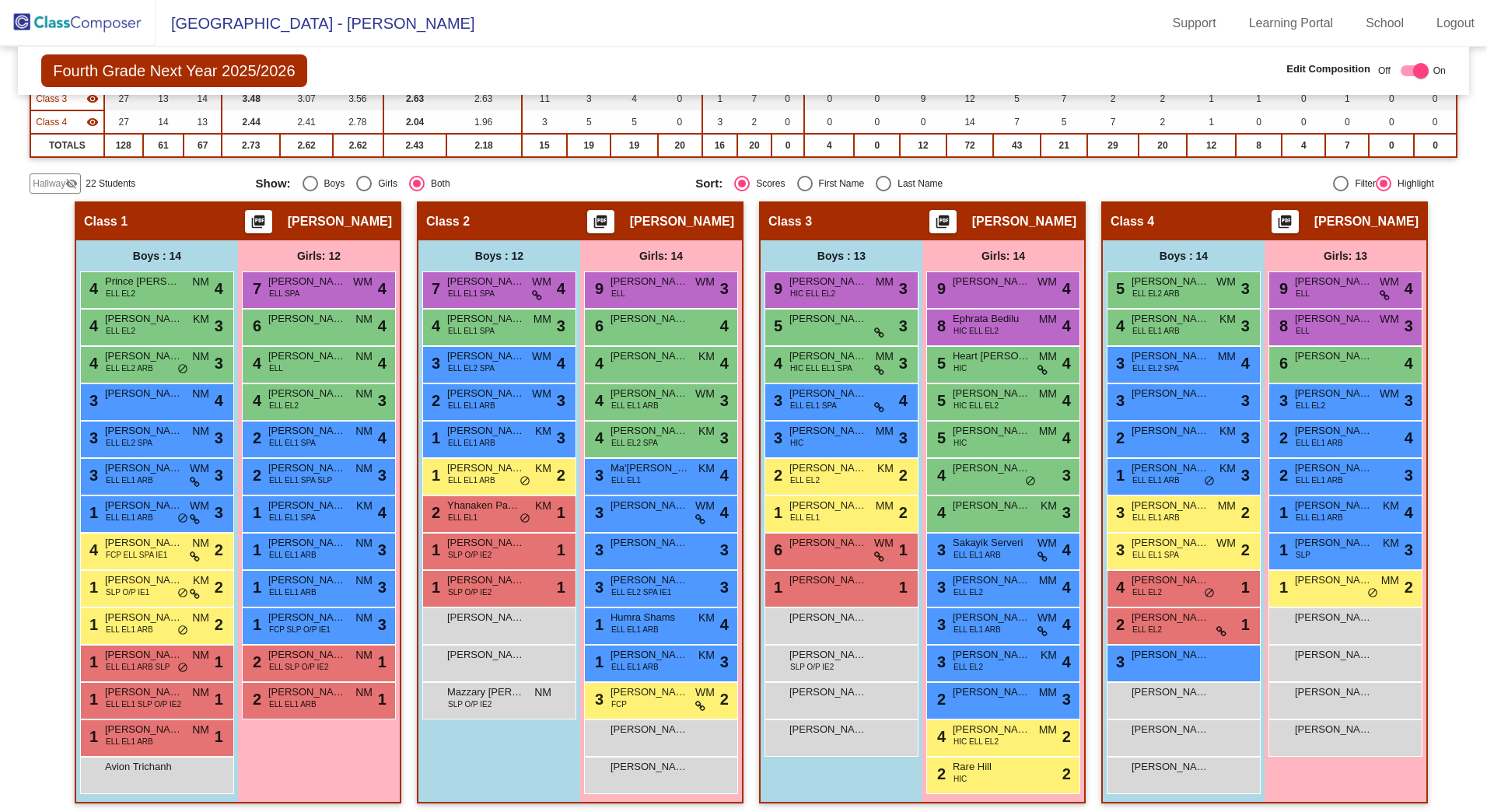
click at [49, 178] on span "Hallway" at bounding box center [49, 183] width 32 height 14
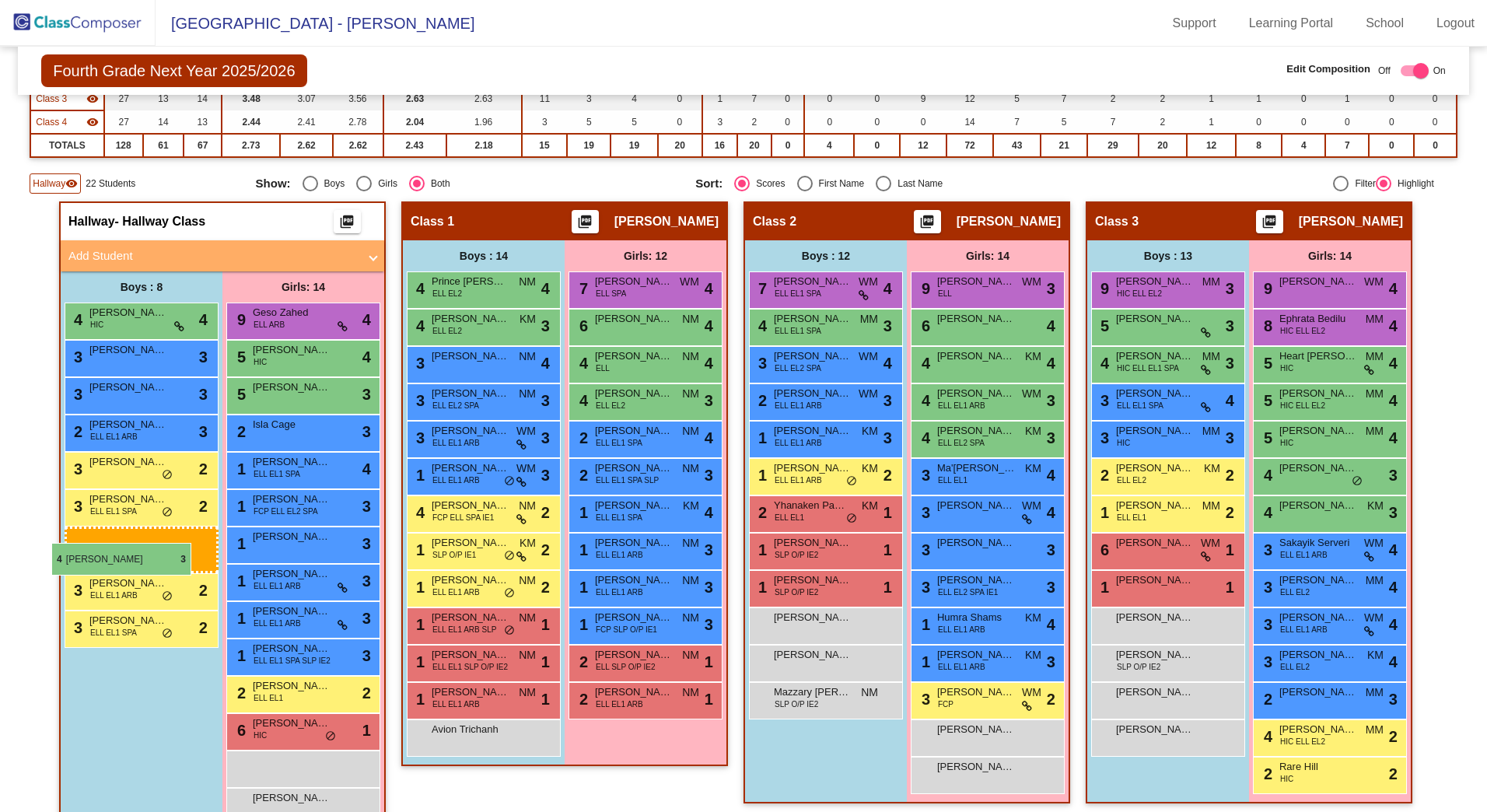
drag, startPoint x: 485, startPoint y: 355, endPoint x: 51, endPoint y: 542, distance: 472.6
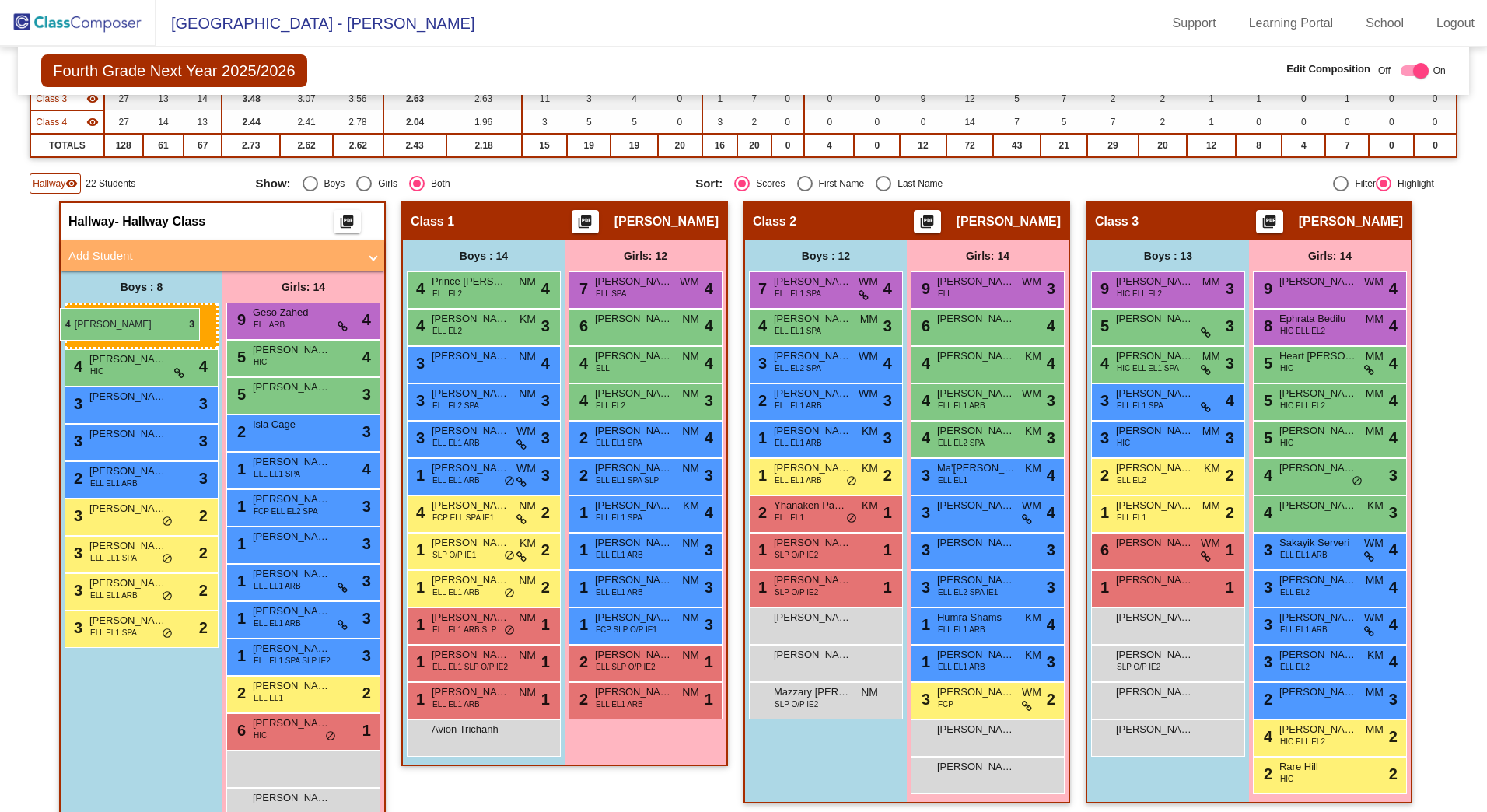
drag, startPoint x: 453, startPoint y: 359, endPoint x: 60, endPoint y: 308, distance: 396.3
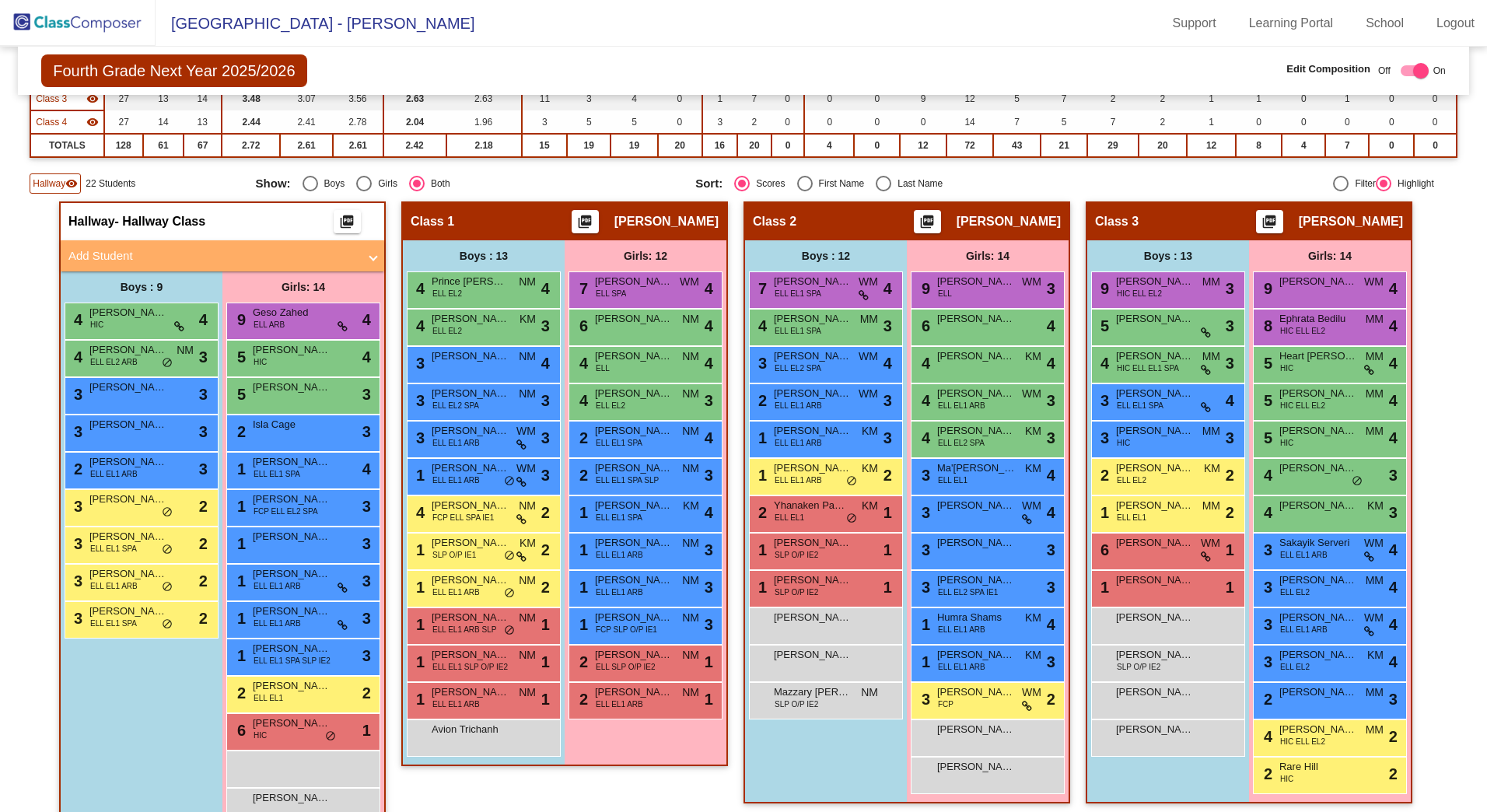
click at [45, 185] on span "Hallway" at bounding box center [49, 183] width 32 height 14
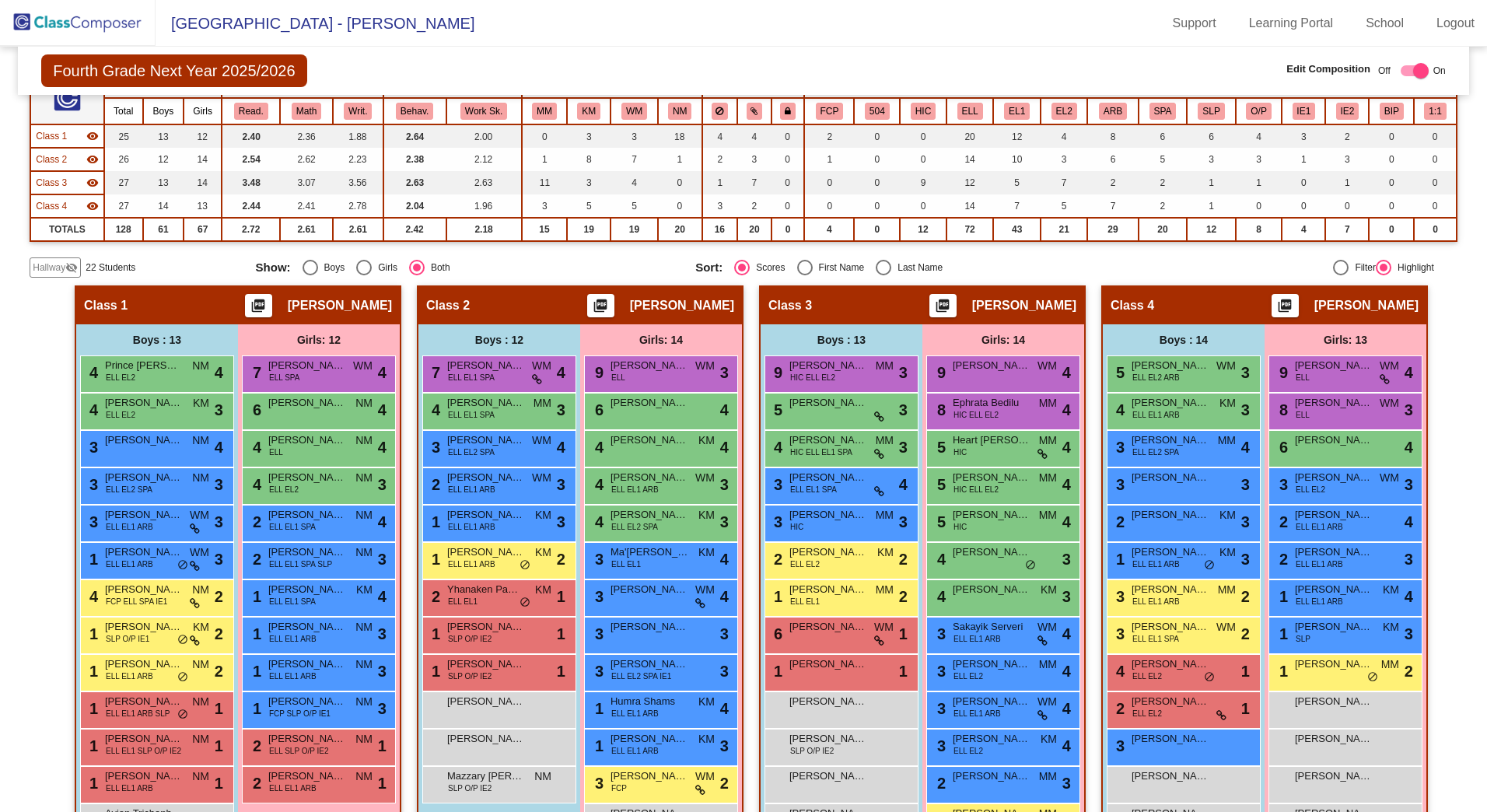
scroll to position [0, 0]
